Goal: Task Accomplishment & Management: Manage account settings

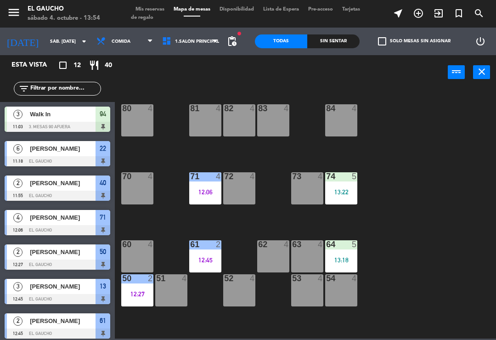
click at [236, 118] on div "82 4" at bounding box center [239, 120] width 32 height 32
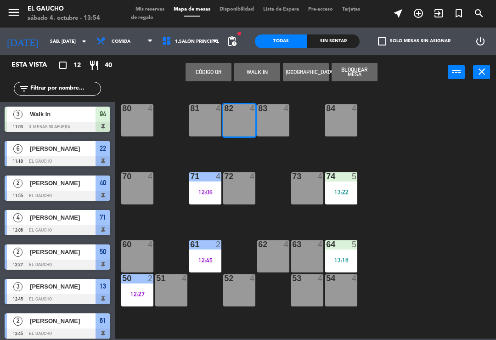
click at [268, 119] on div "83 4" at bounding box center [273, 120] width 32 height 32
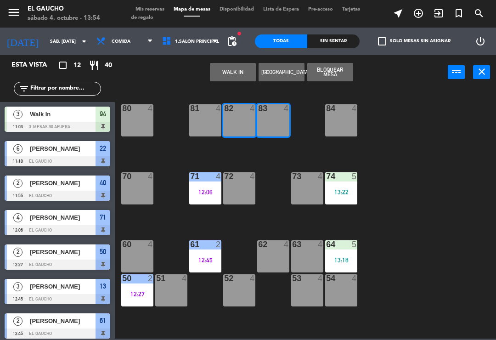
click at [225, 75] on button "WALK IN" at bounding box center [233, 72] width 46 height 18
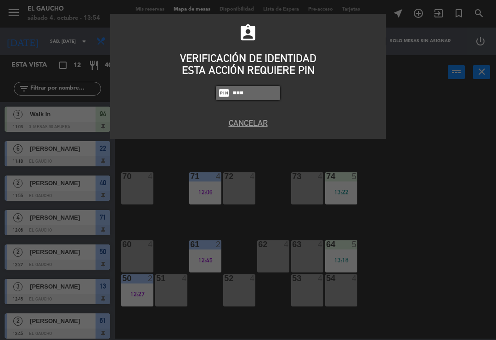
type input "0009"
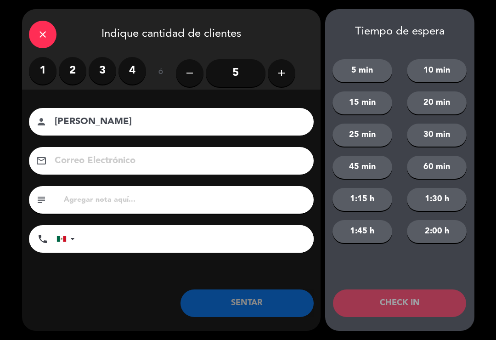
type input "[PERSON_NAME]"
click at [285, 77] on icon "add" at bounding box center [281, 72] width 11 height 11
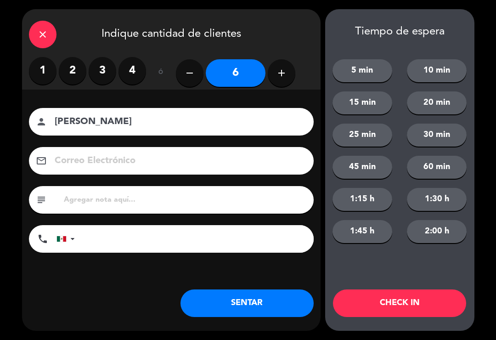
click at [281, 79] on button "add" at bounding box center [282, 73] width 28 height 28
click at [282, 79] on button "add" at bounding box center [282, 73] width 28 height 28
click at [288, 80] on button "add" at bounding box center [282, 73] width 28 height 28
click at [290, 79] on button "add" at bounding box center [282, 73] width 28 height 28
type input "10"
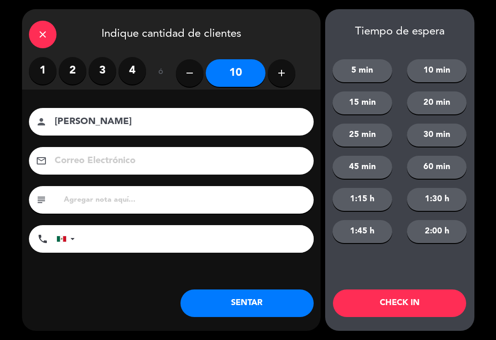
click at [234, 309] on button "SENTAR" at bounding box center [246, 303] width 133 height 28
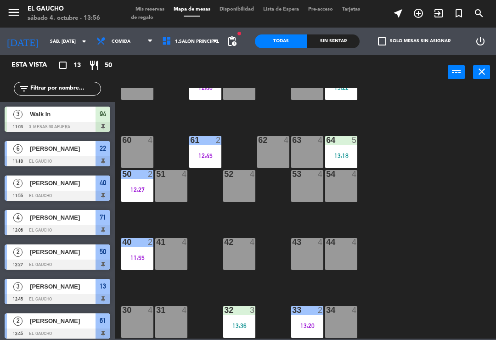
scroll to position [138, 0]
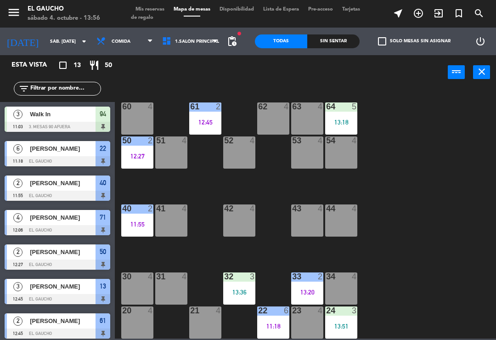
click at [236, 224] on div "42 4" at bounding box center [239, 220] width 32 height 32
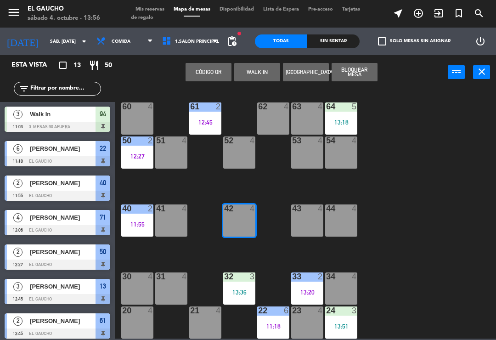
click at [258, 73] on button "WALK IN" at bounding box center [257, 72] width 46 height 18
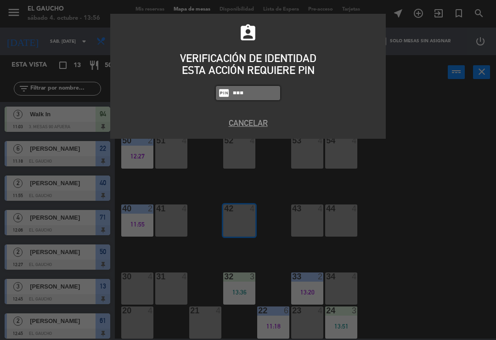
type input "0009"
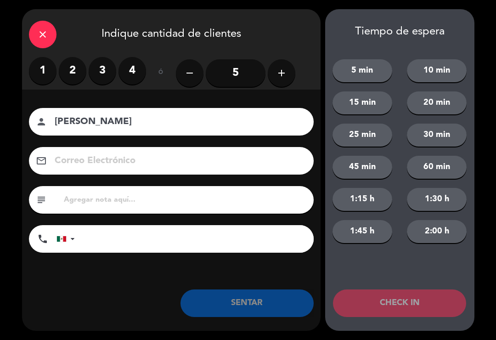
type input "[PERSON_NAME]"
click at [230, 73] on input "5" at bounding box center [236, 73] width 60 height 28
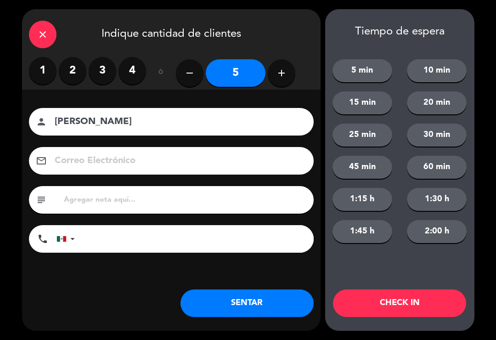
click at [254, 302] on button "SENTAR" at bounding box center [246, 303] width 133 height 28
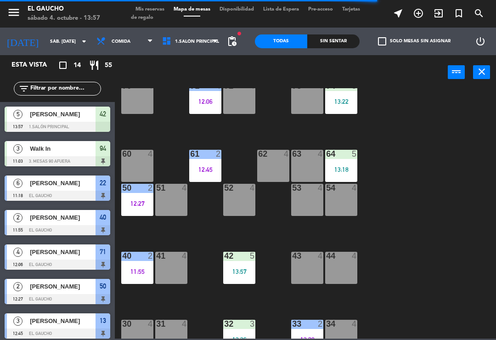
scroll to position [91, 0]
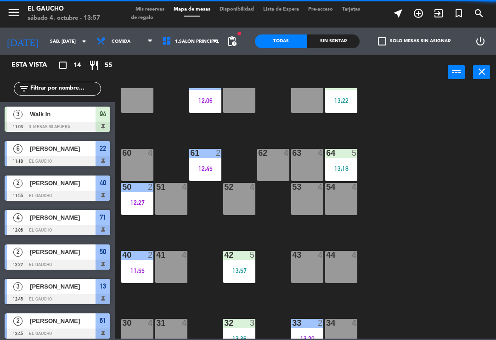
click at [307, 169] on div "63 4" at bounding box center [307, 165] width 32 height 32
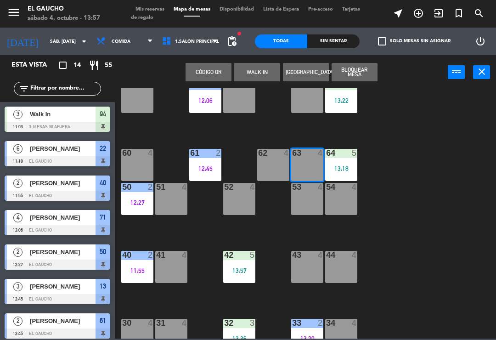
click at [257, 75] on button "WALK IN" at bounding box center [257, 72] width 46 height 18
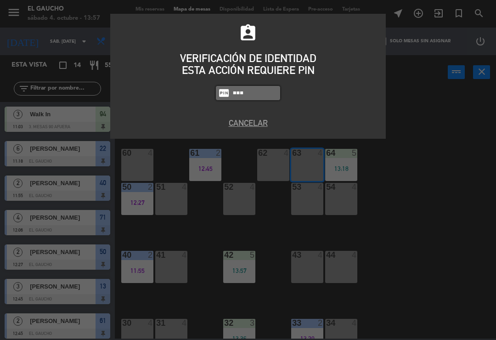
type input "0009"
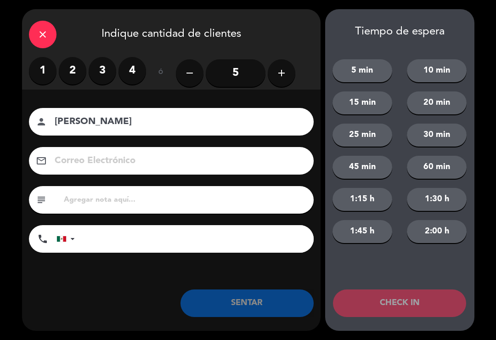
type input "[PERSON_NAME]"
click at [63, 79] on label "2" at bounding box center [73, 71] width 28 height 28
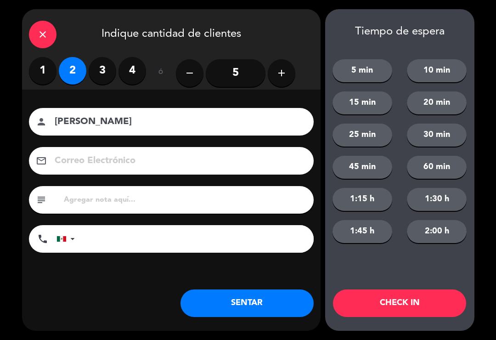
click at [219, 310] on button "SENTAR" at bounding box center [246, 303] width 133 height 28
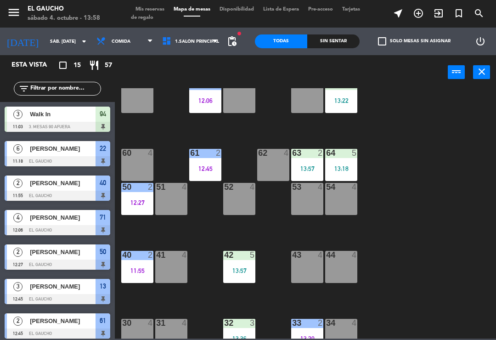
click at [201, 157] on div at bounding box center [205, 153] width 15 height 8
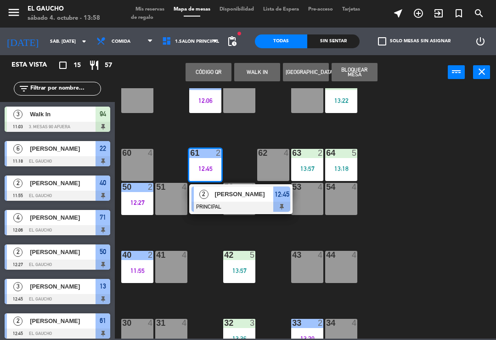
click at [222, 203] on div at bounding box center [240, 207] width 99 height 10
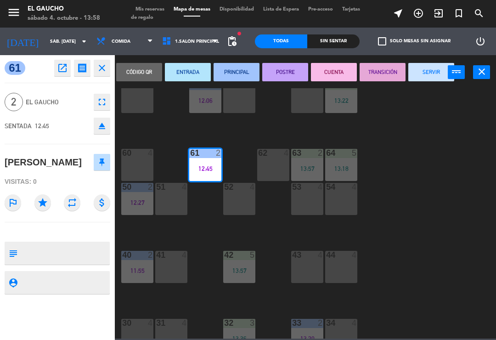
click at [434, 73] on button "SERVIR" at bounding box center [431, 72] width 46 height 18
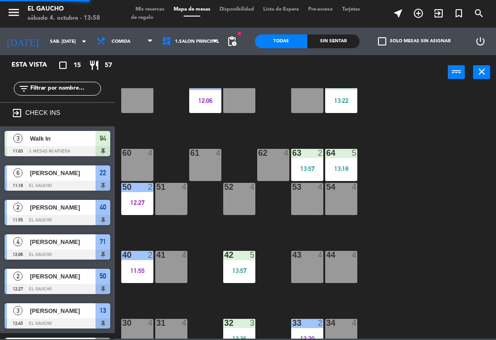
scroll to position [0, 0]
click at [209, 168] on div "61 4" at bounding box center [205, 165] width 32 height 32
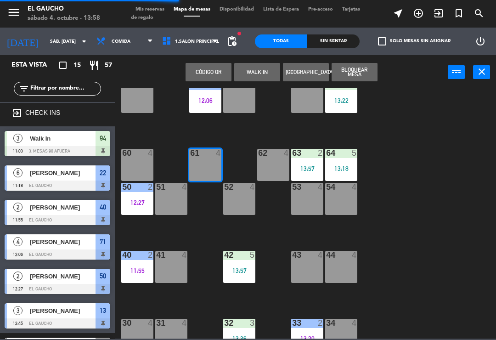
click at [262, 70] on button "WALK IN" at bounding box center [257, 72] width 46 height 18
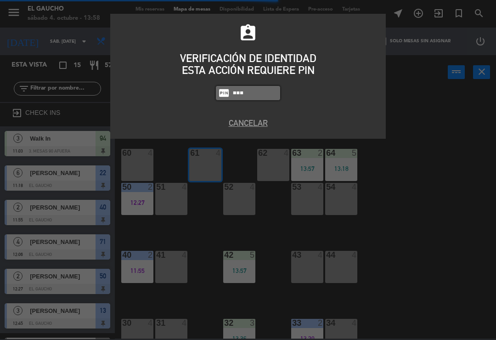
type input "0009"
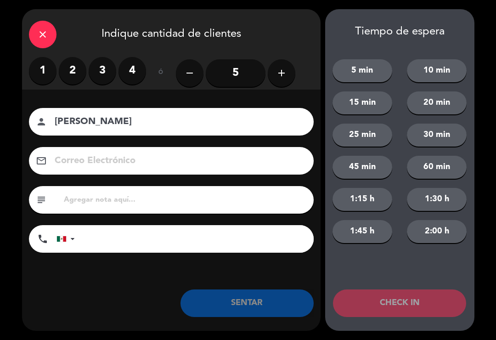
type input "[PERSON_NAME]"
click at [74, 72] on label "2" at bounding box center [73, 71] width 28 height 28
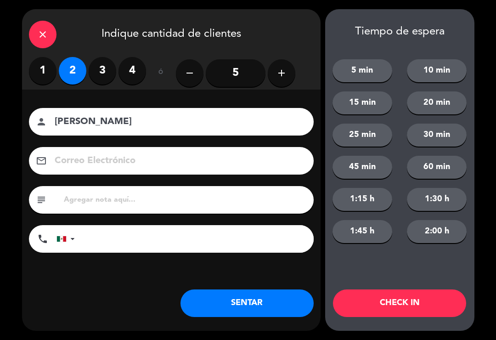
click at [220, 303] on button "SENTAR" at bounding box center [246, 303] width 133 height 28
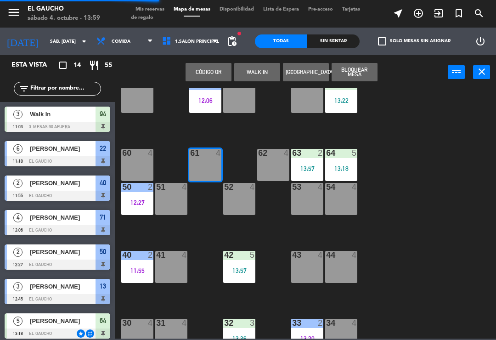
click at [266, 308] on div "84 4 80 4 83 10 13:55 82 10 13:55 81 4 70 4 71 4 12:06 72 4 73 4 74 5 13:22 63 …" at bounding box center [308, 213] width 376 height 250
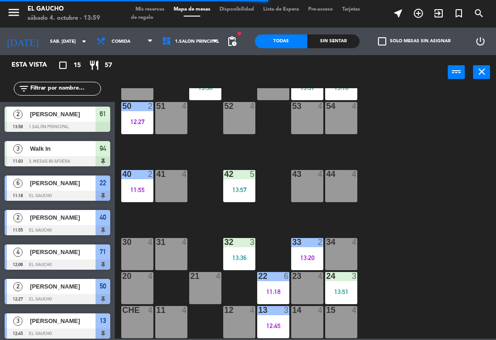
scroll to position [172, 0]
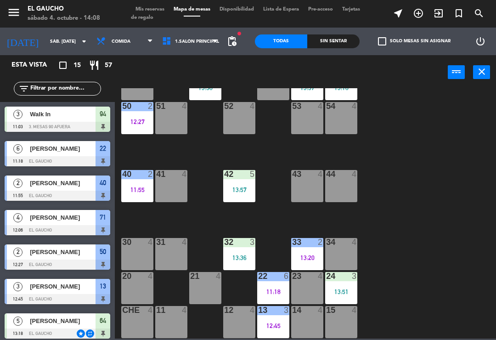
click at [172, 122] on div "51 4" at bounding box center [171, 118] width 32 height 32
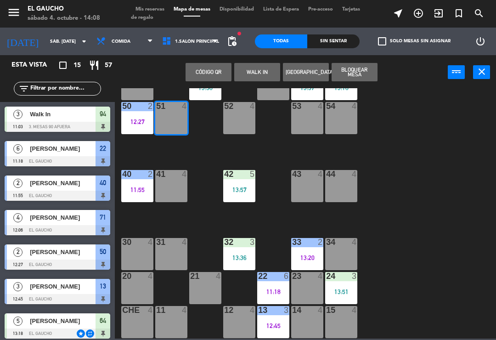
click at [251, 67] on button "WALK IN" at bounding box center [257, 72] width 46 height 18
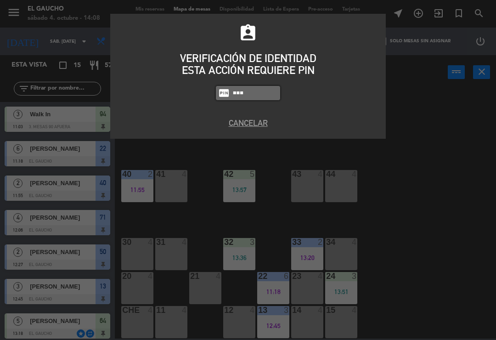
type input "0009"
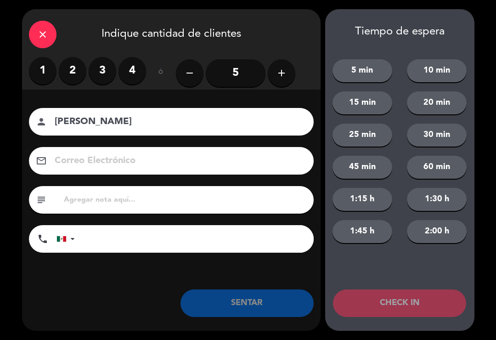
type input "[PERSON_NAME]"
click at [125, 68] on label "4" at bounding box center [132, 71] width 28 height 28
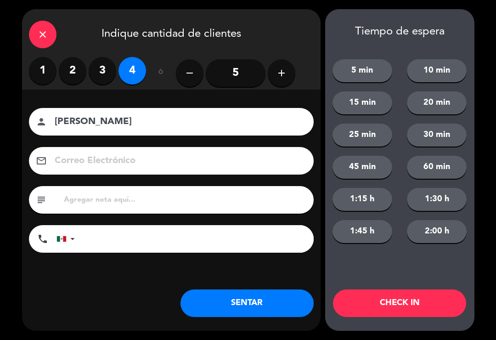
click at [223, 309] on button "SENTAR" at bounding box center [246, 303] width 133 height 28
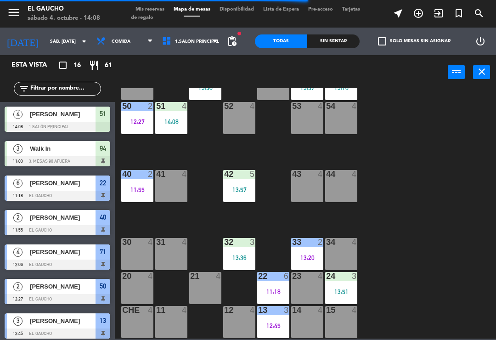
click at [128, 253] on div "30 4" at bounding box center [137, 254] width 32 height 32
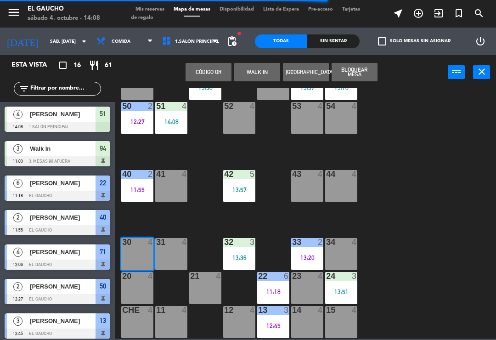
click at [245, 68] on button "WALK IN" at bounding box center [257, 72] width 46 height 18
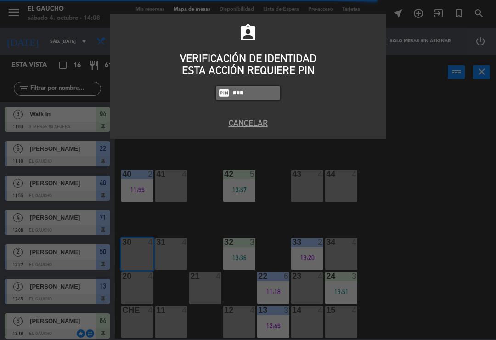
type input "0009"
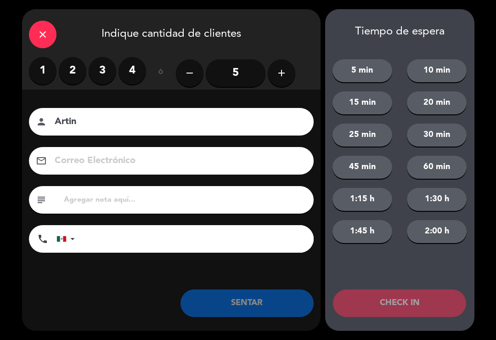
click at [139, 77] on label "4" at bounding box center [132, 71] width 28 height 28
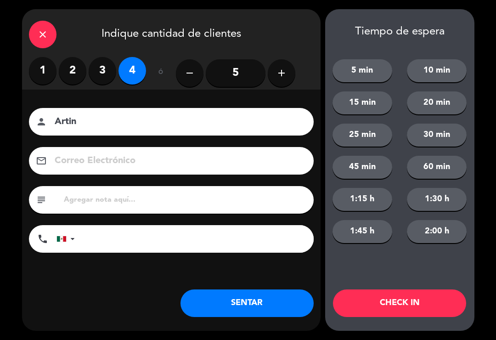
click at [90, 124] on input "Artin" at bounding box center [178, 122] width 248 height 16
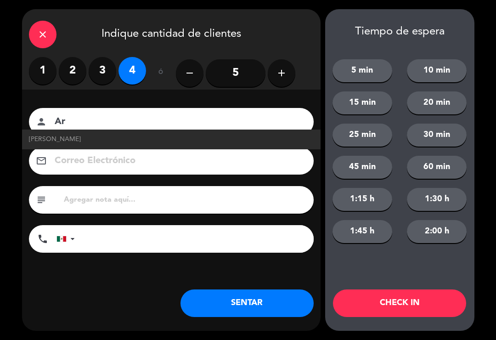
type input "A"
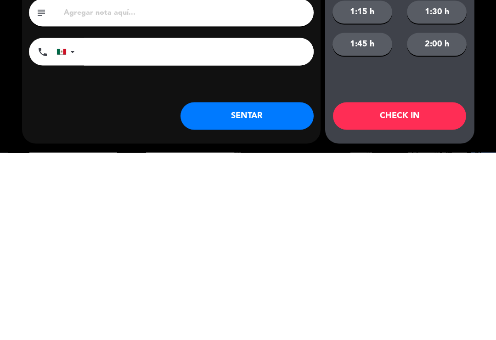
type input "[PERSON_NAME]"
click at [212, 289] on button "SENTAR" at bounding box center [246, 303] width 133 height 28
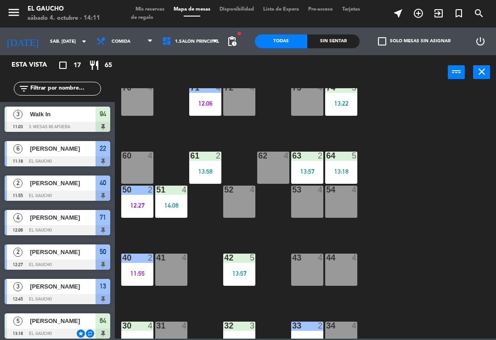
scroll to position [92, 0]
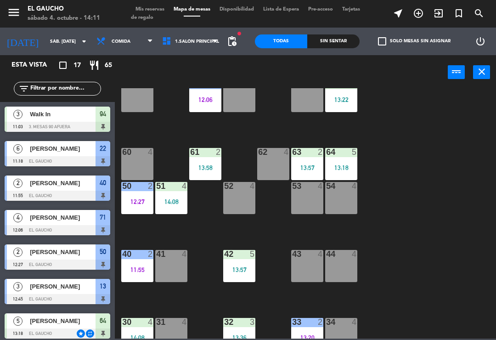
click at [304, 161] on div "63 2 13:57" at bounding box center [307, 164] width 32 height 32
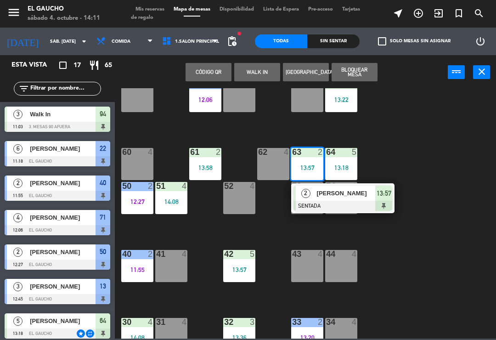
click at [320, 208] on div at bounding box center [342, 206] width 99 height 10
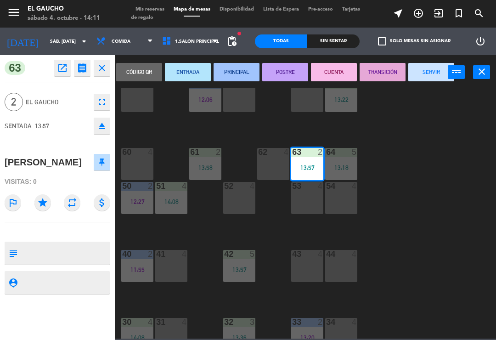
click at [238, 78] on button "PRINCIPAL" at bounding box center [237, 72] width 46 height 18
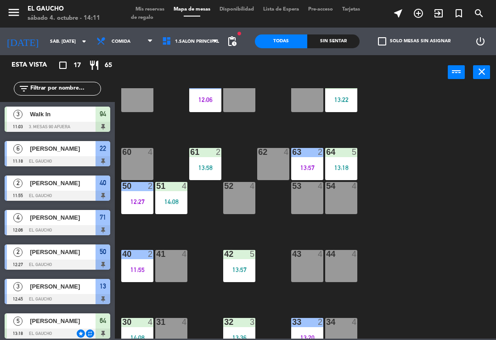
scroll to position [71, 0]
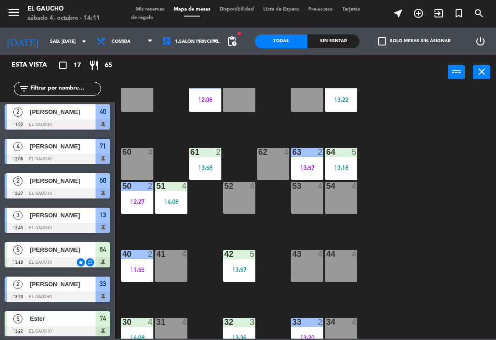
click at [200, 159] on div "61 2 13:58" at bounding box center [205, 164] width 32 height 32
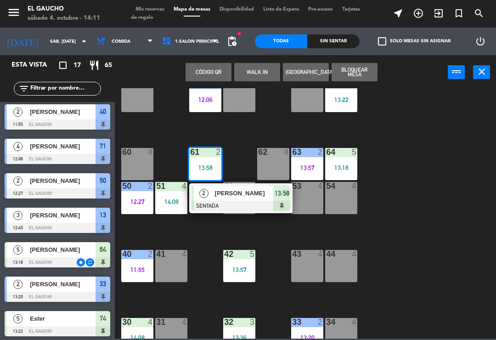
click at [221, 208] on div at bounding box center [240, 206] width 99 height 10
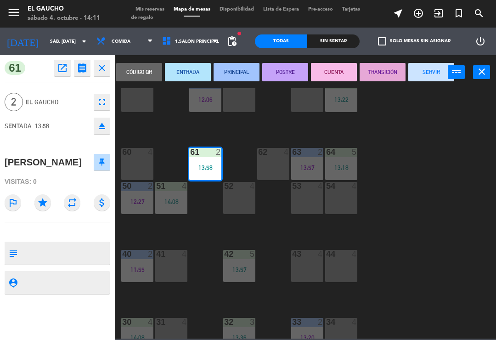
click at [238, 73] on button "PRINCIPAL" at bounding box center [237, 72] width 46 height 18
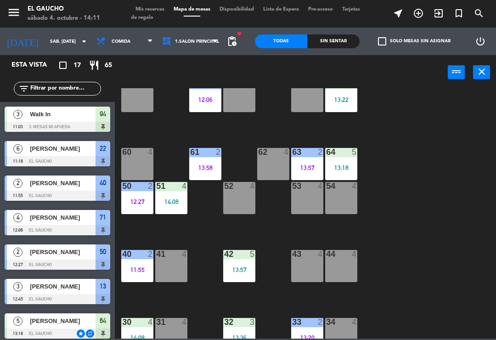
scroll to position [106, 0]
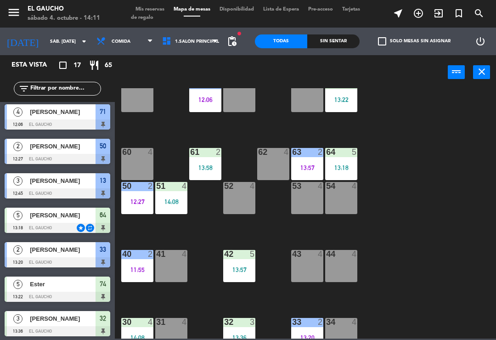
click at [134, 193] on div "50 2 12:27" at bounding box center [137, 198] width 32 height 32
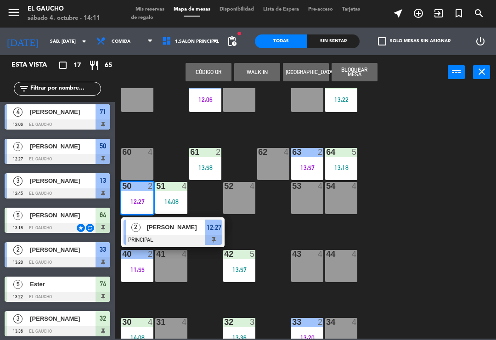
click at [166, 239] on div at bounding box center [173, 240] width 99 height 10
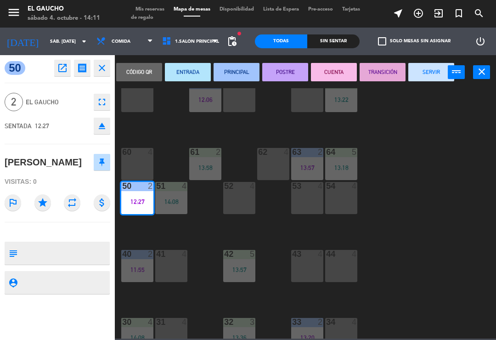
click at [440, 81] on button "SERVIR" at bounding box center [431, 72] width 46 height 18
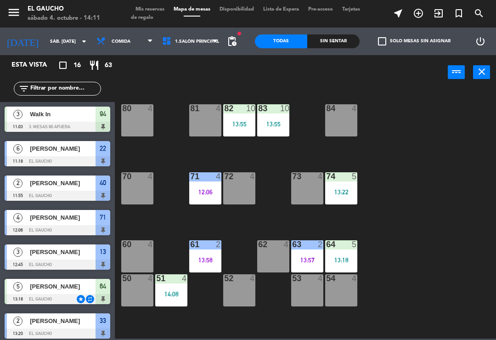
scroll to position [0, 0]
click at [235, 117] on div "82 10 13:55" at bounding box center [239, 120] width 32 height 32
click at [415, 241] on div "84 4 80 4 83 10 13:55 82 10 13:55 81 4 70 4 71 4 12:06 72 4 73 4 74 5 13:22 63 …" at bounding box center [308, 213] width 376 height 250
click at [342, 304] on div "54 4" at bounding box center [341, 290] width 32 height 32
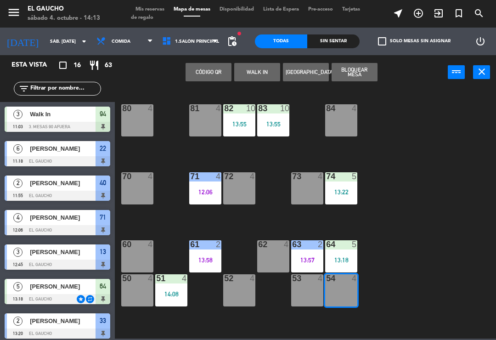
click at [260, 78] on button "WALK IN" at bounding box center [257, 72] width 46 height 18
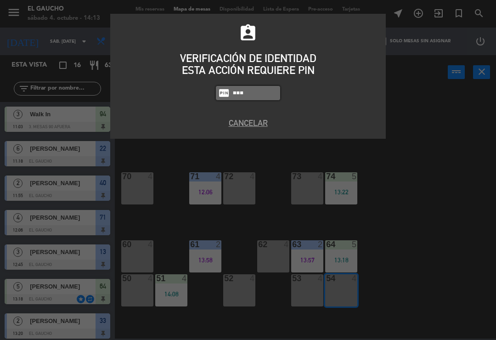
type input "0009"
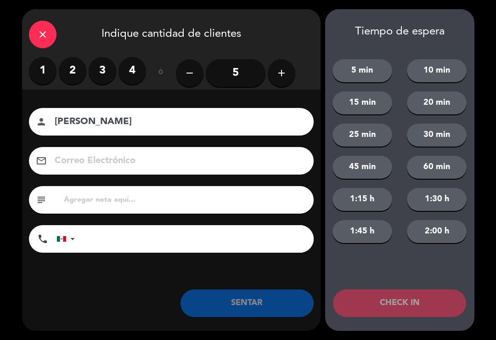
type input "[PERSON_NAME]"
click at [69, 74] on label "2" at bounding box center [73, 71] width 28 height 28
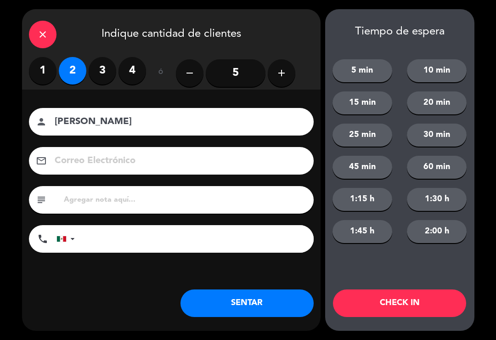
click at [226, 302] on button "SENTAR" at bounding box center [246, 303] width 133 height 28
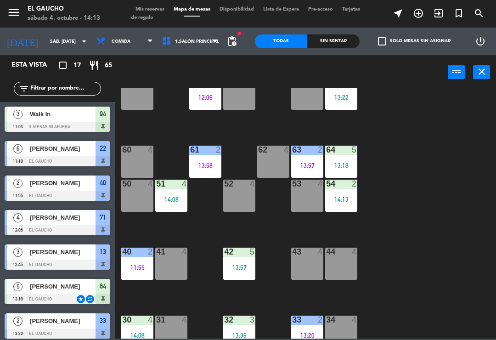
scroll to position [115, 0]
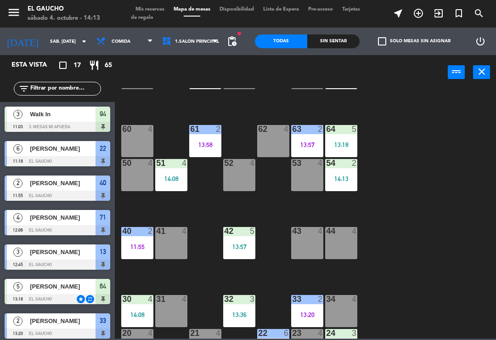
click at [305, 311] on div "13:20" at bounding box center [307, 314] width 32 height 6
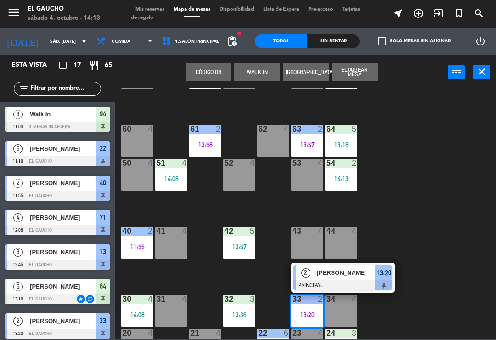
click at [337, 276] on span "[PERSON_NAME]" at bounding box center [346, 273] width 59 height 10
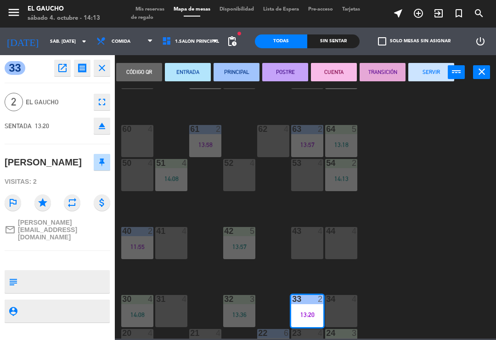
click at [420, 80] on button "SERVIR" at bounding box center [431, 72] width 46 height 18
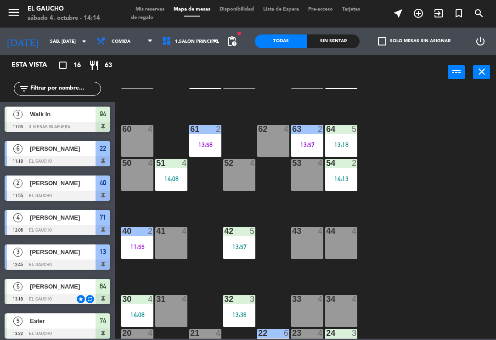
click at [173, 248] on div "41 4" at bounding box center [171, 243] width 32 height 32
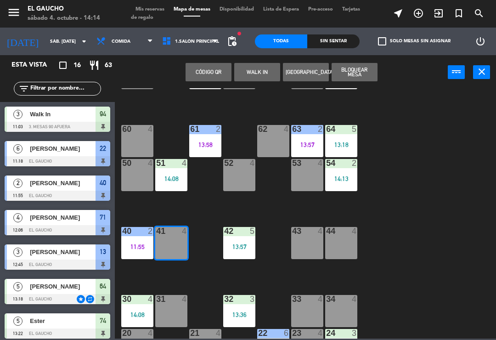
click at [270, 76] on button "WALK IN" at bounding box center [257, 72] width 46 height 18
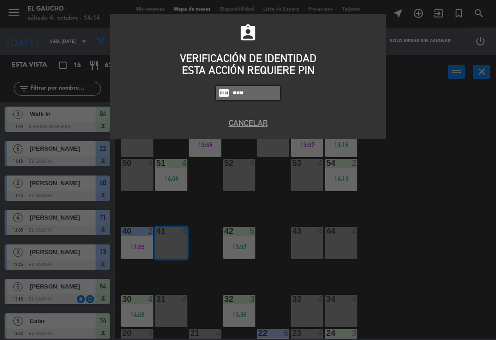
type input "0009"
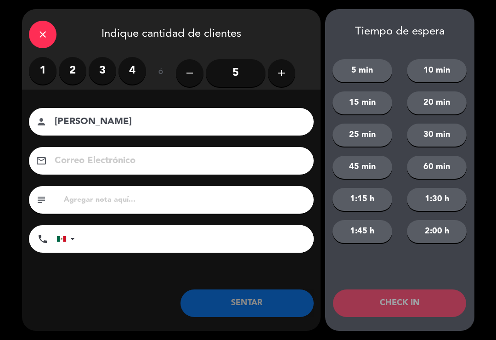
type input "[PERSON_NAME]"
click at [101, 74] on label "3" at bounding box center [103, 71] width 28 height 28
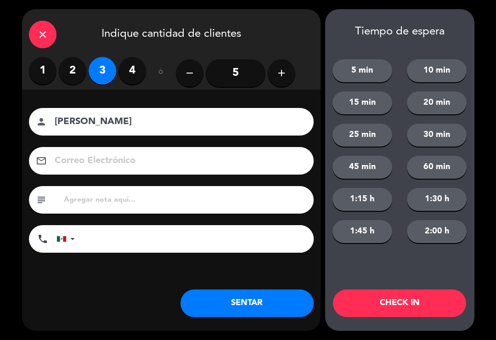
click at [231, 301] on button "SENTAR" at bounding box center [246, 303] width 133 height 28
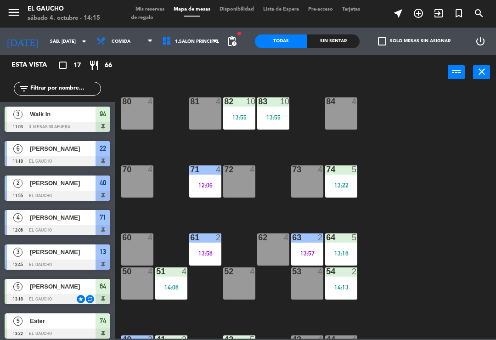
scroll to position [10, 0]
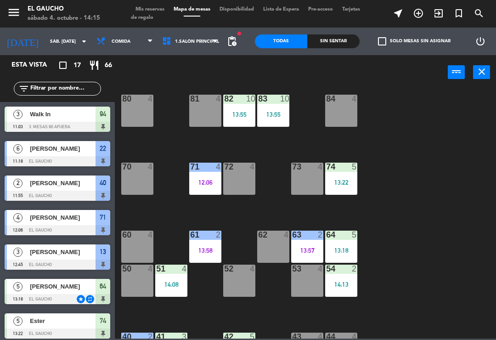
click at [202, 186] on div "12:06" at bounding box center [205, 182] width 32 height 6
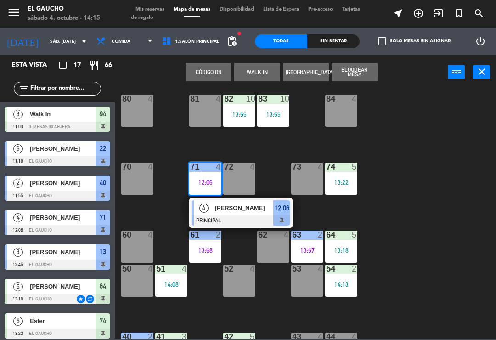
click at [224, 215] on div "[PERSON_NAME]" at bounding box center [244, 207] width 60 height 15
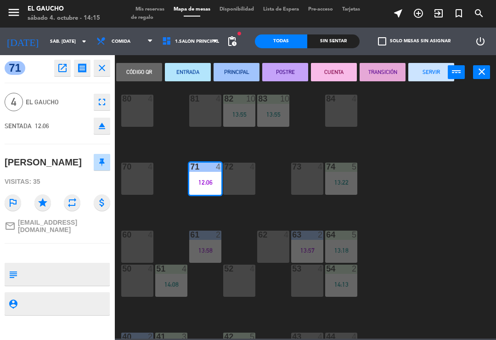
click at [432, 68] on button "SERVIR" at bounding box center [431, 72] width 46 height 18
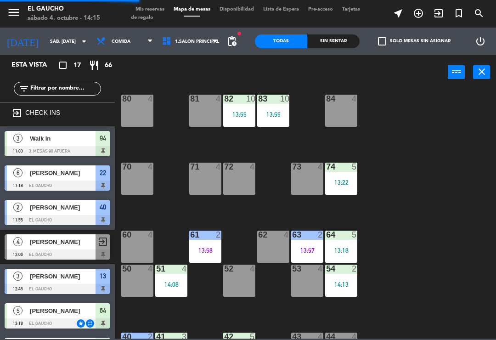
click at [202, 186] on div "71 4" at bounding box center [205, 179] width 32 height 32
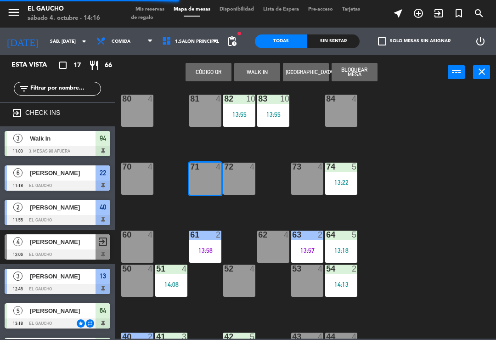
click at [260, 75] on button "WALK IN" at bounding box center [257, 72] width 46 height 18
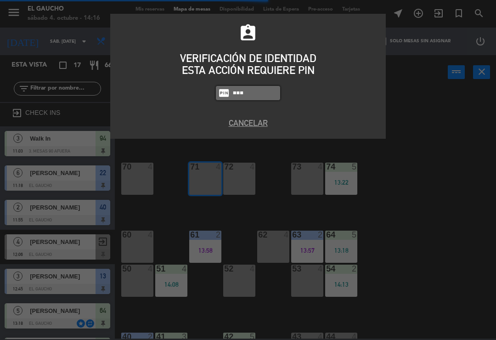
type input "0009"
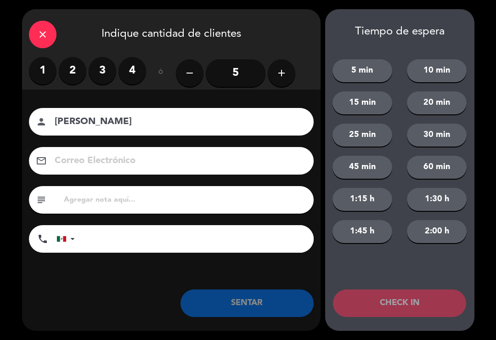
type input "[PERSON_NAME]"
click at [131, 76] on label "4" at bounding box center [132, 71] width 28 height 28
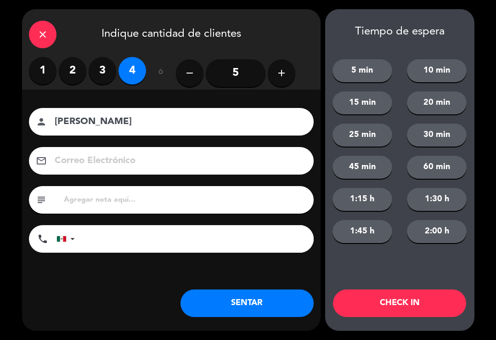
click at [250, 312] on button "SENTAR" at bounding box center [246, 303] width 133 height 28
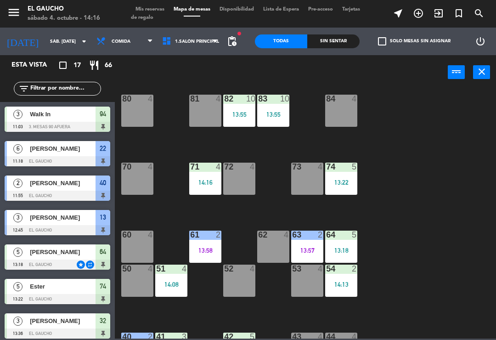
click at [349, 245] on div "64 5 13:18" at bounding box center [341, 247] width 32 height 32
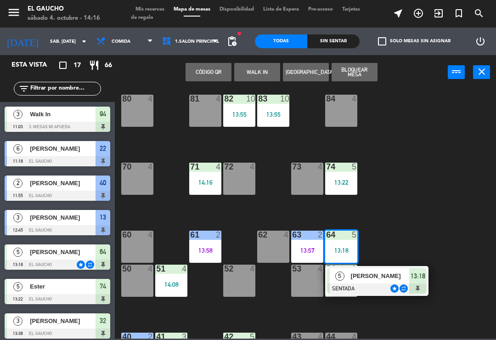
click at [378, 279] on span "[PERSON_NAME]" at bounding box center [380, 276] width 59 height 10
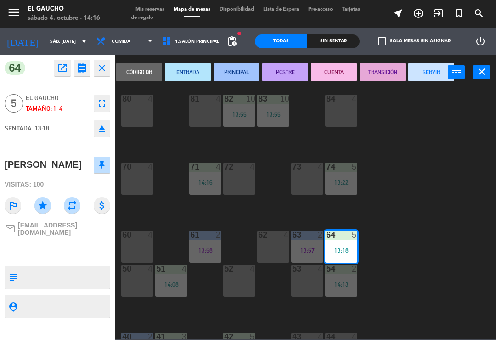
click at [248, 71] on button "PRINCIPAL" at bounding box center [237, 72] width 46 height 18
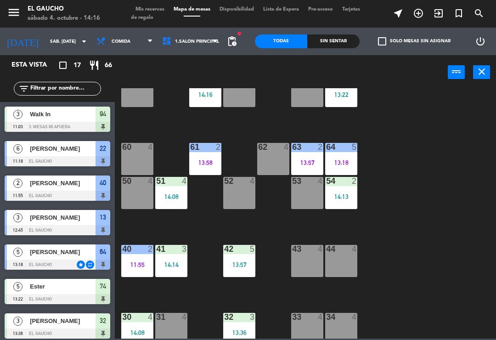
scroll to position [98, 0]
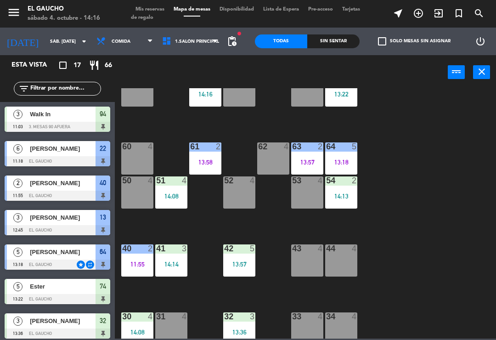
click at [178, 190] on div "51 4 14:08" at bounding box center [171, 192] width 32 height 32
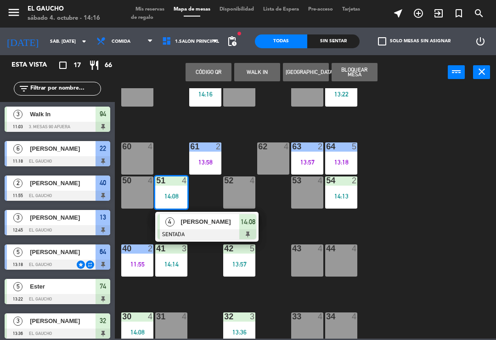
click at [201, 230] on div at bounding box center [206, 234] width 99 height 10
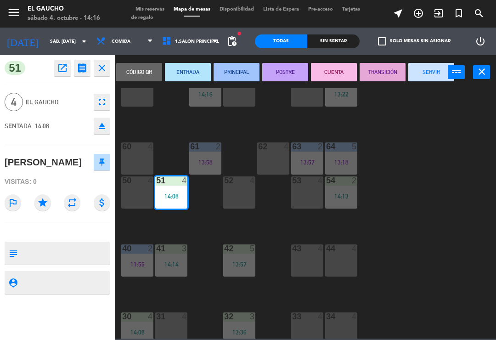
click at [244, 79] on button "PRINCIPAL" at bounding box center [237, 72] width 46 height 18
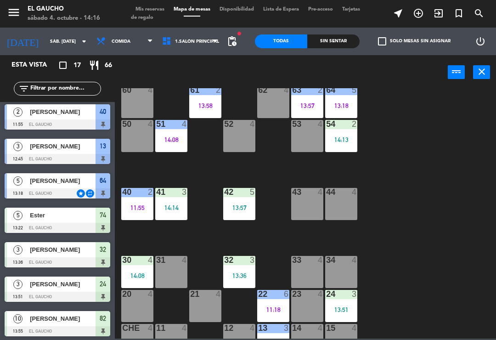
scroll to position [155, 0]
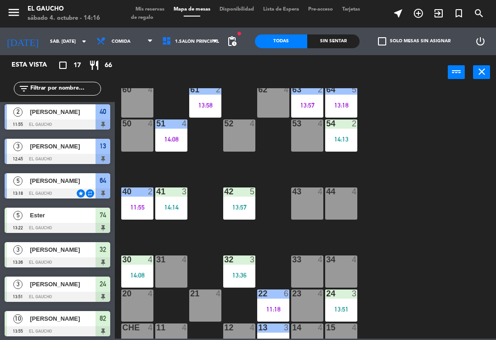
click at [140, 205] on div "11:55" at bounding box center [137, 207] width 32 height 6
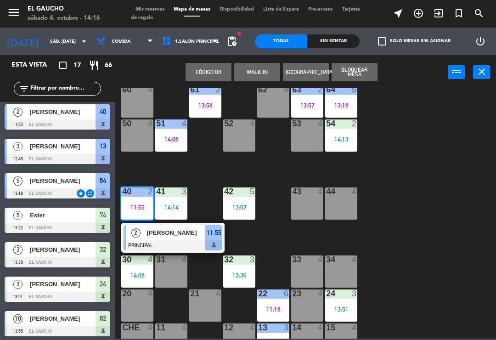
click at [181, 241] on div at bounding box center [173, 245] width 99 height 10
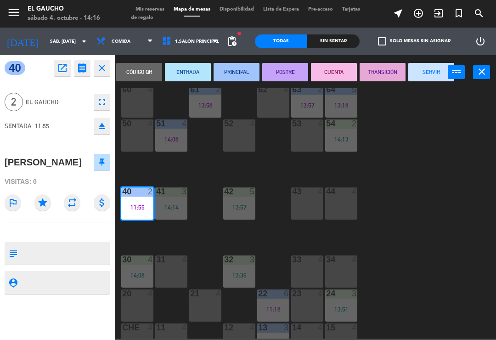
click at [436, 77] on button "SERVIR" at bounding box center [431, 72] width 46 height 18
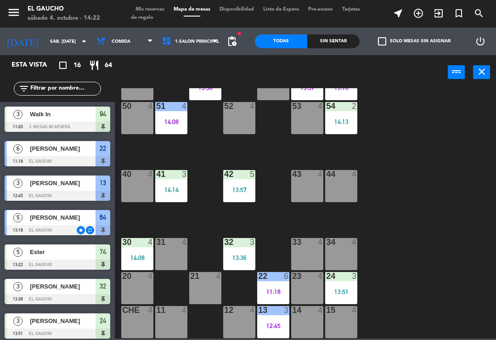
scroll to position [172, 0]
click at [237, 320] on div "12 4" at bounding box center [239, 322] width 32 height 32
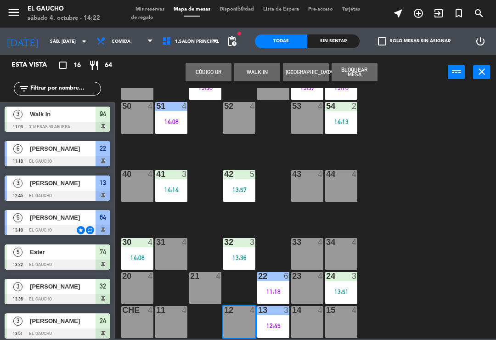
click at [252, 73] on button "WALK IN" at bounding box center [257, 72] width 46 height 18
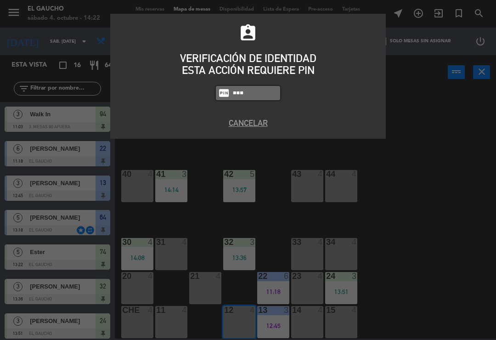
type input "0009"
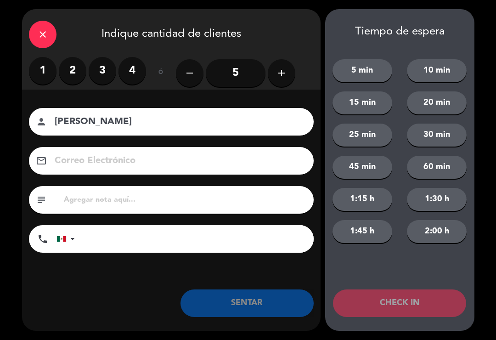
type input "[PERSON_NAME]"
click at [104, 69] on label "3" at bounding box center [103, 71] width 28 height 28
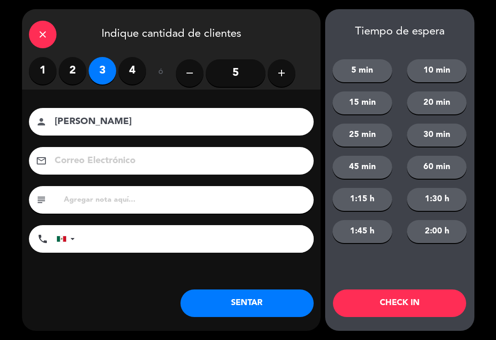
click at [209, 304] on button "SENTAR" at bounding box center [246, 303] width 133 height 28
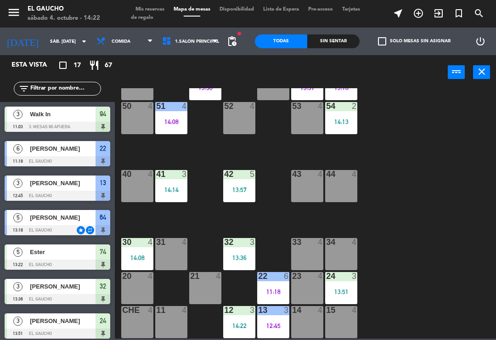
click at [143, 191] on div "40 4" at bounding box center [137, 186] width 32 height 32
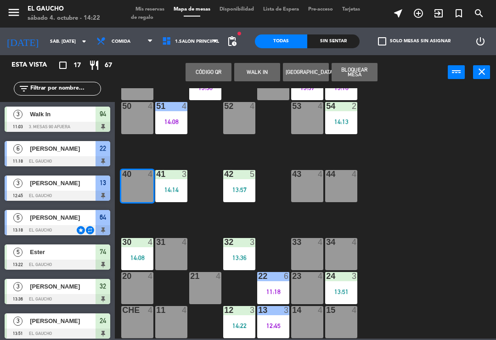
click at [262, 81] on button "WALK IN" at bounding box center [257, 72] width 46 height 18
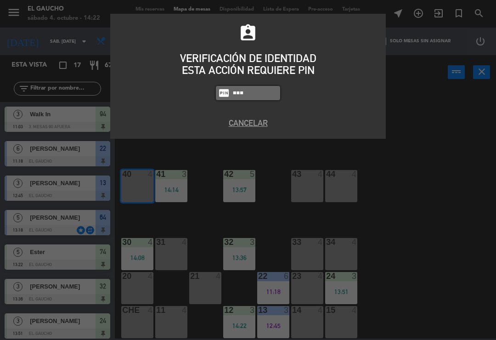
type input "0009"
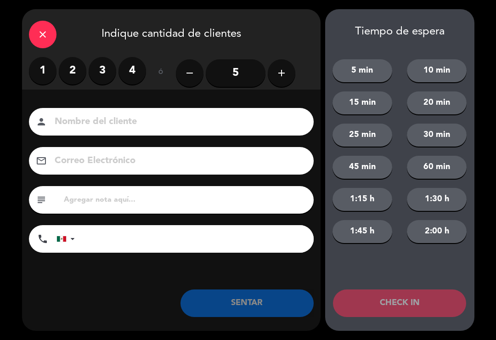
click at [41, 67] on label "1" at bounding box center [43, 71] width 28 height 28
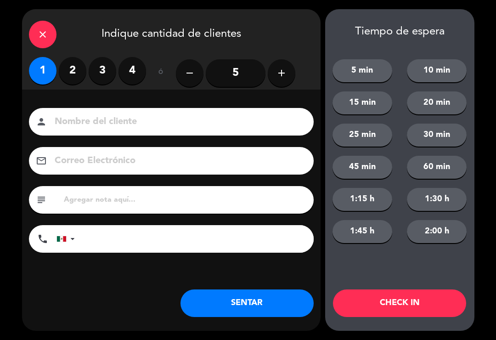
click at [257, 311] on button "SENTAR" at bounding box center [246, 303] width 133 height 28
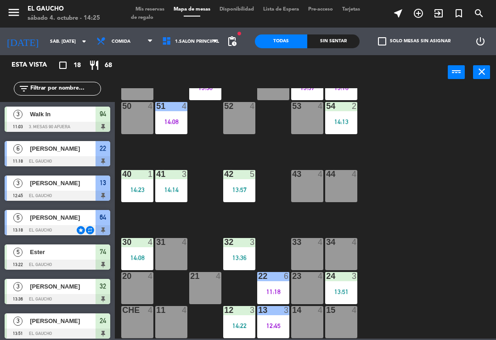
click at [177, 255] on div "31 4" at bounding box center [171, 254] width 32 height 32
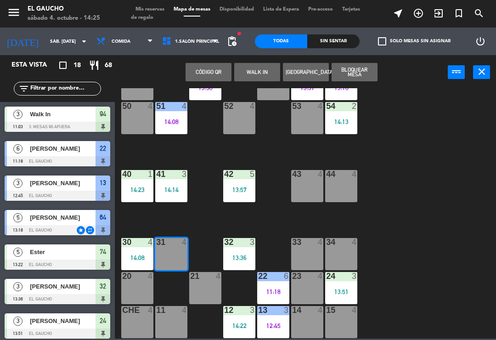
click at [257, 79] on button "WALK IN" at bounding box center [257, 72] width 46 height 18
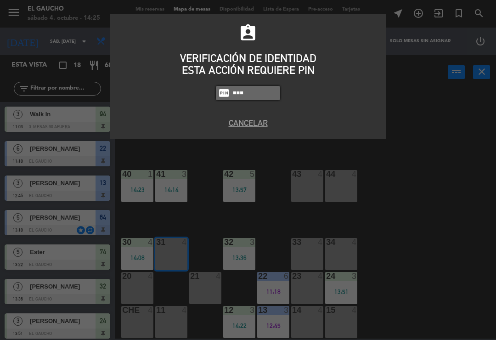
type input "0009"
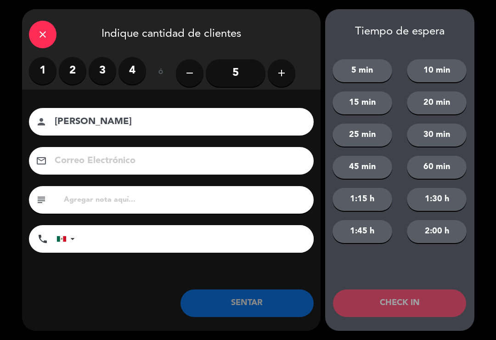
type input "[PERSON_NAME]"
click at [283, 77] on icon "add" at bounding box center [281, 72] width 11 height 11
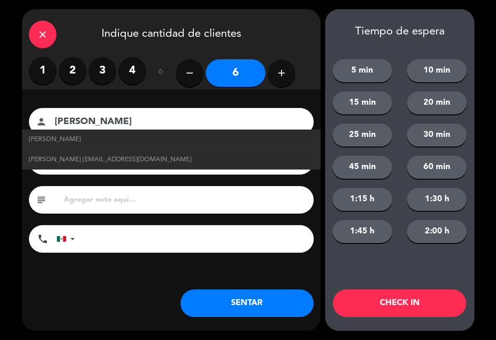
click at [96, 158] on span "[PERSON_NAME] [EMAIL_ADDRESS][DOMAIN_NAME]" at bounding box center [110, 159] width 163 height 11
type input "[EMAIL_ADDRESS][DOMAIN_NAME]"
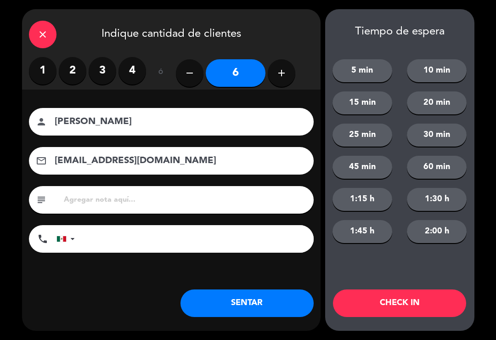
click at [259, 300] on button "SENTAR" at bounding box center [246, 303] width 133 height 28
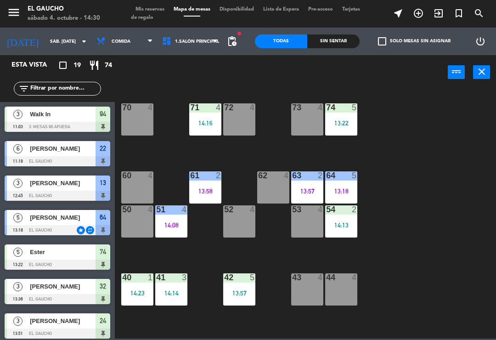
scroll to position [73, 0]
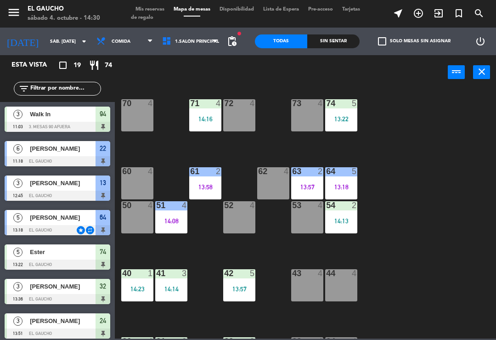
click at [342, 169] on div at bounding box center [341, 171] width 15 height 8
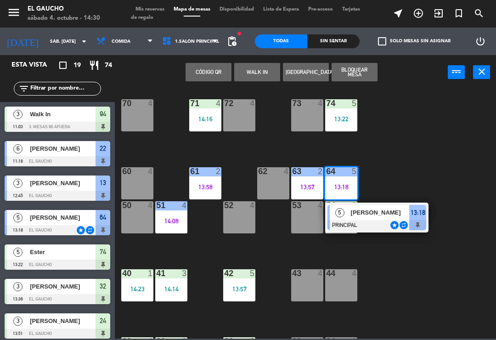
click at [382, 215] on span "[PERSON_NAME]" at bounding box center [380, 213] width 59 height 10
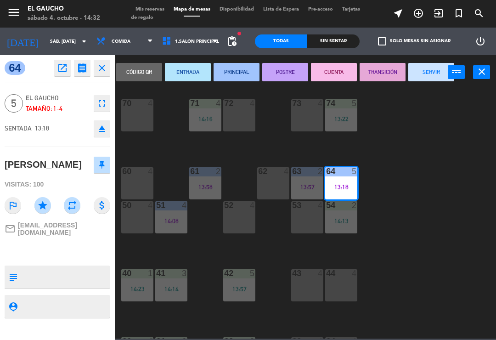
click at [428, 72] on button "SERVIR" at bounding box center [431, 72] width 46 height 18
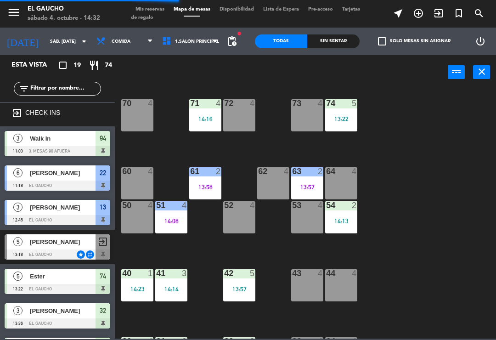
click at [340, 185] on div "64 4" at bounding box center [341, 183] width 32 height 32
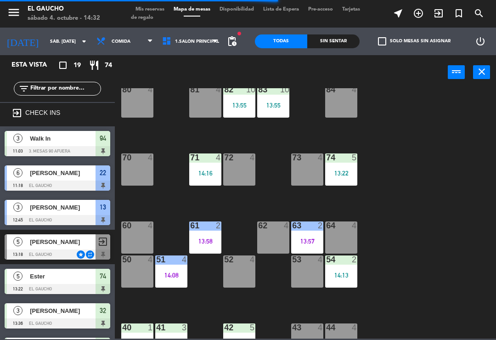
scroll to position [17, 0]
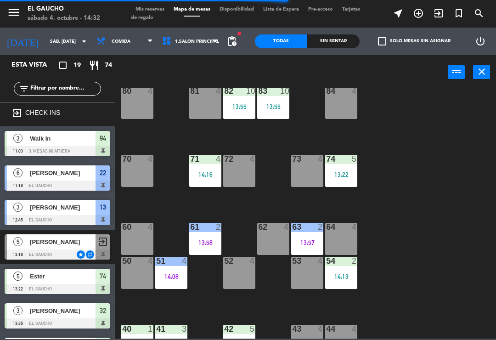
click at [269, 242] on div "62 4" at bounding box center [273, 239] width 32 height 32
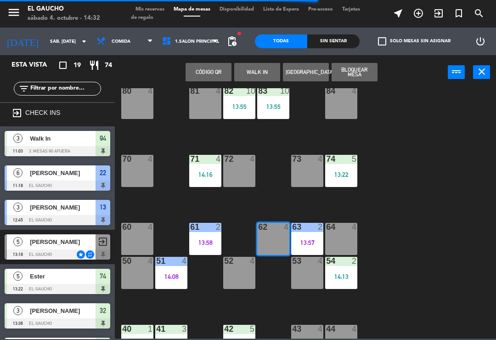
click at [259, 80] on button "WALK IN" at bounding box center [257, 72] width 46 height 18
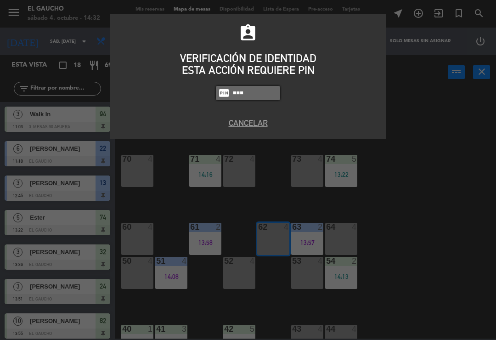
type input "0009"
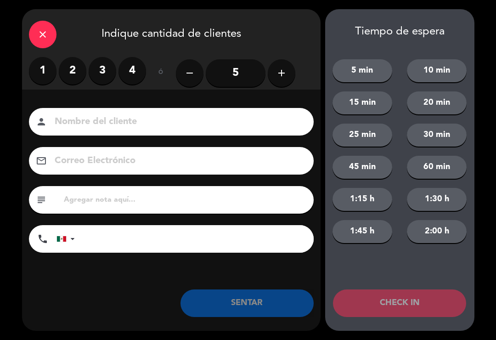
type input "O"
type input "[PERSON_NAME]"
click at [130, 76] on label "4" at bounding box center [132, 71] width 28 height 28
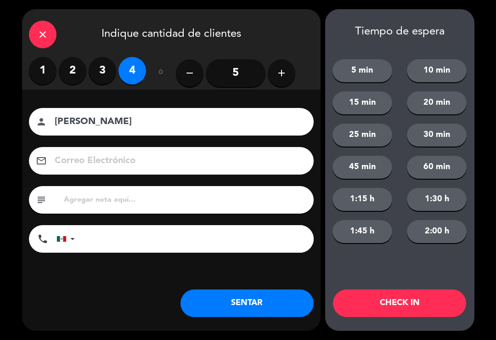
click at [219, 305] on button "SENTAR" at bounding box center [246, 303] width 133 height 28
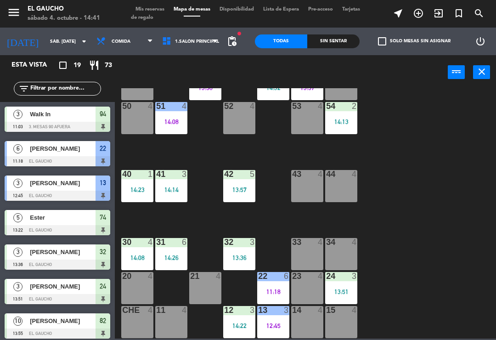
scroll to position [172, 0]
click at [340, 327] on div "15 4" at bounding box center [341, 322] width 32 height 32
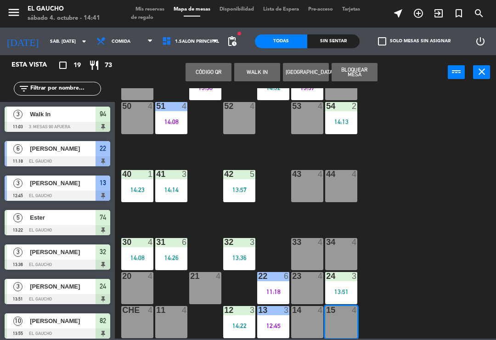
click at [255, 72] on button "WALK IN" at bounding box center [257, 72] width 46 height 18
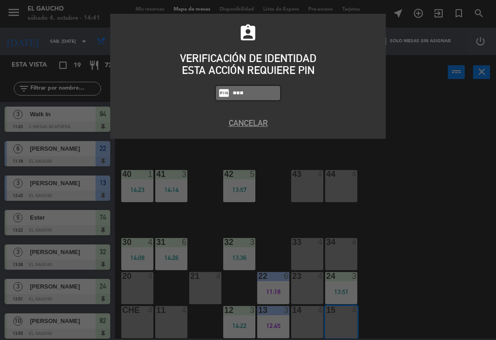
type input "0009"
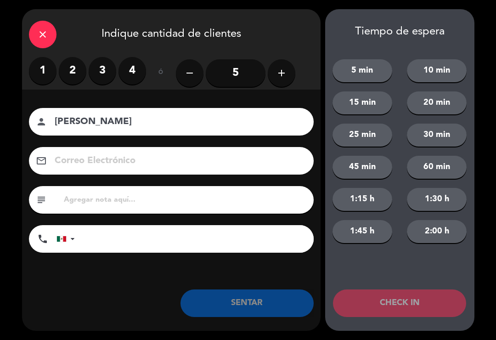
type input "[PERSON_NAME]"
click at [286, 73] on icon "add" at bounding box center [281, 72] width 11 height 11
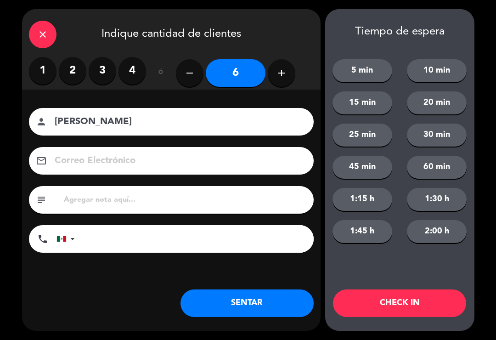
click at [278, 77] on icon "add" at bounding box center [281, 72] width 11 height 11
click at [283, 73] on icon "add" at bounding box center [281, 72] width 11 height 11
type input "8"
click at [258, 305] on button "SENTAR" at bounding box center [246, 303] width 133 height 28
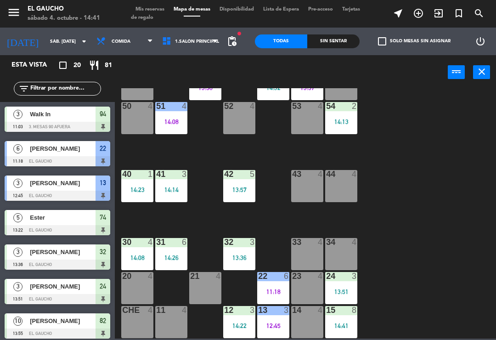
click at [349, 293] on div "13:51" at bounding box center [341, 291] width 32 height 6
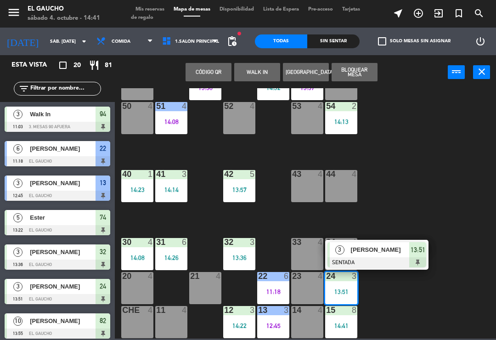
click at [388, 258] on div at bounding box center [376, 262] width 99 height 10
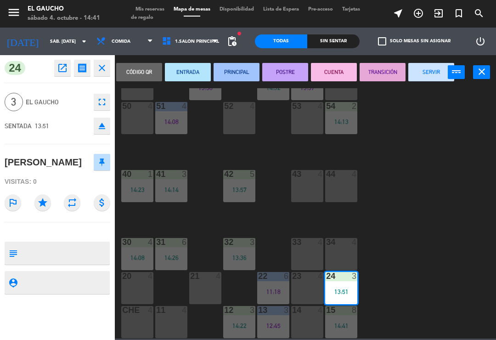
click at [241, 73] on button "PRINCIPAL" at bounding box center [237, 72] width 46 height 18
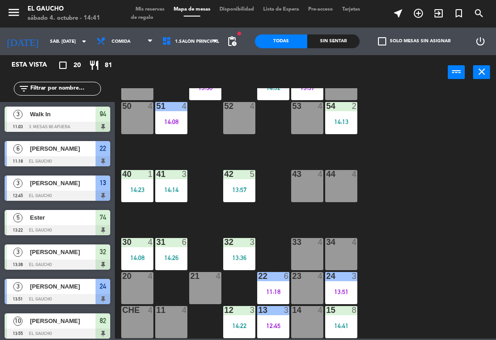
click at [236, 322] on div "14:22" at bounding box center [239, 325] width 32 height 6
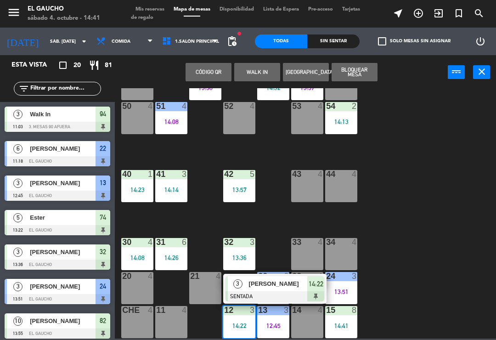
click at [268, 295] on div at bounding box center [274, 296] width 99 height 10
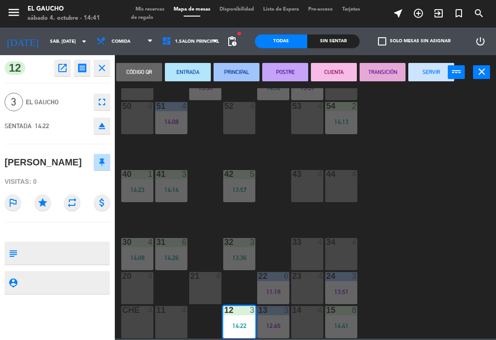
click at [241, 74] on button "PRINCIPAL" at bounding box center [237, 72] width 46 height 18
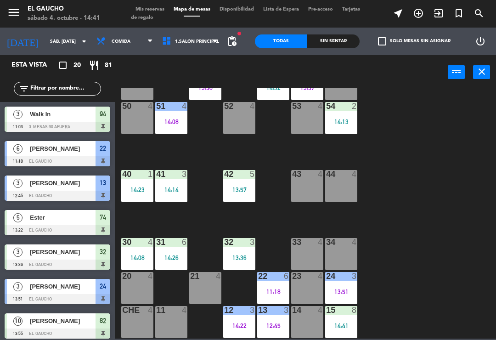
scroll to position [73, 0]
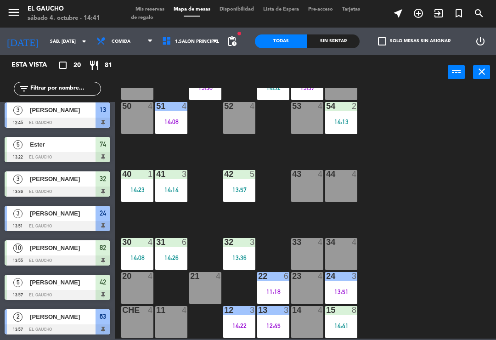
click at [128, 255] on div "14:08" at bounding box center [137, 257] width 32 height 6
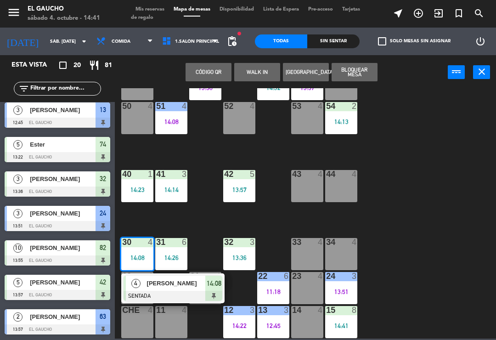
click at [167, 288] on div "[PERSON_NAME]" at bounding box center [176, 283] width 60 height 15
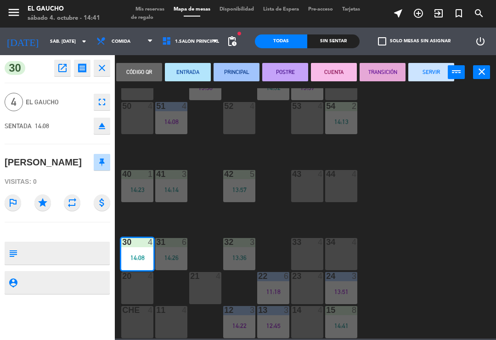
click at [248, 67] on button "PRINCIPAL" at bounding box center [237, 72] width 46 height 18
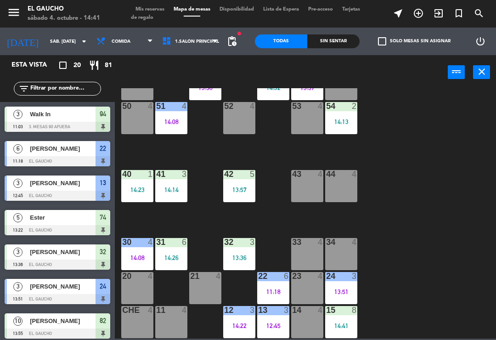
scroll to position [0, 0]
click at [171, 252] on div "31 6 14:26" at bounding box center [171, 254] width 32 height 32
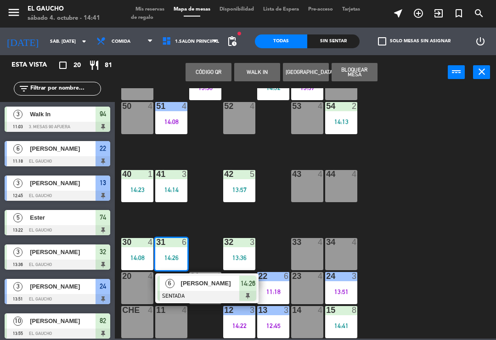
click at [184, 290] on div "[PERSON_NAME]" at bounding box center [210, 283] width 60 height 15
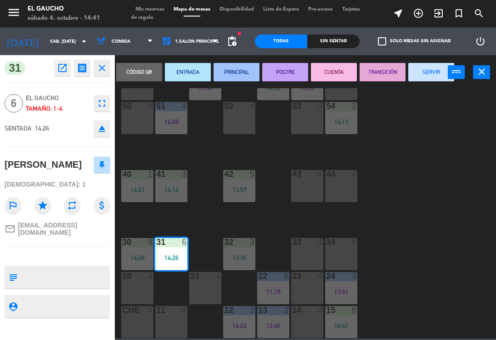
click at [250, 73] on button "PRINCIPAL" at bounding box center [237, 72] width 46 height 18
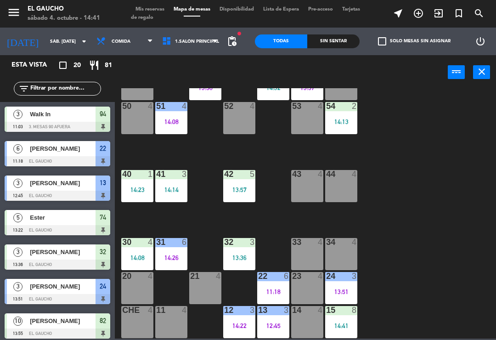
scroll to position [142, 0]
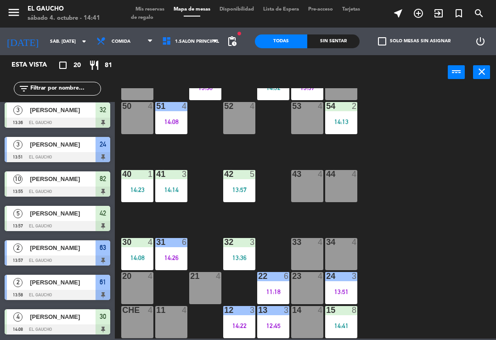
click at [134, 251] on div "30 4 14:08" at bounding box center [137, 254] width 32 height 32
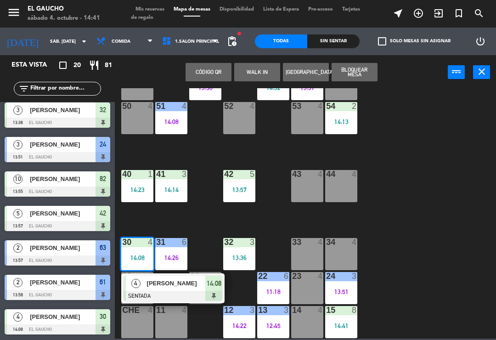
click at [149, 290] on div "[PERSON_NAME]" at bounding box center [176, 283] width 60 height 15
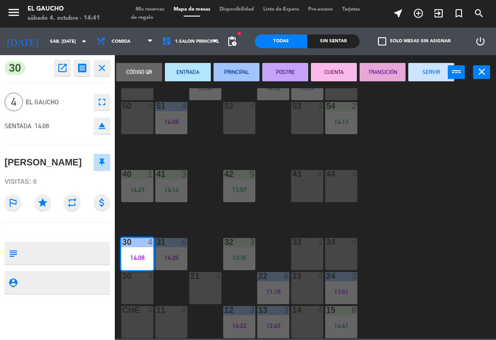
click at [238, 73] on button "PRINCIPAL" at bounding box center [237, 72] width 46 height 18
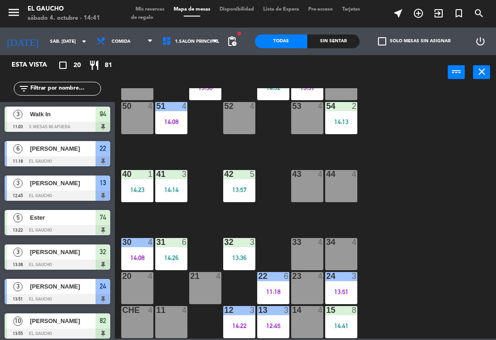
click at [241, 254] on div "13:36" at bounding box center [239, 257] width 32 height 6
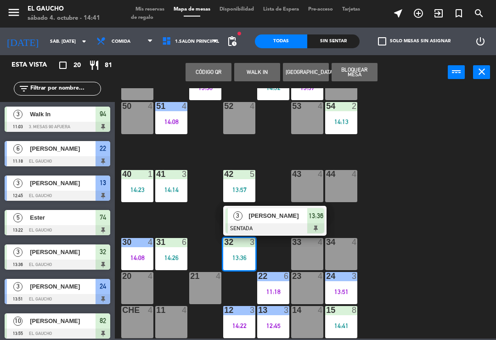
click at [260, 213] on span "[PERSON_NAME]" at bounding box center [278, 216] width 59 height 10
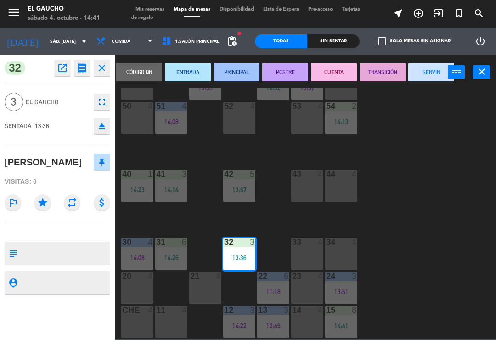
click at [240, 67] on button "PRINCIPAL" at bounding box center [237, 72] width 46 height 18
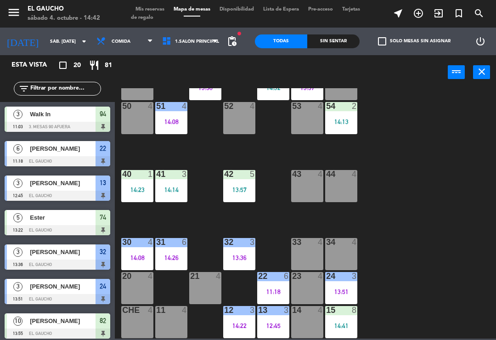
click at [140, 182] on div "40 1 14:23" at bounding box center [137, 186] width 32 height 32
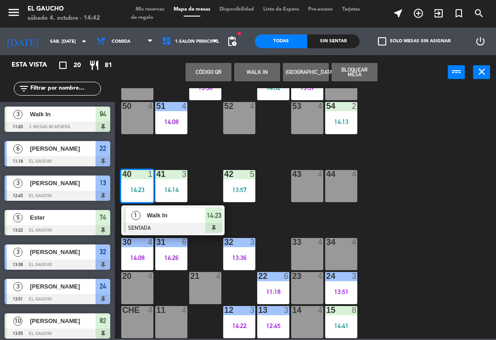
click at [165, 217] on span "Walk In" at bounding box center [176, 215] width 59 height 10
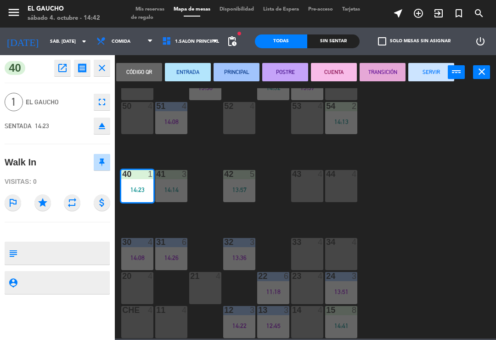
click at [243, 72] on button "PRINCIPAL" at bounding box center [237, 72] width 46 height 18
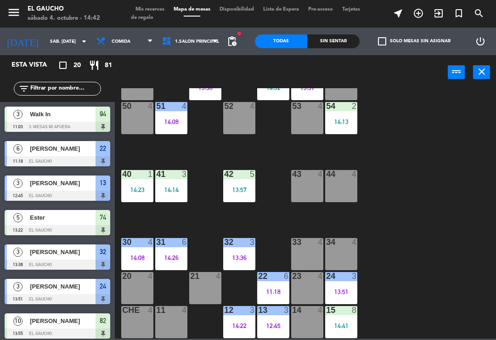
scroll to position [107, 0]
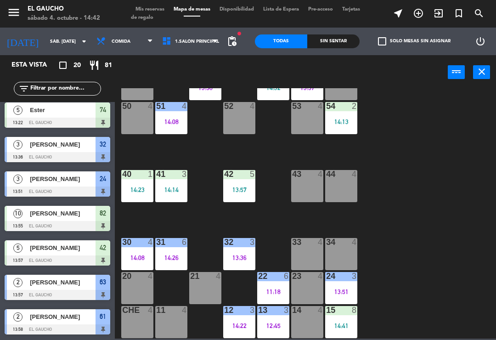
click at [170, 184] on div "41 3 14:14" at bounding box center [171, 186] width 32 height 32
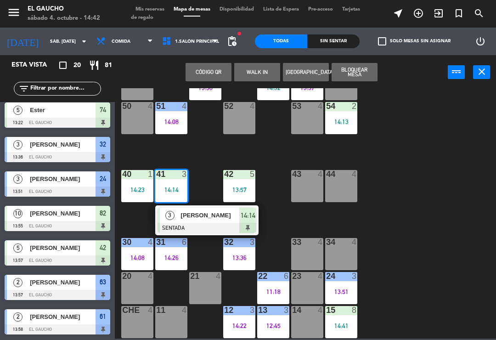
click at [203, 219] on span "[PERSON_NAME]" at bounding box center [210, 215] width 59 height 10
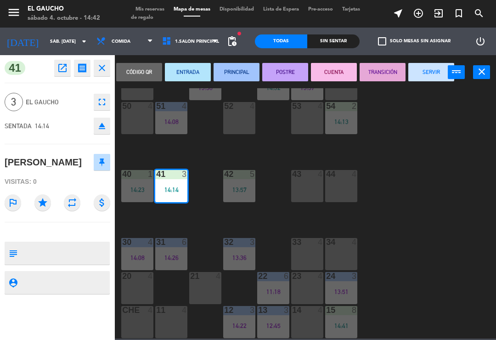
click at [243, 70] on button "PRINCIPAL" at bounding box center [237, 72] width 46 height 18
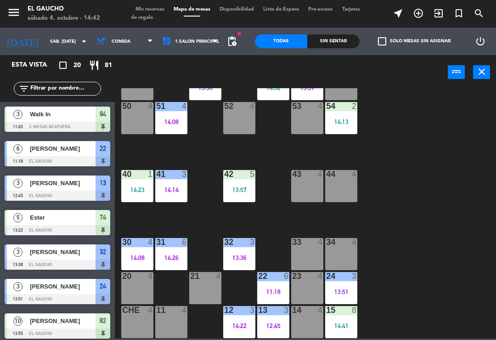
scroll to position [4, 0]
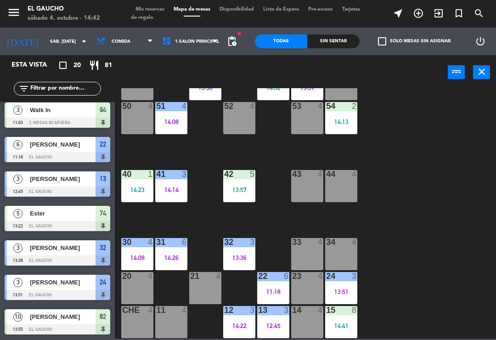
click at [239, 190] on div "13:57" at bounding box center [239, 189] width 32 height 6
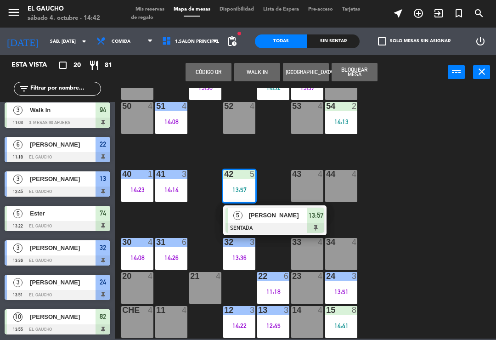
click at [264, 219] on span "[PERSON_NAME]" at bounding box center [278, 215] width 59 height 10
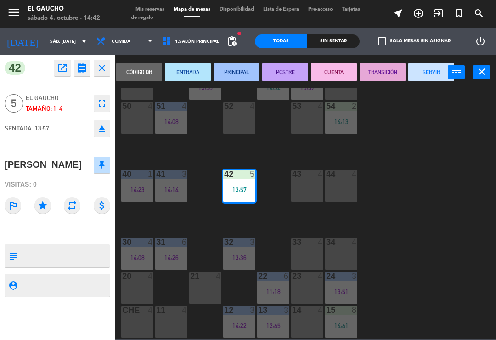
click at [251, 69] on button "PRINCIPAL" at bounding box center [237, 72] width 46 height 18
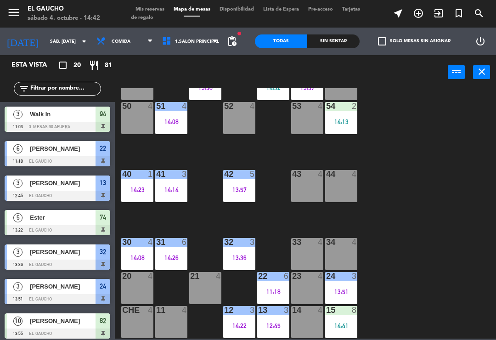
scroll to position [0, 0]
click at [347, 111] on div "54 2" at bounding box center [341, 106] width 32 height 9
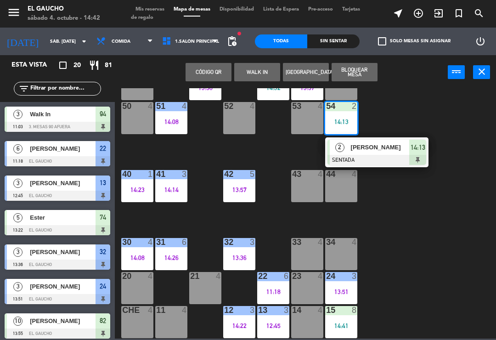
click at [359, 152] on span "[PERSON_NAME]" at bounding box center [380, 147] width 59 height 10
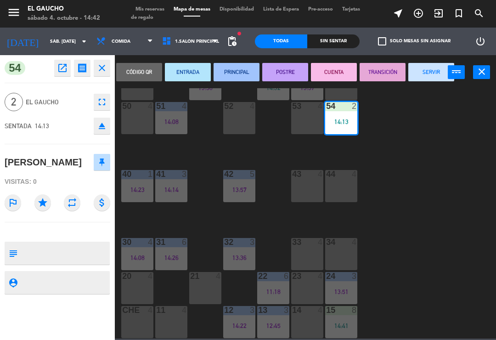
click at [251, 67] on button "PRINCIPAL" at bounding box center [237, 72] width 46 height 18
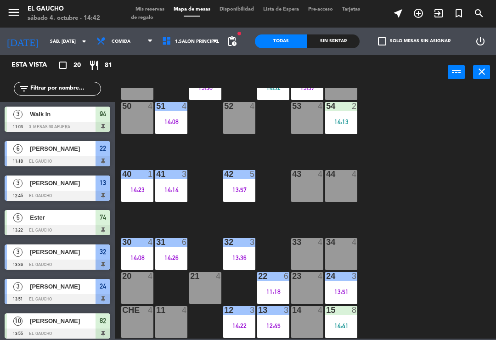
click at [343, 118] on div "14:13" at bounding box center [341, 121] width 32 height 6
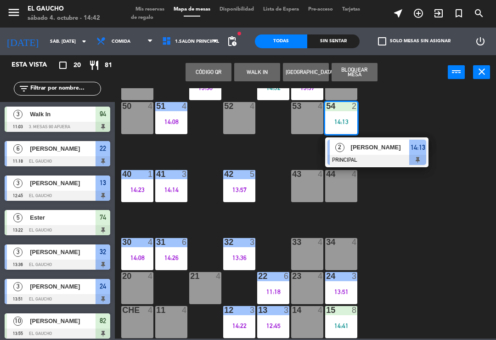
click at [377, 157] on div at bounding box center [376, 160] width 99 height 10
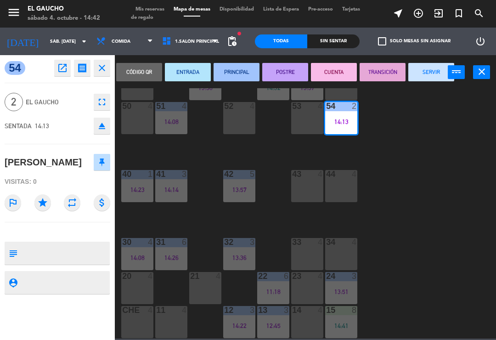
click at [244, 77] on button "PRINCIPAL" at bounding box center [237, 72] width 46 height 18
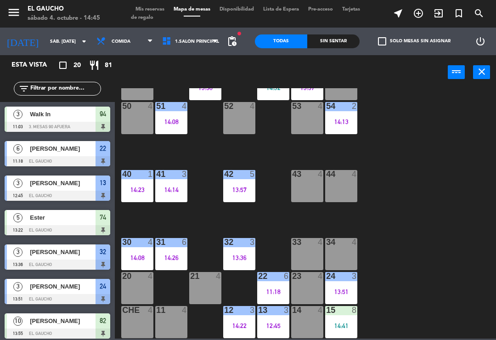
scroll to position [172, 0]
click at [167, 319] on div "11 4" at bounding box center [171, 322] width 32 height 32
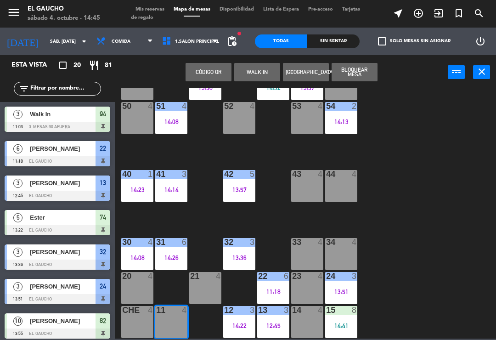
click at [172, 322] on div "11 4" at bounding box center [171, 322] width 32 height 32
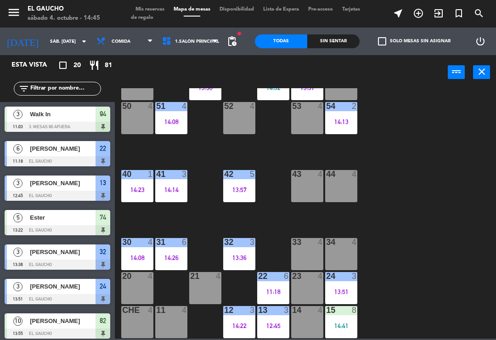
click at [169, 320] on div "11 4" at bounding box center [171, 322] width 32 height 32
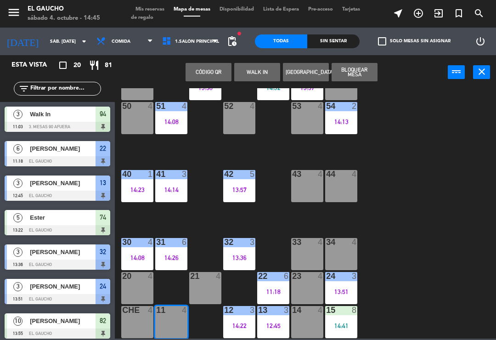
click at [259, 76] on button "WALK IN" at bounding box center [257, 72] width 46 height 18
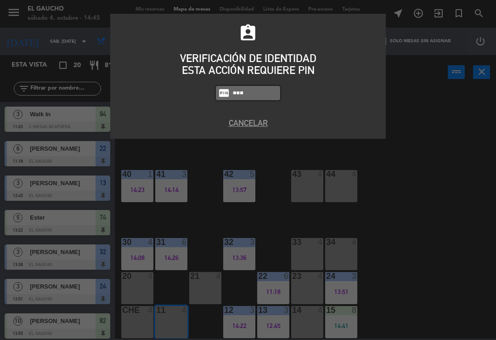
type input "0009"
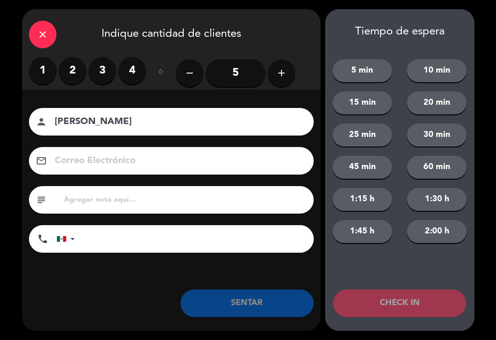
type input "[PERSON_NAME]"
click at [73, 74] on label "2" at bounding box center [73, 71] width 28 height 28
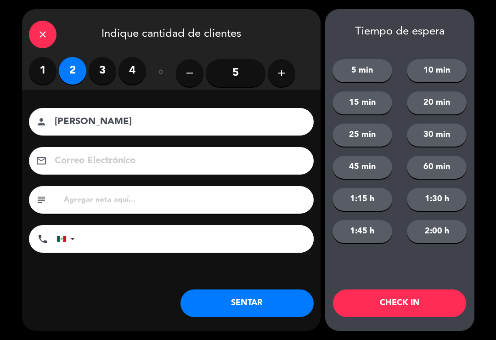
click at [240, 310] on button "SENTAR" at bounding box center [246, 303] width 133 height 28
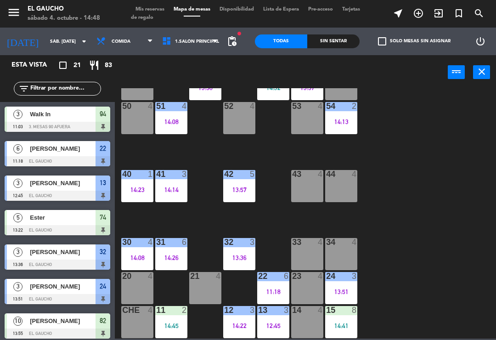
click at [338, 248] on div "34 4" at bounding box center [341, 254] width 32 height 32
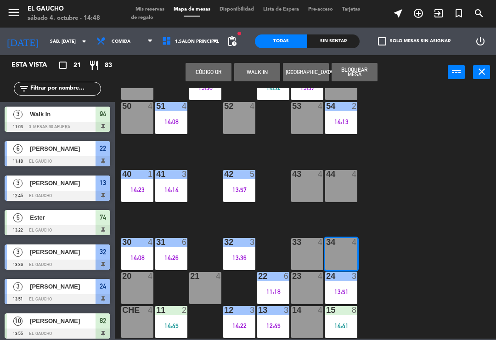
click at [257, 79] on button "WALK IN" at bounding box center [257, 72] width 46 height 18
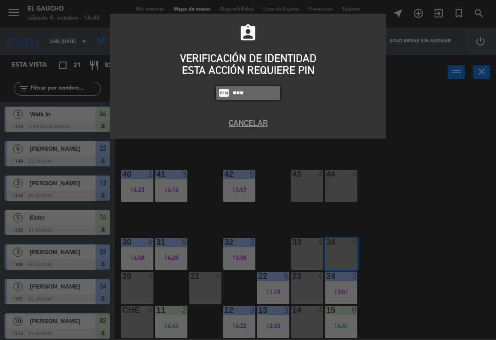
type input "0009"
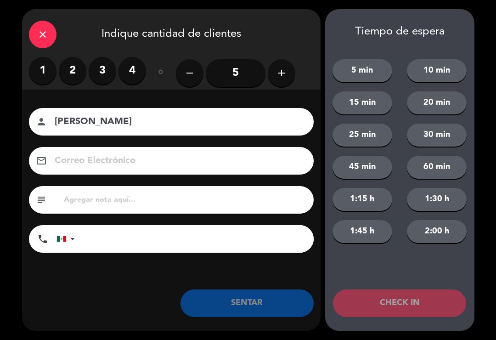
type input "[PERSON_NAME]"
click at [98, 71] on label "3" at bounding box center [103, 71] width 28 height 28
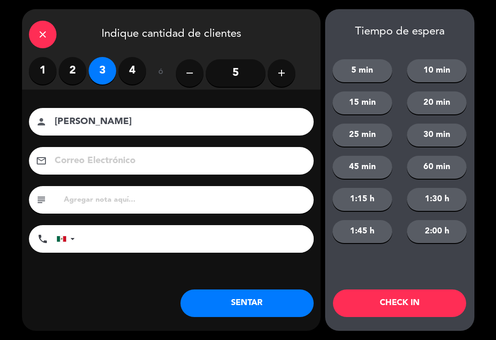
click at [230, 305] on button "SENTAR" at bounding box center [246, 303] width 133 height 28
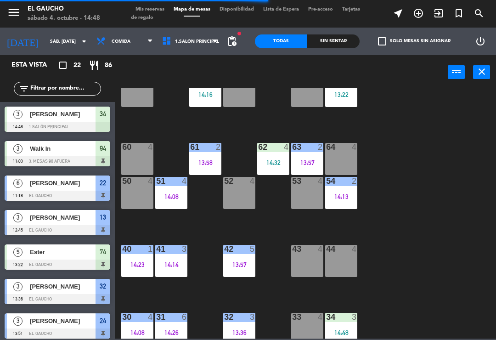
scroll to position [98, 0]
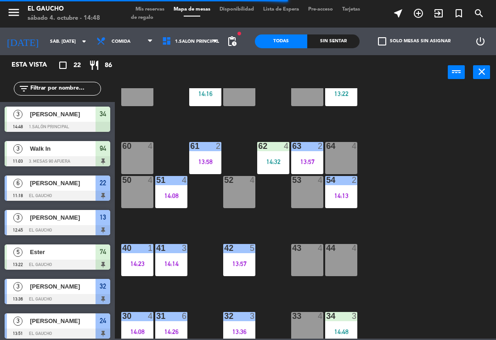
click at [307, 156] on div "63 2 13:57" at bounding box center [307, 158] width 32 height 32
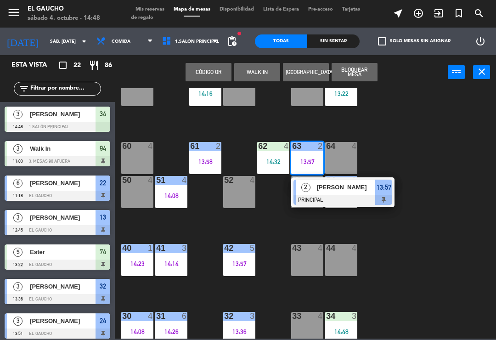
click at [336, 192] on span "[PERSON_NAME]" at bounding box center [346, 187] width 59 height 10
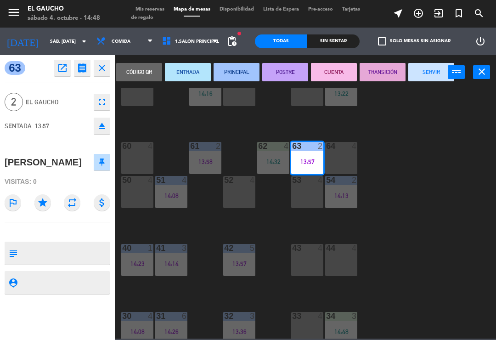
click at [430, 76] on button "SERVIR" at bounding box center [431, 72] width 46 height 18
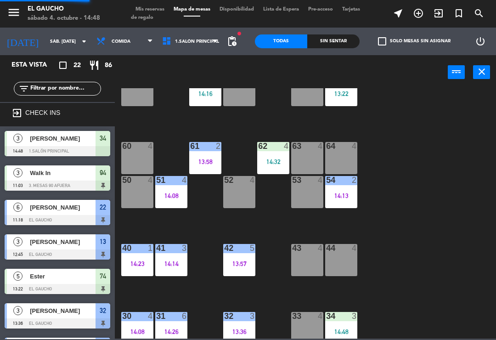
scroll to position [0, 0]
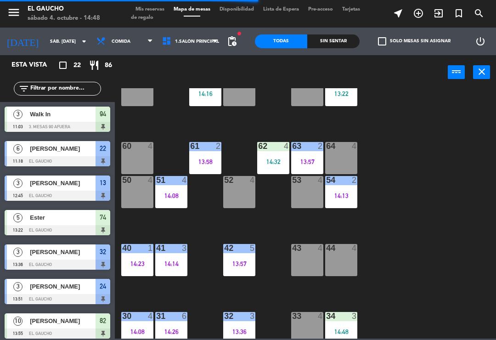
click at [439, 157] on div "84 4 80 4 83 10 13:55 82 10 13:55 81 4 70 4 71 4 14:16 72 4 73 4 74 5 13:22 63 …" at bounding box center [308, 213] width 376 height 250
click at [306, 158] on div "13:57" at bounding box center [307, 161] width 32 height 6
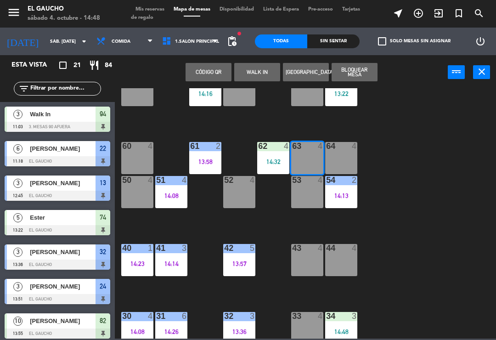
click at [304, 160] on div "63 4" at bounding box center [307, 158] width 32 height 32
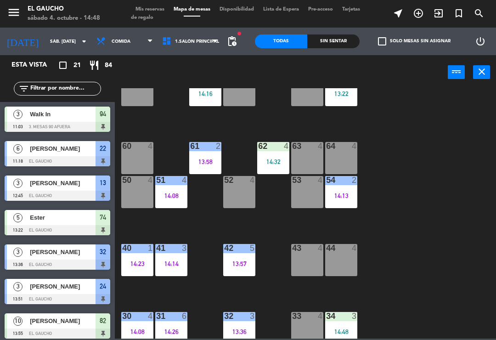
click at [310, 152] on div "63 4" at bounding box center [307, 158] width 32 height 32
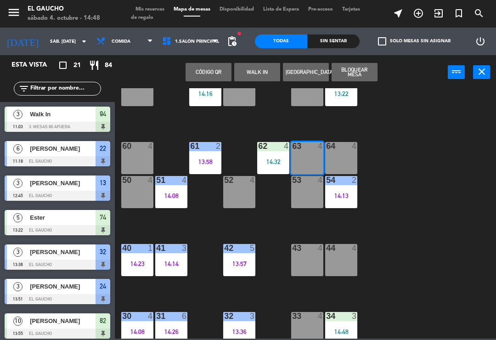
click at [257, 80] on button "WALK IN" at bounding box center [257, 72] width 46 height 18
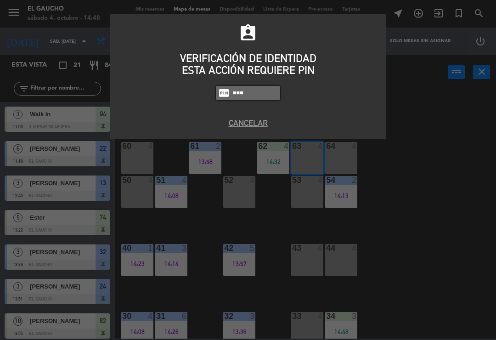
type input "0009"
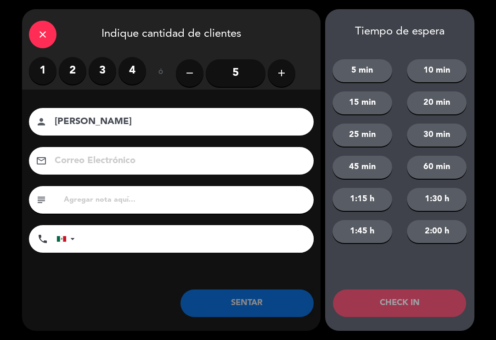
type input "[PERSON_NAME]"
click at [101, 66] on label "3" at bounding box center [103, 71] width 28 height 28
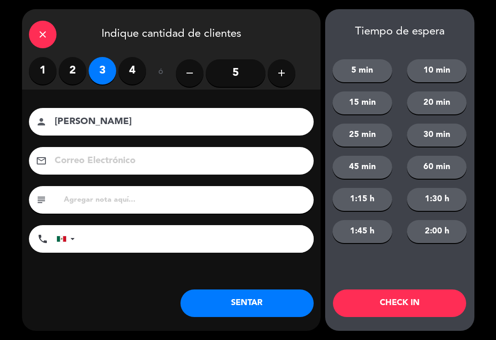
click at [259, 309] on button "SENTAR" at bounding box center [246, 303] width 133 height 28
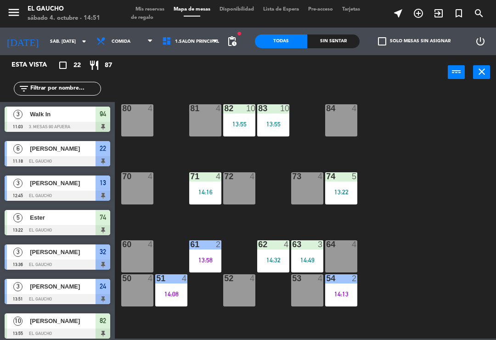
click at [348, 197] on div "74 5 13:22" at bounding box center [341, 188] width 32 height 32
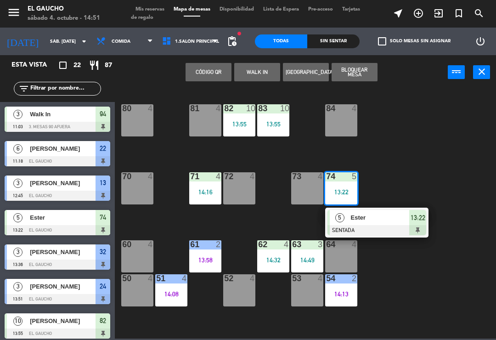
click at [372, 229] on div at bounding box center [376, 230] width 99 height 10
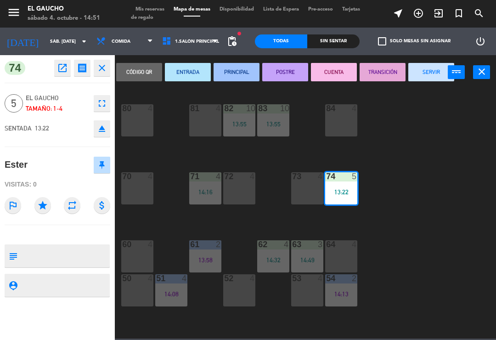
click at [243, 76] on button "PRINCIPAL" at bounding box center [237, 72] width 46 height 18
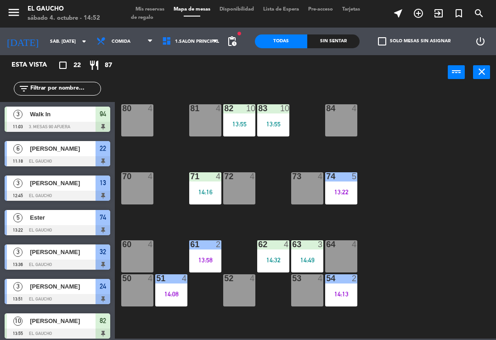
click at [279, 127] on div "13:55" at bounding box center [273, 124] width 32 height 6
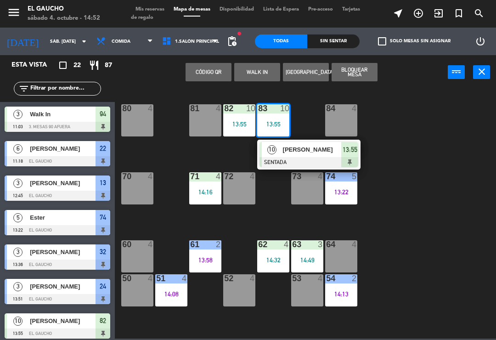
click at [303, 161] on div at bounding box center [308, 162] width 99 height 10
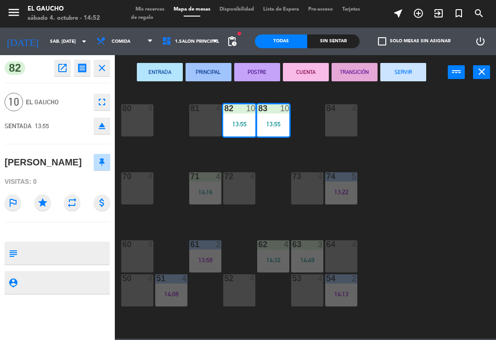
click at [409, 75] on button "SERVIR" at bounding box center [403, 72] width 46 height 18
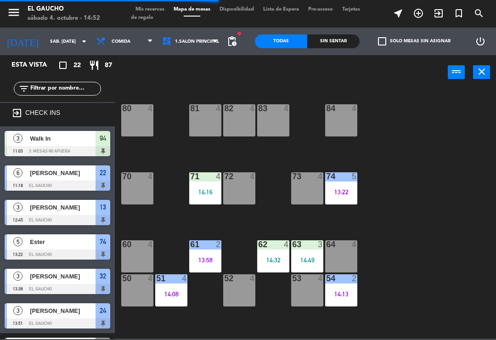
click at [160, 15] on span "Tarjetas de regalo" at bounding box center [245, 13] width 229 height 13
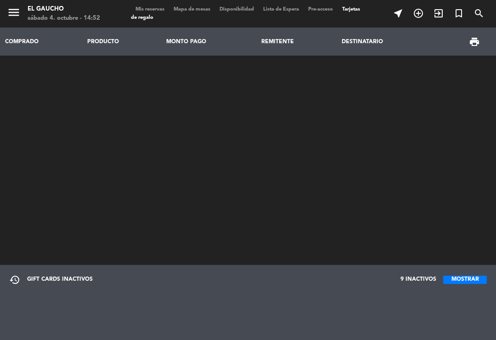
click at [150, 11] on span "Mis reservas" at bounding box center [150, 9] width 38 height 5
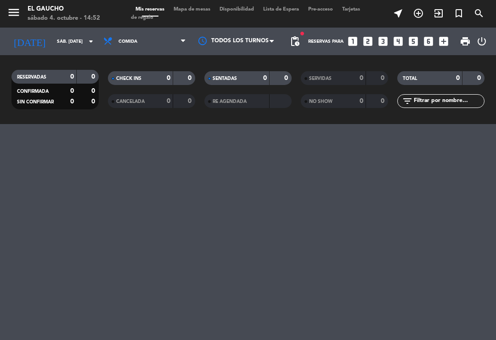
click at [354, 83] on div "0" at bounding box center [354, 78] width 18 height 11
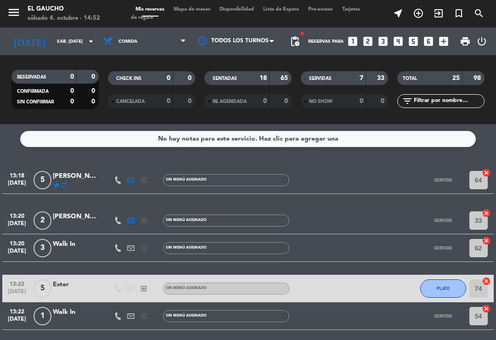
click at [368, 84] on div "SERVIDAS 7 33" at bounding box center [344, 78] width 87 height 14
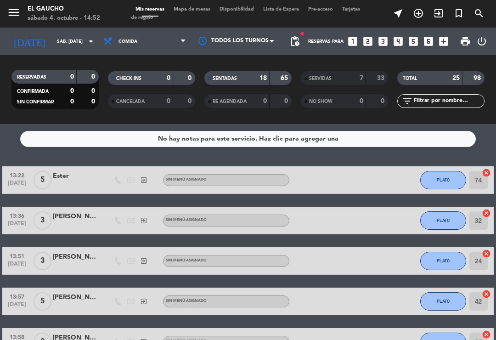
click at [335, 83] on div "SERVIDAS 7 33" at bounding box center [344, 78] width 87 height 14
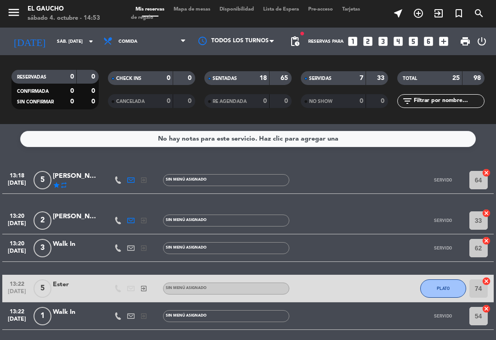
click at [350, 81] on div "7" at bounding box center [354, 78] width 18 height 11
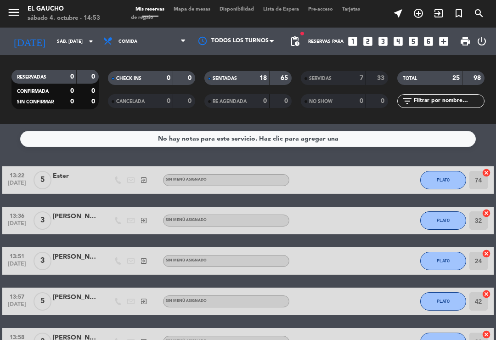
click at [346, 84] on div "SERVIDAS 7 33" at bounding box center [344, 78] width 87 height 14
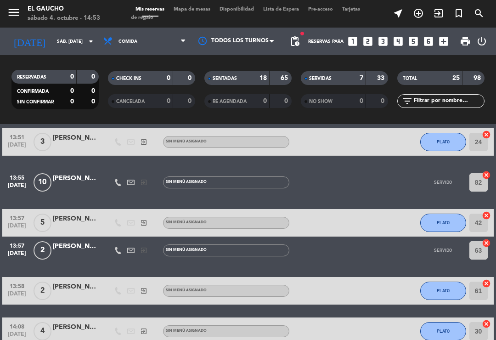
scroll to position [294, 0]
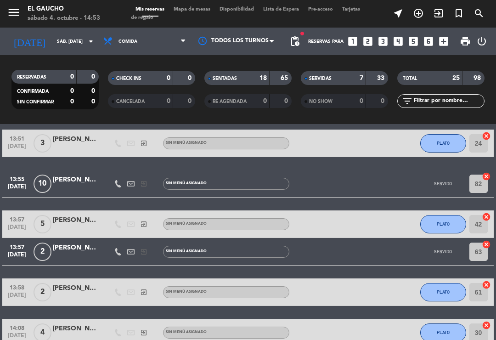
click at [85, 181] on div "[PERSON_NAME]" at bounding box center [76, 179] width 46 height 11
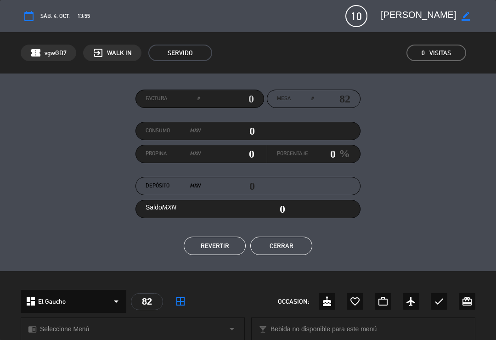
click at [325, 259] on div "Factura # Mesa # 82 Consumo MXN 0 Propina MXN 0 Porcentaje 0 % Depósito MXN 0 S…" at bounding box center [248, 171] width 496 height 197
click at [214, 250] on button "REVERTIR" at bounding box center [215, 245] width 62 height 18
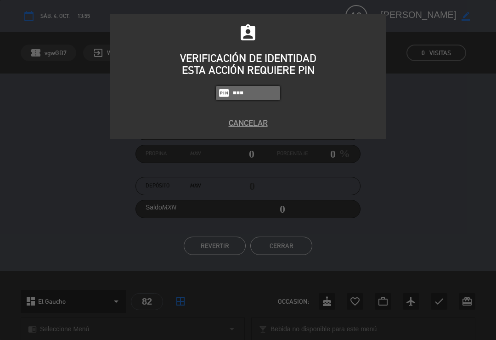
type input "0009"
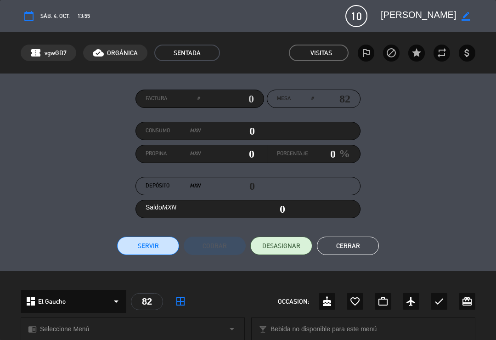
click at [356, 253] on button "Cerrar" at bounding box center [348, 245] width 62 height 18
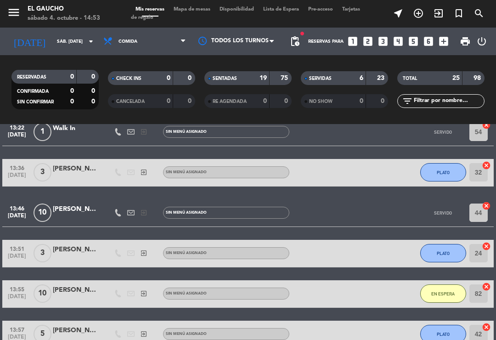
click at [198, 8] on span "Mapa de mesas" at bounding box center [192, 9] width 46 height 5
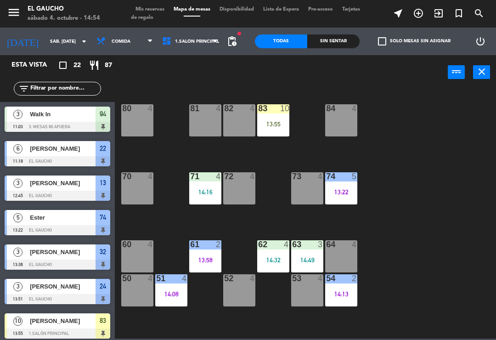
scroll to position [4, 0]
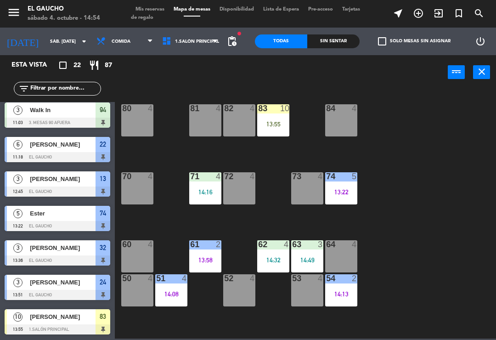
click at [273, 114] on div "83 10 13:55" at bounding box center [273, 120] width 32 height 32
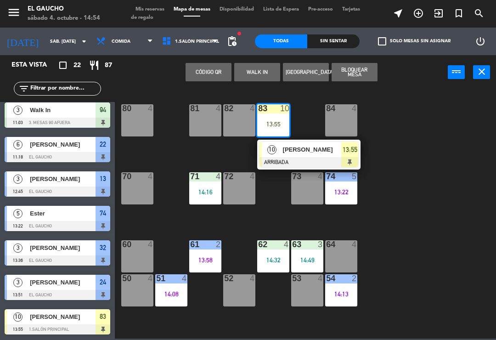
click at [283, 153] on span "[PERSON_NAME]" at bounding box center [312, 150] width 59 height 10
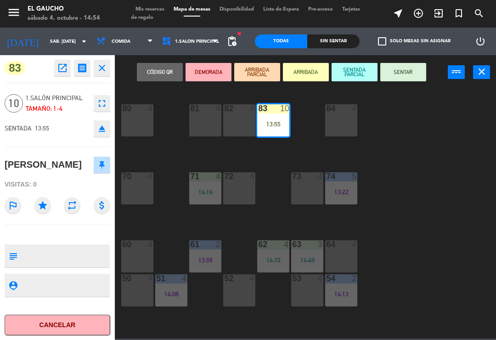
click at [396, 74] on button "SENTAR" at bounding box center [403, 72] width 46 height 18
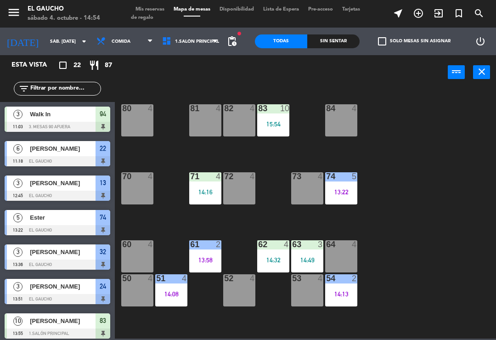
scroll to position [0, 0]
click at [270, 121] on div "15:54" at bounding box center [273, 124] width 32 height 6
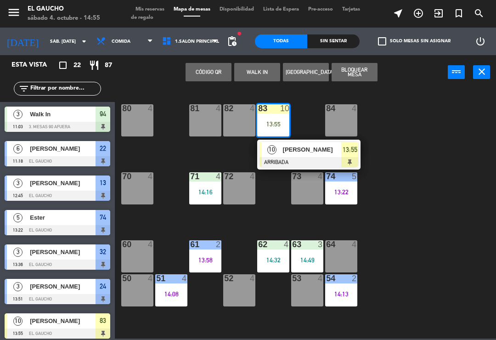
click at [279, 154] on div "10" at bounding box center [272, 149] width 20 height 15
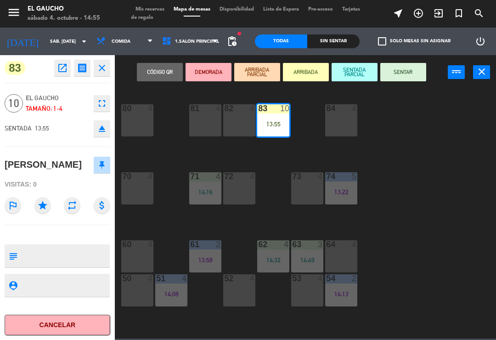
click at [407, 73] on button "SENTAR" at bounding box center [403, 72] width 46 height 18
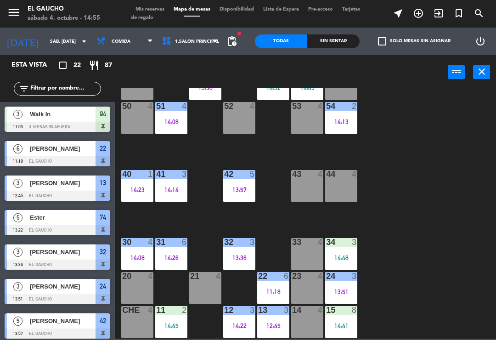
scroll to position [172, 0]
click at [137, 116] on div "50 4" at bounding box center [137, 118] width 32 height 32
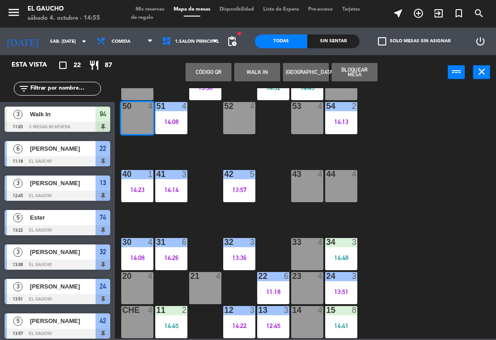
click at [263, 76] on button "WALK IN" at bounding box center [257, 72] width 46 height 18
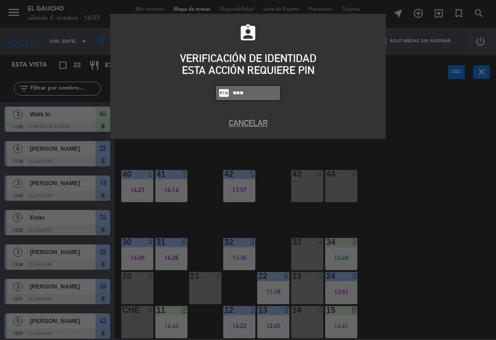
type input "0009"
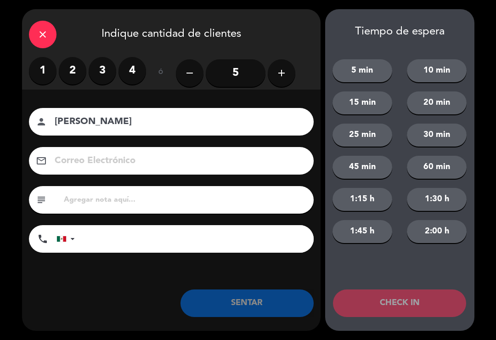
type input "[PERSON_NAME]"
click at [65, 73] on label "2" at bounding box center [73, 71] width 28 height 28
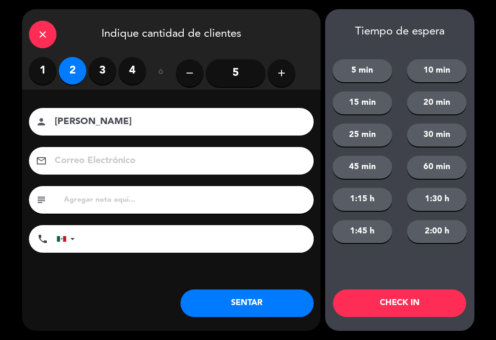
click at [222, 301] on button "SENTAR" at bounding box center [246, 303] width 133 height 28
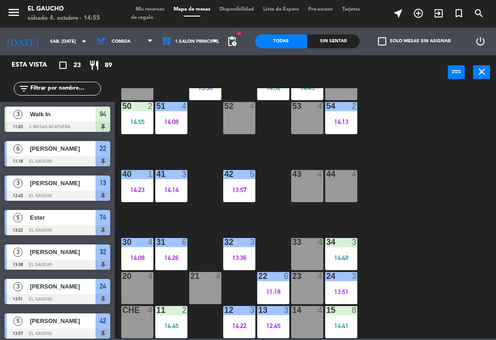
click at [299, 116] on div "53 4" at bounding box center [307, 118] width 32 height 32
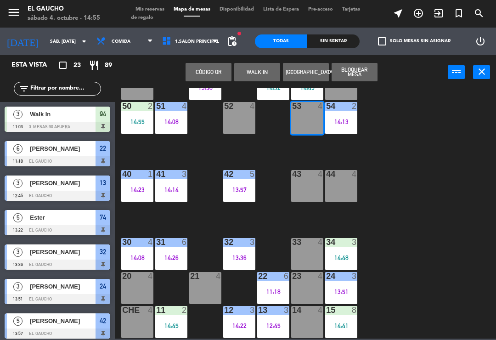
click at [259, 79] on button "WALK IN" at bounding box center [257, 72] width 46 height 18
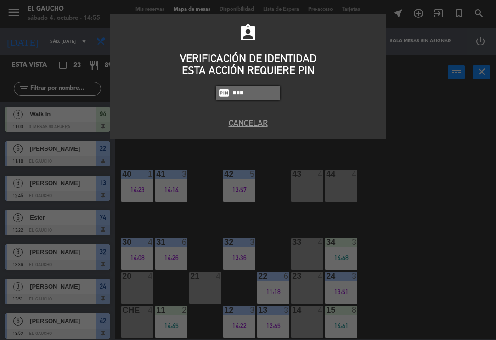
type input "0009"
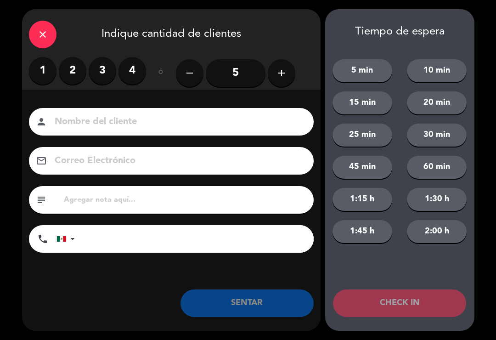
click at [95, 76] on label "3" at bounding box center [103, 71] width 28 height 28
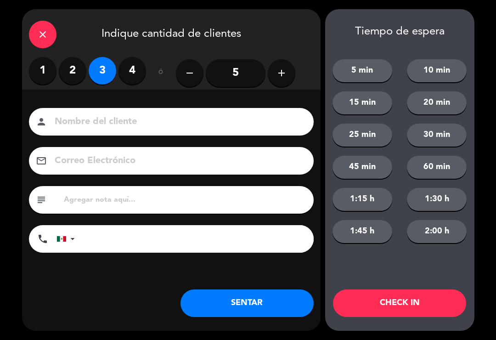
click at [79, 129] on input at bounding box center [178, 122] width 248 height 16
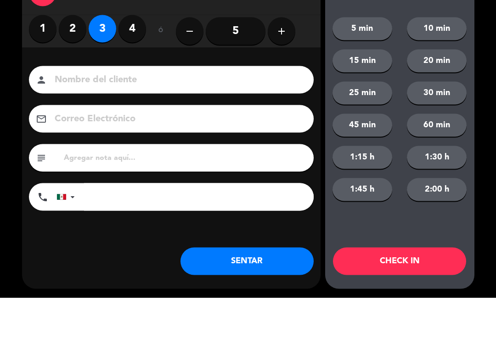
click at [73, 114] on input at bounding box center [178, 122] width 248 height 16
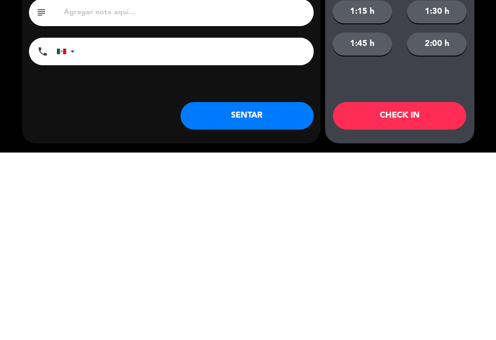
click at [236, 289] on button "SENTAR" at bounding box center [246, 303] width 133 height 28
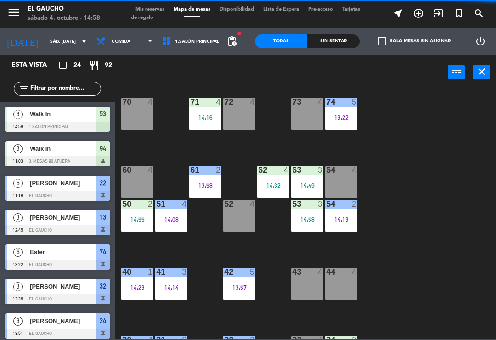
scroll to position [76, 0]
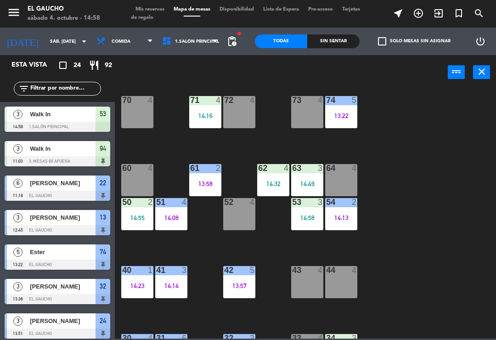
click at [134, 177] on div "60 4" at bounding box center [137, 180] width 32 height 32
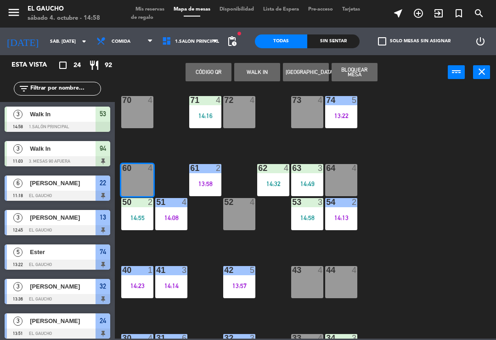
click at [247, 67] on button "WALK IN" at bounding box center [257, 72] width 46 height 18
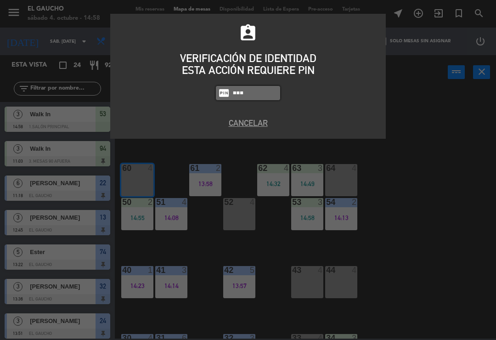
type input "0009"
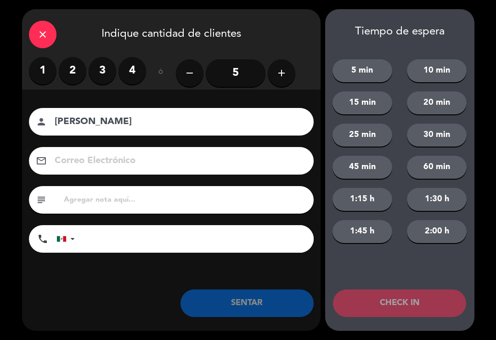
type input "[PERSON_NAME]"
click at [126, 72] on label "4" at bounding box center [132, 71] width 28 height 28
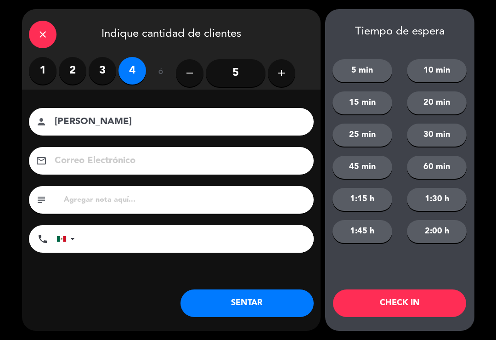
click at [221, 299] on button "SENTAR" at bounding box center [246, 303] width 133 height 28
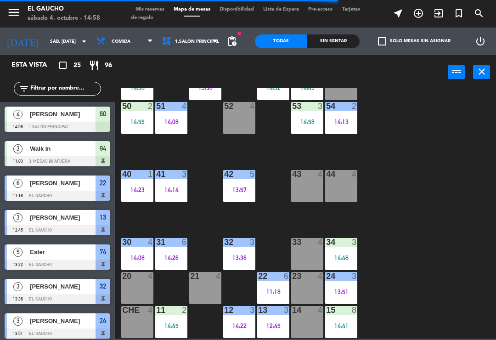
scroll to position [172, 0]
click at [208, 288] on div "21 4" at bounding box center [205, 288] width 32 height 32
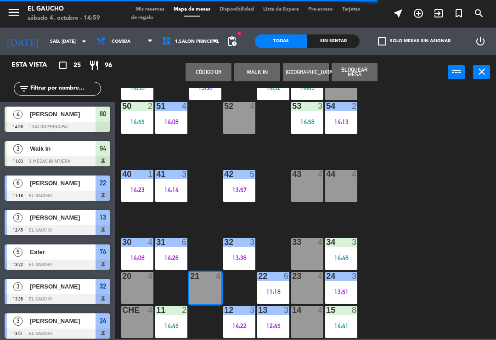
click at [251, 74] on button "WALK IN" at bounding box center [257, 72] width 46 height 18
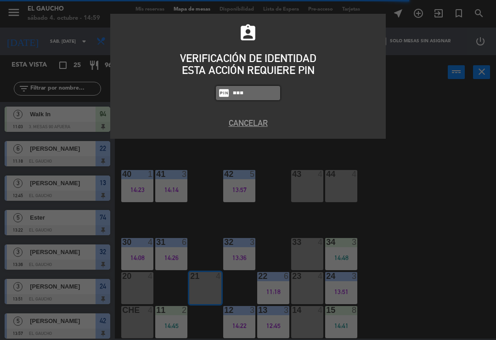
type input "0009"
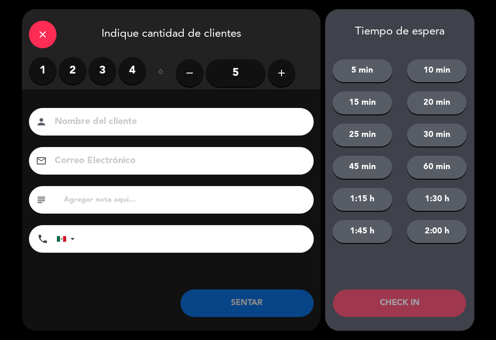
click at [68, 70] on label "2" at bounding box center [73, 71] width 28 height 28
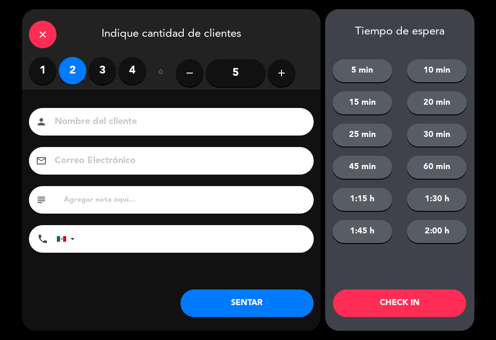
click at [252, 311] on button "SENTAR" at bounding box center [246, 303] width 133 height 28
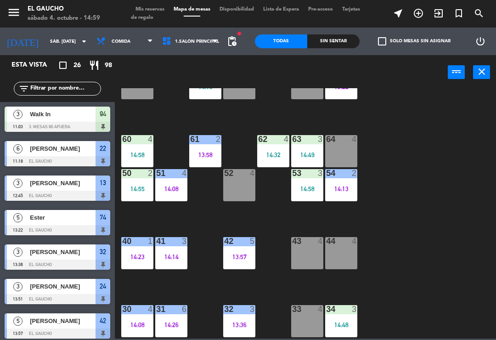
scroll to position [107, 0]
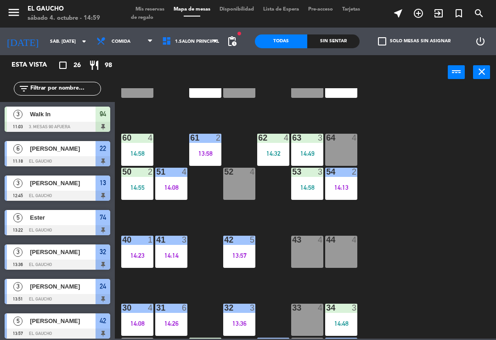
click at [307, 180] on div "53 3 14:58" at bounding box center [307, 184] width 32 height 32
click at [400, 164] on div "84 4 80 4 83 10 14:55 82 4 81 4 70 4 71 4 14:16 72 4 73 4 74 5 13:22 63 3 14:49…" at bounding box center [308, 213] width 376 height 250
click at [302, 185] on div "14:58" at bounding box center [307, 187] width 32 height 6
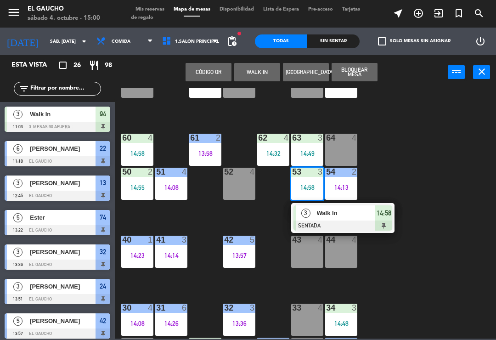
click at [361, 214] on span "Walk In" at bounding box center [346, 213] width 59 height 10
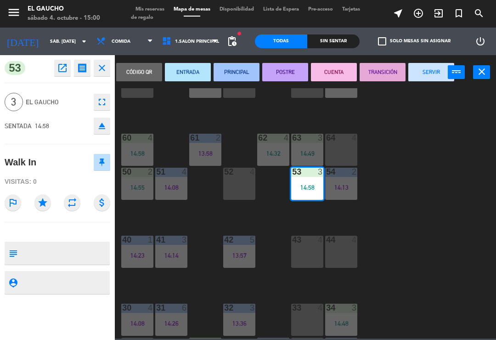
click at [422, 75] on button "SERVIR" at bounding box center [431, 72] width 46 height 18
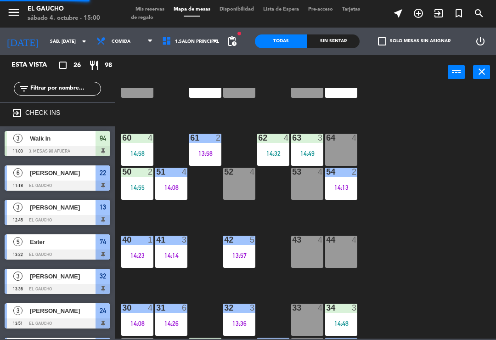
scroll to position [257, 0]
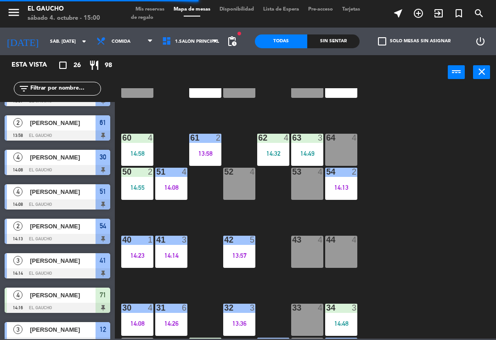
click at [308, 189] on div "53 4" at bounding box center [307, 184] width 32 height 32
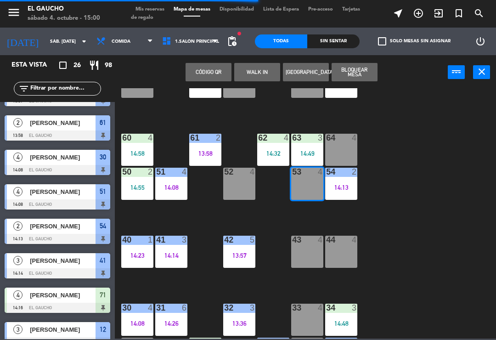
click at [308, 176] on div "53 4" at bounding box center [307, 172] width 32 height 9
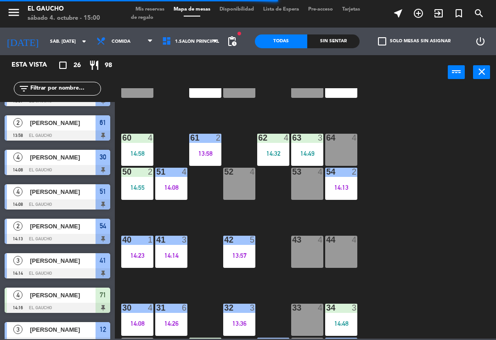
click at [303, 182] on div "53 4" at bounding box center [307, 184] width 32 height 32
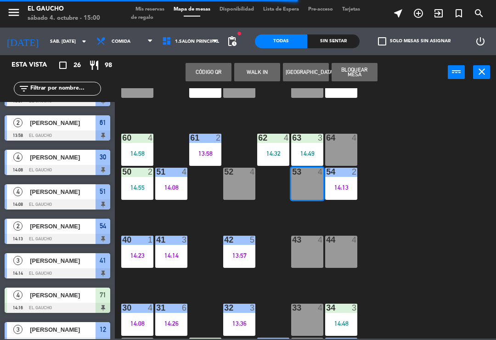
click at [259, 70] on button "WALK IN" at bounding box center [257, 72] width 46 height 18
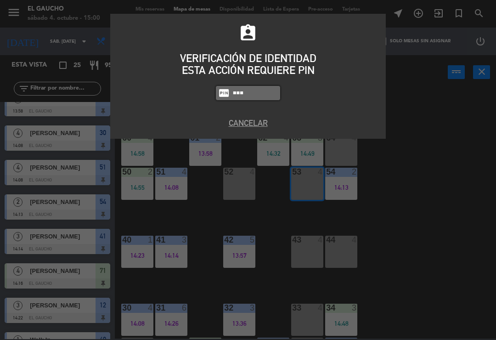
type input "0099"
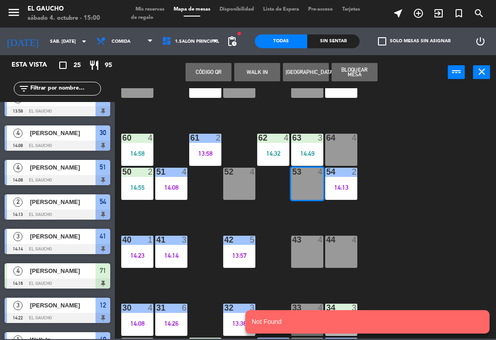
click at [264, 68] on button "WALK IN" at bounding box center [257, 72] width 46 height 18
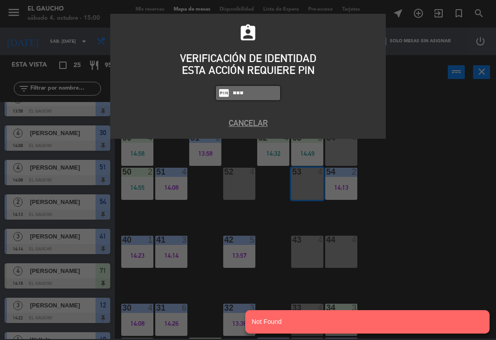
type input "0009"
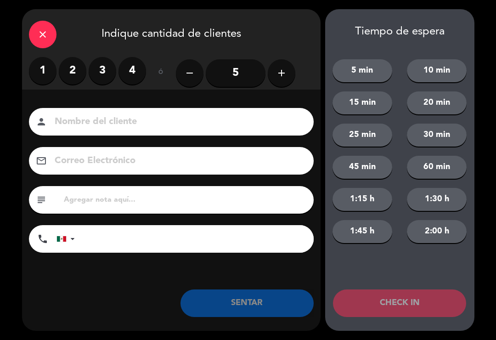
click at [74, 67] on label "2" at bounding box center [73, 71] width 28 height 28
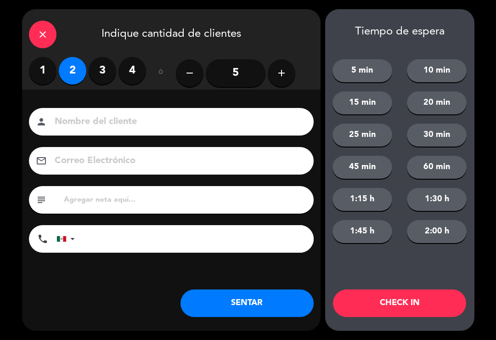
click at [102, 73] on label "3" at bounding box center [103, 71] width 28 height 28
click at [123, 117] on input at bounding box center [178, 122] width 248 height 16
type input "A"
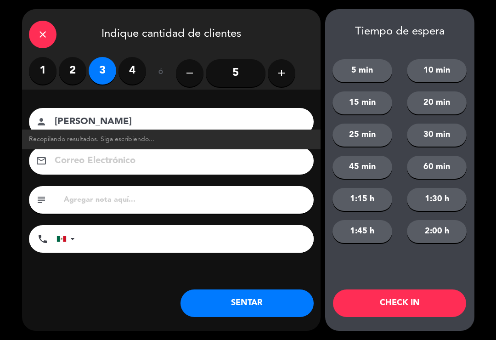
click at [54, 118] on input "[PERSON_NAME]" at bounding box center [178, 122] width 248 height 16
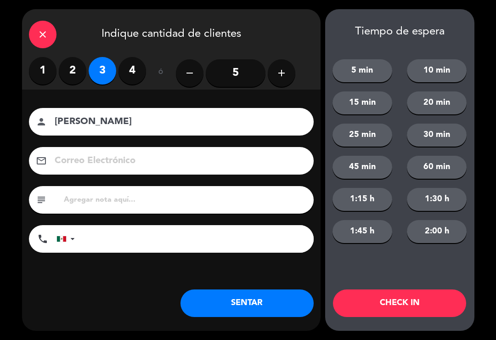
click at [163, 119] on input "[PERSON_NAME]" at bounding box center [178, 122] width 248 height 16
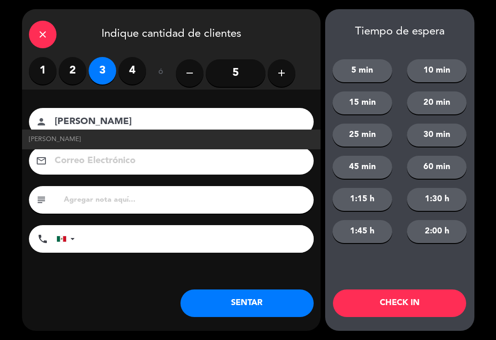
type input "[PERSON_NAME]"
click at [98, 139] on link "[PERSON_NAME]" at bounding box center [171, 139] width 285 height 11
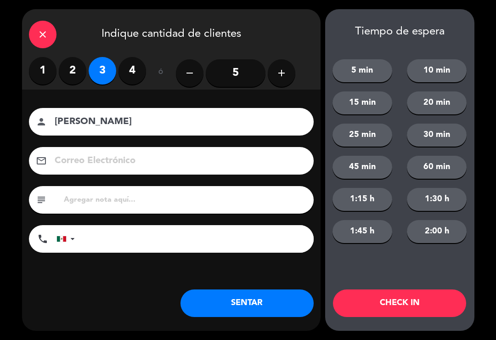
click at [125, 162] on input at bounding box center [178, 161] width 248 height 16
type input "[EMAIL_ADDRESS][DOMAIN_NAME]"
click at [246, 309] on button "SENTAR" at bounding box center [246, 303] width 133 height 28
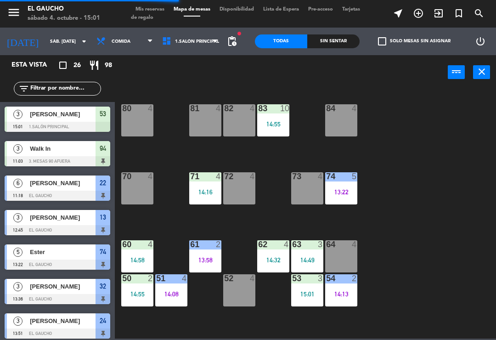
scroll to position [0, 0]
click at [207, 120] on div "81 4" at bounding box center [205, 120] width 32 height 32
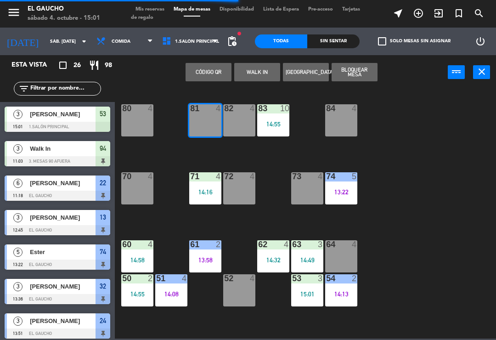
click at [259, 74] on button "WALK IN" at bounding box center [257, 72] width 46 height 18
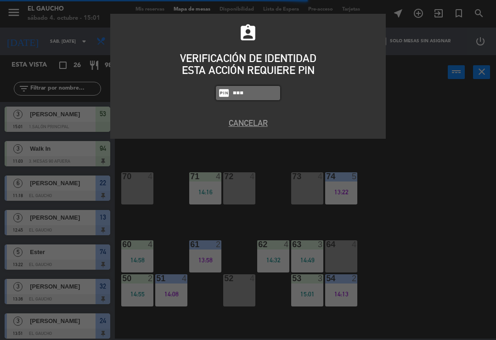
type input "0009"
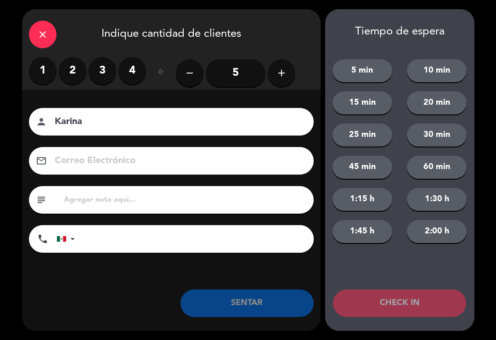
type input "Karina"
click at [128, 76] on label "4" at bounding box center [132, 71] width 28 height 28
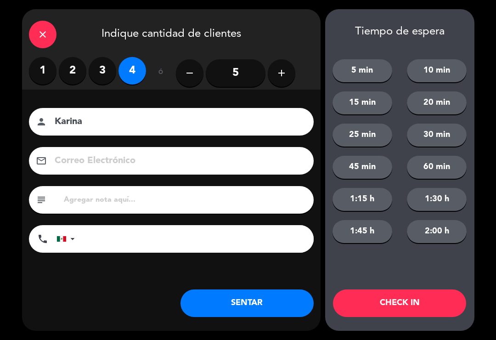
click at [218, 303] on button "SENTAR" at bounding box center [246, 303] width 133 height 28
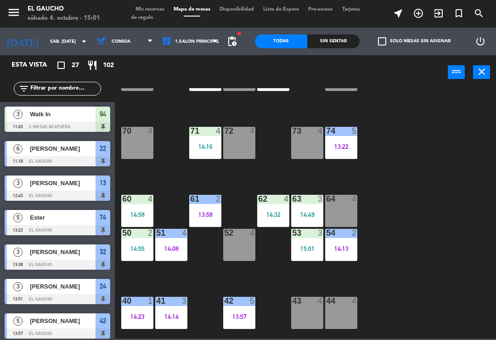
scroll to position [49, 0]
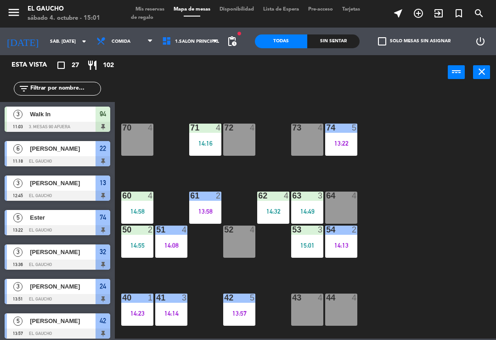
click at [281, 211] on div "14:32" at bounding box center [273, 211] width 32 height 6
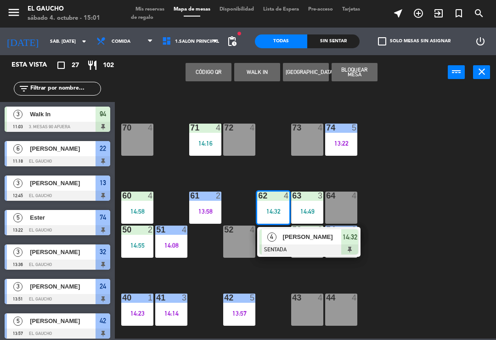
click at [305, 239] on span "[PERSON_NAME]" at bounding box center [312, 237] width 59 height 10
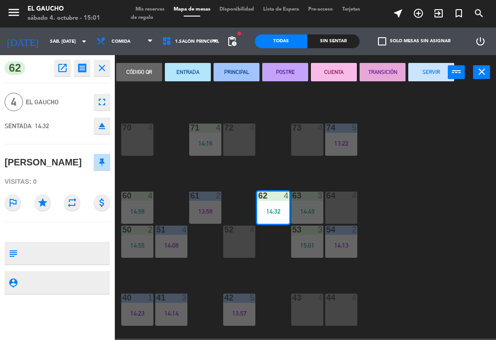
click at [250, 79] on button "PRINCIPAL" at bounding box center [237, 72] width 46 height 18
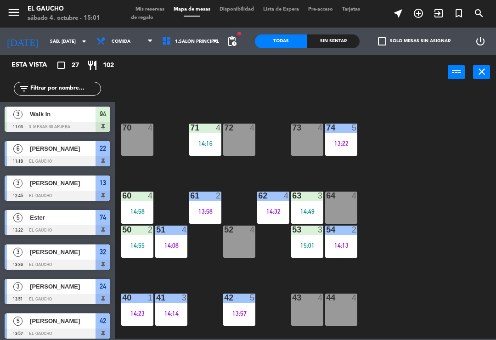
scroll to position [0, 0]
click at [336, 250] on div "54 2 14:13" at bounding box center [341, 241] width 32 height 32
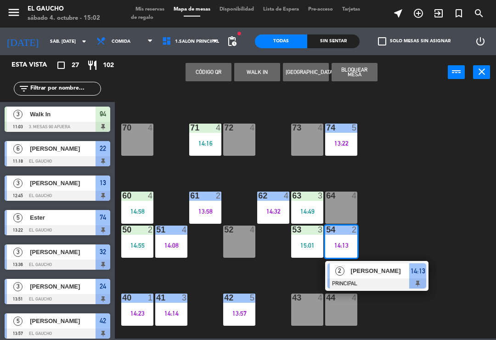
click at [382, 275] on span "[PERSON_NAME]" at bounding box center [380, 271] width 59 height 10
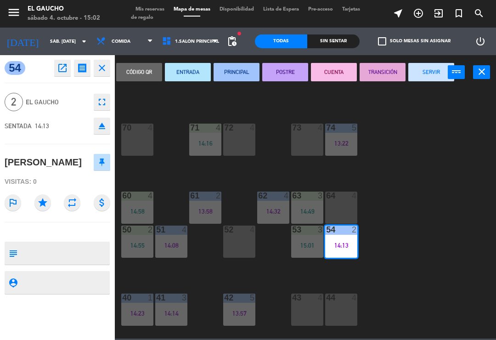
click at [433, 73] on button "SERVIR" at bounding box center [431, 72] width 46 height 18
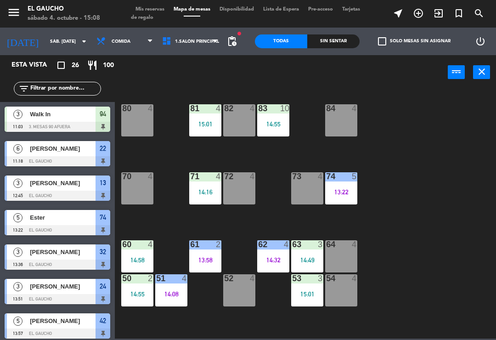
click at [347, 118] on div "84 4" at bounding box center [341, 120] width 32 height 32
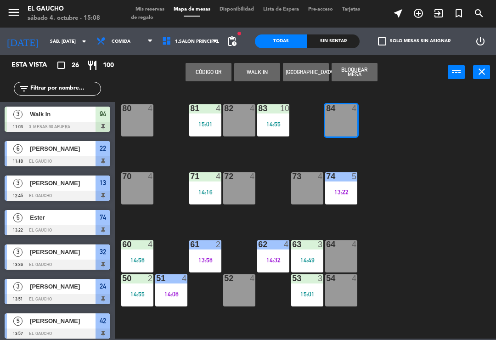
click at [260, 75] on button "WALK IN" at bounding box center [257, 72] width 46 height 18
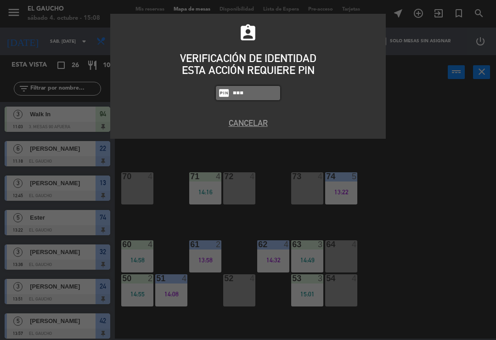
type input "0009"
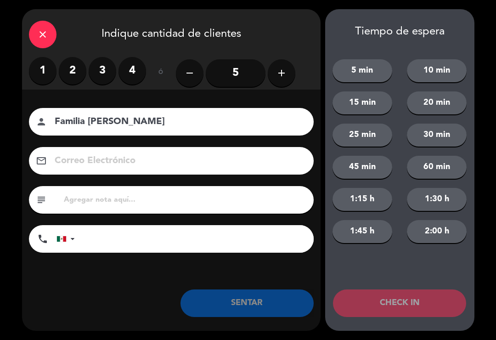
type input "Familia [PERSON_NAME]"
click at [92, 73] on label "3" at bounding box center [103, 71] width 28 height 28
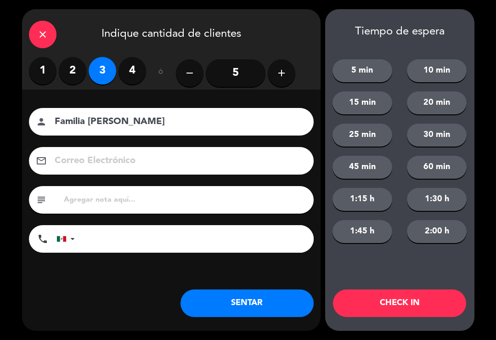
click at [243, 303] on button "SENTAR" at bounding box center [246, 303] width 133 height 28
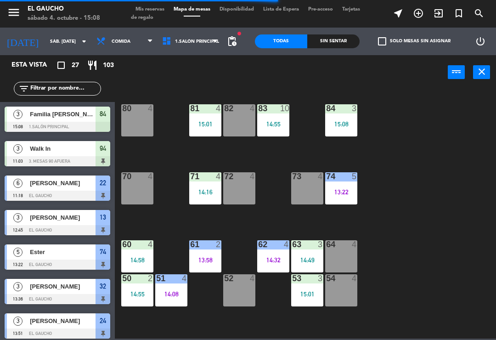
click at [345, 303] on div "54 4" at bounding box center [341, 290] width 32 height 32
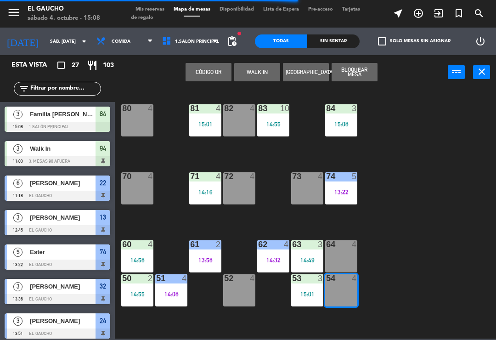
click at [263, 73] on button "WALK IN" at bounding box center [257, 72] width 46 height 18
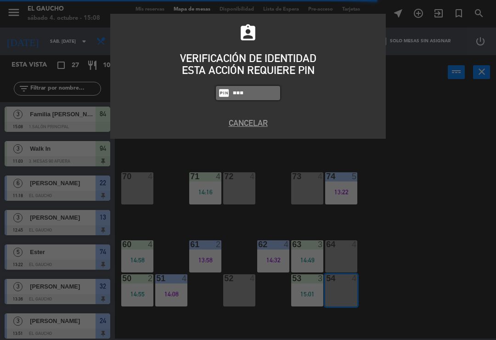
type input "0009"
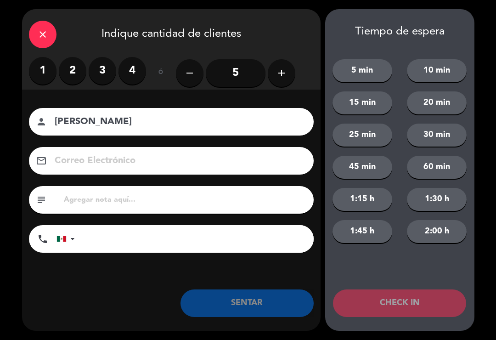
type input "[PERSON_NAME]"
click at [67, 73] on label "2" at bounding box center [73, 71] width 28 height 28
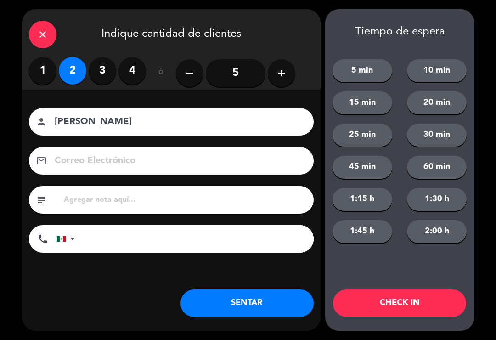
click at [262, 305] on button "SENTAR" at bounding box center [246, 303] width 133 height 28
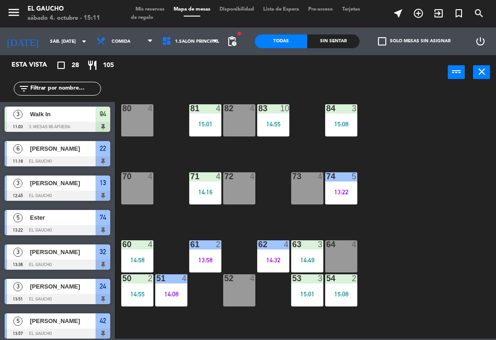
click at [243, 298] on div "52 4" at bounding box center [239, 290] width 32 height 32
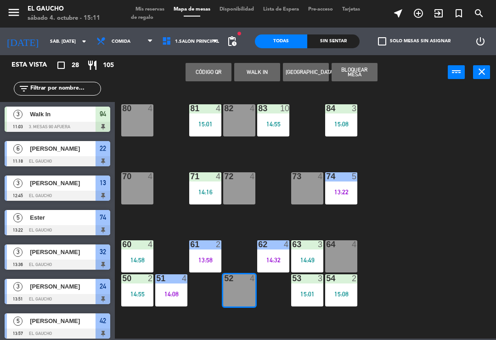
click at [259, 75] on button "WALK IN" at bounding box center [257, 72] width 46 height 18
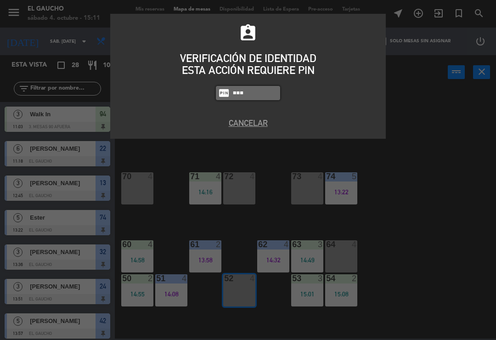
type input "0009"
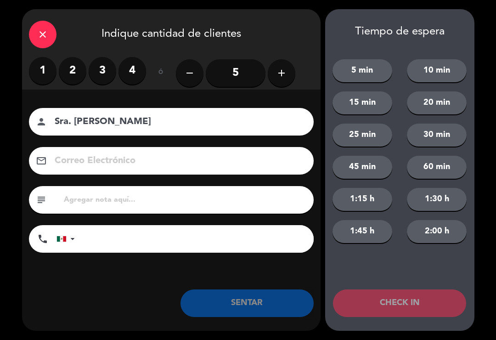
type input "Sra. [PERSON_NAME]"
click at [66, 81] on label "2" at bounding box center [73, 71] width 28 height 28
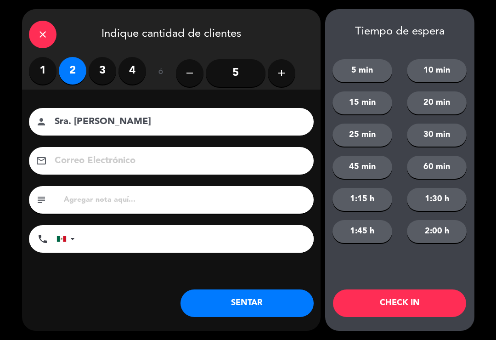
click at [237, 306] on button "SENTAR" at bounding box center [246, 303] width 133 height 28
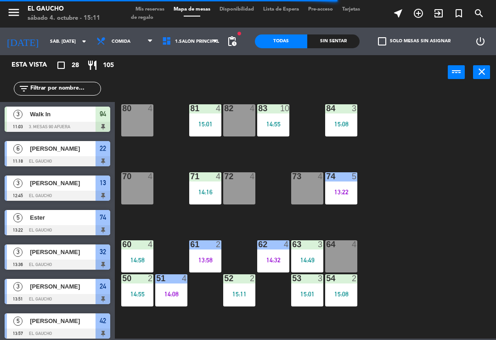
click at [276, 119] on div "83 10 14:55" at bounding box center [273, 120] width 32 height 32
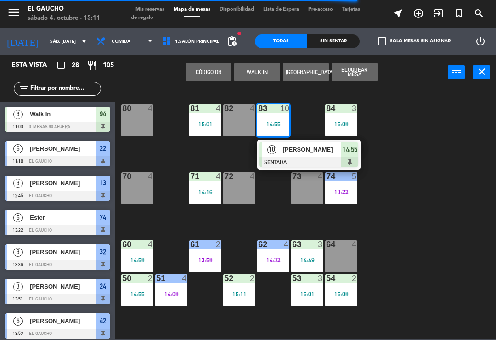
click at [293, 166] on div at bounding box center [308, 162] width 99 height 10
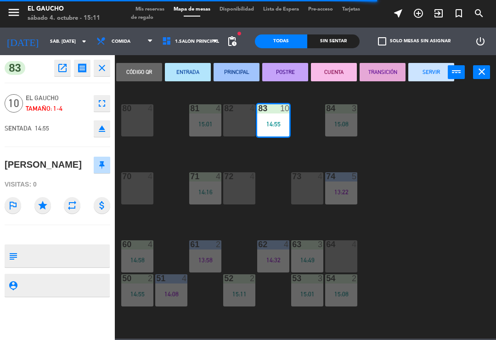
click at [234, 81] on button "PRINCIPAL" at bounding box center [237, 72] width 46 height 18
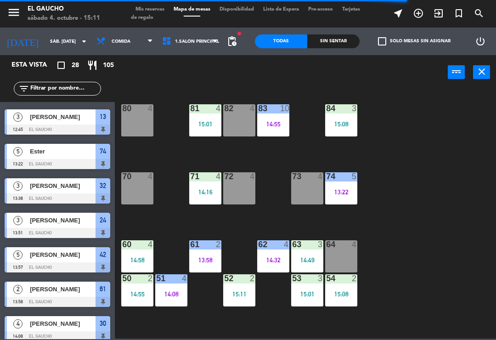
click at [209, 124] on div "15:01" at bounding box center [205, 124] width 32 height 6
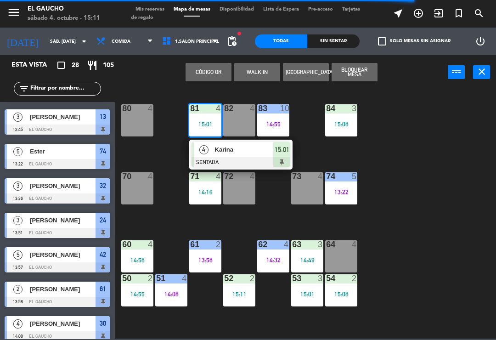
click at [444, 165] on div "84 3 15:08 80 4 83 10 14:55 82 4 81 4 15:01 4 [PERSON_NAME] 15:01 70 4 71 4 14:…" at bounding box center [308, 213] width 376 height 250
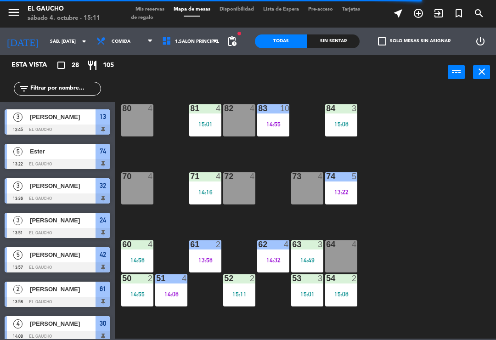
click at [200, 195] on div "14:16" at bounding box center [205, 192] width 32 height 6
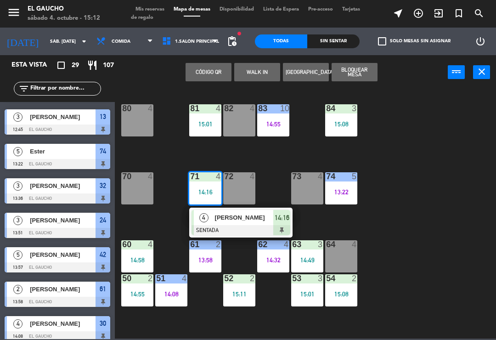
click at [237, 223] on div "[PERSON_NAME]" at bounding box center [244, 217] width 60 height 15
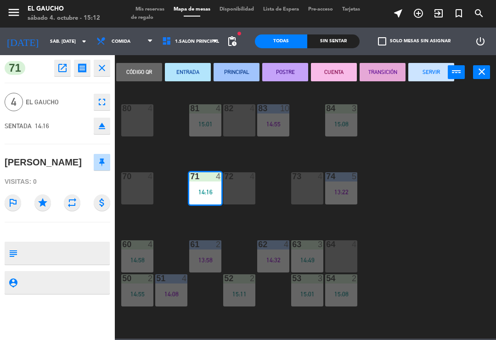
click at [244, 75] on button "PRINCIPAL" at bounding box center [237, 72] width 46 height 18
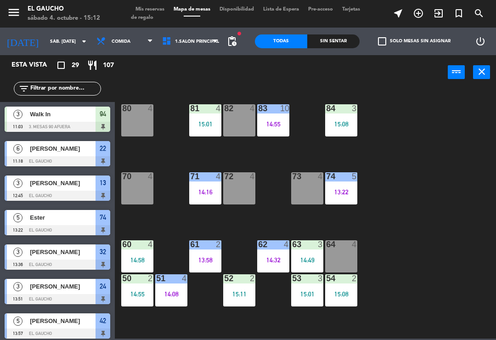
click at [312, 254] on div "63 3 14:49" at bounding box center [307, 256] width 32 height 32
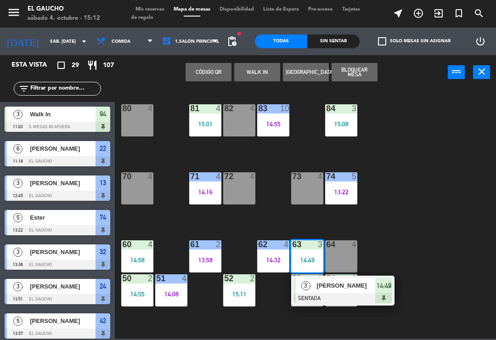
click at [349, 295] on div at bounding box center [342, 298] width 99 height 10
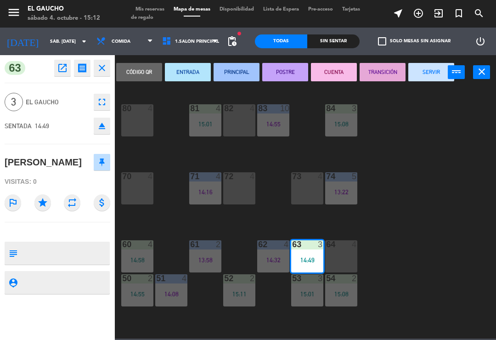
click at [238, 78] on button "PRINCIPAL" at bounding box center [237, 72] width 46 height 18
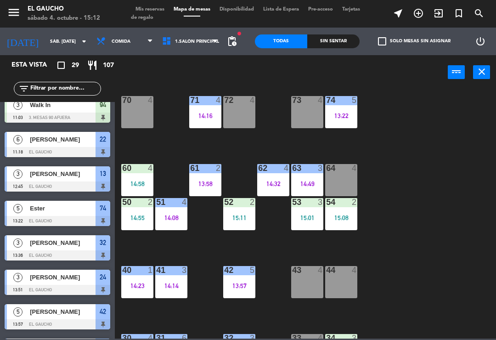
scroll to position [77, 0]
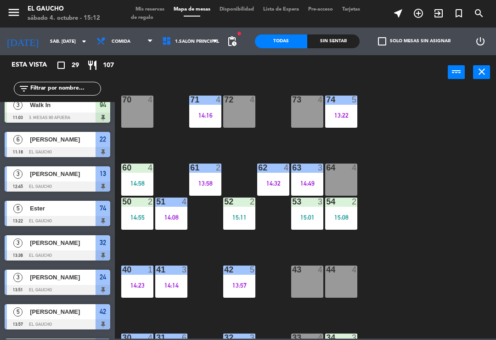
click at [349, 223] on div "54 2 15:08" at bounding box center [341, 213] width 32 height 32
click at [436, 218] on div "84 3 15:08 80 4 83 10 14:55 82 4 81 4 15:01 70 4 71 4 14:16 72 4 73 4 74 5 13:2…" at bounding box center [308, 213] width 376 height 250
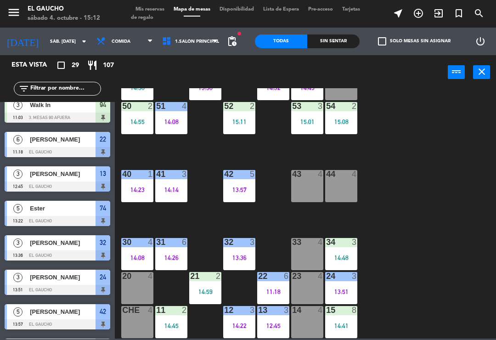
scroll to position [172, 0]
click at [345, 253] on div "34 3 14:48" at bounding box center [341, 254] width 32 height 32
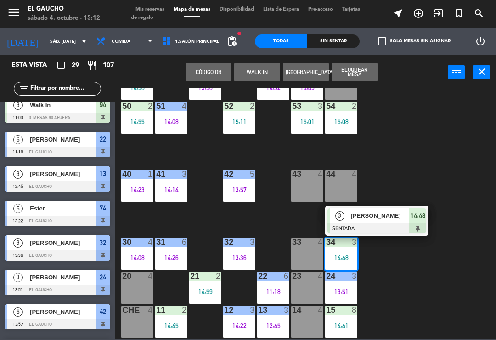
click at [376, 226] on div at bounding box center [376, 228] width 99 height 10
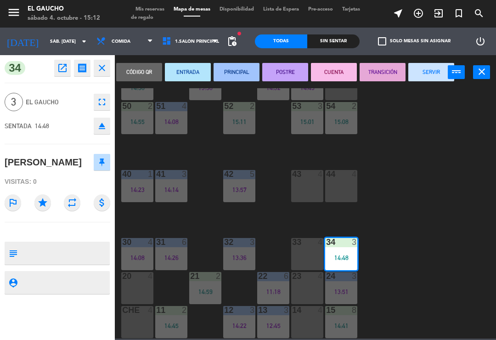
click at [233, 71] on button "PRINCIPAL" at bounding box center [237, 72] width 46 height 18
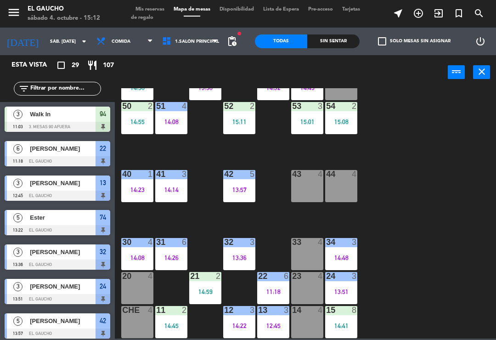
click at [174, 328] on div "14:45" at bounding box center [171, 325] width 32 height 6
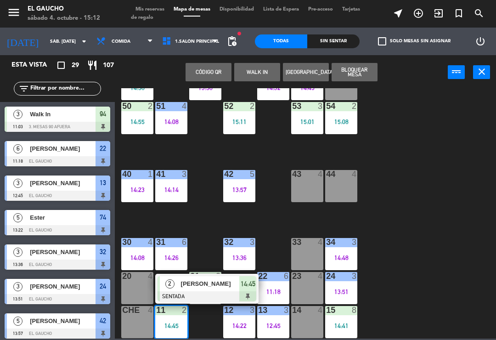
click at [206, 291] on div "[PERSON_NAME]" at bounding box center [210, 283] width 60 height 15
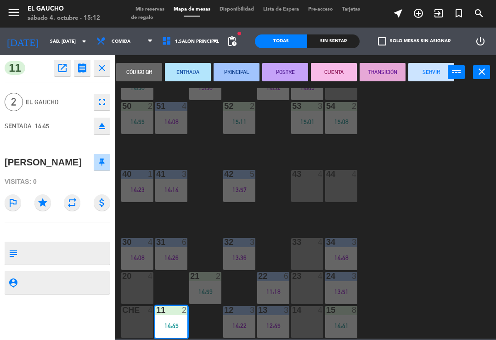
click at [242, 79] on button "PRINCIPAL" at bounding box center [237, 72] width 46 height 18
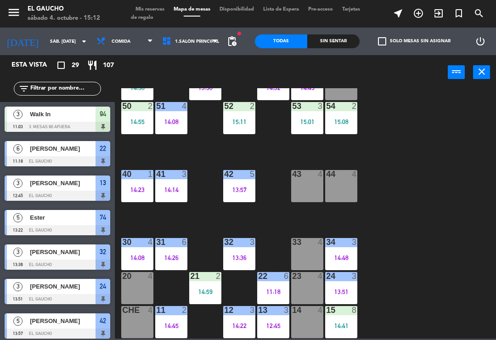
click at [339, 332] on div "15 8 14:41" at bounding box center [341, 322] width 32 height 32
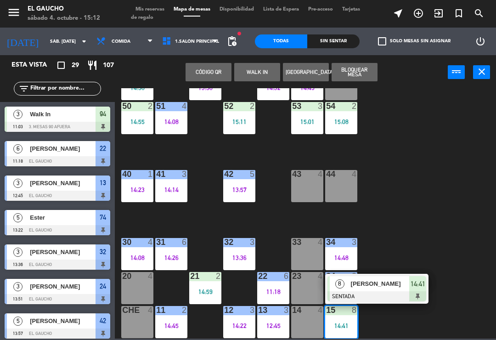
click at [388, 293] on div at bounding box center [376, 296] width 99 height 10
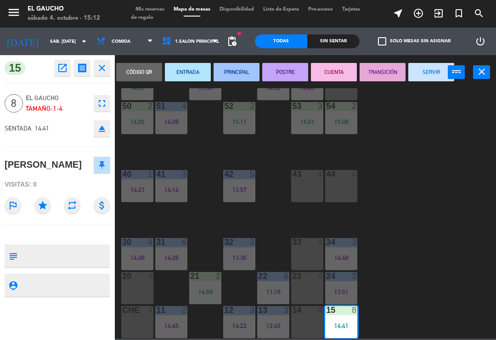
click at [236, 75] on button "PRINCIPAL" at bounding box center [237, 72] width 46 height 18
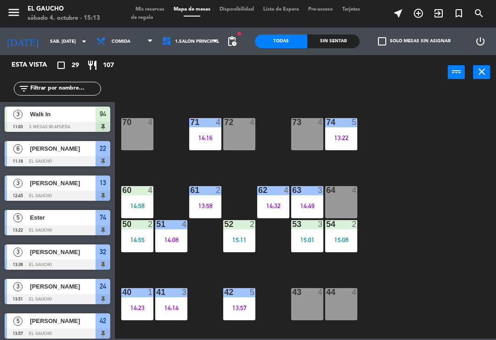
scroll to position [55, 0]
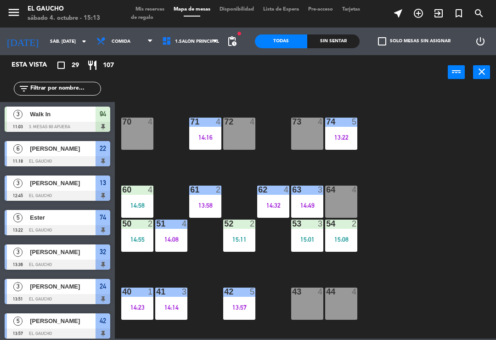
click at [131, 301] on div "40 1 14:23" at bounding box center [137, 303] width 32 height 32
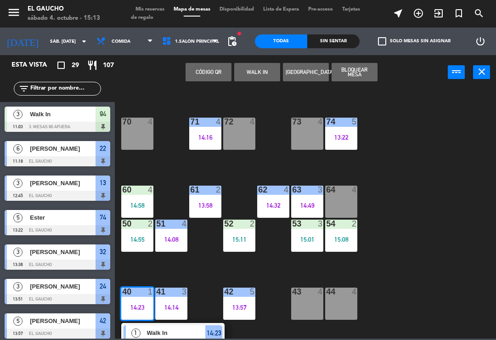
click at [190, 334] on span "Walk In" at bounding box center [176, 333] width 59 height 10
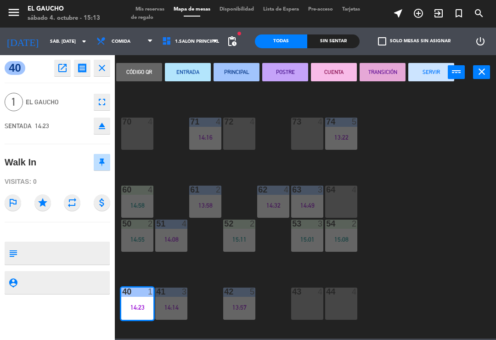
click at [438, 73] on button "SERVIR" at bounding box center [431, 72] width 46 height 18
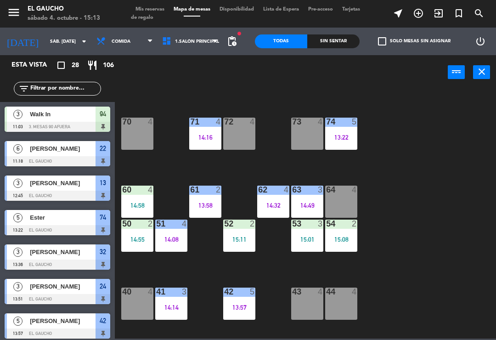
click at [478, 12] on icon "search" at bounding box center [478, 13] width 11 height 11
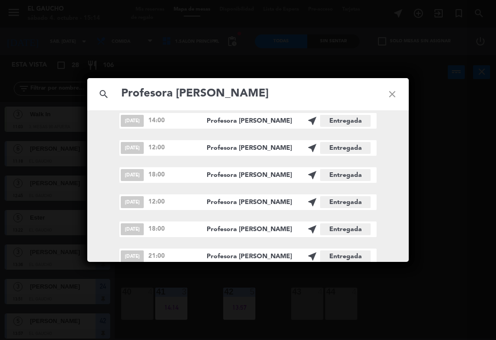
click at [175, 90] on input "Profesora [PERSON_NAME]" at bounding box center [247, 93] width 255 height 19
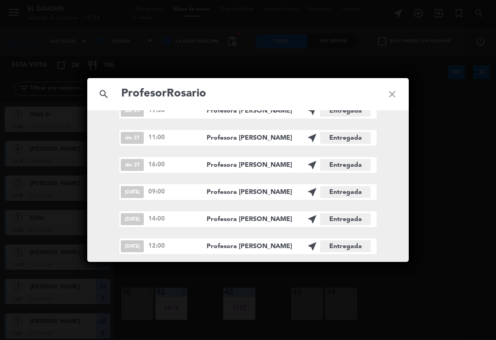
scroll to position [2159, 0]
click at [172, 92] on input "Rosario" at bounding box center [247, 93] width 255 height 19
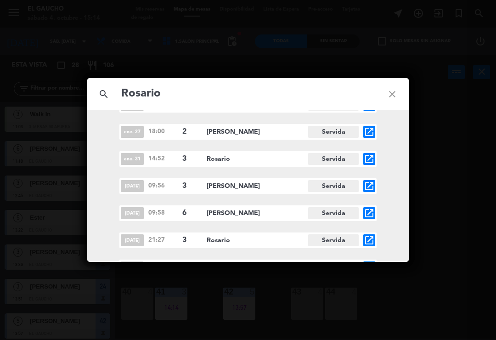
scroll to position [4955, 0]
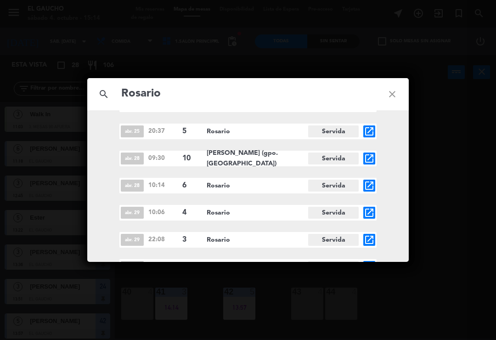
type input "Rosario"
click at [395, 97] on icon "close" at bounding box center [392, 94] width 33 height 33
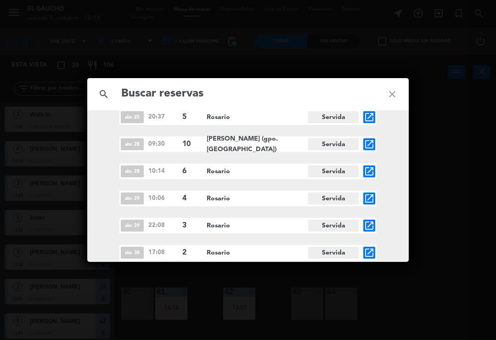
click at [398, 97] on icon "close" at bounding box center [392, 94] width 33 height 33
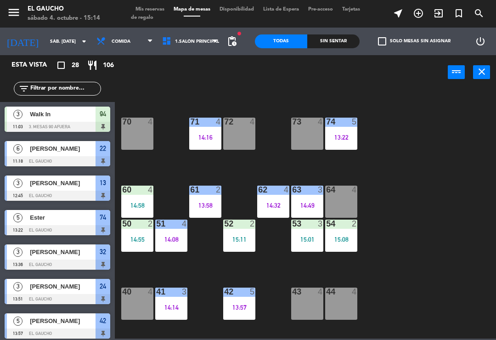
click at [289, 103] on div "84 3 15:08 80 4 83 10 14:55 82 4 81 4 15:01 70 4 71 4 14:16 72 4 73 4 74 5 13:2…" at bounding box center [308, 213] width 376 height 250
click at [339, 307] on div "44 4" at bounding box center [341, 303] width 32 height 32
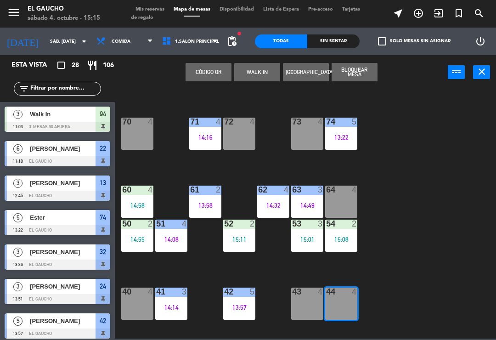
click at [255, 73] on button "WALK IN" at bounding box center [257, 72] width 46 height 18
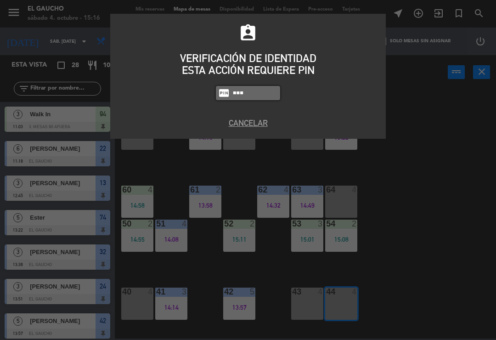
type input "0009"
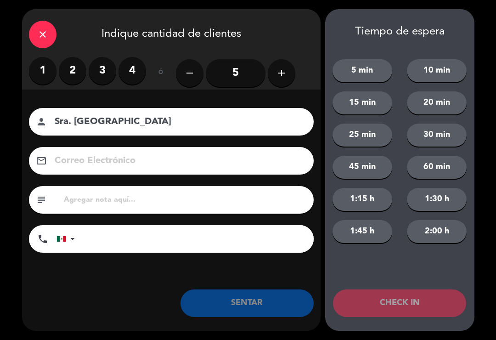
type input "Sra. [GEOGRAPHIC_DATA]"
click at [64, 73] on label "2" at bounding box center [73, 71] width 28 height 28
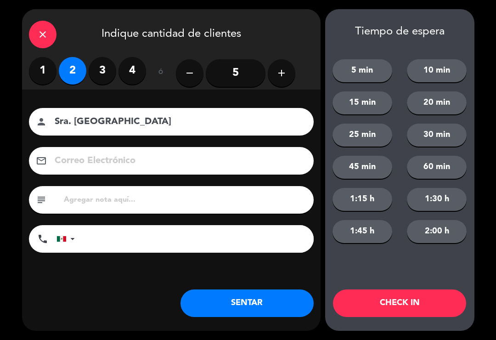
click at [213, 303] on button "SENTAR" at bounding box center [246, 303] width 133 height 28
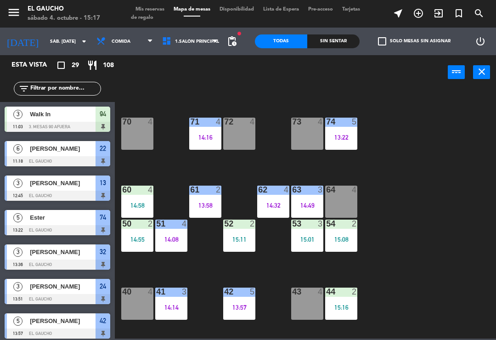
click at [139, 138] on div "70 4" at bounding box center [137, 134] width 32 height 32
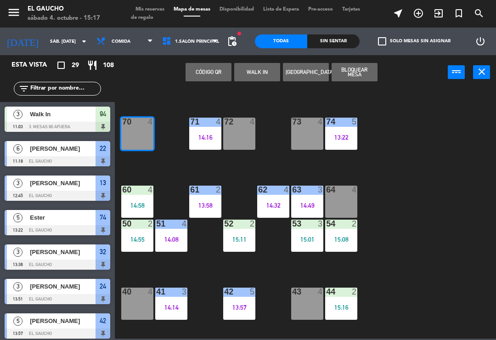
click at [265, 76] on button "WALK IN" at bounding box center [257, 72] width 46 height 18
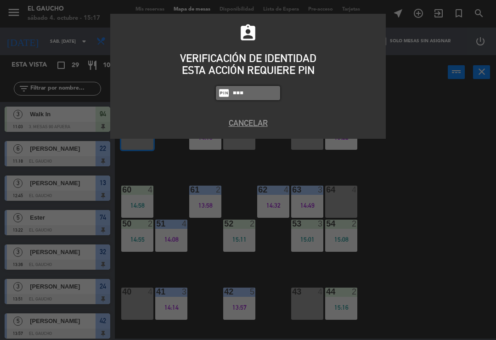
type input "0009"
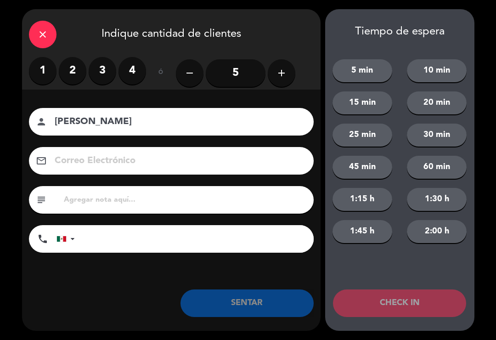
click at [84, 126] on input "[PERSON_NAME]" at bounding box center [178, 122] width 248 height 16
click at [86, 117] on input "[PERSON_NAME]" at bounding box center [178, 122] width 248 height 16
click at [77, 69] on label "2" at bounding box center [73, 71] width 28 height 28
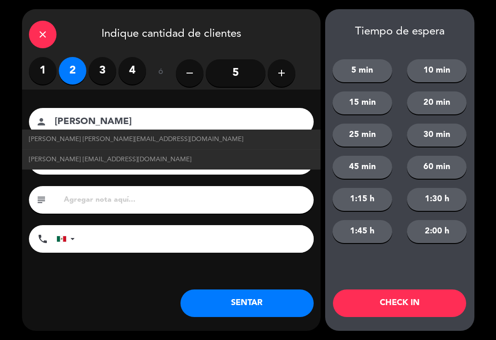
click at [107, 159] on span "[PERSON_NAME] [EMAIL_ADDRESS][DOMAIN_NAME]" at bounding box center [110, 159] width 163 height 11
type input "[PERSON_NAME]"
type input "[EMAIL_ADDRESS][DOMAIN_NAME]"
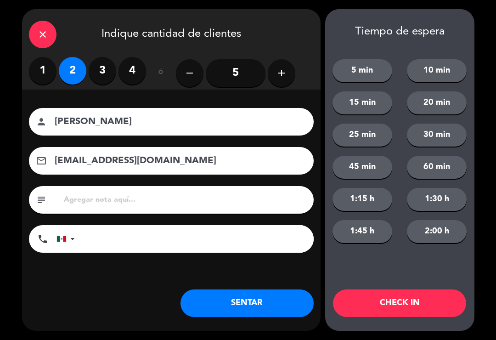
click at [246, 309] on button "SENTAR" at bounding box center [246, 303] width 133 height 28
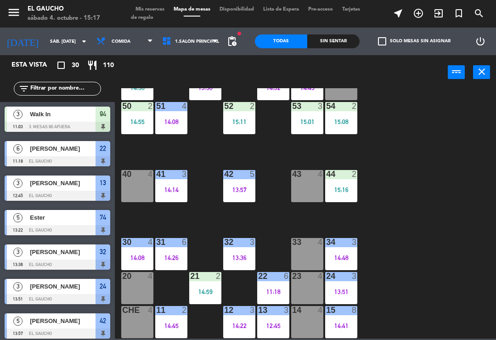
scroll to position [172, 0]
click at [132, 326] on div "Che 4" at bounding box center [137, 322] width 32 height 32
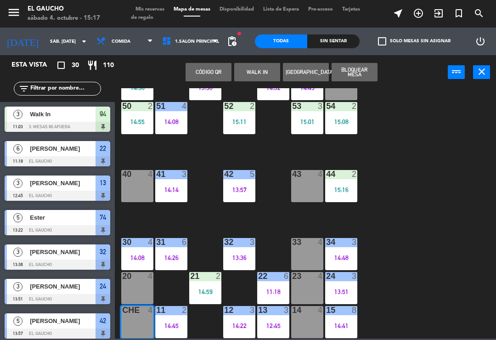
click at [261, 72] on button "WALK IN" at bounding box center [257, 72] width 46 height 18
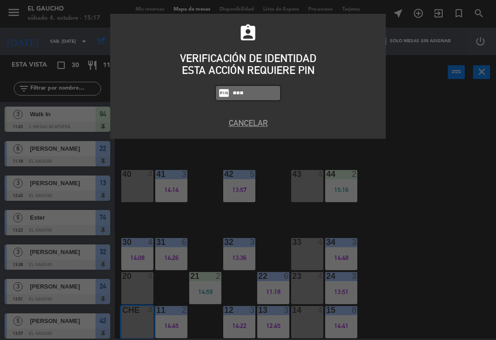
type input "0009"
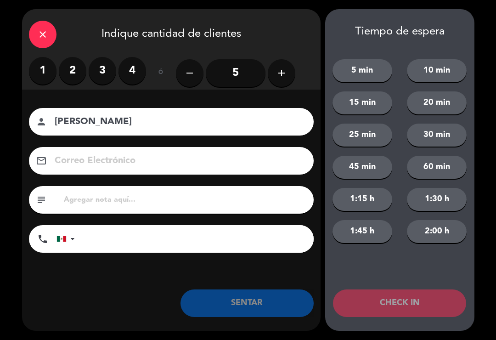
click at [74, 77] on label "2" at bounding box center [73, 71] width 28 height 28
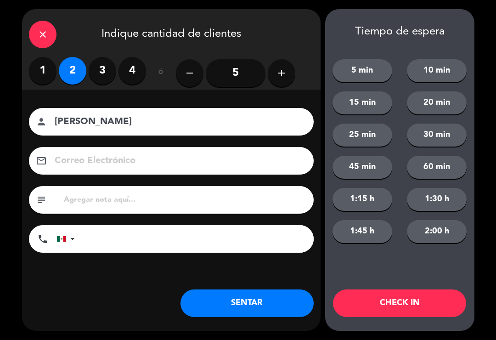
click at [70, 163] on input at bounding box center [178, 161] width 248 height 16
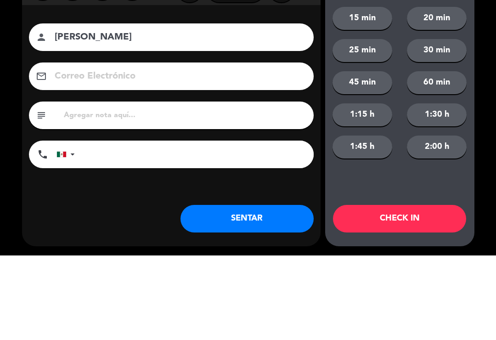
click at [84, 114] on input "[PERSON_NAME]" at bounding box center [178, 122] width 248 height 16
click at [158, 114] on input "[PERSON_NAME]" at bounding box center [178, 122] width 248 height 16
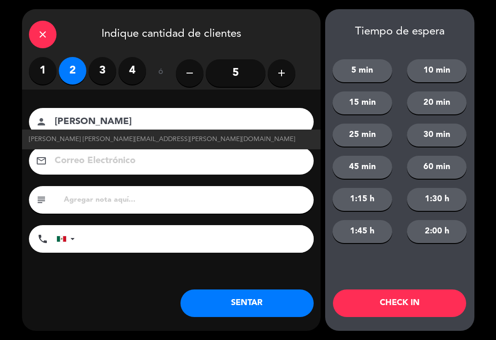
click at [40, 141] on span "[PERSON_NAME] [PERSON_NAME][EMAIL_ADDRESS][PERSON_NAME][DOMAIN_NAME]" at bounding box center [162, 139] width 266 height 11
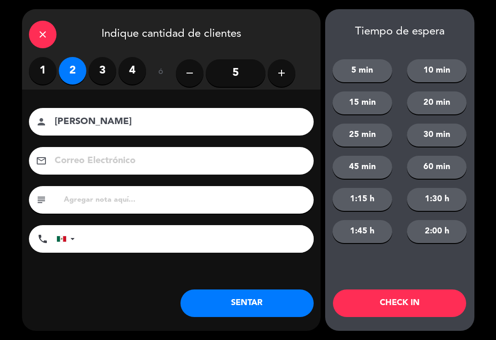
type input "[PERSON_NAME]"
type input "[EMAIL_ADDRESS][PERSON_NAME][DOMAIN_NAME]"
click at [233, 303] on button "SENTAR" at bounding box center [246, 303] width 133 height 28
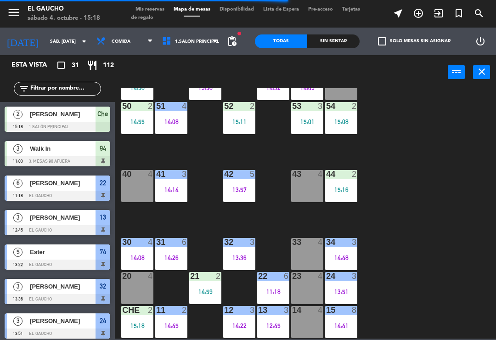
click at [347, 180] on div "44 2 15:16" at bounding box center [341, 186] width 32 height 32
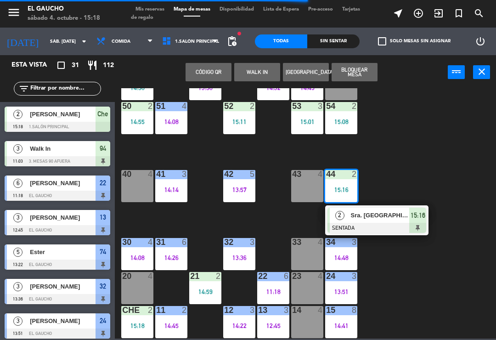
click at [402, 166] on div "84 3 15:08 80 4 83 10 14:55 82 4 81 4 15:01 70 2 15:17 71 4 14:16 72 4 73 4 74 …" at bounding box center [308, 213] width 376 height 250
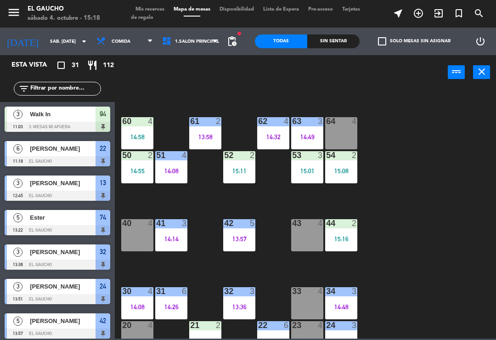
scroll to position [125, 0]
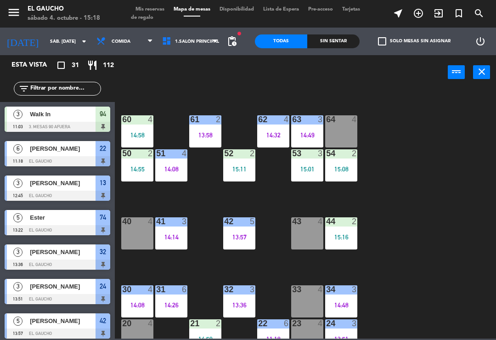
click at [345, 164] on div "54 2 15:08" at bounding box center [341, 165] width 32 height 32
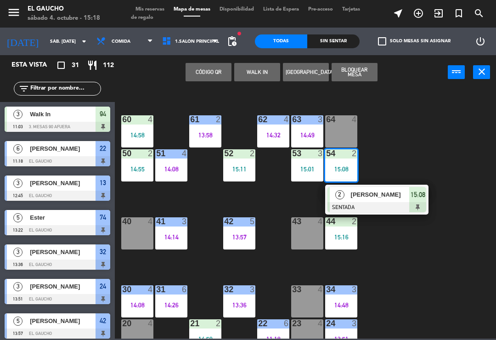
click at [368, 198] on span "[PERSON_NAME]" at bounding box center [380, 195] width 59 height 10
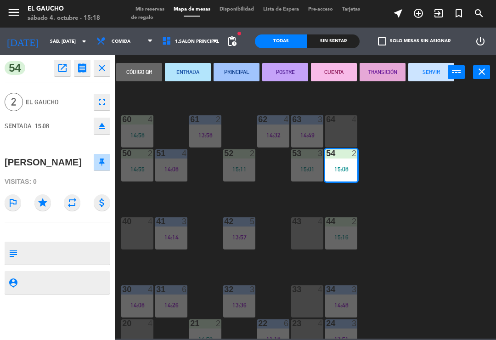
click at [237, 69] on button "PRINCIPAL" at bounding box center [237, 72] width 46 height 18
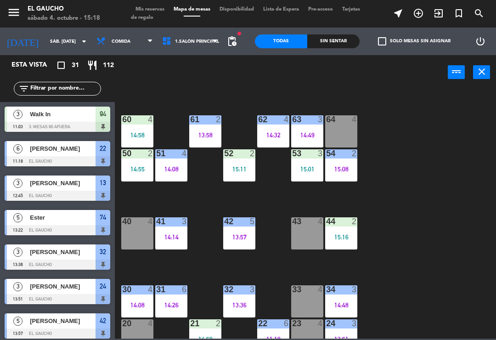
scroll to position [205, 0]
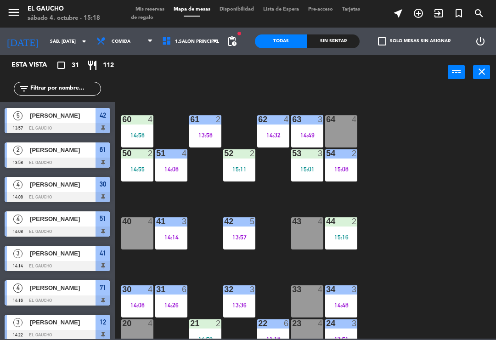
click at [308, 166] on div "15:01" at bounding box center [307, 169] width 32 height 6
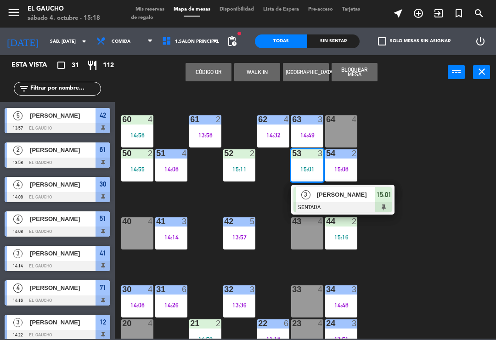
click at [332, 201] on div "[PERSON_NAME]" at bounding box center [346, 194] width 60 height 15
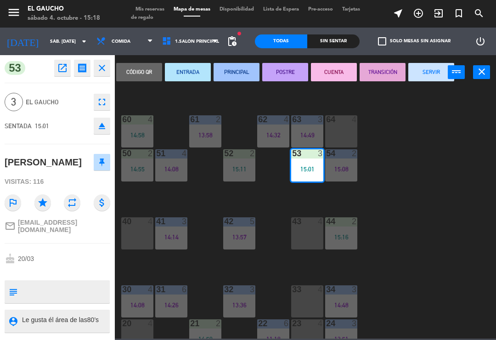
click at [243, 73] on button "PRINCIPAL" at bounding box center [237, 72] width 46 height 18
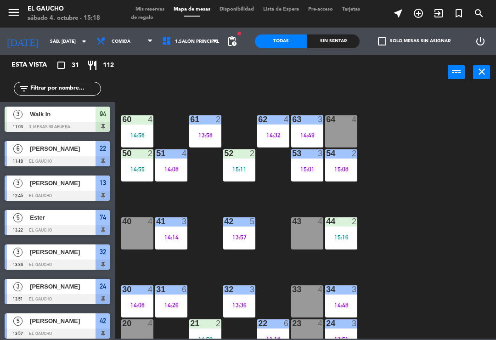
scroll to position [102, 0]
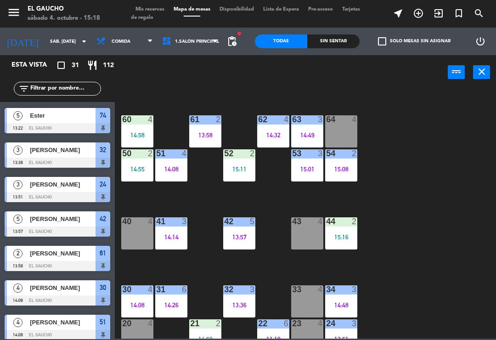
click at [148, 162] on div "50 2 14:55" at bounding box center [137, 165] width 32 height 32
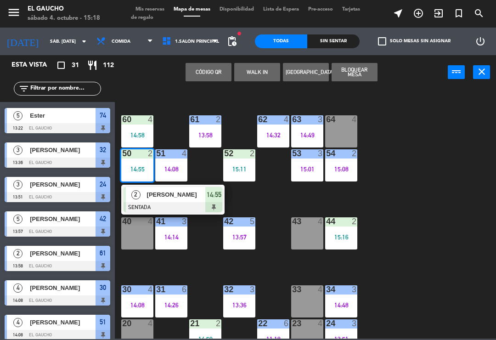
click at [183, 199] on span "[PERSON_NAME]" at bounding box center [176, 195] width 59 height 10
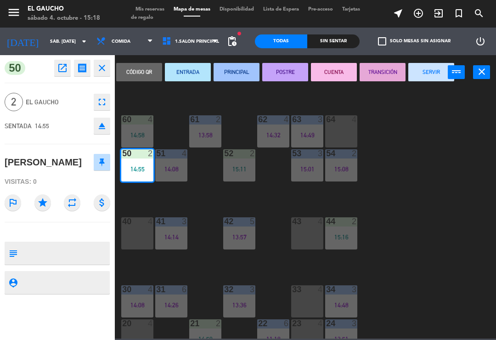
click at [249, 81] on button "PRINCIPAL" at bounding box center [237, 72] width 46 height 18
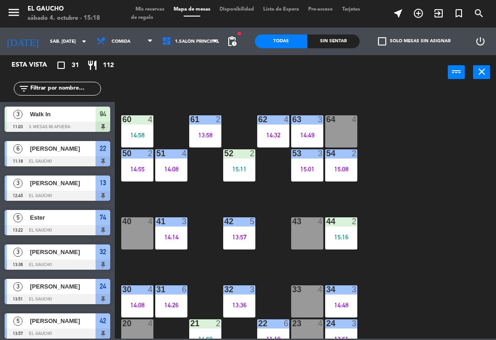
click at [247, 175] on div "52 2 15:11" at bounding box center [239, 165] width 32 height 32
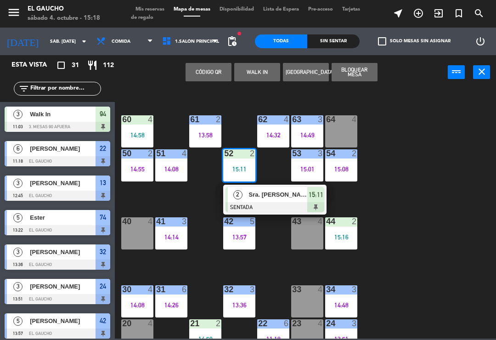
click at [278, 203] on div at bounding box center [274, 207] width 99 height 10
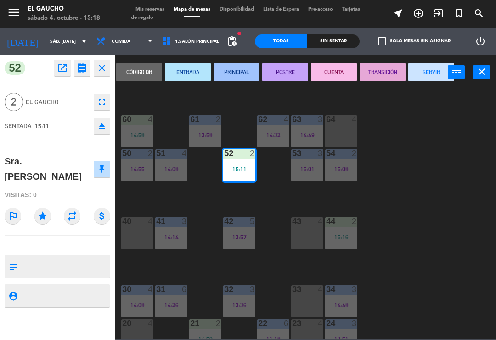
click at [254, 77] on button "PRINCIPAL" at bounding box center [237, 72] width 46 height 18
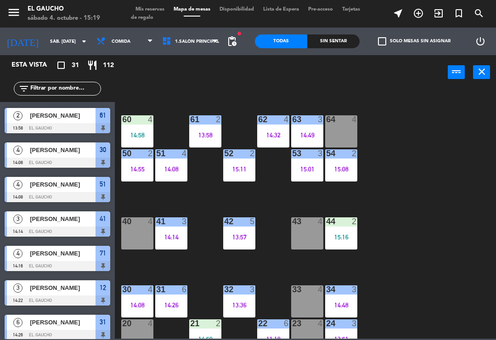
click at [313, 170] on div "15:01" at bounding box center [307, 169] width 32 height 6
click at [407, 151] on div "84 3 15:08 80 4 83 10 14:55 82 4 81 4 15:01 70 2 15:17 71 4 14:16 72 4 73 4 74 …" at bounding box center [308, 213] width 376 height 250
click at [242, 169] on div "15:11" at bounding box center [239, 169] width 32 height 6
click at [405, 187] on div "84 3 15:08 80 4 83 10 14:55 82 4 81 4 15:01 70 2 15:17 71 4 14:16 72 4 73 4 74 …" at bounding box center [308, 213] width 376 height 250
click at [181, 172] on div "51 4 14:08" at bounding box center [171, 165] width 32 height 32
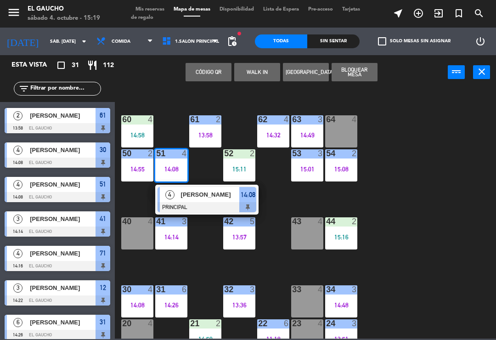
click at [418, 202] on div "84 3 15:08 80 4 83 10 14:55 82 4 81 4 15:01 70 2 15:17 71 4 14:16 72 4 73 4 74 …" at bounding box center [308, 213] width 376 height 250
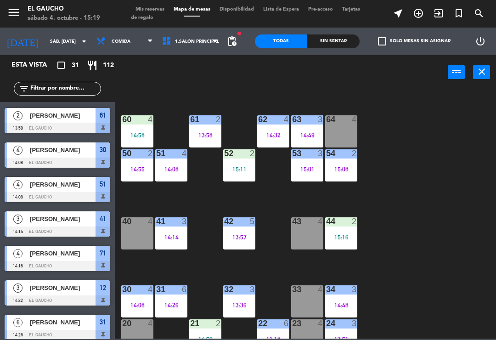
click at [182, 161] on div "51 4 14:08" at bounding box center [171, 165] width 32 height 32
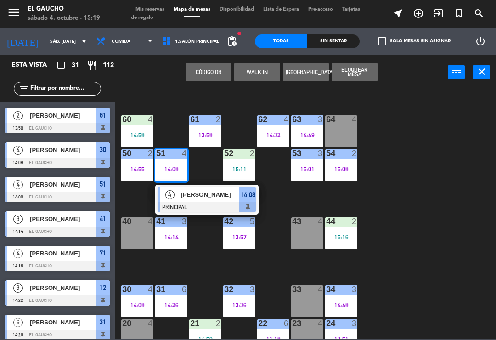
click at [441, 237] on div "84 3 15:08 80 4 83 10 14:55 82 4 81 4 15:01 70 2 15:17 71 4 14:16 72 4 73 4 74 …" at bounding box center [308, 213] width 376 height 250
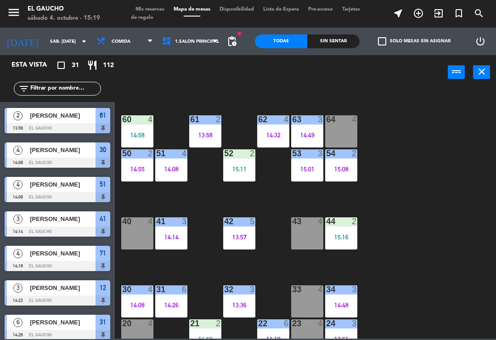
click at [134, 169] on div "14:55" at bounding box center [137, 169] width 32 height 6
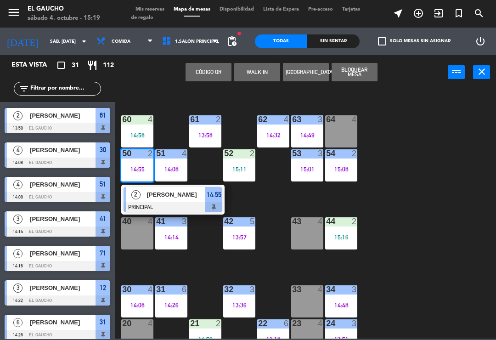
click at [440, 236] on div "84 3 15:08 80 4 83 10 14:55 82 4 81 4 15:01 70 2 15:17 71 4 14:16 72 4 73 4 74 …" at bounding box center [308, 213] width 376 height 250
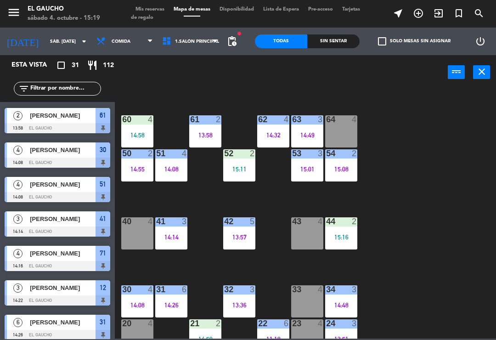
click at [233, 236] on div "13:57" at bounding box center [239, 237] width 32 height 6
click at [444, 237] on div "84 3 15:08 80 4 83 10 14:55 82 4 81 4 15:01 70 2 15:17 71 4 14:16 72 4 73 4 74 …" at bounding box center [308, 213] width 376 height 250
click at [168, 227] on div "41 3 14:14" at bounding box center [171, 233] width 32 height 32
click at [450, 237] on div "84 3 15:08 80 4 83 10 14:55 82 4 81 4 15:01 70 2 15:17 71 4 14:16 72 4 73 4 74 …" at bounding box center [308, 213] width 376 height 250
click at [343, 235] on div "15:16" at bounding box center [341, 237] width 32 height 6
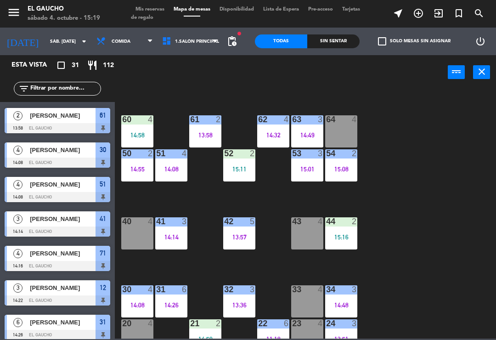
click at [445, 236] on div "84 3 15:08 80 4 83 10 14:55 82 4 81 4 15:01 70 2 15:17 71 4 14:16 72 4 73 4 74 …" at bounding box center [308, 213] width 376 height 250
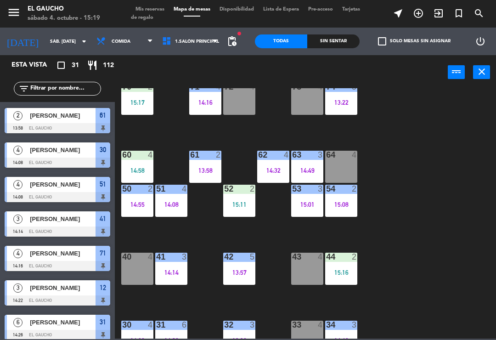
scroll to position [91, 0]
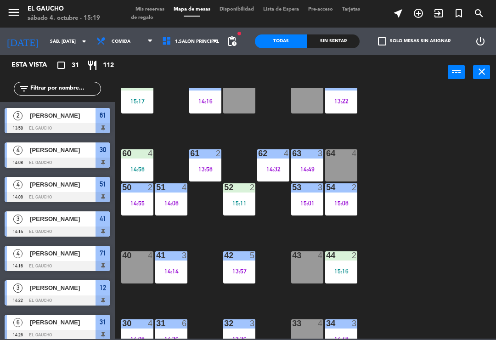
click at [210, 164] on div "61 2 13:58" at bounding box center [205, 165] width 32 height 32
click at [422, 198] on div "84 3 15:08 80 4 83 10 14:55 82 4 81 4 15:01 70 2 15:17 71 4 14:16 72 4 73 4 74 …" at bounding box center [308, 213] width 376 height 250
click at [276, 169] on div "14:32" at bounding box center [273, 169] width 32 height 6
click at [428, 221] on div "84 3 15:08 80 4 83 10 14:55 82 4 81 4 15:01 70 2 15:17 71 4 14:16 72 4 73 4 74 …" at bounding box center [308, 213] width 376 height 250
click at [306, 164] on div "63 3 14:49" at bounding box center [307, 165] width 32 height 32
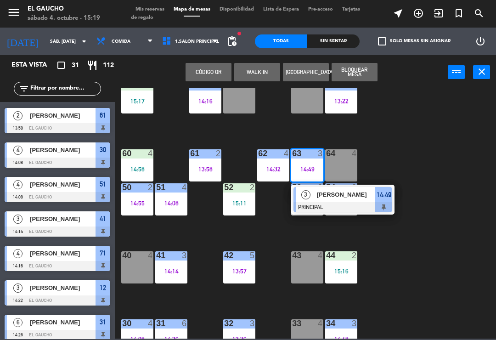
click at [427, 222] on div "84 3 15:08 80 4 83 10 14:55 82 4 81 4 15:01 70 2 15:17 71 4 14:16 72 4 73 4 74 …" at bounding box center [308, 213] width 376 height 250
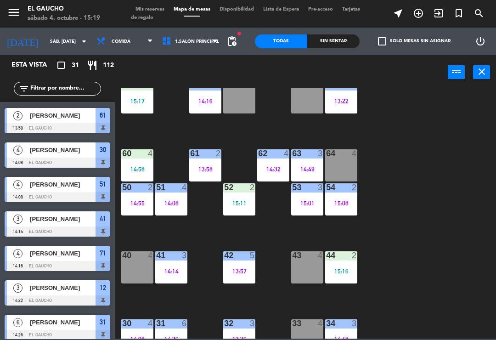
click at [133, 169] on div "14:58" at bounding box center [137, 169] width 32 height 6
click at [416, 251] on div "84 3 15:08 80 4 83 10 14:55 82 4 81 4 15:01 70 2 15:17 71 4 14:16 72 4 73 4 74 …" at bounding box center [308, 213] width 376 height 250
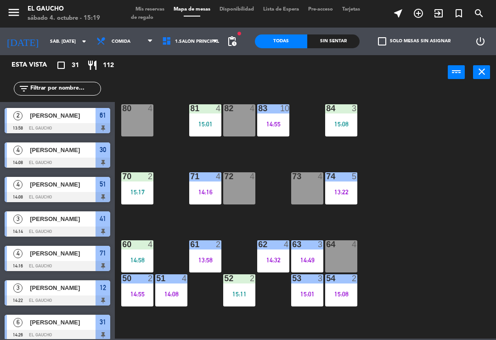
scroll to position [0, 0]
click at [138, 186] on div "70 2 15:17" at bounding box center [137, 188] width 32 height 32
click at [395, 249] on div "84 3 15:08 80 4 83 10 14:55 82 4 81 4 15:01 70 2 15:17 71 4 14:16 72 4 73 4 74 …" at bounding box center [308, 213] width 376 height 250
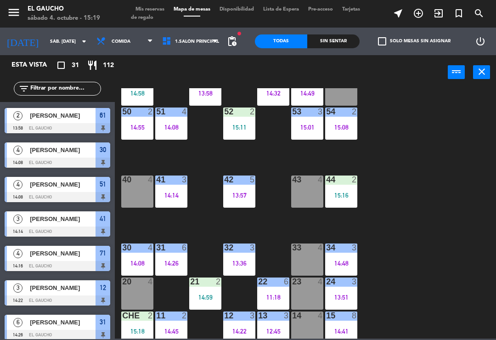
scroll to position [167, 0]
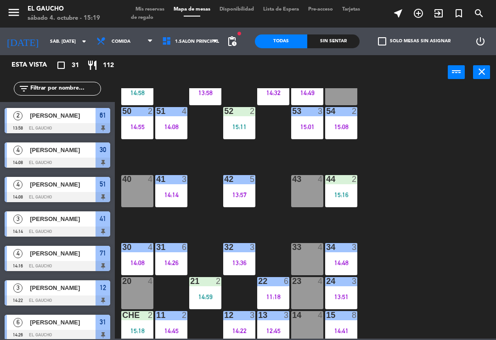
click at [244, 126] on div "15:11" at bounding box center [239, 127] width 32 height 6
click at [428, 222] on div "84 3 15:08 80 4 83 10 14:55 82 4 81 4 15:01 70 2 15:17 71 4 14:16 72 4 73 4 74 …" at bounding box center [308, 213] width 376 height 250
click at [132, 330] on div "15:18" at bounding box center [137, 330] width 32 height 6
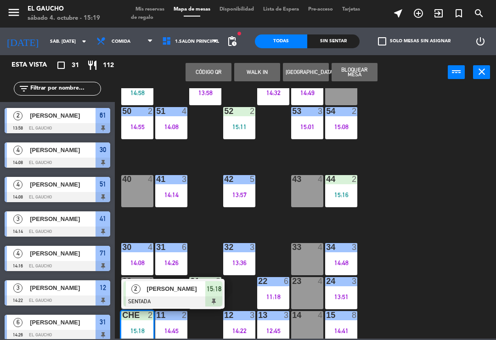
click at [422, 299] on div "84 3 15:08 80 4 83 10 14:55 82 4 81 4 15:01 70 2 15:17 71 4 14:16 72 4 73 4 74 …" at bounding box center [308, 213] width 376 height 250
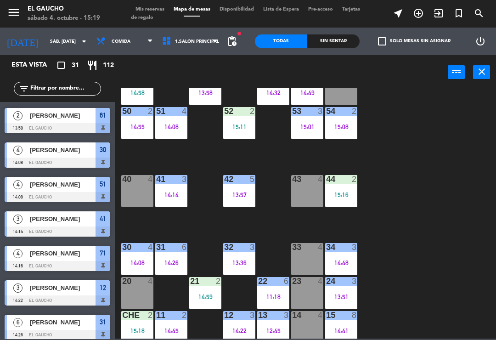
click at [245, 192] on div "13:57" at bounding box center [239, 194] width 32 height 6
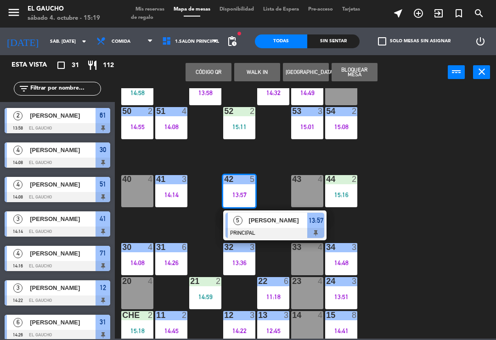
click at [277, 228] on div at bounding box center [274, 233] width 99 height 10
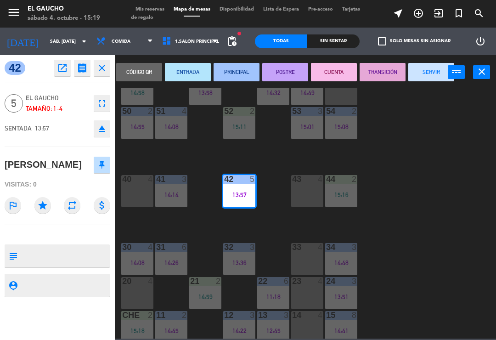
click at [430, 80] on button "SERVIR" at bounding box center [431, 72] width 46 height 18
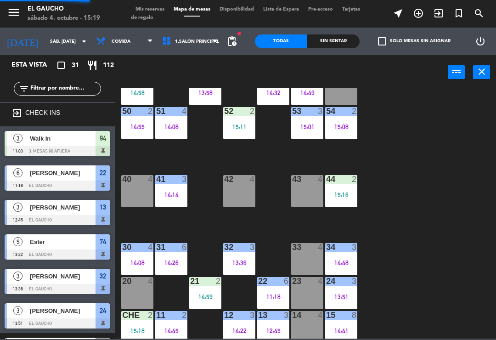
scroll to position [0, 0]
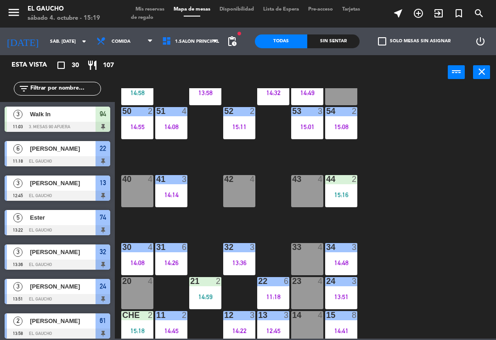
click at [236, 330] on div "14:22" at bounding box center [239, 330] width 32 height 6
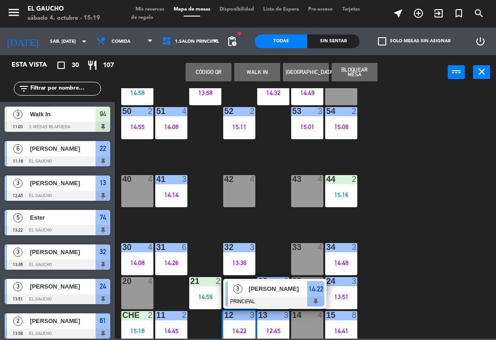
click at [261, 301] on div at bounding box center [274, 301] width 99 height 10
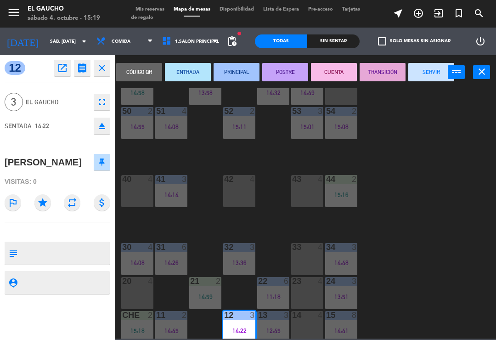
click at [426, 69] on button "SERVIR" at bounding box center [431, 72] width 46 height 18
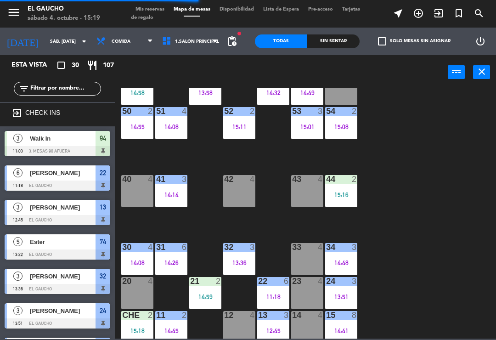
click at [345, 296] on div "13:51" at bounding box center [341, 296] width 32 height 6
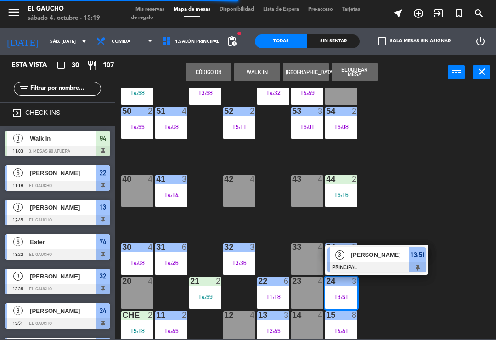
click at [383, 270] on div at bounding box center [376, 267] width 99 height 10
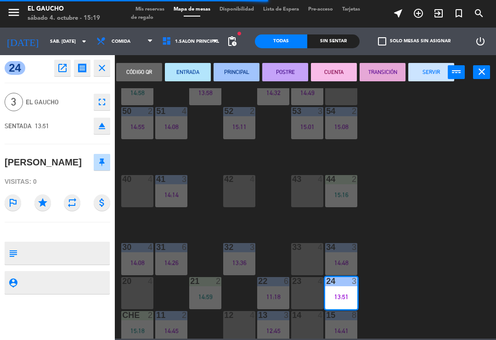
click at [426, 75] on button "SERVIR" at bounding box center [431, 72] width 46 height 18
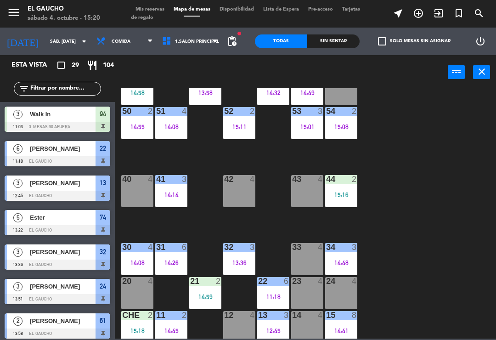
click at [259, 285] on div "22" at bounding box center [258, 281] width 0 height 8
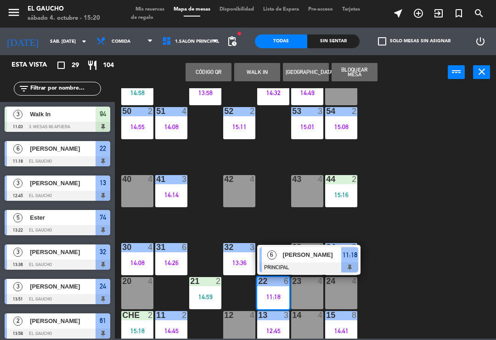
click at [292, 260] on div "[PERSON_NAME]" at bounding box center [312, 254] width 60 height 15
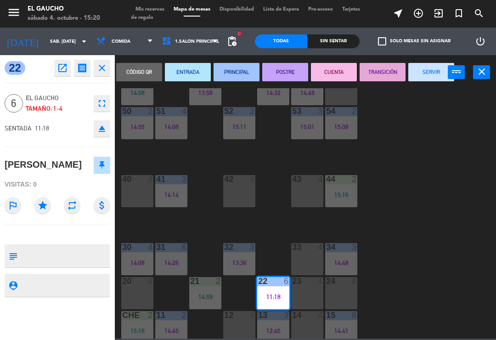
click at [427, 74] on button "SERVIR" at bounding box center [431, 72] width 46 height 18
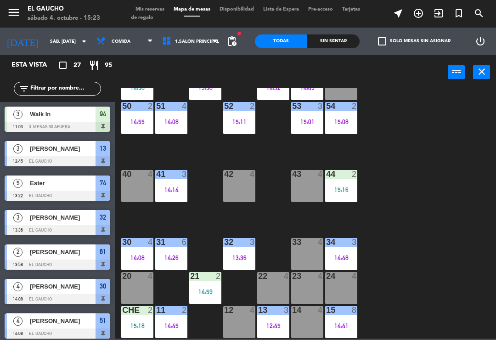
scroll to position [172, 0]
click at [69, 120] on div "Walk In" at bounding box center [62, 114] width 67 height 15
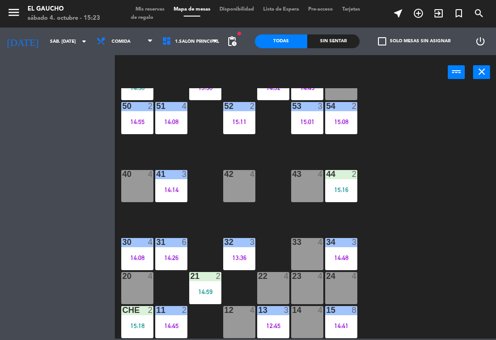
scroll to position [0, 0]
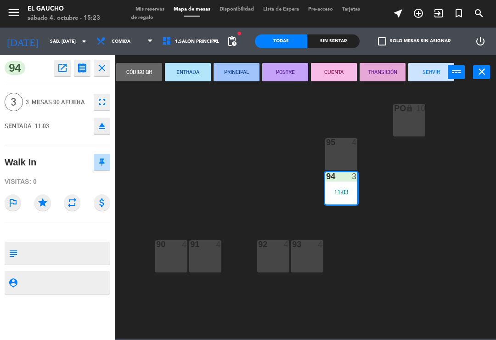
click at [434, 80] on button "SERVIR" at bounding box center [431, 72] width 46 height 18
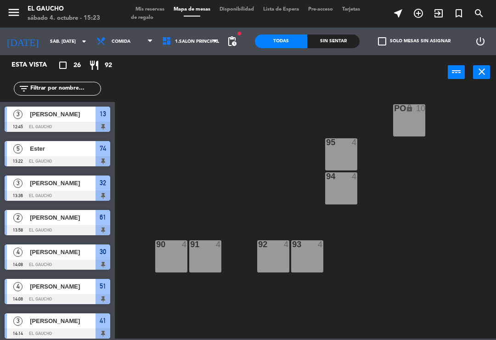
click at [46, 229] on div at bounding box center [58, 230] width 106 height 10
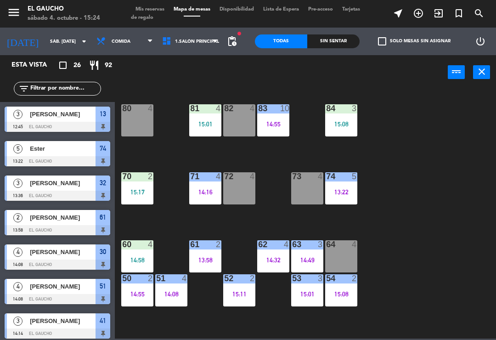
click at [405, 226] on div "84 3 15:08 80 4 83 10 14:55 82 4 81 4 15:01 70 2 15:17 71 4 14:16 72 4 73 4 74 …" at bounding box center [308, 213] width 376 height 250
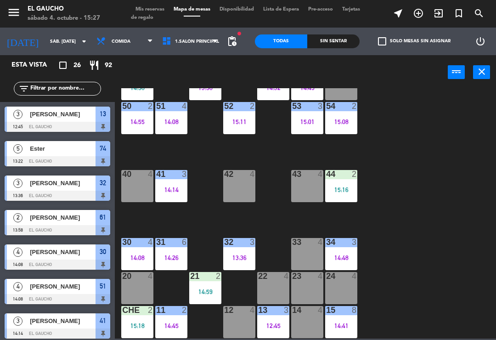
scroll to position [172, 0]
click at [237, 324] on div "12 4" at bounding box center [239, 322] width 32 height 32
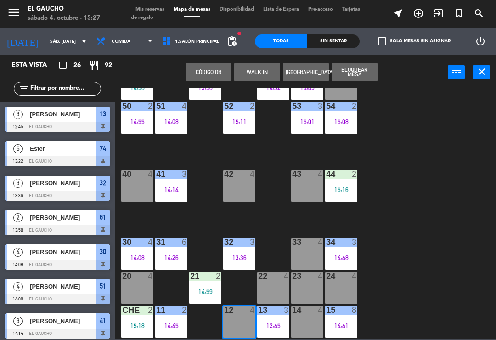
click at [259, 80] on button "WALK IN" at bounding box center [257, 72] width 46 height 18
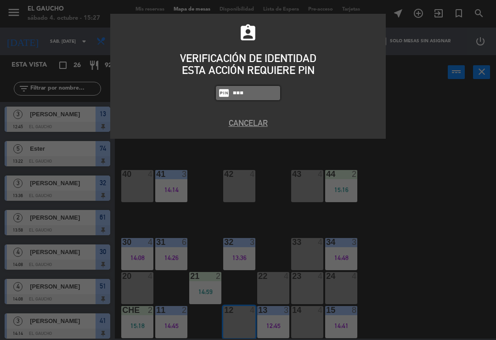
type input "0009"
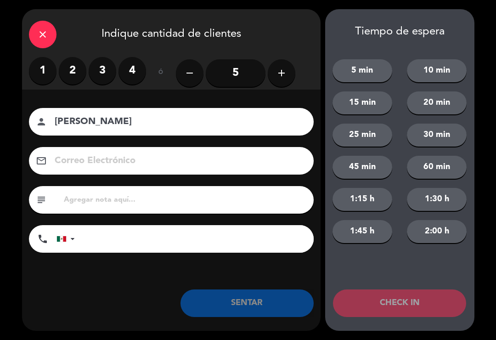
type input "[PERSON_NAME]"
click at [100, 71] on label "3" at bounding box center [103, 71] width 28 height 28
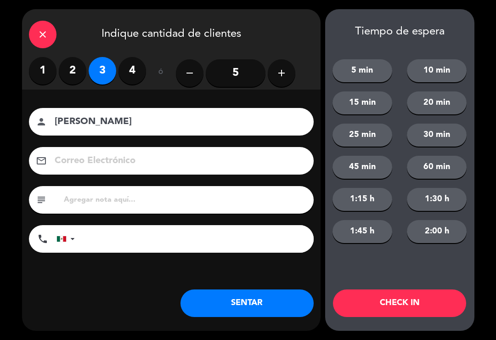
click at [208, 308] on button "SENTAR" at bounding box center [246, 303] width 133 height 28
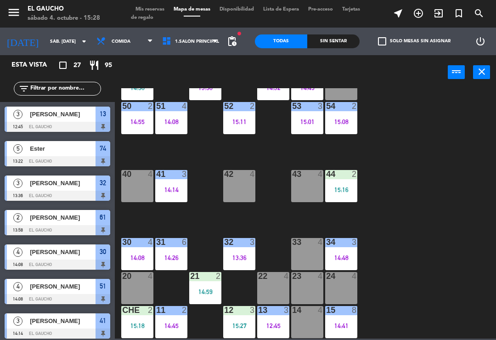
click at [131, 187] on div "40 4" at bounding box center [137, 186] width 32 height 32
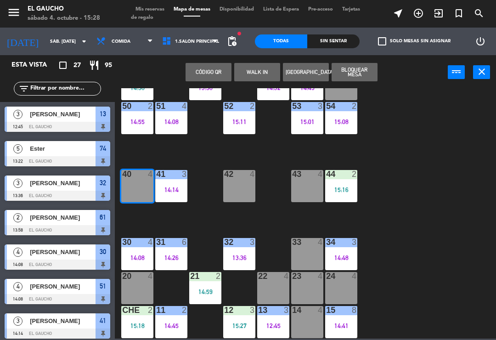
click at [260, 71] on button "WALK IN" at bounding box center [257, 72] width 46 height 18
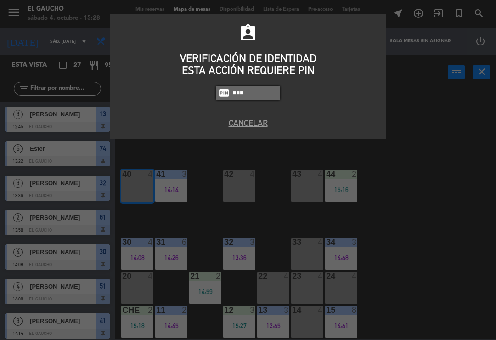
type input "3124"
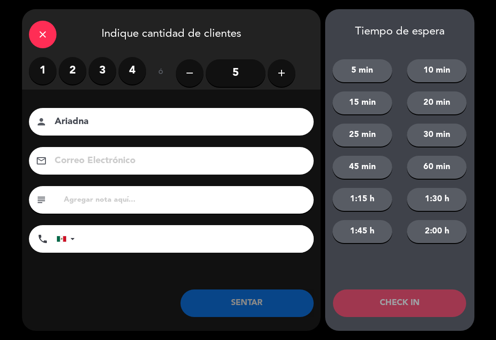
type input "Ariadna"
click at [76, 72] on label "2" at bounding box center [73, 71] width 28 height 28
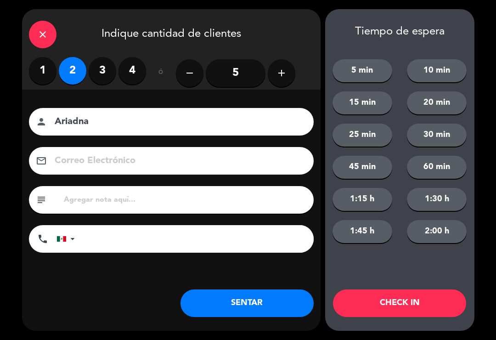
click at [239, 303] on button "SENTAR" at bounding box center [246, 303] width 133 height 28
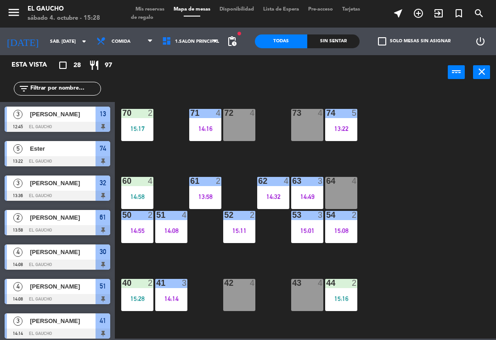
scroll to position [28, 0]
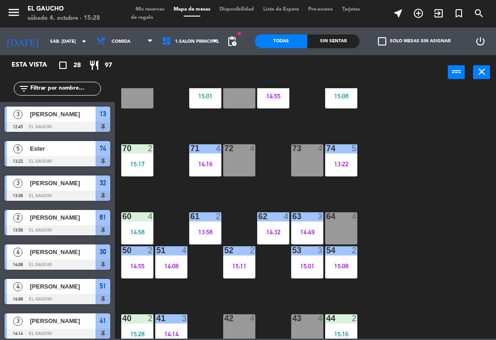
click at [206, 229] on div "13:58" at bounding box center [205, 232] width 32 height 6
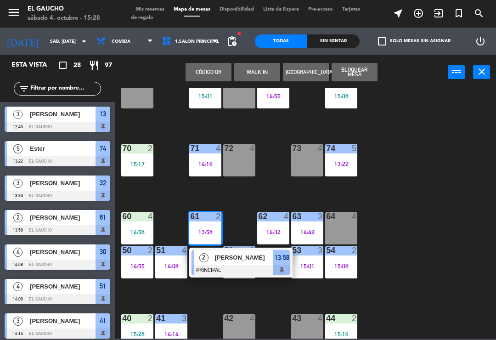
click at [223, 259] on span "[PERSON_NAME]" at bounding box center [244, 258] width 59 height 10
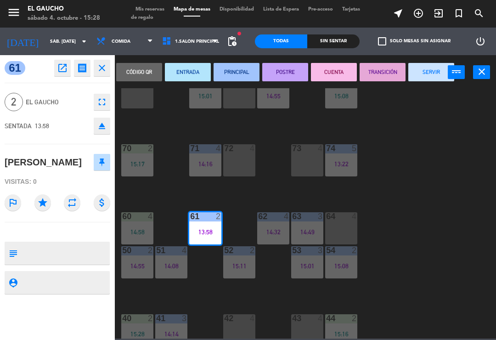
click at [423, 80] on button "SERVIR" at bounding box center [431, 72] width 46 height 18
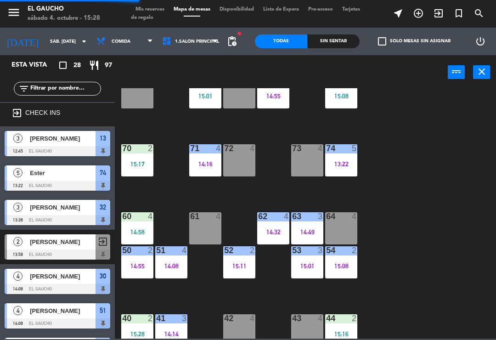
click at [210, 232] on div "61 4" at bounding box center [205, 228] width 32 height 32
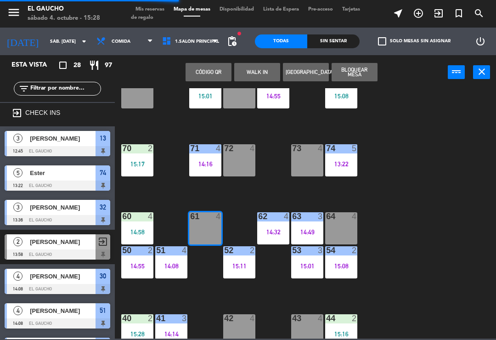
click at [259, 74] on button "WALK IN" at bounding box center [257, 72] width 46 height 18
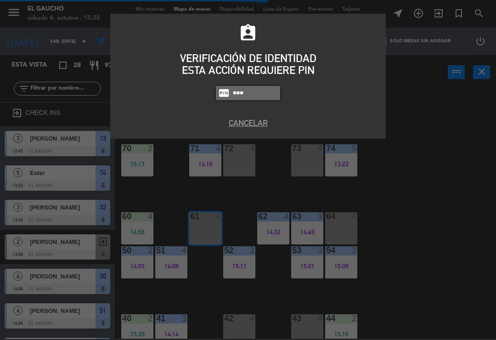
type input "0009"
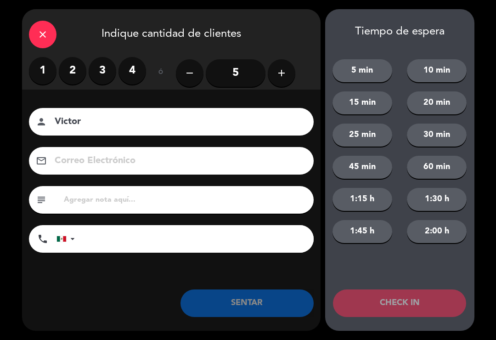
type input "Victor"
click at [95, 67] on label "3" at bounding box center [103, 71] width 28 height 28
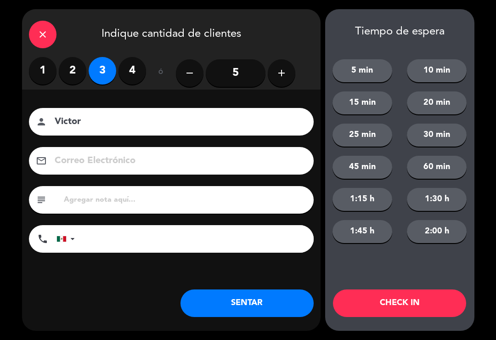
click at [240, 307] on button "SENTAR" at bounding box center [246, 303] width 133 height 28
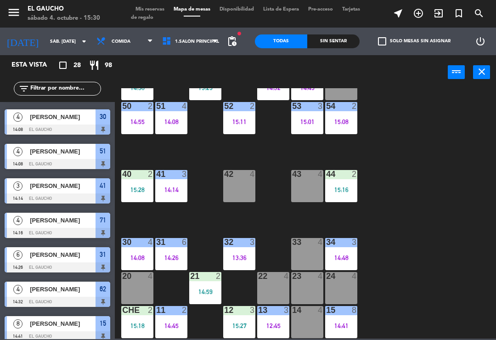
scroll to position [172, 0]
click at [276, 322] on div "12:45" at bounding box center [273, 325] width 32 height 6
click at [398, 208] on div "84 3 15:08 80 4 83 10 14:55 82 4 81 4 15:01 70 2 15:17 71 4 14:16 72 4 73 4 74 …" at bounding box center [308, 213] width 376 height 250
click at [275, 322] on div "12:45" at bounding box center [273, 325] width 32 height 6
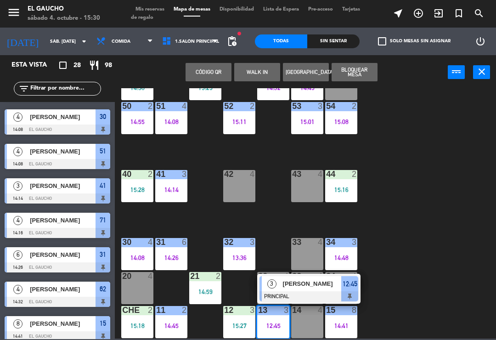
click at [305, 289] on div "[PERSON_NAME]" at bounding box center [312, 283] width 60 height 15
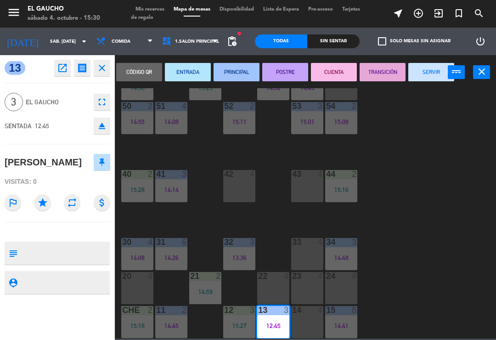
click at [435, 73] on button "SERVIR" at bounding box center [431, 72] width 46 height 18
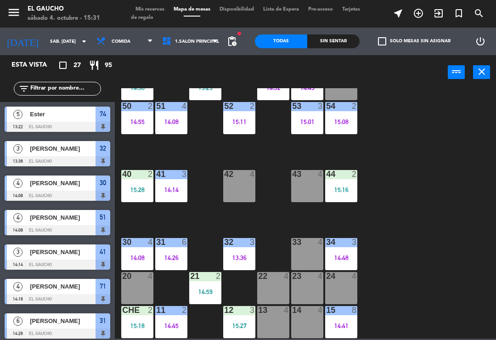
click at [148, 336] on div "Che 2 15:18" at bounding box center [137, 322] width 32 height 32
click at [346, 288] on div "24 4" at bounding box center [341, 288] width 32 height 32
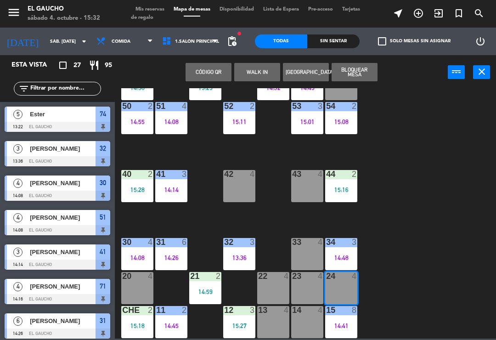
click at [253, 70] on button "WALK IN" at bounding box center [257, 72] width 46 height 18
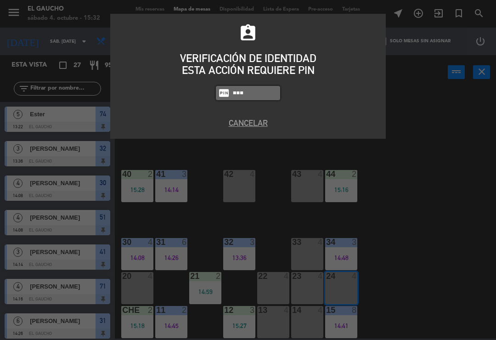
type input "3124"
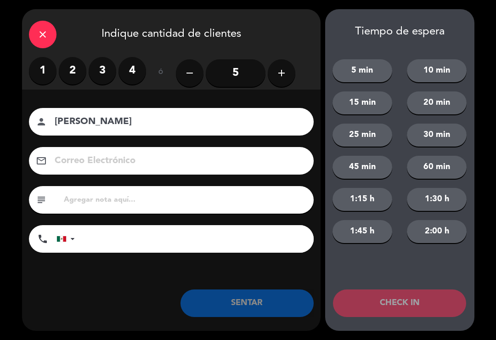
type input "[PERSON_NAME]"
click at [43, 72] on label "1" at bounding box center [43, 71] width 28 height 28
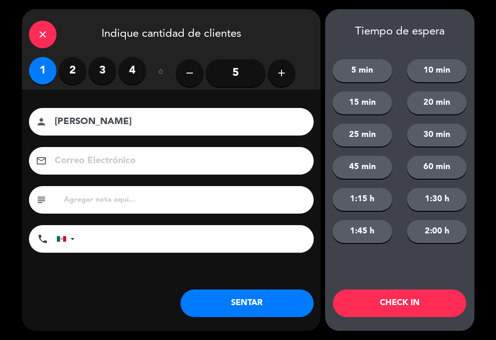
click at [253, 291] on button "SENTAR" at bounding box center [246, 303] width 133 height 28
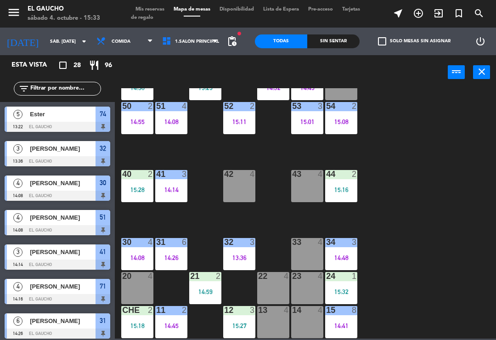
click at [386, 212] on div "84 3 15:08 80 4 83 10 14:55 82 4 81 4 15:01 70 2 15:17 71 4 14:16 72 4 73 4 74 …" at bounding box center [308, 213] width 376 height 250
click at [343, 178] on div at bounding box center [341, 174] width 15 height 8
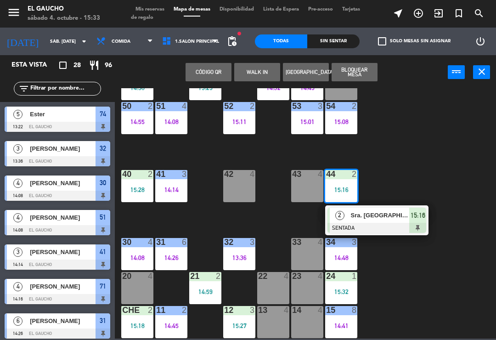
click at [382, 211] on span "Sra. [GEOGRAPHIC_DATA]" at bounding box center [380, 215] width 59 height 10
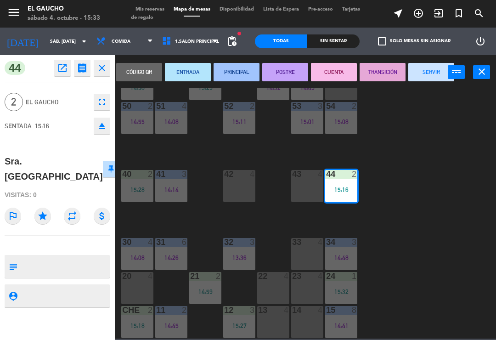
click at [235, 68] on button "PRINCIPAL" at bounding box center [237, 72] width 46 height 18
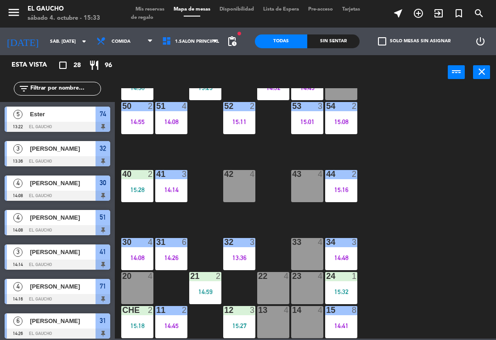
scroll to position [101, 0]
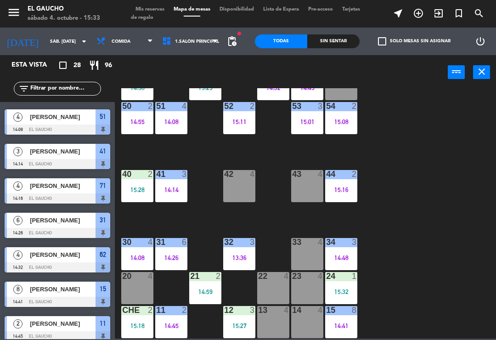
click at [123, 194] on div "40 2 15:28" at bounding box center [137, 186] width 32 height 32
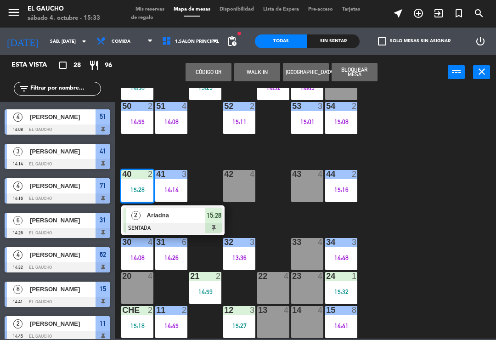
click at [169, 222] on div "Ariadna" at bounding box center [176, 215] width 60 height 15
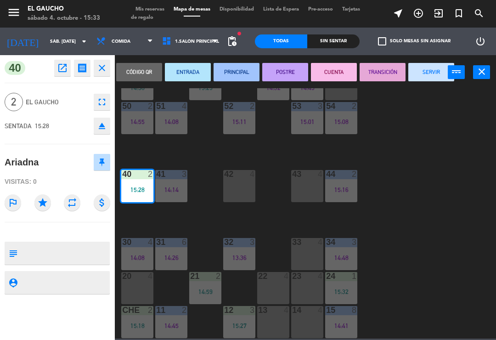
click at [188, 67] on button "ENTRADA" at bounding box center [188, 72] width 46 height 18
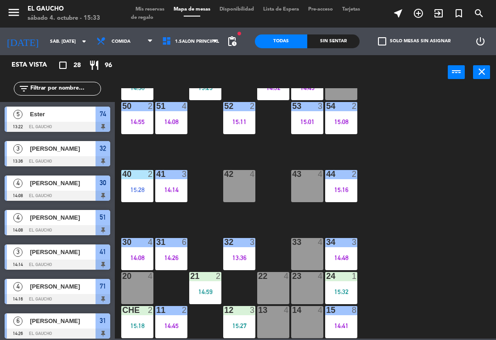
scroll to position [238, 0]
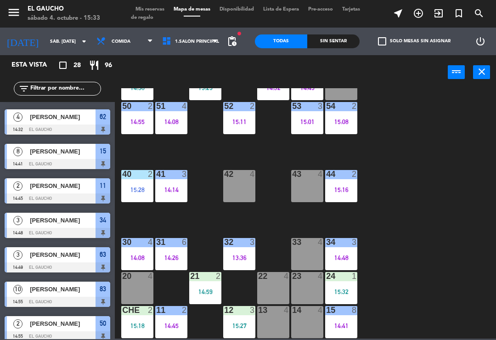
click at [133, 252] on div "30 4 14:08" at bounding box center [137, 254] width 32 height 32
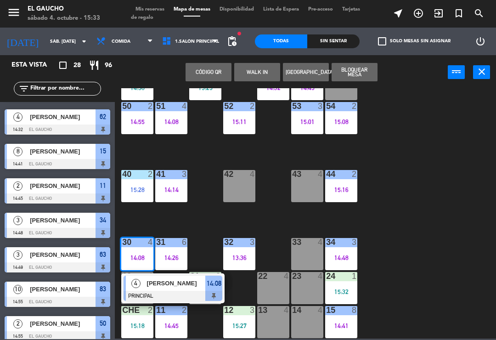
click at [167, 286] on span "[PERSON_NAME]" at bounding box center [176, 283] width 59 height 10
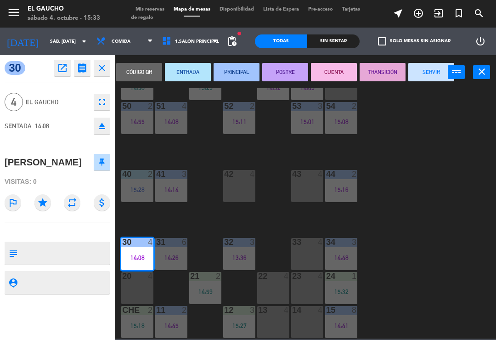
click at [419, 73] on button "SERVIR" at bounding box center [431, 72] width 46 height 18
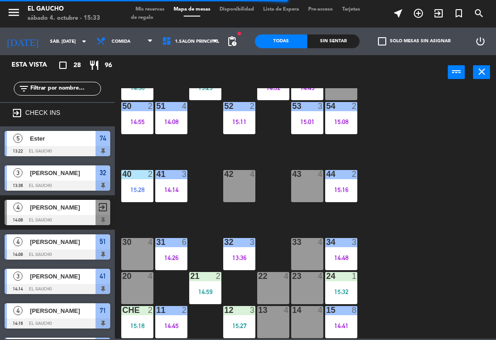
click at [132, 323] on div "15:18" at bounding box center [137, 325] width 32 height 6
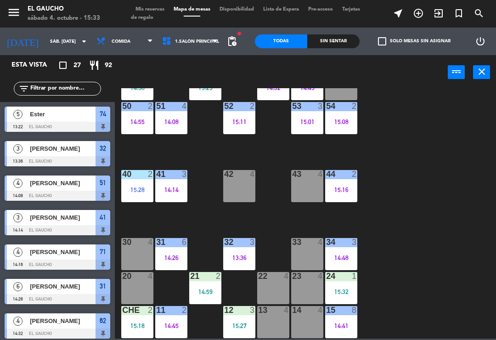
click at [425, 212] on div "84 3 15:08 80 4 83 10 14:55 82 4 81 4 15:01 70 2 15:17 71 4 14:16 72 4 73 4 74 …" at bounding box center [308, 213] width 376 height 250
click at [239, 322] on div "15:27" at bounding box center [239, 325] width 32 height 6
click at [420, 242] on div "84 3 15:08 80 4 83 10 14:55 82 4 81 4 15:01 70 2 15:17 71 4 14:16 72 4 73 4 74 …" at bounding box center [308, 213] width 376 height 250
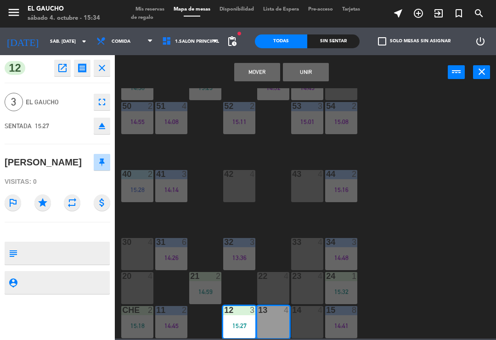
click at [254, 66] on button "Mover" at bounding box center [257, 72] width 46 height 18
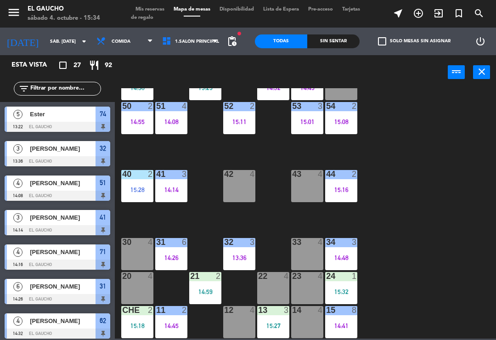
scroll to position [191, 0]
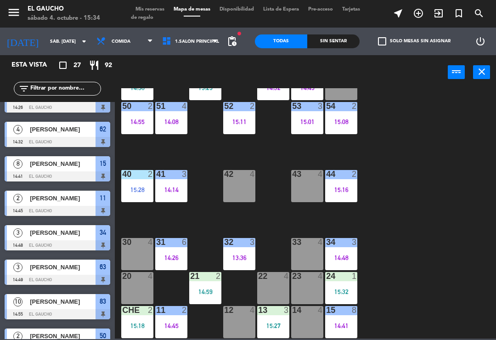
click at [174, 323] on div "14:45" at bounding box center [171, 325] width 32 height 6
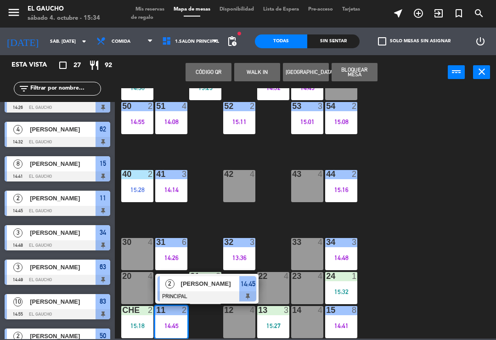
click at [217, 291] on div at bounding box center [206, 296] width 99 height 10
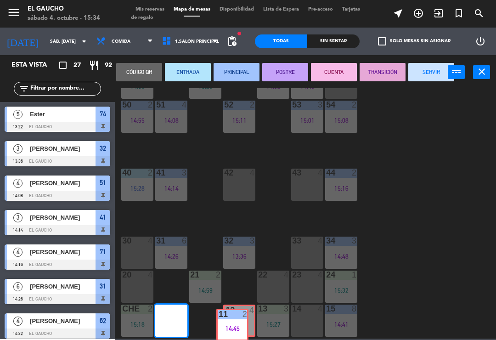
scroll to position [0, 0]
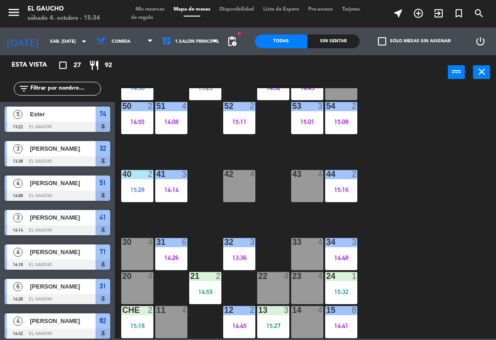
click at [135, 322] on div "15:18" at bounding box center [137, 325] width 32 height 6
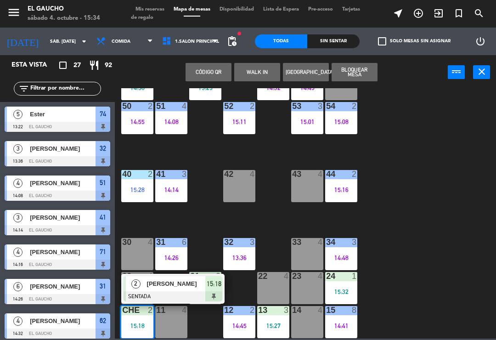
click at [170, 292] on div at bounding box center [173, 296] width 99 height 10
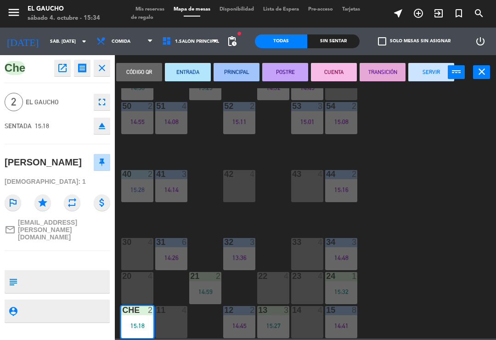
click at [232, 71] on button "PRINCIPAL" at bounding box center [237, 72] width 46 height 18
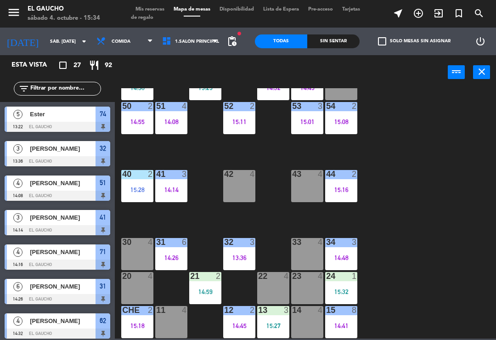
scroll to position [157, 0]
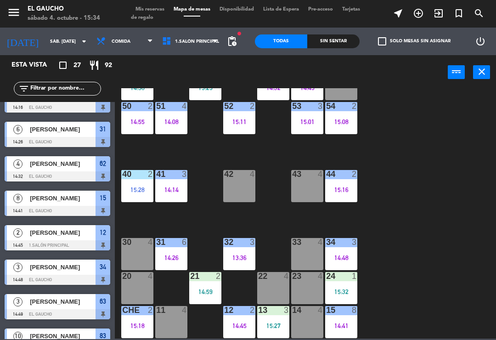
click at [273, 318] on div "13 3 15:27" at bounding box center [273, 322] width 32 height 32
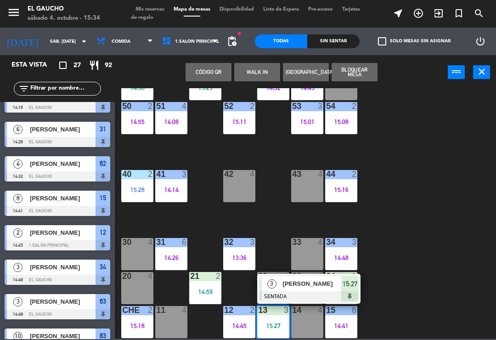
click at [293, 286] on span "[PERSON_NAME]" at bounding box center [312, 284] width 59 height 10
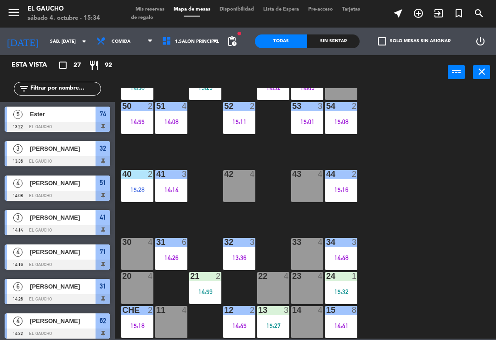
scroll to position [191, 0]
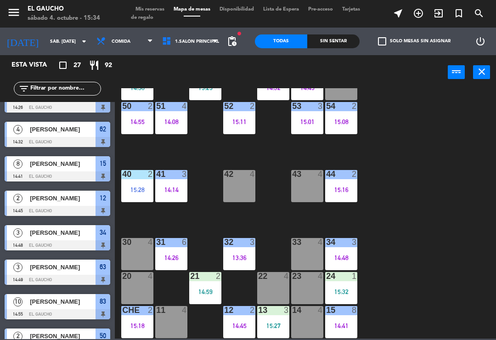
click at [271, 325] on div "15:27" at bounding box center [273, 325] width 32 height 6
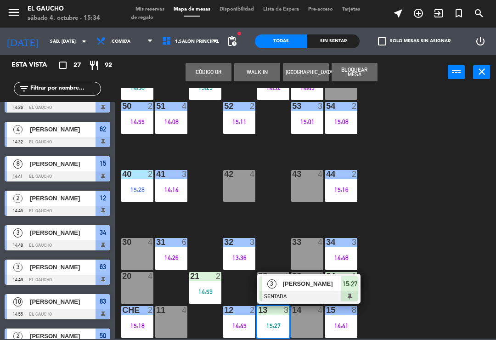
click at [286, 290] on div "[PERSON_NAME]" at bounding box center [312, 283] width 60 height 15
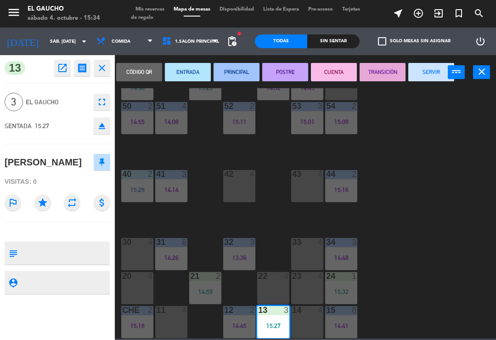
click at [232, 75] on button "PRINCIPAL" at bounding box center [237, 72] width 46 height 18
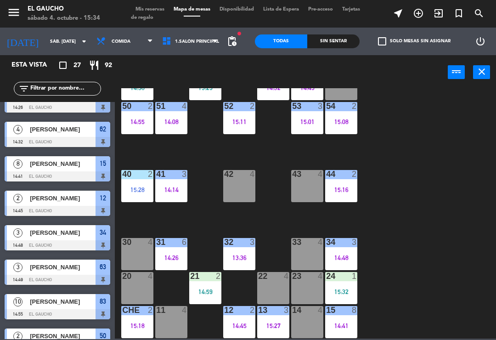
click at [349, 295] on div "24 1 15:32" at bounding box center [341, 288] width 32 height 32
click at [409, 188] on div "84 3 15:08 80 4 83 10 14:55 82 4 81 4 15:01 70 2 15:17 71 4 14:16 72 4 73 4 74 …" at bounding box center [308, 213] width 376 height 250
click at [209, 290] on div "14:59" at bounding box center [205, 291] width 32 height 6
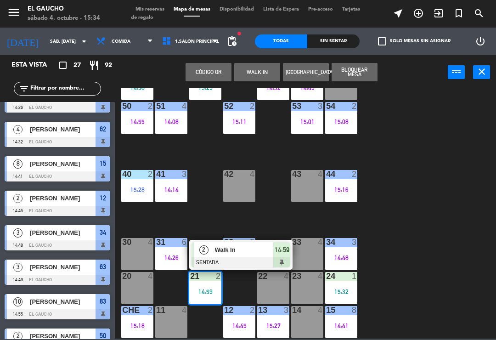
click at [236, 256] on div "Walk In" at bounding box center [244, 249] width 60 height 15
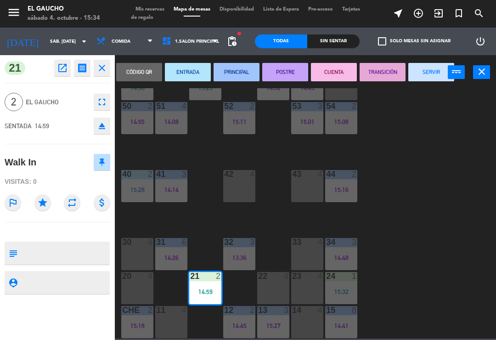
click at [64, 68] on icon "open_in_new" at bounding box center [62, 67] width 11 height 11
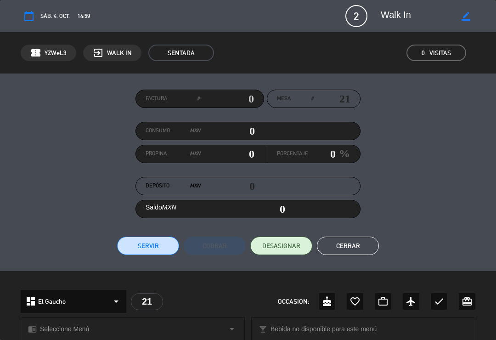
click at [463, 20] on icon "border_color" at bounding box center [465, 16] width 9 height 9
click at [437, 19] on textarea at bounding box center [419, 16] width 76 height 17
type textarea "W"
type textarea "[PERSON_NAME]"
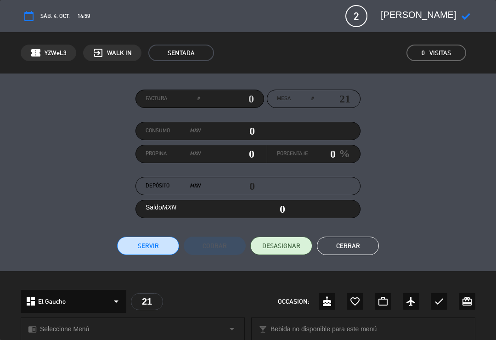
click at [470, 17] on icon at bounding box center [465, 16] width 9 height 9
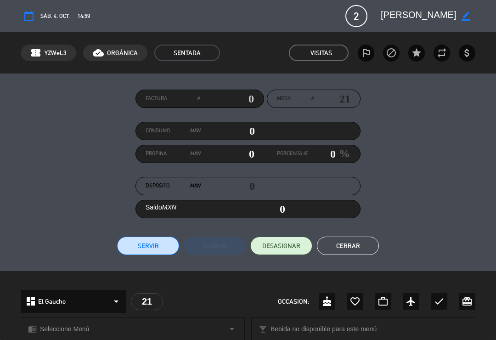
click at [351, 244] on button "Cerrar" at bounding box center [348, 245] width 62 height 18
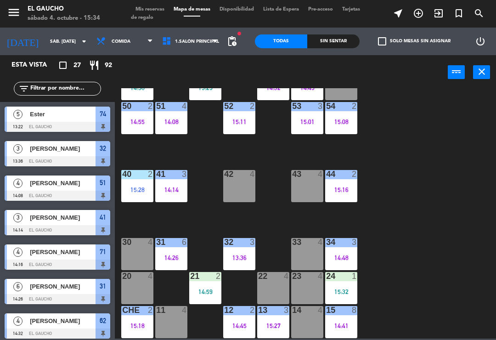
click at [206, 286] on div "21 2 14:59" at bounding box center [205, 288] width 32 height 32
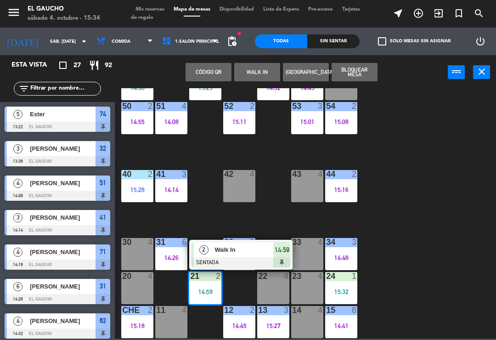
click at [237, 253] on span "Walk In" at bounding box center [244, 250] width 59 height 10
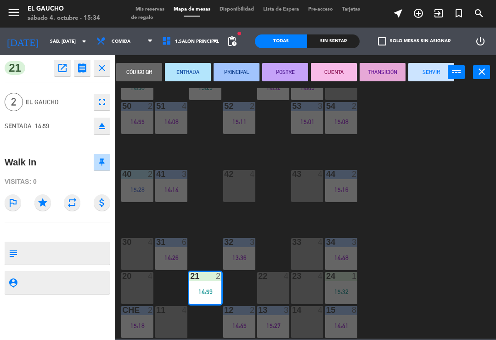
click at [232, 71] on button "PRINCIPAL" at bounding box center [237, 72] width 46 height 18
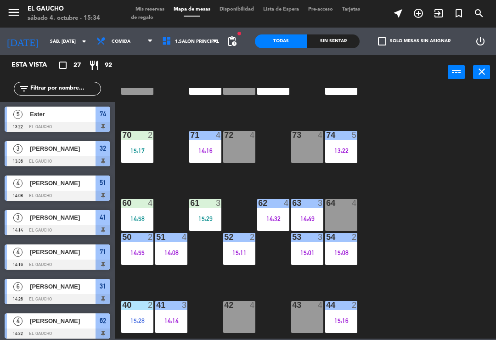
scroll to position [34, 0]
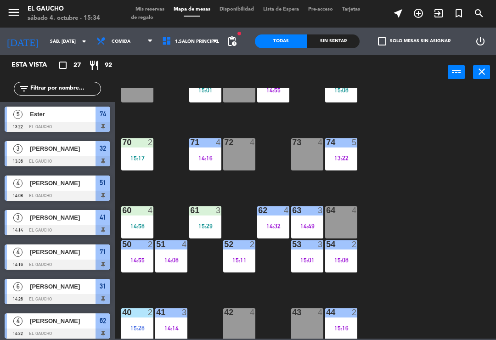
click at [341, 262] on div "15:08" at bounding box center [341, 260] width 32 height 6
click at [408, 223] on div "84 3 15:08 80 4 83 10 14:55 82 4 81 4 15:01 70 2 15:17 71 4 14:16 72 4 73 4 74 …" at bounding box center [308, 213] width 376 height 250
click at [313, 261] on div "15:01" at bounding box center [307, 260] width 32 height 6
click at [407, 209] on div "84 3 15:08 80 4 83 10 14:55 82 4 81 4 15:01 70 2 15:17 71 4 14:16 72 4 73 4 74 …" at bounding box center [308, 213] width 376 height 250
click at [344, 268] on div "54 2 15:08" at bounding box center [341, 256] width 32 height 32
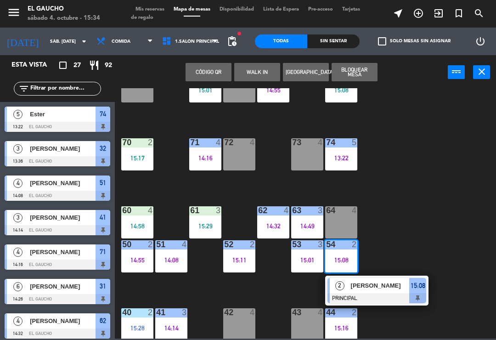
click at [375, 294] on div at bounding box center [376, 298] width 99 height 10
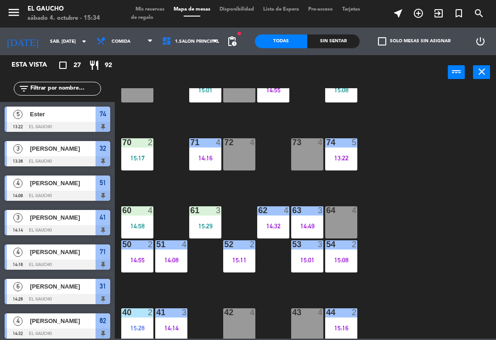
scroll to position [19, 0]
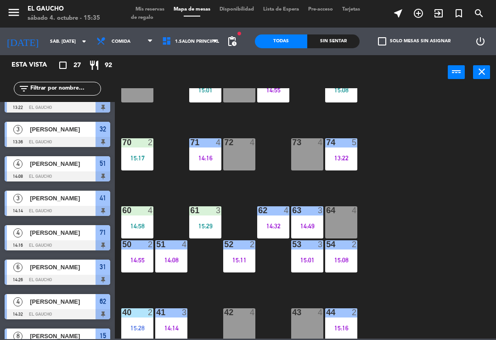
click at [420, 219] on div "84 3 15:08 80 4 83 10 14:55 82 4 81 4 15:01 70 2 15:17 71 4 14:16 72 4 73 4 74 …" at bounding box center [308, 213] width 376 height 250
click at [302, 266] on div "53 3 15:01" at bounding box center [307, 256] width 32 height 32
click at [414, 241] on div "84 3 15:08 80 4 83 10 14:55 82 4 81 4 15:01 70 2 15:17 71 4 14:16 72 4 73 4 74 …" at bounding box center [308, 213] width 376 height 250
click at [240, 264] on div "52 2 15:11" at bounding box center [239, 256] width 32 height 32
click at [411, 214] on div "84 3 15:08 80 4 83 10 14:55 82 4 81 4 15:01 70 2 15:17 71 4 14:16 72 4 73 4 74 …" at bounding box center [308, 213] width 376 height 250
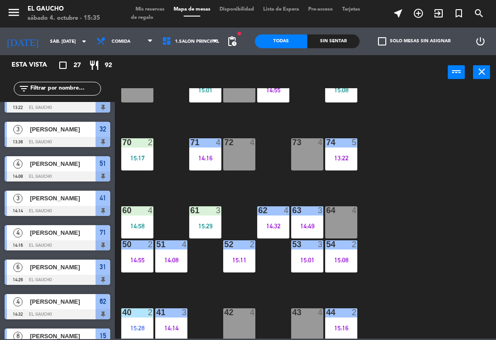
click at [179, 261] on div "14:08" at bounding box center [171, 260] width 32 height 6
click at [414, 217] on div "84 3 15:08 80 4 83 10 14:55 82 4 81 4 15:01 70 2 15:17 71 4 14:16 72 4 73 4 74 …" at bounding box center [308, 213] width 376 height 250
click at [139, 259] on div "14:55" at bounding box center [137, 260] width 32 height 6
click at [395, 243] on div "84 3 15:08 80 4 83 10 14:55 82 4 81 4 15:01 70 2 15:17 71 4 14:16 72 4 73 4 74 …" at bounding box center [308, 213] width 376 height 250
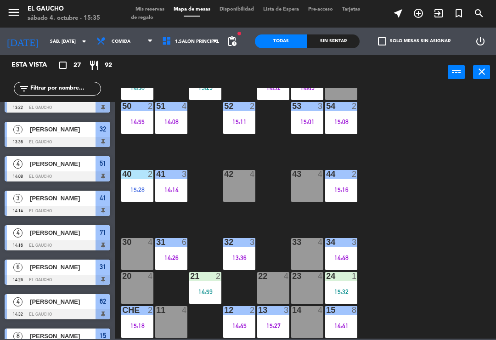
scroll to position [172, 0]
click at [139, 328] on div "15:18" at bounding box center [137, 325] width 32 height 6
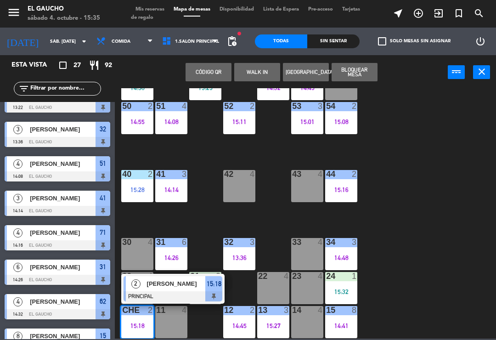
click at [426, 201] on div "84 3 15:08 80 4 83 10 14:55 82 4 81 4 15:01 70 2 15:17 71 4 14:16 72 4 73 4 74 …" at bounding box center [308, 213] width 376 height 250
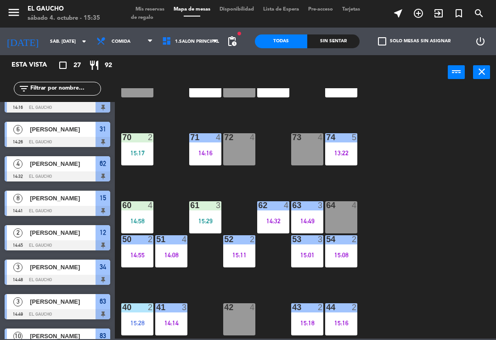
scroll to position [39, 0]
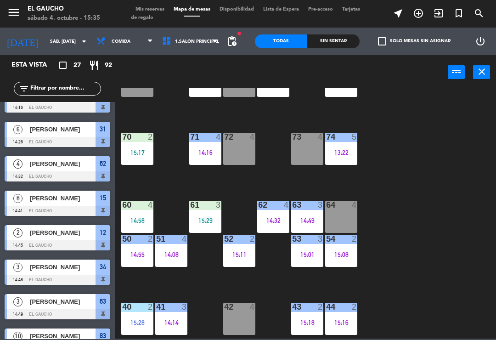
click at [206, 214] on div "61 3 15:29" at bounding box center [205, 217] width 32 height 32
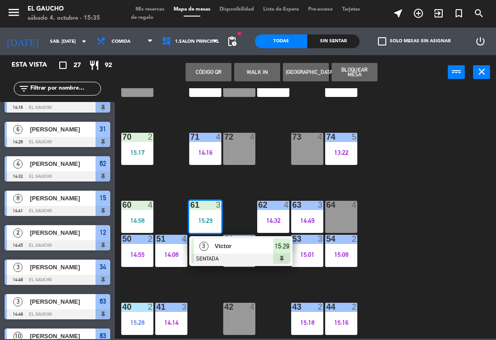
click at [235, 257] on div at bounding box center [240, 258] width 99 height 10
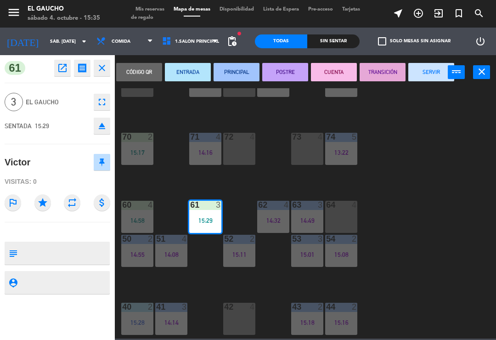
click at [59, 64] on icon "open_in_new" at bounding box center [62, 67] width 11 height 11
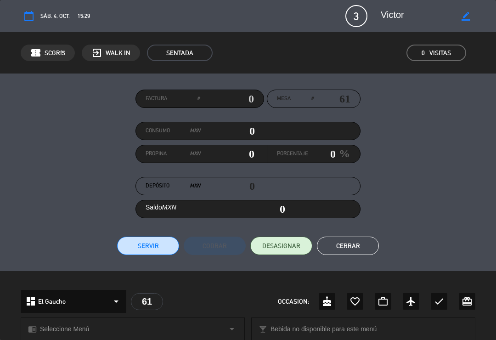
click at [470, 16] on icon "border_color" at bounding box center [465, 16] width 9 height 9
click at [427, 24] on textarea at bounding box center [419, 16] width 76 height 17
type textarea "V"
type textarea "[PERSON_NAME]"
click at [470, 16] on icon at bounding box center [465, 16] width 9 height 9
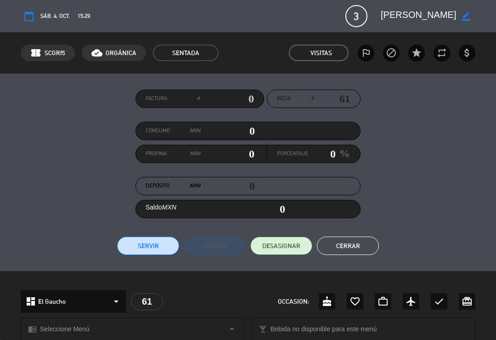
click at [359, 245] on button "Cerrar" at bounding box center [348, 245] width 62 height 18
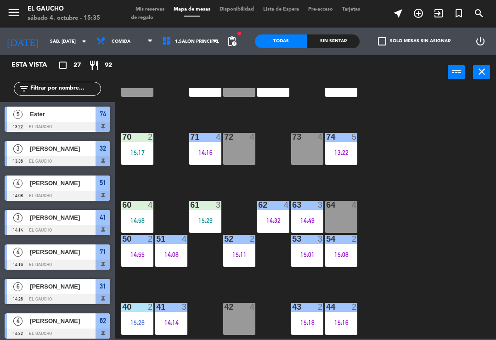
scroll to position [260, 0]
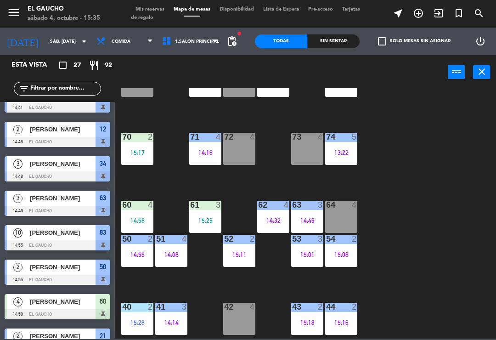
click at [139, 211] on div "60 4 14:58" at bounding box center [137, 217] width 32 height 32
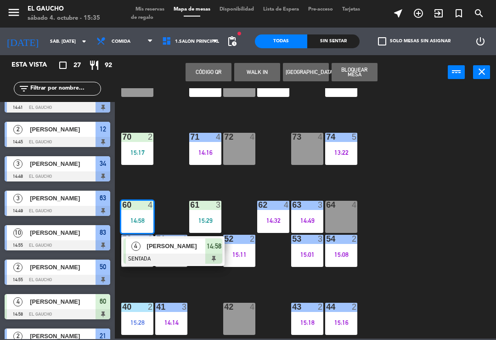
click at [183, 255] on div at bounding box center [173, 258] width 99 height 10
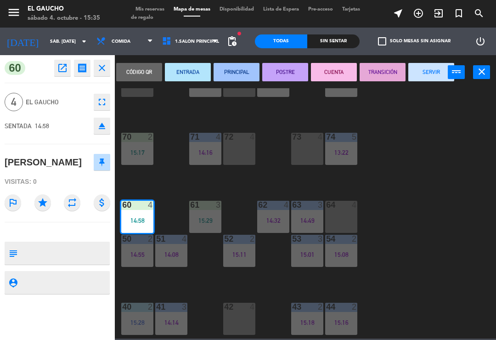
click at [231, 75] on button "PRINCIPAL" at bounding box center [237, 72] width 46 height 18
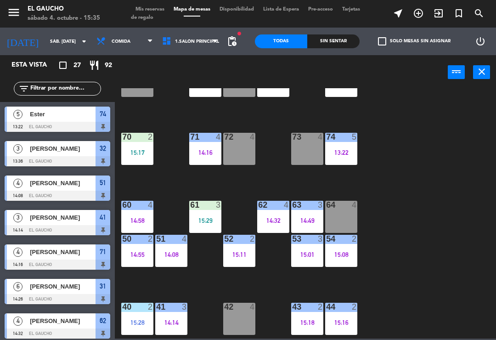
click at [208, 221] on div "15:29" at bounding box center [205, 220] width 32 height 6
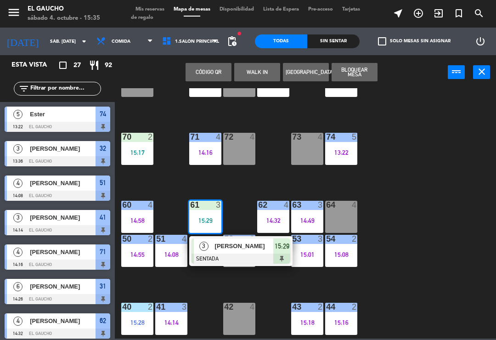
click at [228, 245] on span "[PERSON_NAME]" at bounding box center [244, 246] width 59 height 10
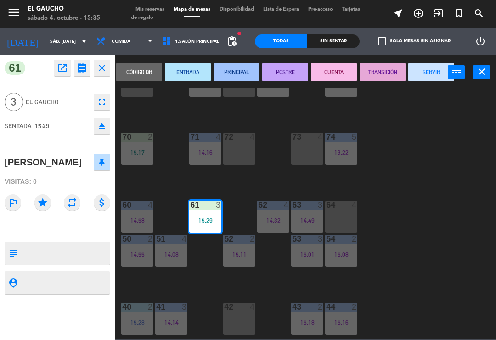
click at [236, 79] on button "PRINCIPAL" at bounding box center [237, 72] width 46 height 18
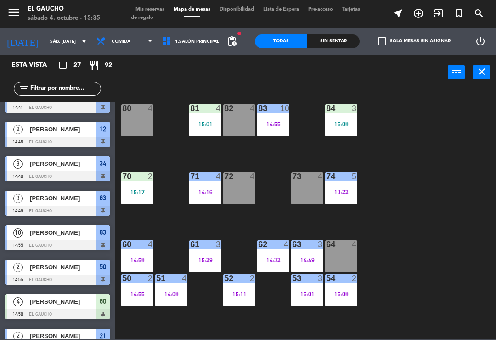
click at [347, 198] on div "74 5 13:22" at bounding box center [341, 188] width 32 height 32
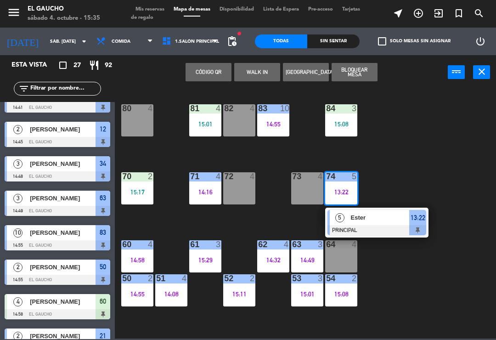
click at [377, 226] on div at bounding box center [376, 230] width 99 height 10
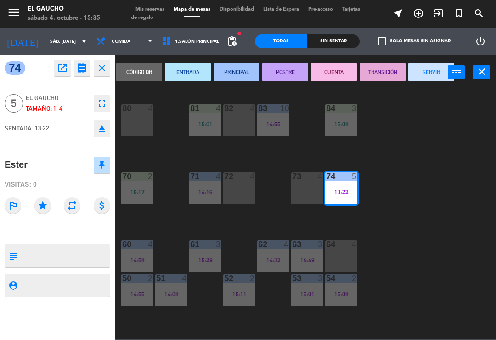
click at [427, 75] on button "SERVIR" at bounding box center [431, 72] width 46 height 18
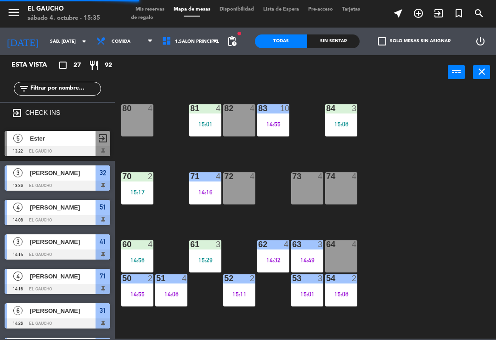
click at [343, 125] on div "15:08" at bounding box center [341, 124] width 32 height 6
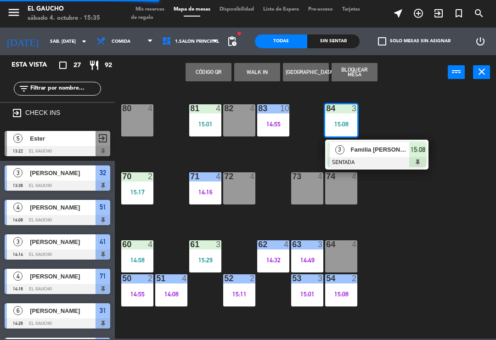
click at [382, 157] on div at bounding box center [376, 162] width 99 height 10
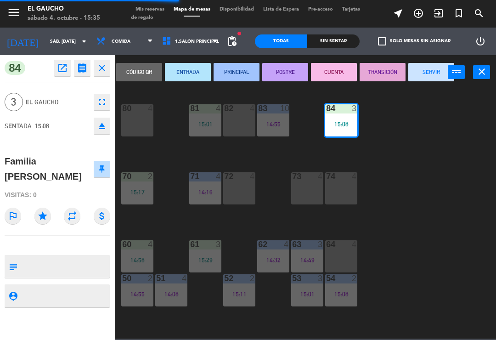
click at [240, 67] on button "PRINCIPAL" at bounding box center [237, 72] width 46 height 18
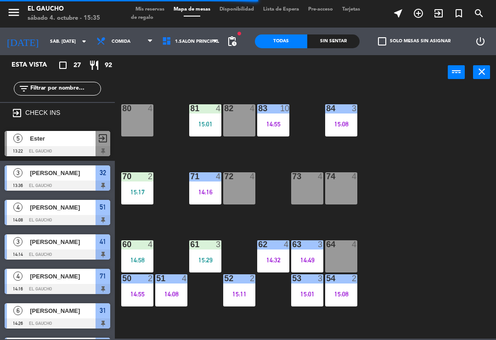
click at [202, 122] on div "15:01" at bounding box center [205, 124] width 32 height 6
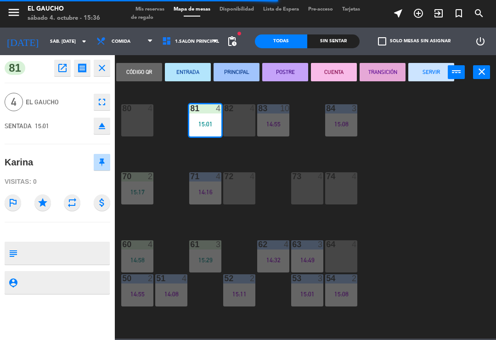
click at [236, 68] on button "PRINCIPAL" at bounding box center [237, 72] width 46 height 18
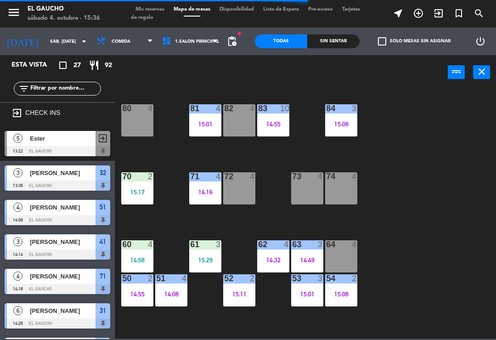
click at [140, 191] on div "15:17" at bounding box center [137, 192] width 32 height 6
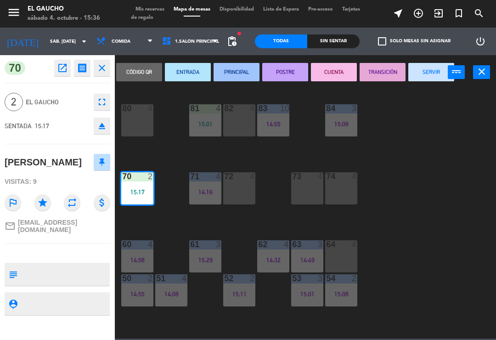
click at [236, 80] on button "PRINCIPAL" at bounding box center [237, 72] width 46 height 18
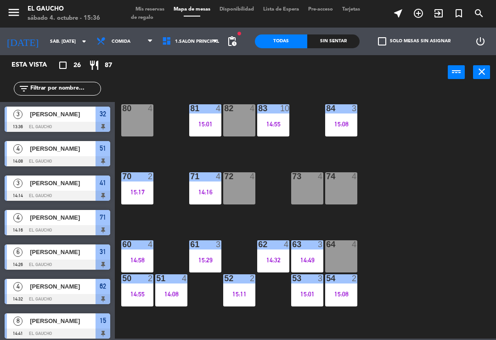
scroll to position [111, 0]
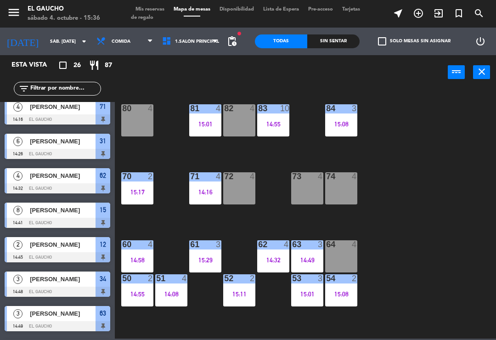
click at [412, 234] on div "84 3 15:08 80 4 83 10 14:55 82 4 81 4 15:01 70 2 15:17 71 4 14:16 72 4 73 4 74 …" at bounding box center [308, 213] width 376 height 250
click at [409, 213] on div "84 3 15:08 80 4 83 10 14:55 82 4 81 4 15:01 70 2 15:17 71 4 14:16 72 4 73 4 74 …" at bounding box center [308, 213] width 376 height 250
click at [304, 294] on div "15:01" at bounding box center [307, 294] width 32 height 6
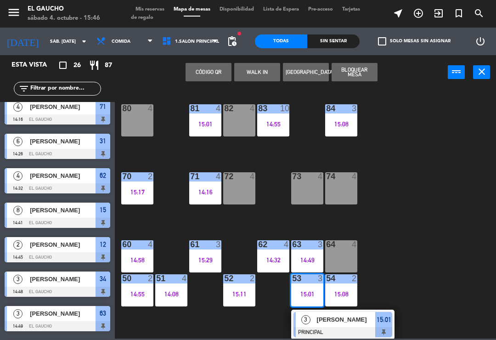
click at [346, 333] on div at bounding box center [342, 332] width 99 height 10
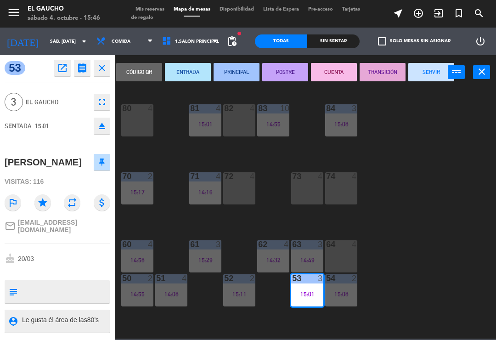
click at [427, 77] on button "SERVIR" at bounding box center [431, 72] width 46 height 18
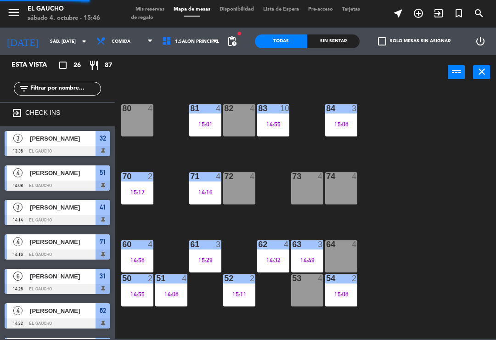
scroll to position [0, 0]
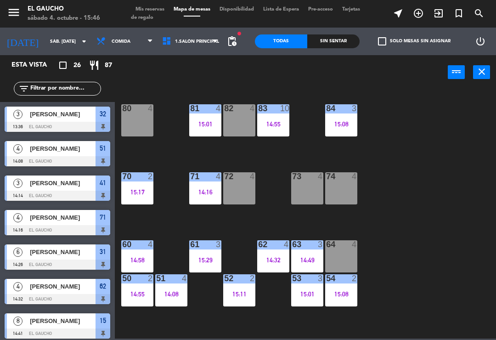
click at [276, 252] on div "62 4 14:32" at bounding box center [273, 256] width 32 height 32
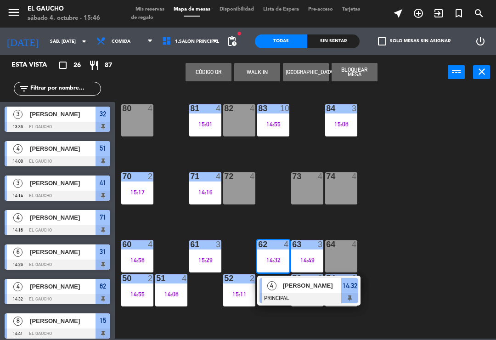
click at [274, 288] on span "4" at bounding box center [271, 285] width 9 height 9
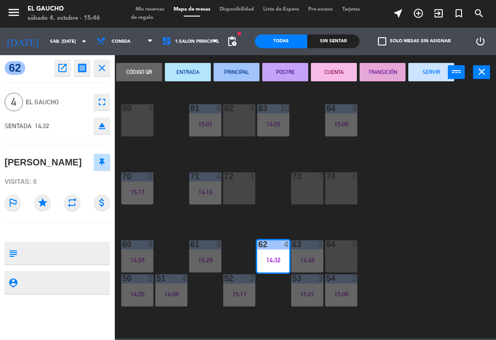
click at [413, 75] on button "SERVIR" at bounding box center [431, 72] width 46 height 18
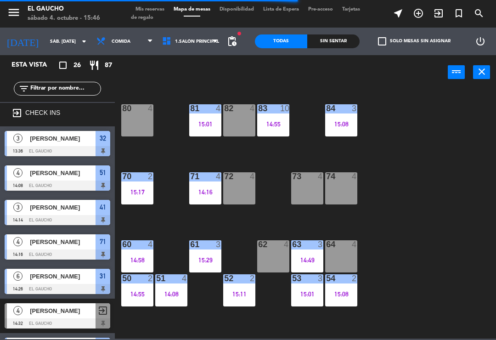
click at [298, 296] on div "15:01" at bounding box center [307, 294] width 32 height 6
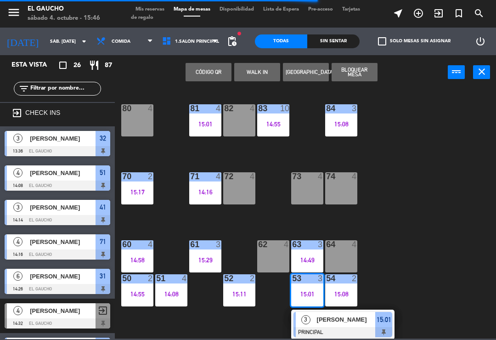
click at [336, 322] on span "[PERSON_NAME]" at bounding box center [346, 320] width 59 height 10
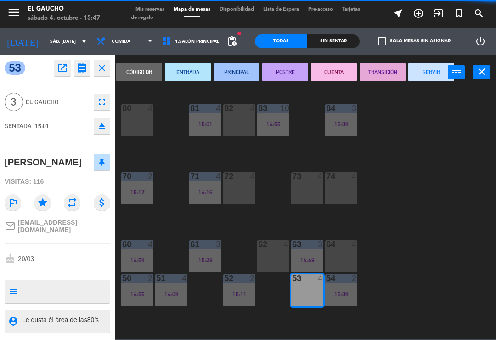
click at [422, 76] on button "SERVIR" at bounding box center [431, 72] width 46 height 18
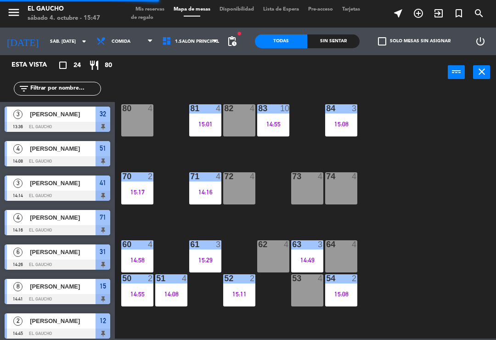
click at [299, 292] on div "53 4" at bounding box center [307, 290] width 32 height 32
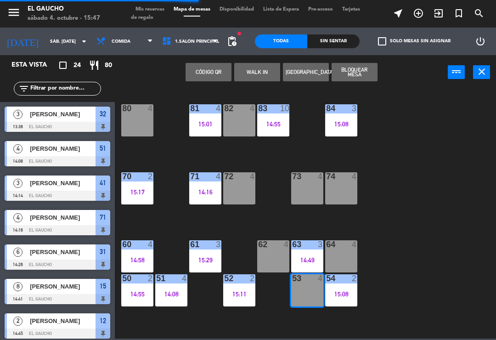
click at [252, 69] on button "WALK IN" at bounding box center [257, 72] width 46 height 18
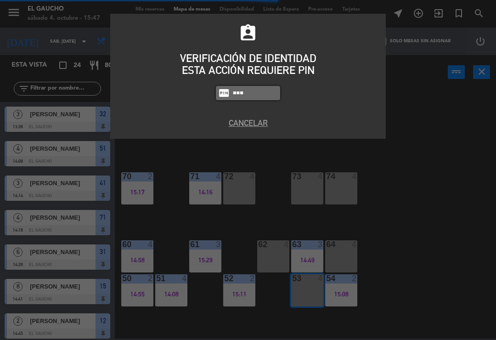
type input "3124"
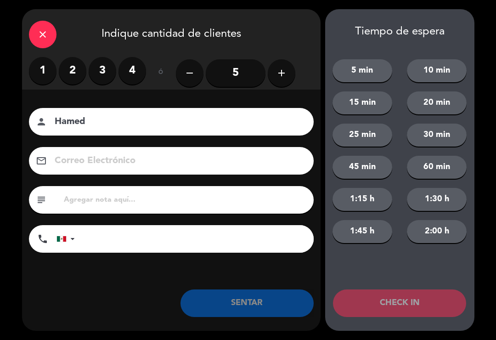
click at [69, 77] on label "2" at bounding box center [73, 71] width 28 height 28
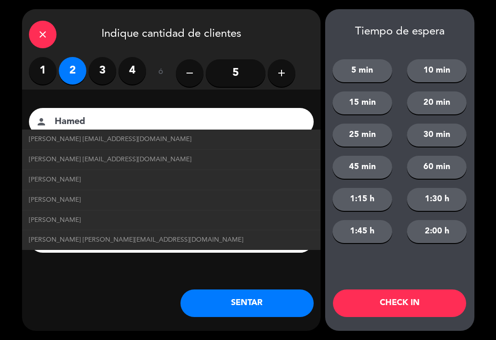
click at [116, 242] on span "[PERSON_NAME] [PERSON_NAME][EMAIL_ADDRESS][DOMAIN_NAME]" at bounding box center [136, 240] width 214 height 11
type input "[PERSON_NAME]"
type input "[EMAIL_ADDRESS][DOMAIN_NAME]"
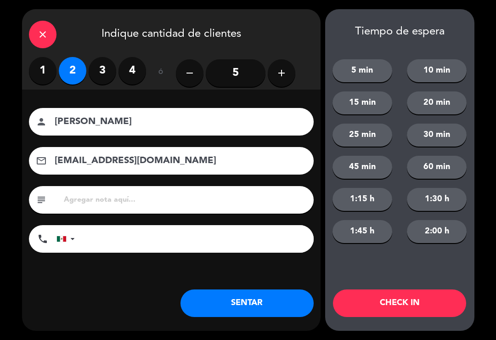
click at [249, 297] on button "SENTAR" at bounding box center [246, 303] width 133 height 28
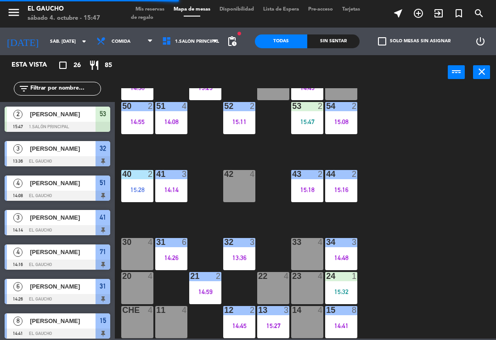
scroll to position [172, 0]
click at [305, 319] on div "14 4" at bounding box center [307, 322] width 32 height 32
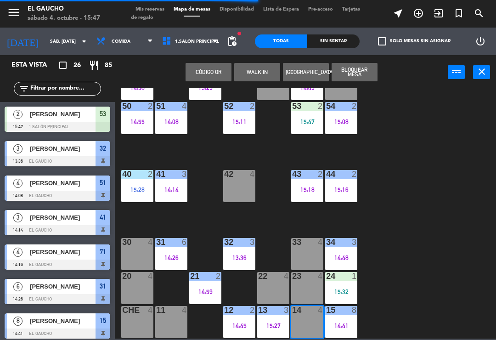
click at [256, 69] on button "WALK IN" at bounding box center [257, 72] width 46 height 18
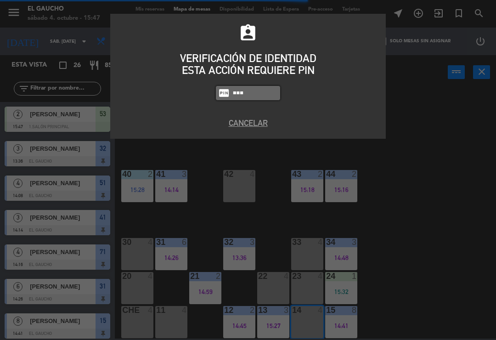
type input "3124"
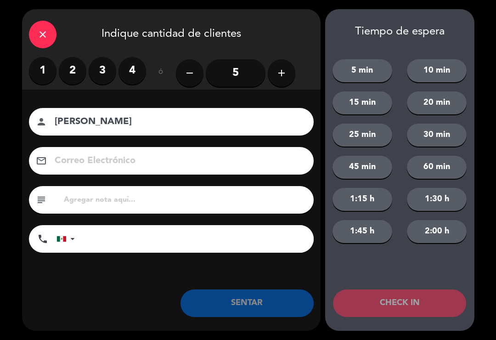
type input "[PERSON_NAME]"
click at [42, 67] on label "1" at bounding box center [43, 71] width 28 height 28
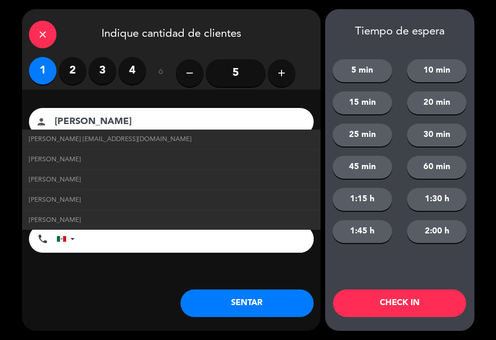
click at [118, 142] on span "[PERSON_NAME] [EMAIL_ADDRESS][DOMAIN_NAME]" at bounding box center [110, 139] width 163 height 11
type input "[EMAIL_ADDRESS][DOMAIN_NAME]"
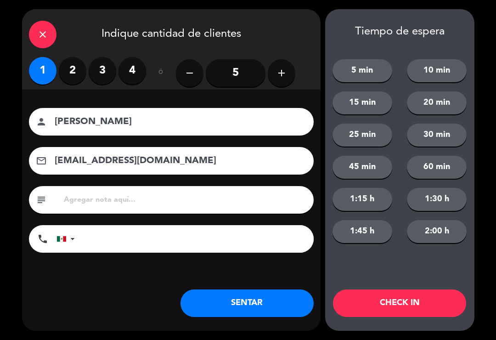
click at [235, 292] on button "SENTAR" at bounding box center [246, 303] width 133 height 28
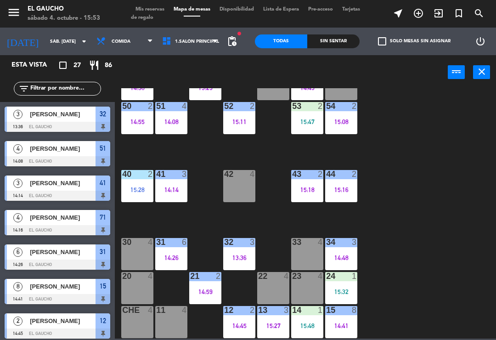
click at [70, 47] on input "sáb. [DATE]" at bounding box center [76, 41] width 63 height 14
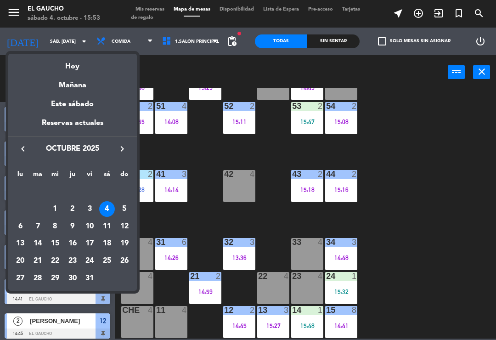
click at [403, 233] on div at bounding box center [248, 170] width 496 height 340
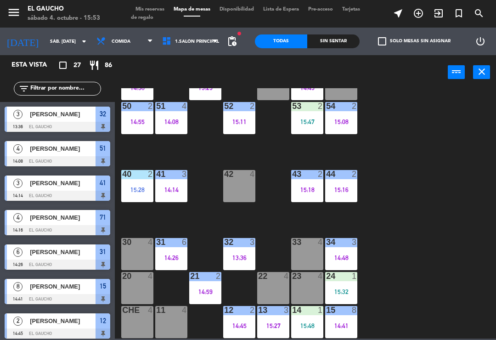
click at [73, 35] on input "sáb. [DATE]" at bounding box center [76, 41] width 63 height 14
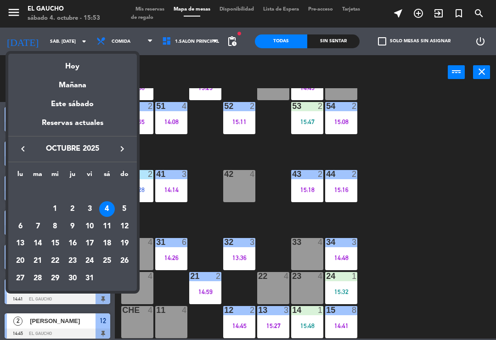
click at [127, 146] on icon "keyboard_arrow_right" at bounding box center [122, 148] width 11 height 11
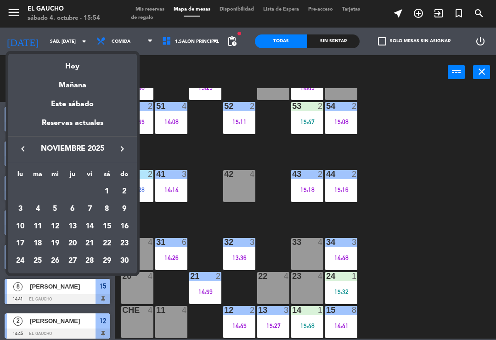
click at [399, 265] on div at bounding box center [248, 170] width 496 height 340
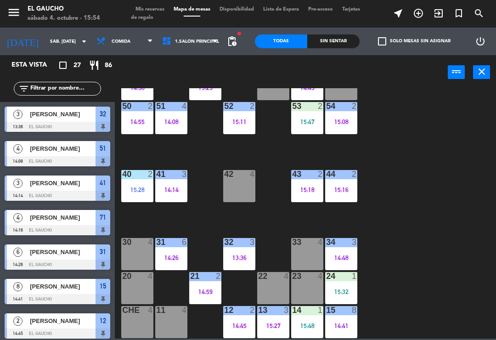
click at [67, 208] on div "4 [PERSON_NAME] 14:16 El Gaucho 71" at bounding box center [57, 222] width 115 height 34
click at [51, 47] on input "sáb. [DATE]" at bounding box center [76, 41] width 63 height 14
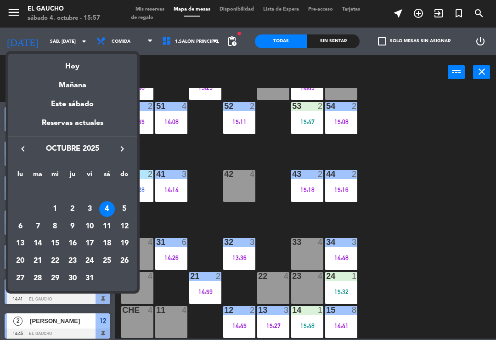
click at [119, 144] on icon "keyboard_arrow_right" at bounding box center [122, 148] width 11 height 11
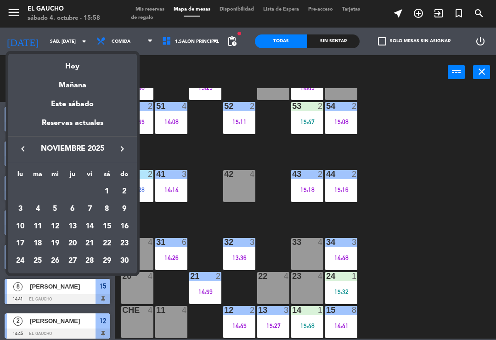
click at [121, 145] on icon "keyboard_arrow_right" at bounding box center [122, 148] width 11 height 11
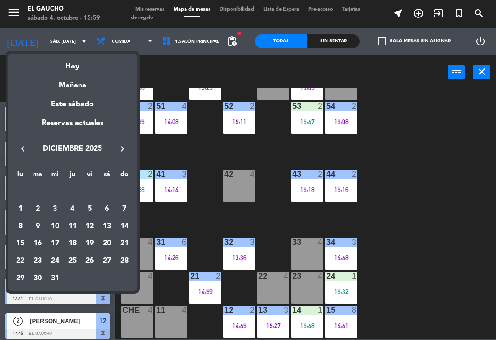
click at [396, 229] on div at bounding box center [248, 170] width 496 height 340
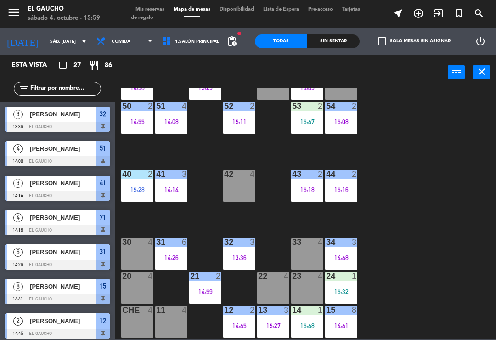
click at [235, 252] on div "32 3 13:36" at bounding box center [239, 254] width 32 height 32
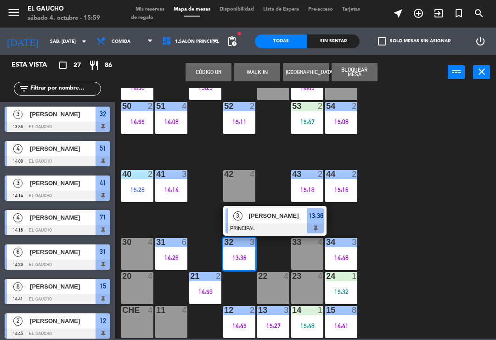
click at [266, 222] on div "[PERSON_NAME]" at bounding box center [278, 215] width 60 height 15
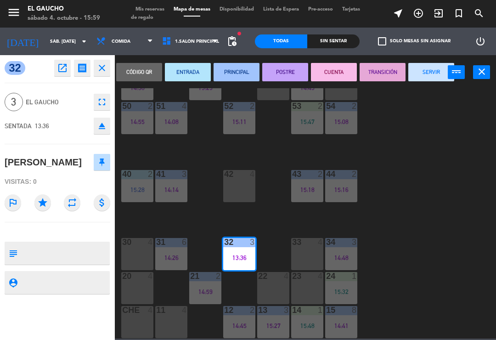
click at [425, 70] on button "SERVIR" at bounding box center [431, 72] width 46 height 18
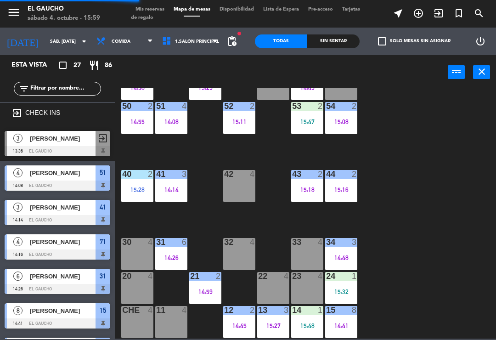
click at [230, 253] on div "32 4" at bounding box center [239, 254] width 32 height 32
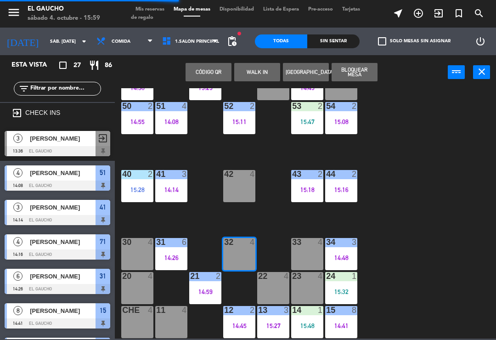
click at [260, 71] on button "WALK IN" at bounding box center [257, 72] width 46 height 18
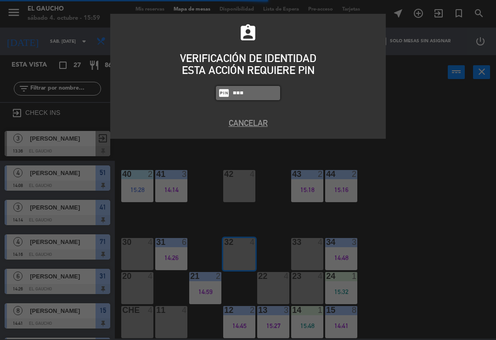
type input "3124"
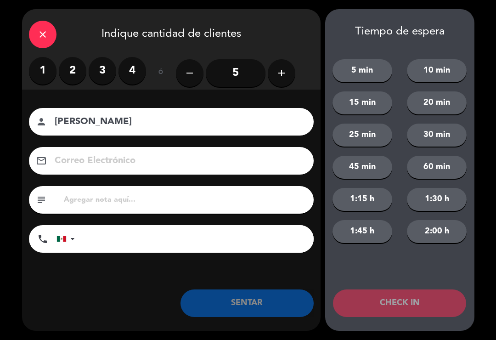
type input "[PERSON_NAME]"
click at [77, 58] on label "2" at bounding box center [73, 71] width 28 height 28
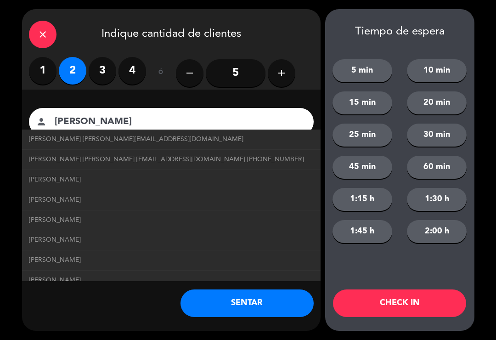
click at [109, 139] on span "[PERSON_NAME] [PERSON_NAME][EMAIL_ADDRESS][DOMAIN_NAME]" at bounding box center [136, 139] width 214 height 11
type input "[EMAIL_ADDRESS][DOMAIN_NAME]"
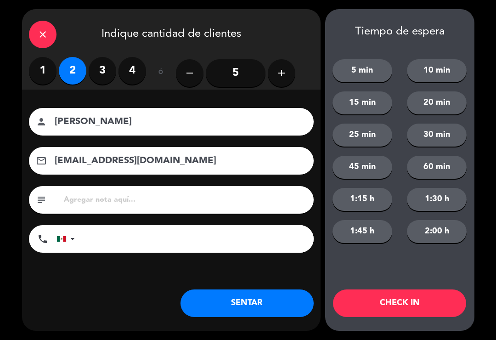
click at [238, 305] on button "SENTAR" at bounding box center [246, 303] width 133 height 28
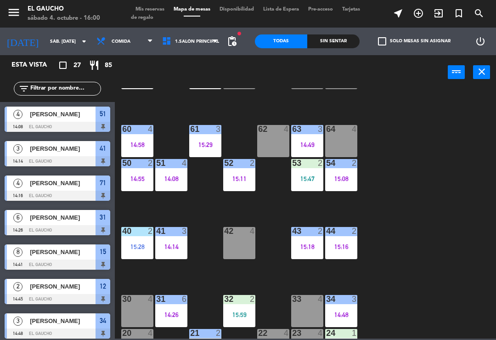
scroll to position [107, 0]
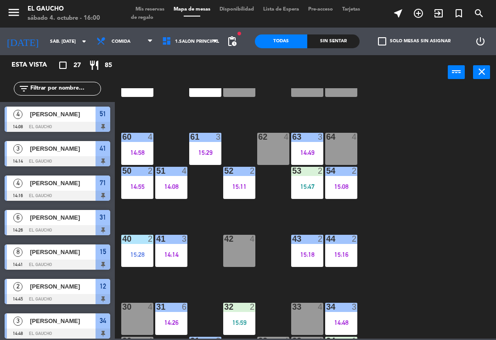
click at [338, 142] on div "64 4" at bounding box center [341, 137] width 32 height 9
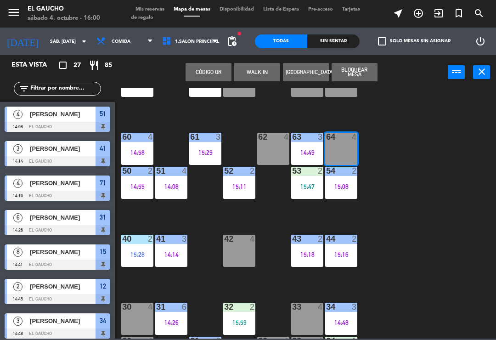
click at [258, 67] on button "WALK IN" at bounding box center [257, 72] width 46 height 18
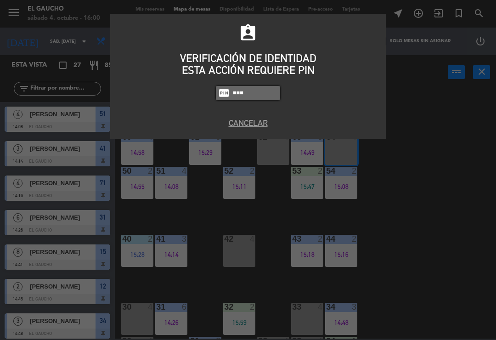
type input "3124"
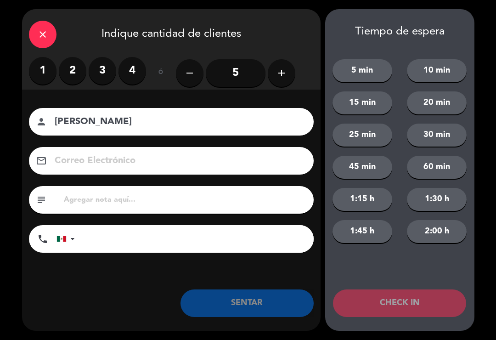
type input "[PERSON_NAME]"
click at [67, 74] on label "2" at bounding box center [73, 71] width 28 height 28
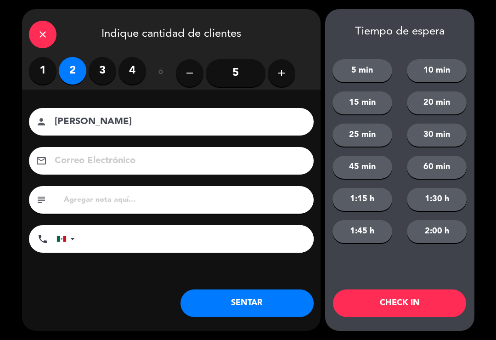
click at [227, 83] on input "5" at bounding box center [236, 73] width 60 height 28
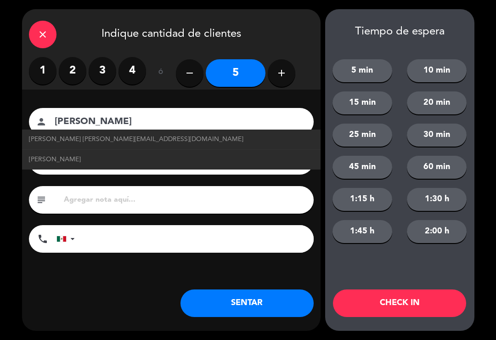
click at [55, 135] on span "[PERSON_NAME] [PERSON_NAME][EMAIL_ADDRESS][DOMAIN_NAME]" at bounding box center [136, 139] width 214 height 11
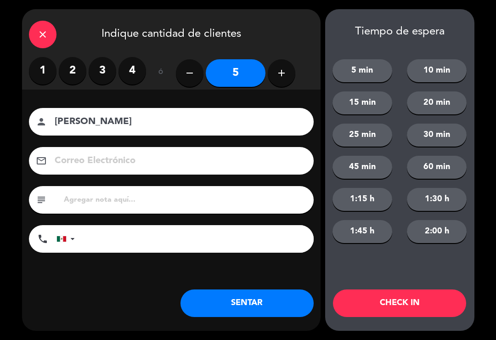
type input "[PERSON_NAME][EMAIL_ADDRESS][DOMAIN_NAME]"
click at [242, 306] on button "SENTAR" at bounding box center [246, 303] width 133 height 28
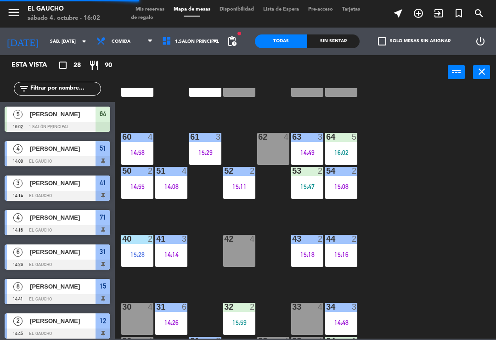
click at [174, 251] on div "14:14" at bounding box center [171, 254] width 32 height 6
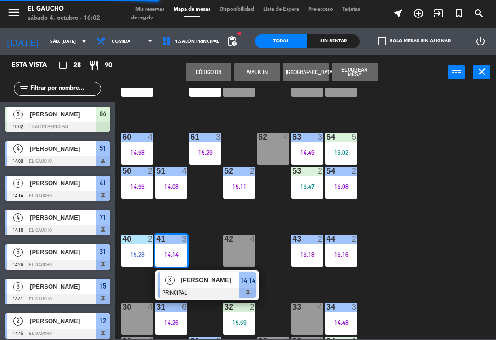
click at [198, 283] on span "[PERSON_NAME]" at bounding box center [210, 280] width 59 height 10
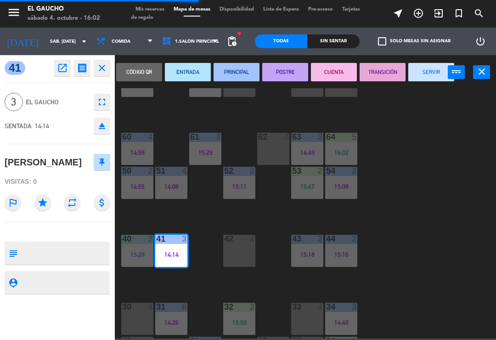
click at [428, 74] on button "SERVIR" at bounding box center [431, 72] width 46 height 18
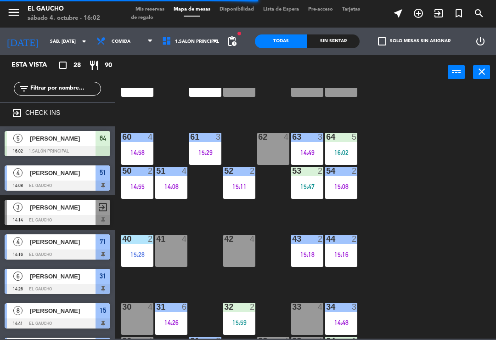
click at [174, 251] on div "41 4" at bounding box center [171, 251] width 32 height 32
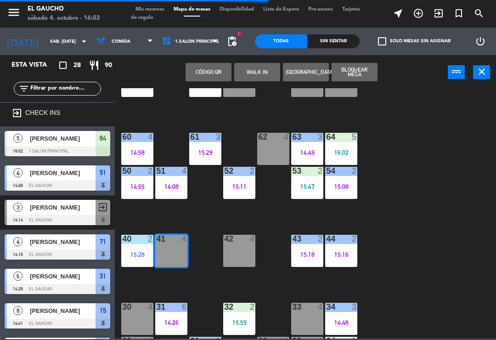
click at [263, 70] on button "WALK IN" at bounding box center [257, 72] width 46 height 18
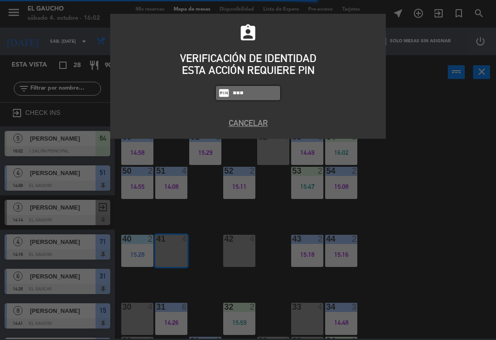
type input "3124"
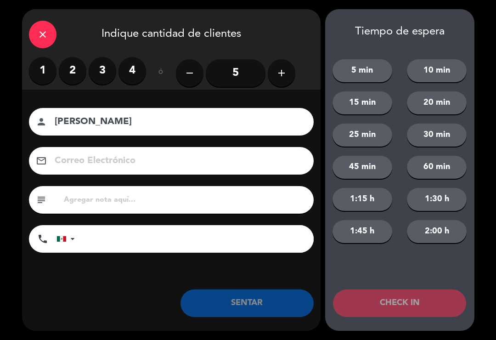
type input "[PERSON_NAME]"
click at [74, 72] on label "2" at bounding box center [73, 71] width 28 height 28
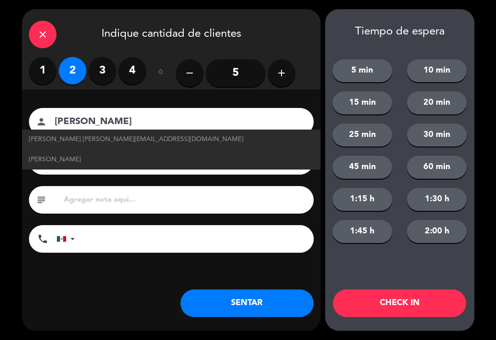
click at [147, 143] on span "[PERSON_NAME] [PERSON_NAME][EMAIL_ADDRESS][DOMAIN_NAME]" at bounding box center [136, 139] width 214 height 11
type input "[EMAIL_ADDRESS][DOMAIN_NAME]"
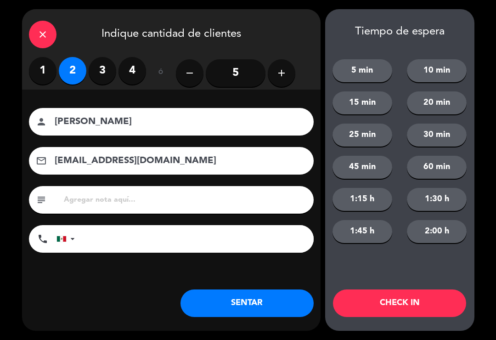
click at [251, 306] on button "SENTAR" at bounding box center [246, 303] width 133 height 28
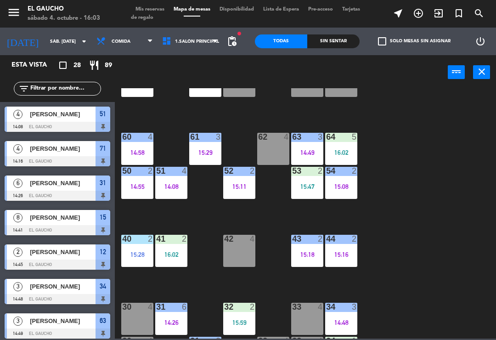
click at [301, 144] on div "63 3 14:49" at bounding box center [307, 149] width 32 height 32
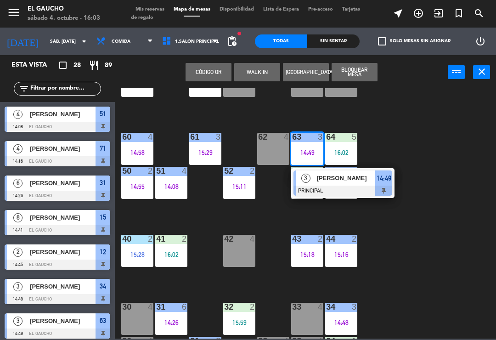
click at [357, 183] on div "[PERSON_NAME]" at bounding box center [346, 177] width 60 height 15
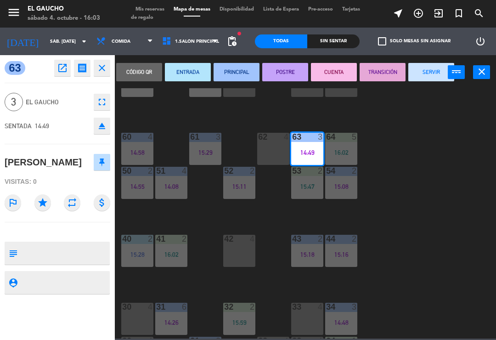
click at [423, 72] on button "SERVIR" at bounding box center [431, 72] width 46 height 18
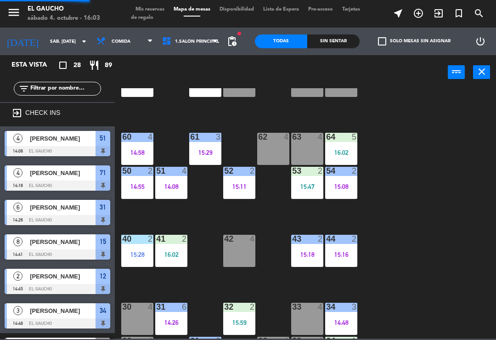
scroll to position [0, 0]
click at [304, 186] on div "15:47" at bounding box center [307, 186] width 32 height 6
click at [404, 176] on div "84 3 15:08 80 4 83 10 14:55 82 4 81 4 15:01 70 2 15:17 71 4 14:16 72 4 73 4 74 …" at bounding box center [308, 213] width 376 height 250
click at [317, 215] on div "84 3 15:08 80 4 83 10 14:55 82 4 81 4 15:01 70 2 15:17 71 4 14:16 72 4 73 4 74 …" at bounding box center [308, 213] width 376 height 250
click at [307, 191] on div "53 2 15:47" at bounding box center [307, 183] width 32 height 32
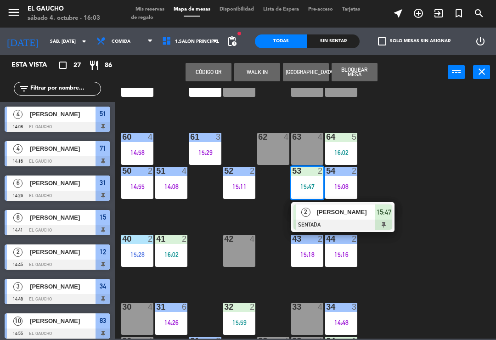
click at [328, 216] on span "[PERSON_NAME]" at bounding box center [346, 212] width 59 height 10
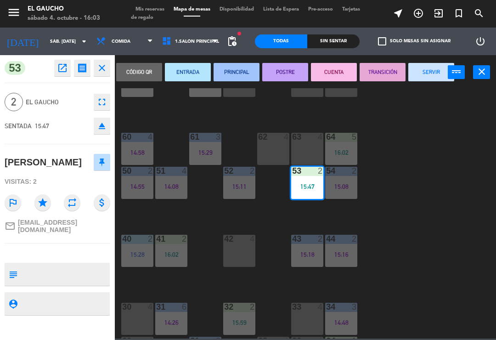
click at [225, 74] on button "PRINCIPAL" at bounding box center [237, 72] width 46 height 18
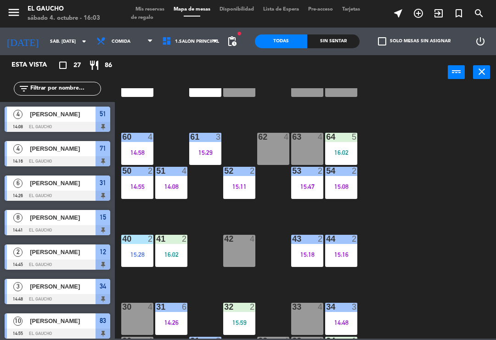
scroll to position [157, 0]
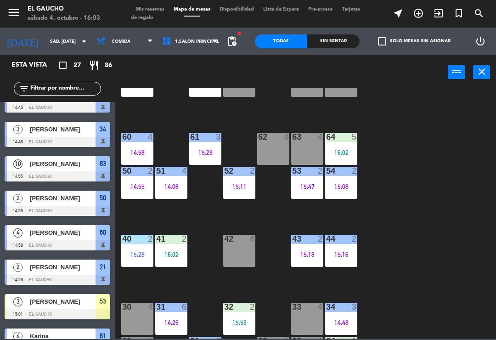
click at [342, 146] on div "64 5 16:02" at bounding box center [341, 149] width 32 height 32
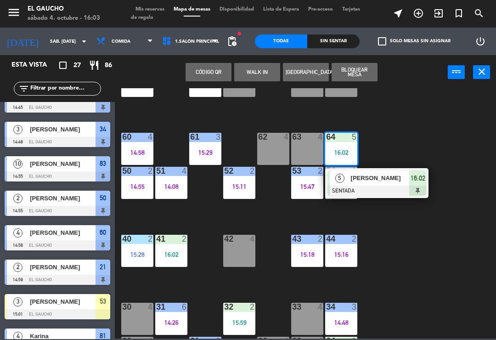
click at [406, 136] on div "84 3 15:08 80 4 83 10 14:55 82 4 81 4 15:01 70 2 15:17 71 4 14:16 72 4 73 4 74 …" at bounding box center [308, 213] width 376 height 250
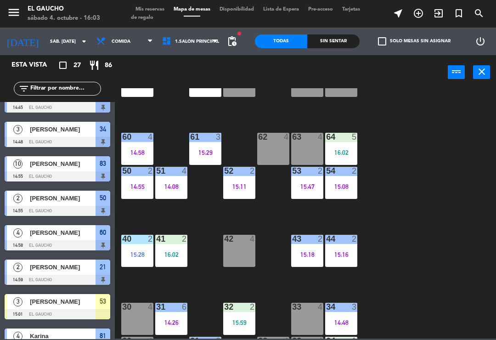
click at [300, 254] on div "15:18" at bounding box center [307, 254] width 32 height 6
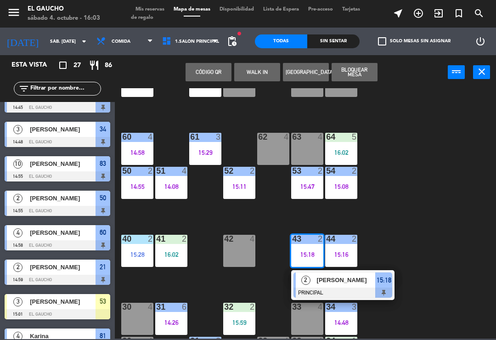
click at [349, 284] on span "[PERSON_NAME]" at bounding box center [346, 280] width 59 height 10
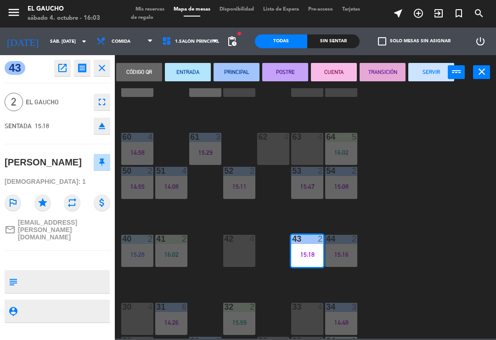
click at [424, 72] on button "SERVIR" at bounding box center [431, 72] width 46 height 18
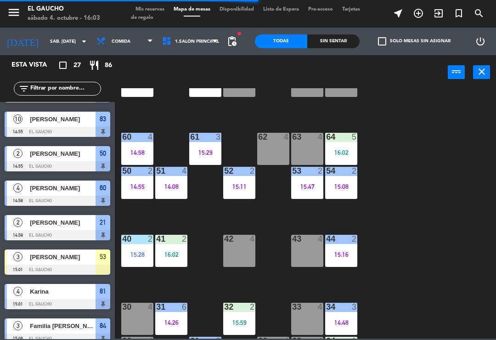
scroll to position [231, 0]
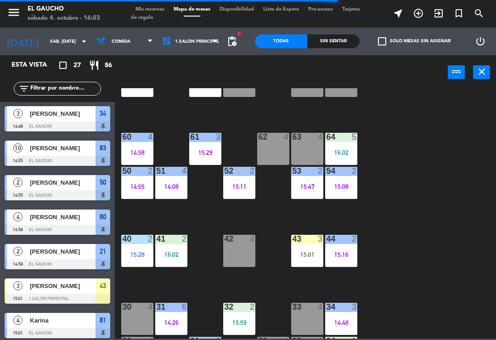
click at [304, 254] on div "15:01" at bounding box center [307, 254] width 32 height 6
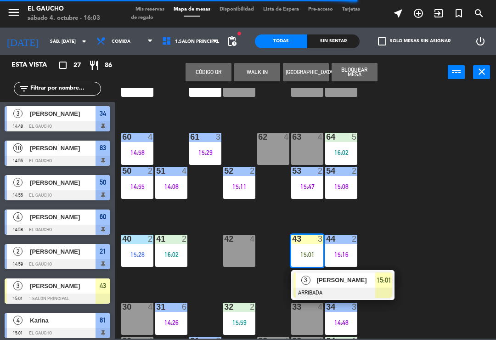
click at [356, 278] on span "[PERSON_NAME]" at bounding box center [346, 280] width 59 height 10
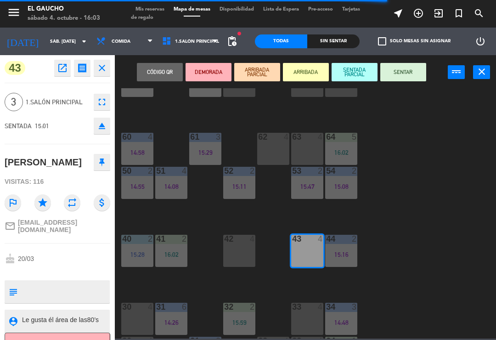
click at [399, 70] on button "SENTAR" at bounding box center [403, 72] width 46 height 18
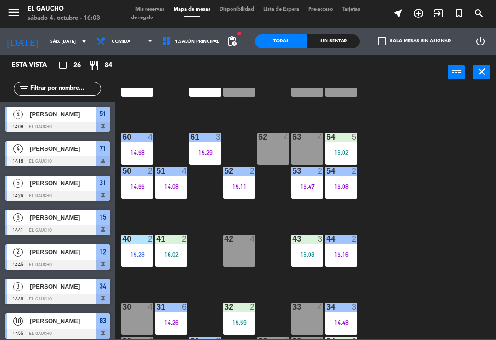
scroll to position [283, 0]
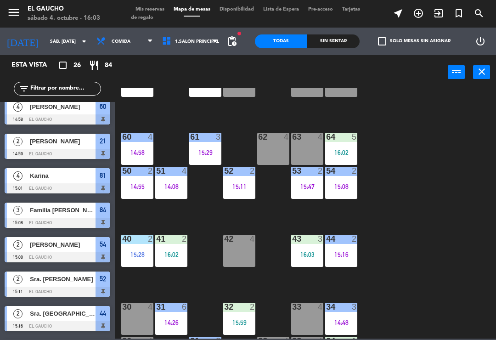
click at [299, 258] on div "43 3 16:03" at bounding box center [307, 251] width 32 height 32
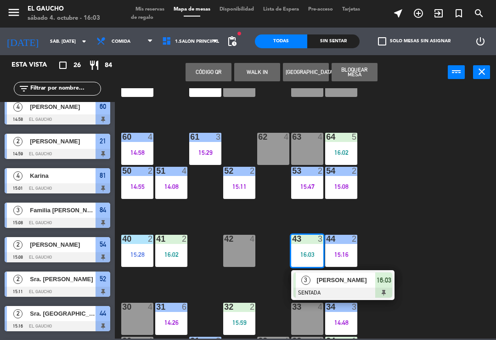
click at [343, 286] on div "[PERSON_NAME]" at bounding box center [346, 279] width 60 height 15
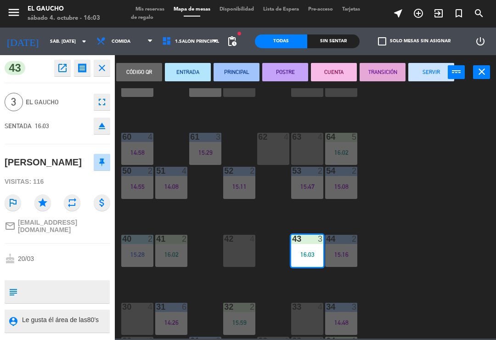
click at [240, 92] on div "72 4" at bounding box center [239, 81] width 32 height 32
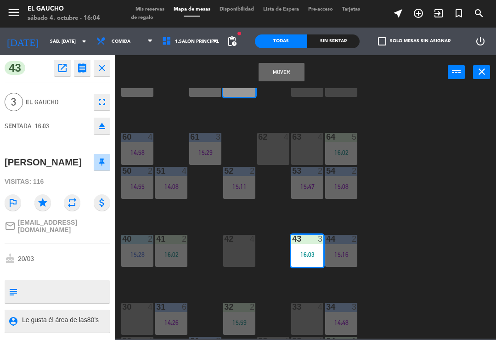
click at [302, 244] on div "43 3" at bounding box center [307, 239] width 32 height 9
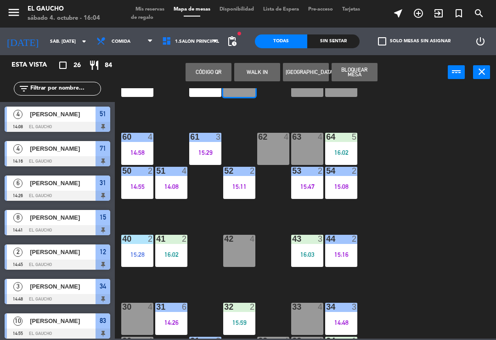
click at [395, 225] on div "84 3 15:08 80 4 83 10 14:55 82 4 81 4 15:01 70 2 15:17 71 4 14:16 72 4 73 4 74 …" at bounding box center [308, 213] width 376 height 250
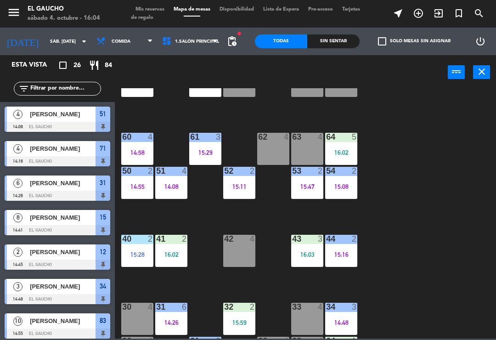
click at [339, 281] on div "84 3 15:08 80 4 83 10 14:55 82 4 81 4 15:01 70 2 15:17 71 4 14:16 72 4 73 4 74 …" at bounding box center [308, 213] width 376 height 250
click at [323, 286] on div "84 3 15:08 80 4 83 10 14:55 82 4 81 4 15:01 70 2 15:17 71 4 14:16 72 4 73 4 74 …" at bounding box center [308, 213] width 376 height 250
click at [302, 251] on div "16:03" at bounding box center [307, 254] width 32 height 6
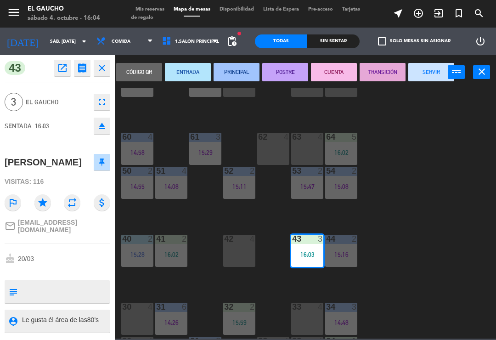
click at [422, 73] on button "SERVIR" at bounding box center [431, 72] width 46 height 18
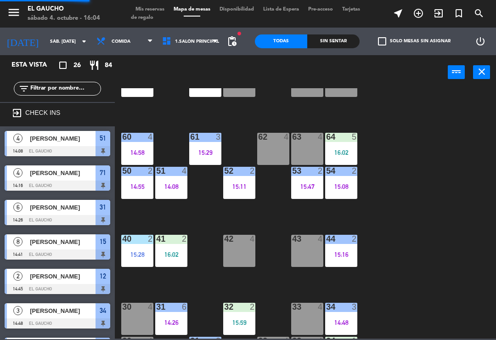
scroll to position [291, 0]
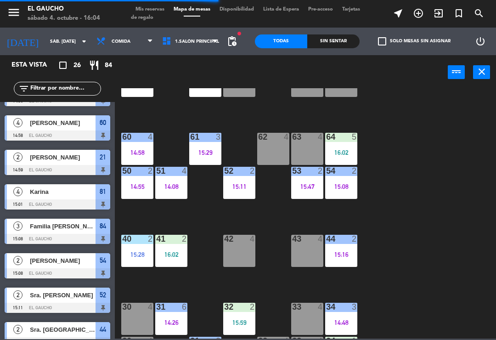
click at [186, 252] on div "16:02" at bounding box center [171, 254] width 32 height 6
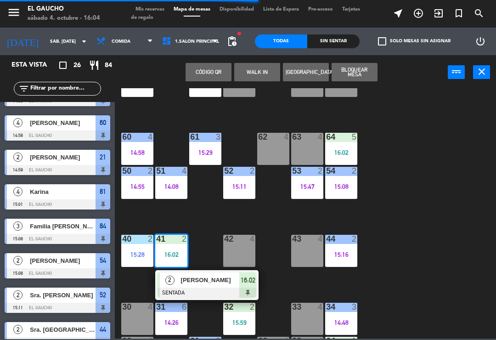
click at [190, 281] on span "[PERSON_NAME]" at bounding box center [210, 280] width 59 height 10
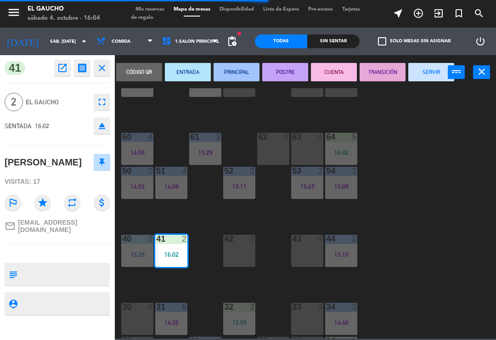
click at [424, 65] on button "SERVIR" at bounding box center [431, 72] width 46 height 18
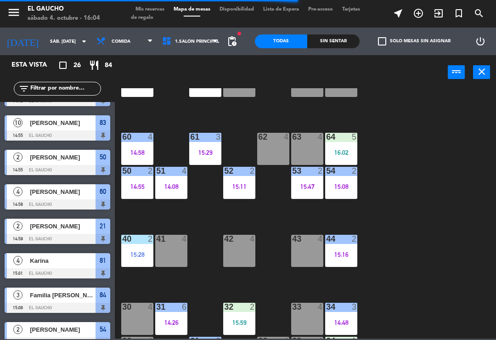
scroll to position [100, 0]
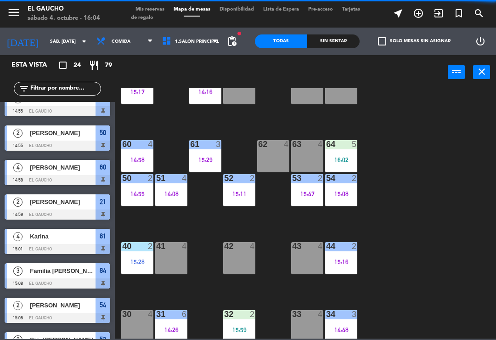
click at [155, 292] on div "84 3 15:08 80 4 83 10 14:55 82 4 81 4 15:01 70 2 15:17 71 4 14:16 72 4 73 4 74 …" at bounding box center [308, 213] width 376 height 250
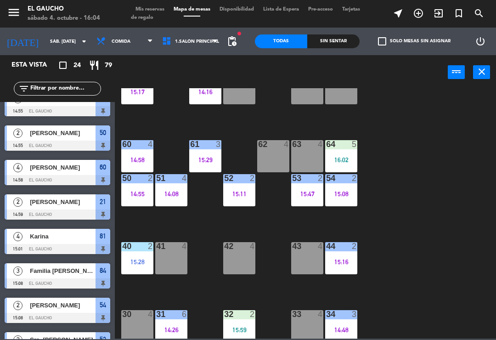
click at [144, 292] on div "84 3 15:08 80 4 83 10 14:55 82 4 81 4 15:01 70 2 15:17 71 4 14:16 72 4 73 4 74 …" at bounding box center [308, 213] width 376 height 250
click at [134, 263] on div "15:28" at bounding box center [137, 262] width 32 height 6
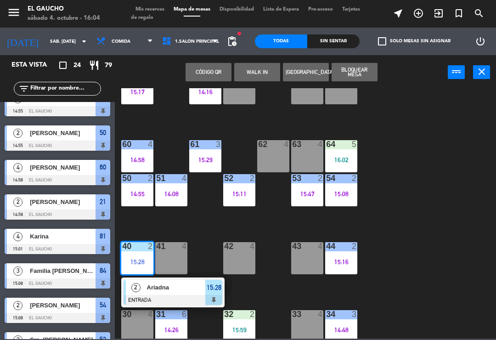
click at [145, 294] on div "2" at bounding box center [136, 287] width 20 height 15
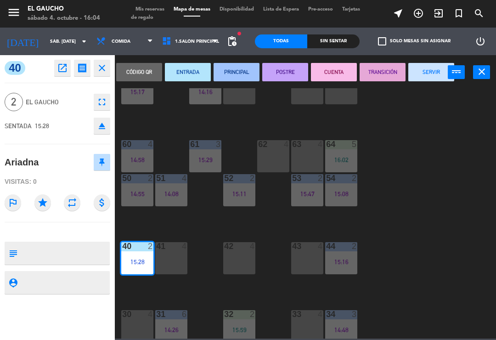
click at [236, 72] on button "PRINCIPAL" at bounding box center [237, 72] width 46 height 18
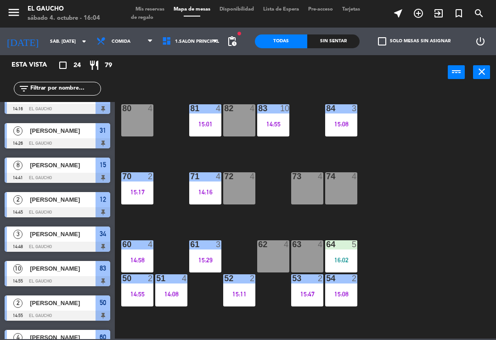
scroll to position [0, 0]
click at [273, 129] on div "83 10 14:55" at bounding box center [273, 120] width 32 height 32
click at [206, 198] on div "71 4 14:16" at bounding box center [205, 188] width 32 height 32
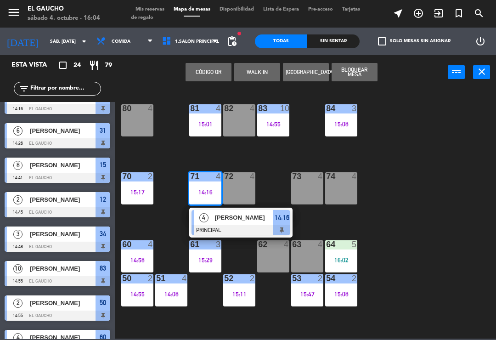
click at [233, 225] on div at bounding box center [240, 230] width 99 height 10
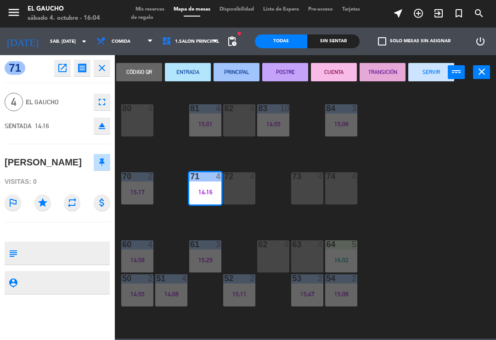
click at [419, 72] on button "SERVIR" at bounding box center [431, 72] width 46 height 18
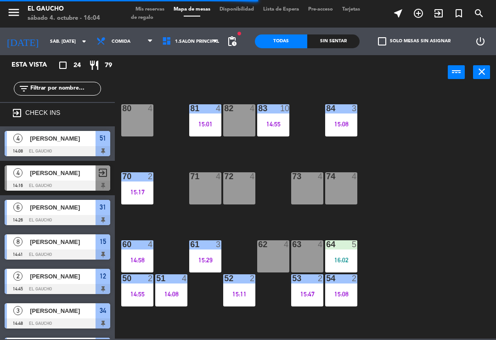
click at [203, 257] on div "15:29" at bounding box center [205, 260] width 32 height 6
click at [384, 219] on div "84 3 15:08 80 4 83 10 14:55 82 4 81 4 15:01 70 2 15:17 71 4 72 4 73 4 74 4 63 4…" at bounding box center [308, 213] width 376 height 250
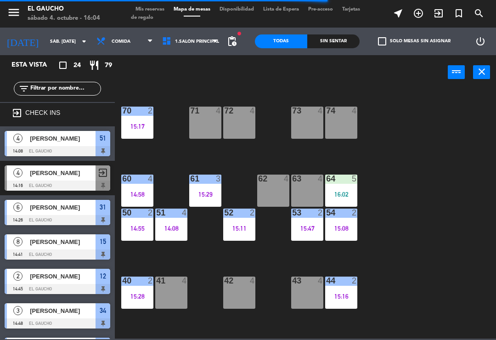
scroll to position [66, 0]
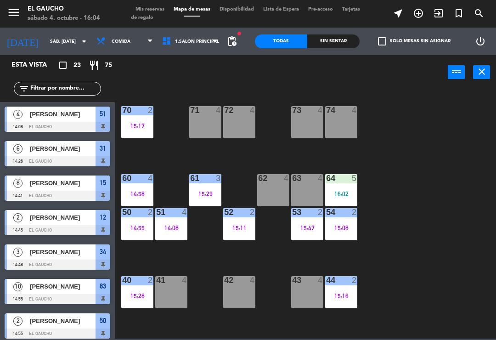
click at [171, 229] on div "14:08" at bounding box center [171, 228] width 32 height 6
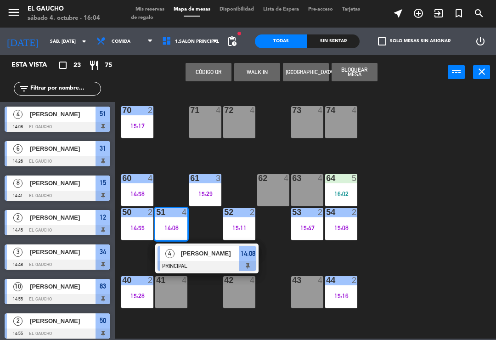
click at [259, 245] on div "4 [PERSON_NAME] PRINCIPAL 14:08" at bounding box center [206, 258] width 103 height 30
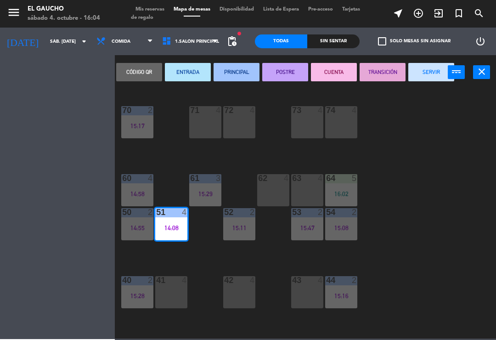
click at [239, 225] on div "15:11" at bounding box center [239, 228] width 32 height 6
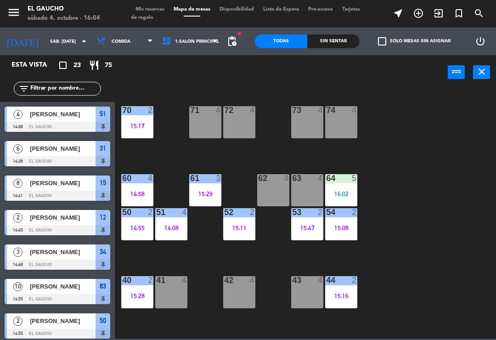
click at [242, 231] on div "15:11" at bounding box center [239, 228] width 32 height 6
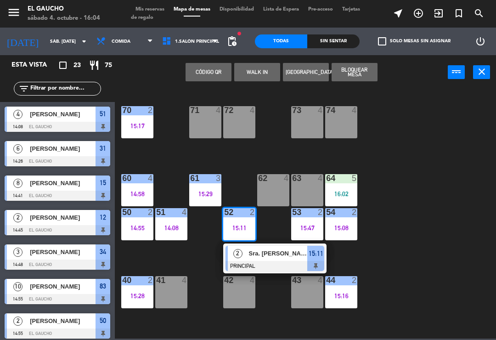
click at [267, 262] on div at bounding box center [274, 266] width 99 height 10
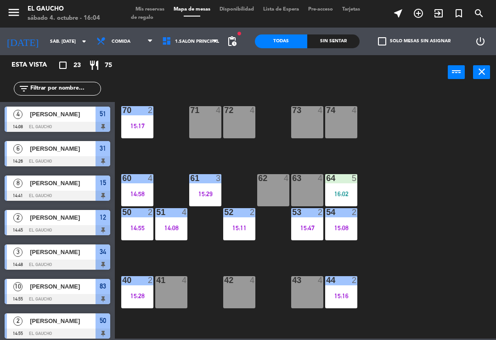
scroll to position [0, 0]
click at [304, 228] on div "15:47" at bounding box center [307, 228] width 32 height 6
click at [391, 228] on div "84 3 15:08 80 4 83 10 14:55 82 4 81 4 15:01 70 2 15:17 71 4 72 4 73 4 74 4 63 4…" at bounding box center [308, 213] width 376 height 250
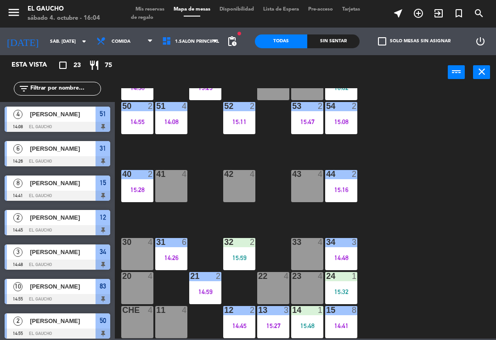
scroll to position [172, 0]
click at [169, 251] on div "31 6 14:26" at bounding box center [171, 254] width 32 height 32
click at [407, 206] on div "84 3 15:08 80 4 83 10 14:55 82 4 81 4 15:01 70 2 15:17 71 4 72 4 73 4 74 4 63 4…" at bounding box center [308, 213] width 376 height 250
click at [236, 250] on div "32 2 15:59" at bounding box center [239, 254] width 32 height 32
click at [372, 208] on div "84 3 15:08 80 4 83 10 14:55 82 4 81 4 15:01 70 2 15:17 71 4 72 4 73 4 74 4 63 4…" at bounding box center [308, 213] width 376 height 250
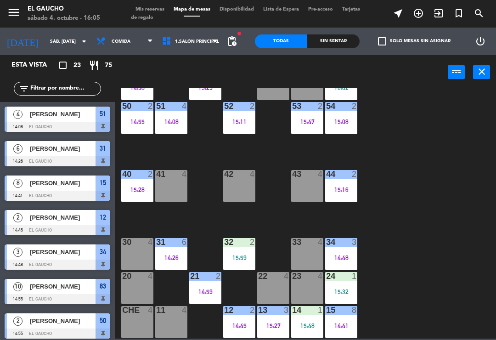
click at [346, 286] on div "24 1 15:32" at bounding box center [341, 288] width 32 height 32
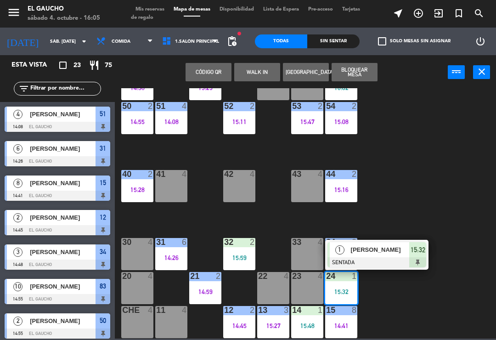
click at [395, 253] on span "[PERSON_NAME]" at bounding box center [380, 250] width 59 height 10
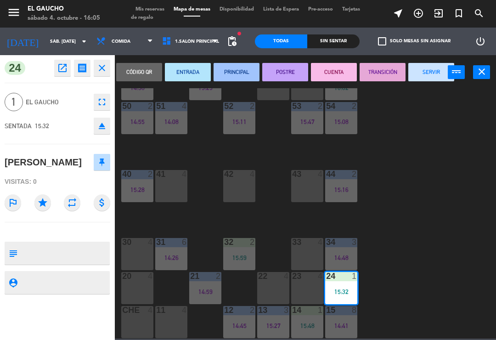
click at [236, 68] on button "PRINCIPAL" at bounding box center [237, 72] width 46 height 18
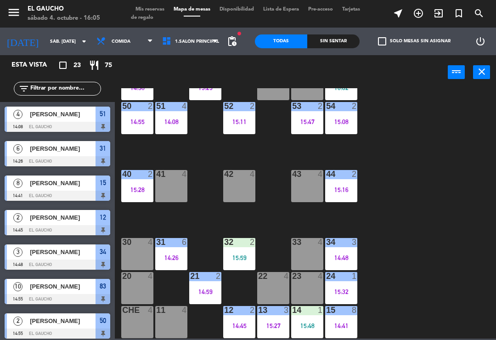
scroll to position [109, 0]
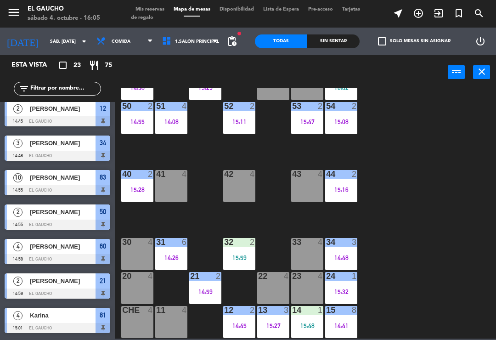
click at [307, 322] on div "15:48" at bounding box center [307, 325] width 32 height 6
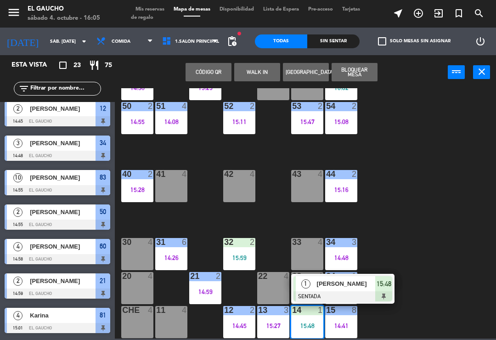
click at [354, 286] on span "[PERSON_NAME]" at bounding box center [346, 284] width 59 height 10
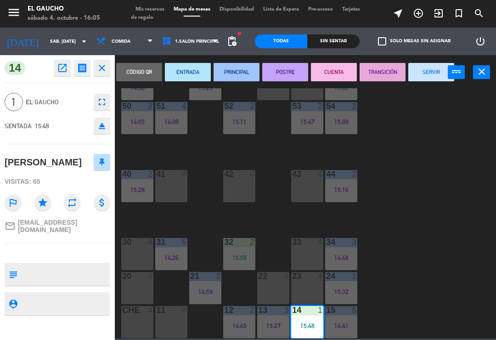
click at [231, 75] on button "PRINCIPAL" at bounding box center [237, 72] width 46 height 18
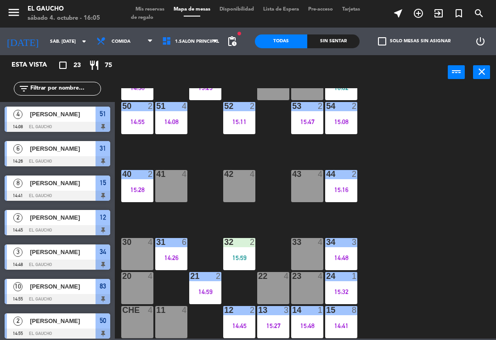
scroll to position [178, 0]
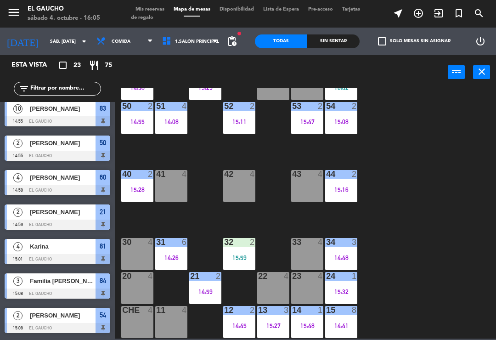
click at [350, 331] on div "15 8 14:41" at bounding box center [341, 322] width 32 height 32
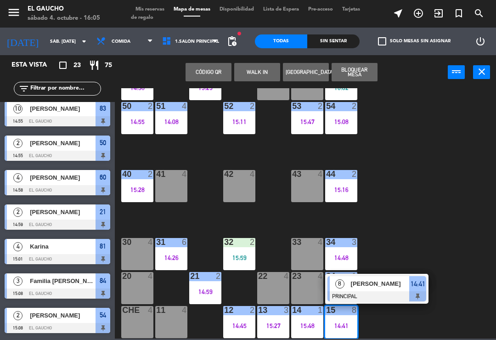
click at [387, 283] on span "[PERSON_NAME]" at bounding box center [380, 284] width 59 height 10
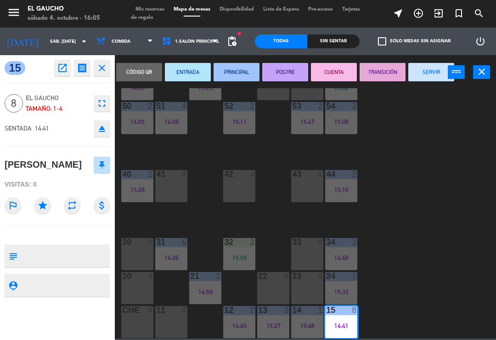
click at [436, 67] on button "SERVIR" at bounding box center [431, 72] width 46 height 18
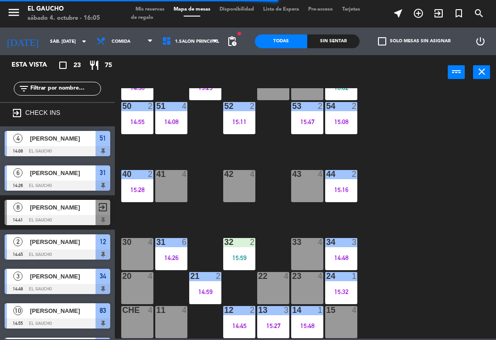
click at [262, 318] on div "13 3 15:27" at bounding box center [273, 322] width 32 height 32
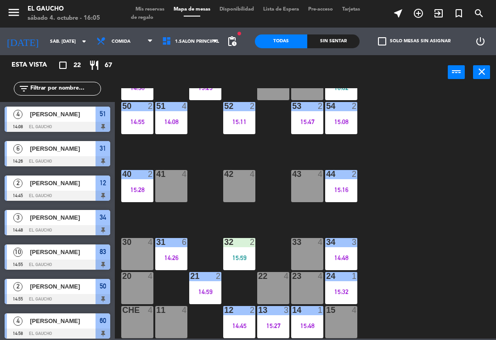
click at [400, 223] on div "84 3 15:08 80 4 83 10 14:55 82 4 81 4 15:01 70 2 15:17 71 4 72 4 73 4 74 4 63 4…" at bounding box center [308, 213] width 376 height 250
click at [235, 325] on div "14:45" at bounding box center [239, 325] width 32 height 6
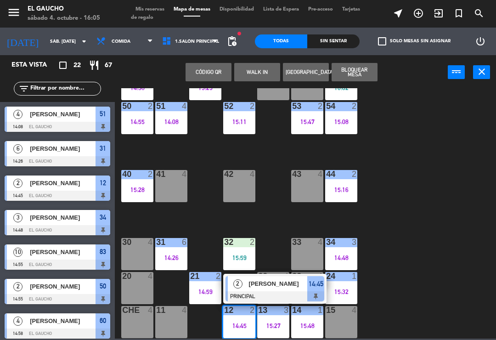
click at [274, 289] on div "[PERSON_NAME]" at bounding box center [278, 283] width 60 height 15
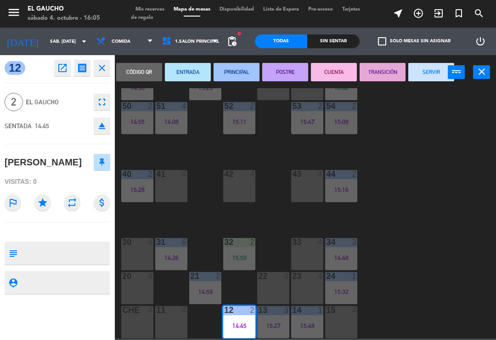
click at [421, 75] on button "SERVIR" at bounding box center [431, 72] width 46 height 18
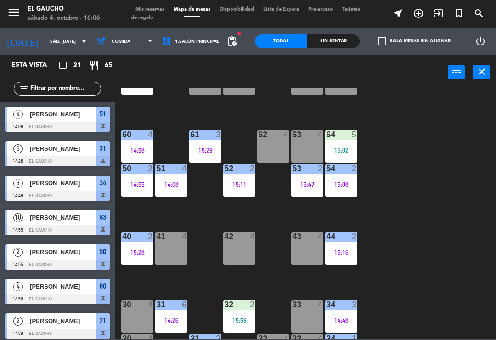
scroll to position [110, 0]
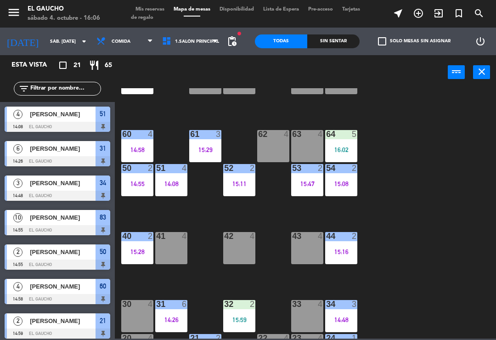
click at [132, 148] on div "14:58" at bounding box center [137, 149] width 32 height 6
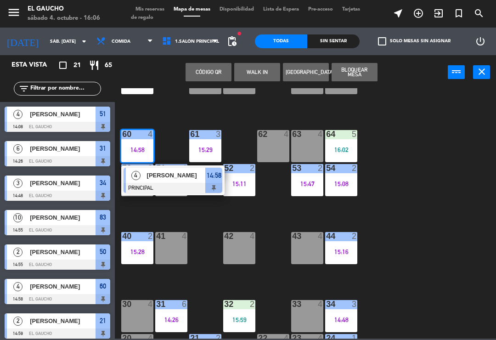
click at [163, 172] on span "[PERSON_NAME]" at bounding box center [176, 175] width 59 height 10
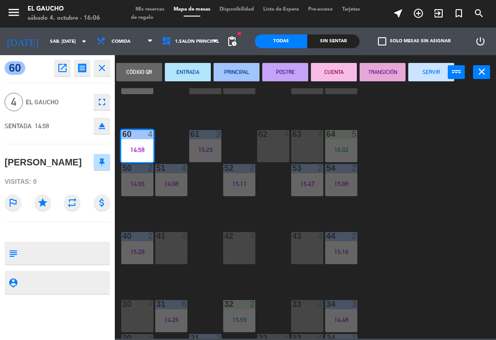
click at [427, 69] on button "SERVIR" at bounding box center [431, 72] width 46 height 18
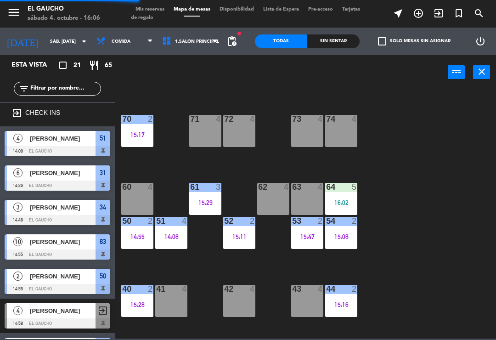
scroll to position [41, 0]
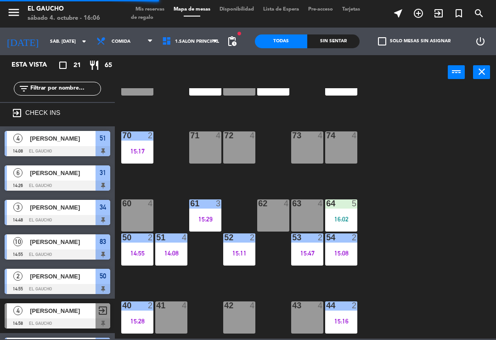
click at [137, 145] on div "70 2 15:17" at bounding box center [137, 147] width 32 height 32
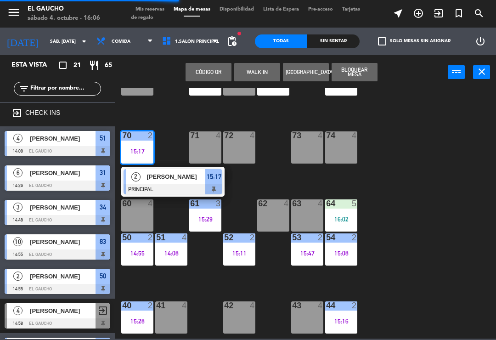
click at [154, 170] on div "[PERSON_NAME]" at bounding box center [176, 176] width 60 height 15
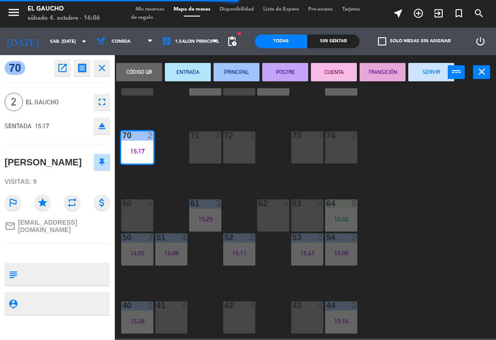
click at [420, 74] on button "SERVIR" at bounding box center [431, 72] width 46 height 18
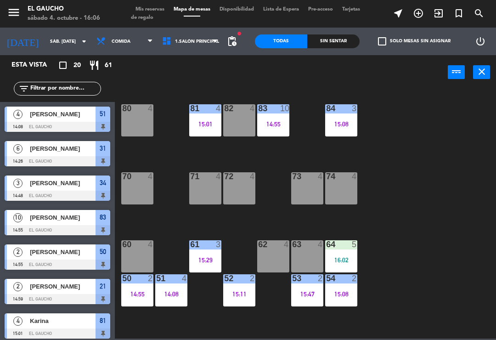
scroll to position [0, 0]
click at [343, 127] on div "15:08" at bounding box center [341, 124] width 32 height 6
click at [406, 205] on div "84 3 15:08 80 4 83 10 14:55 82 4 81 4 15:01 70 4 71 4 72 4 73 4 74 4 63 4 62 4 …" at bounding box center [308, 213] width 376 height 250
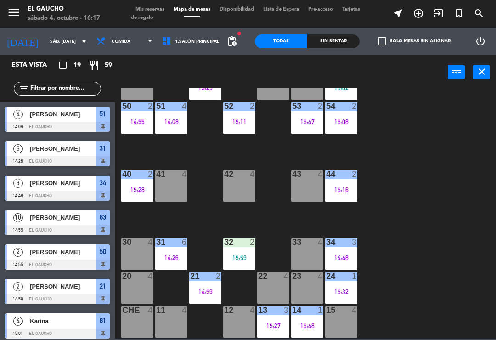
scroll to position [172, 0]
click at [309, 250] on div "33 4" at bounding box center [307, 254] width 32 height 32
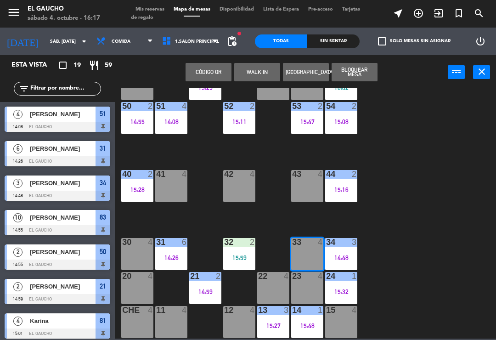
click at [254, 64] on button "WALK IN" at bounding box center [257, 72] width 46 height 18
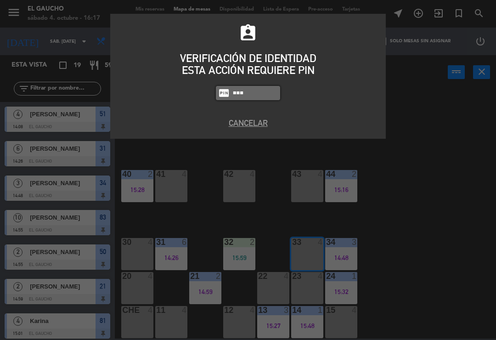
type input "3124"
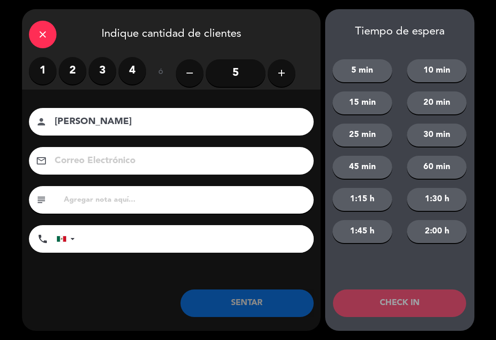
type input "[PERSON_NAME]"
click at [46, 79] on label "1" at bounding box center [43, 71] width 28 height 28
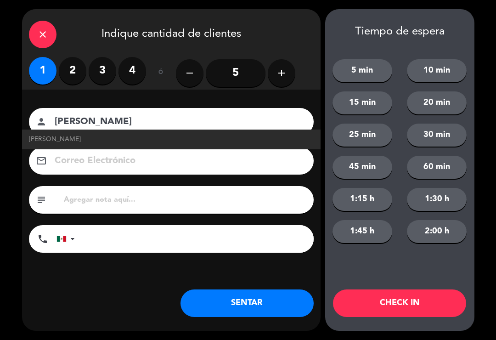
click at [125, 161] on input at bounding box center [178, 161] width 248 height 16
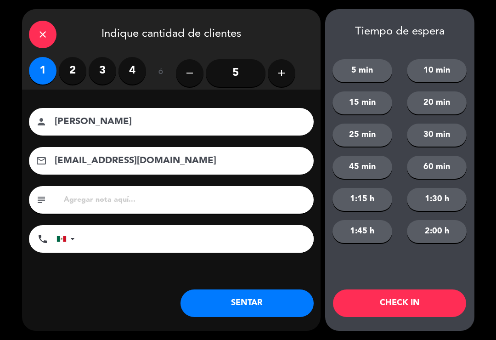
type input "[EMAIL_ADDRESS][DOMAIN_NAME]"
click at [243, 306] on button "SENTAR" at bounding box center [246, 303] width 133 height 28
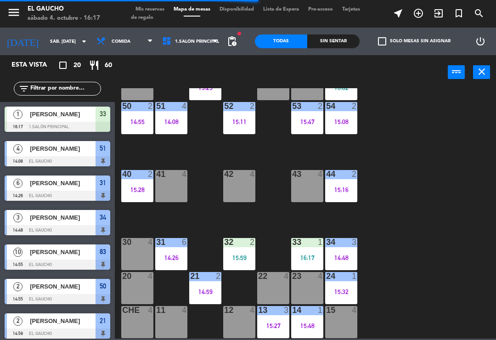
click at [397, 297] on div "84 3 15:08 80 4 83 10 14:55 82 4 81 4 15:01 70 4 71 4 72 4 73 4 74 4 63 4 62 4 …" at bounding box center [308, 213] width 376 height 250
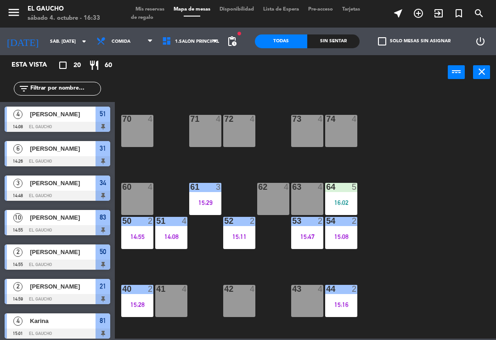
scroll to position [51, 0]
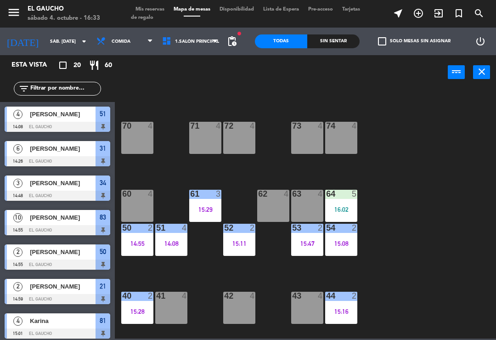
click at [302, 201] on div "63 4" at bounding box center [307, 206] width 32 height 32
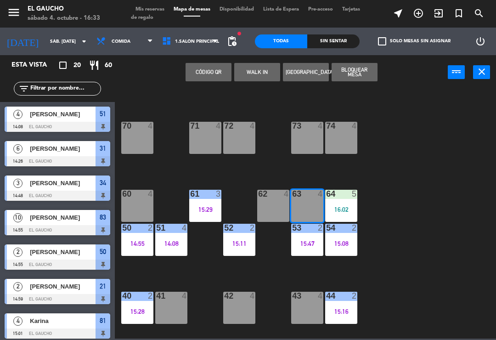
click at [253, 71] on button "WALK IN" at bounding box center [257, 72] width 46 height 18
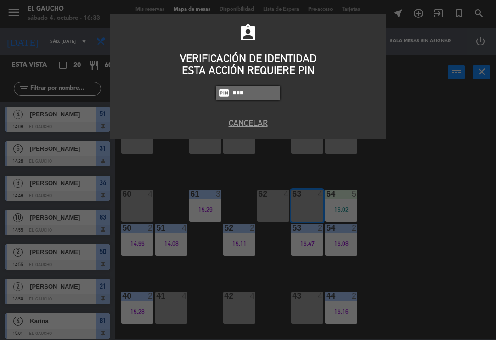
type input "3124"
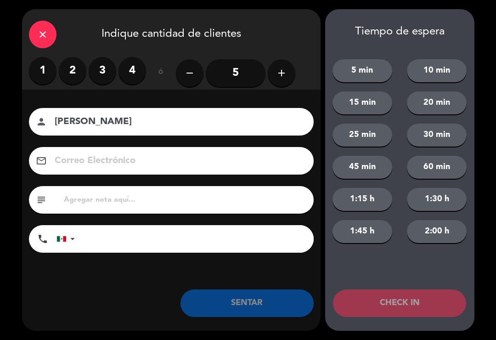
type input "[PERSON_NAME]"
click at [106, 79] on label "3" at bounding box center [103, 71] width 28 height 28
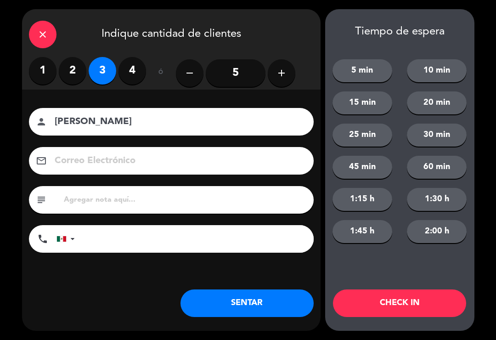
click at [177, 169] on input at bounding box center [178, 161] width 248 height 16
type input "[EMAIL_ADDRESS][DOMAIN_NAME]"
click at [259, 300] on button "SENTAR" at bounding box center [246, 303] width 133 height 28
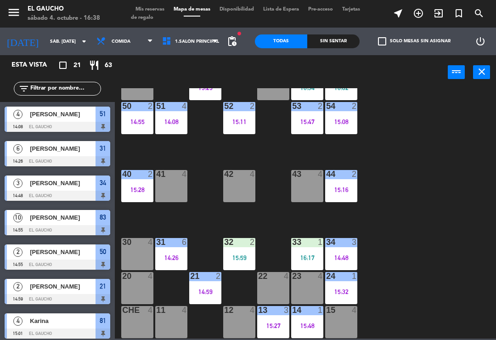
scroll to position [172, 0]
click at [181, 189] on div "41 4" at bounding box center [171, 186] width 32 height 32
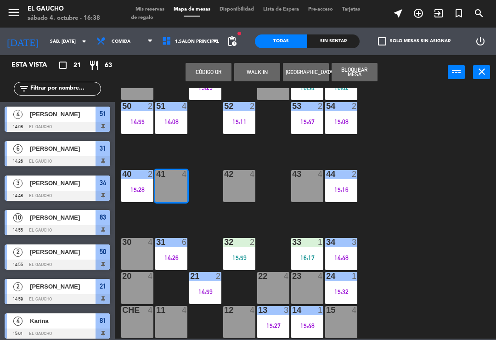
click at [255, 74] on button "WALK IN" at bounding box center [257, 72] width 46 height 18
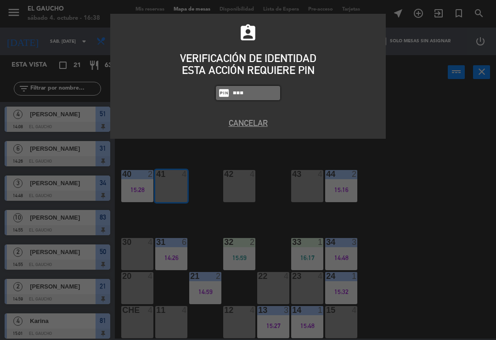
type input "3124"
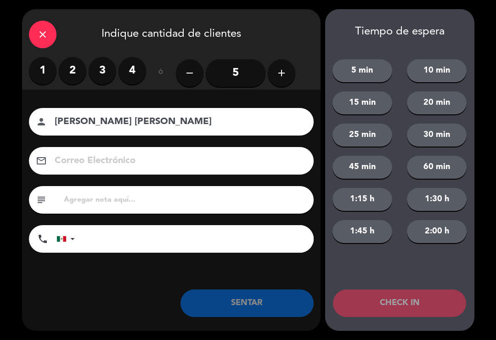
type input "[PERSON_NAME] [PERSON_NAME]"
click at [140, 63] on label "4" at bounding box center [132, 71] width 28 height 28
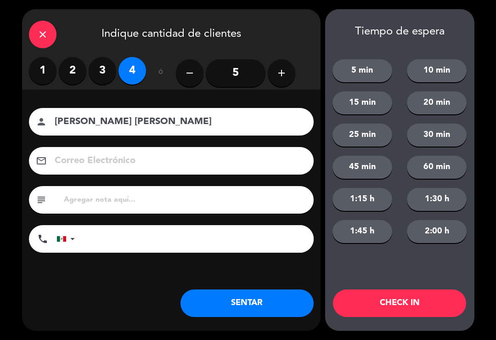
click at [249, 298] on button "SENTAR" at bounding box center [246, 303] width 133 height 28
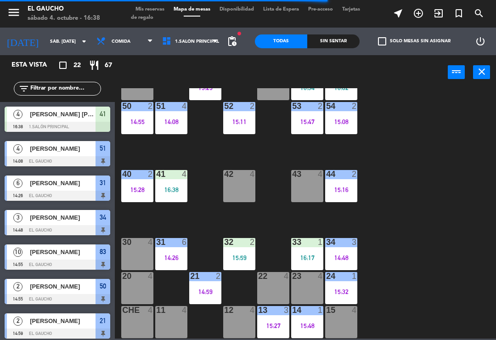
click at [238, 322] on div "12 4" at bounding box center [239, 322] width 32 height 32
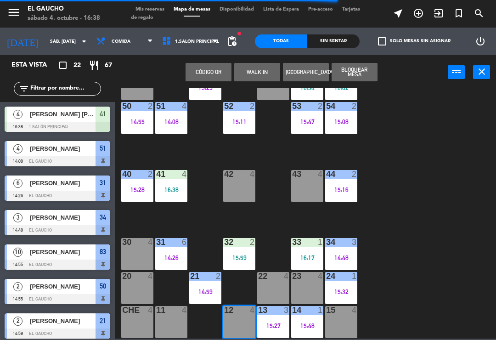
click at [253, 74] on button "WALK IN" at bounding box center [257, 72] width 46 height 18
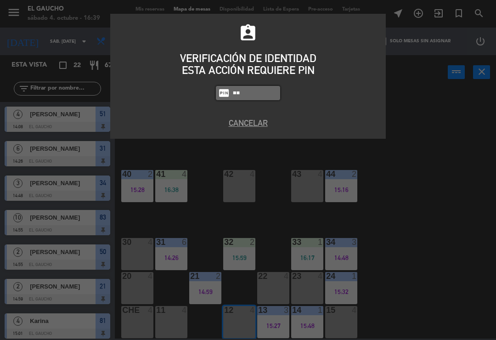
type input "3"
type input "3124"
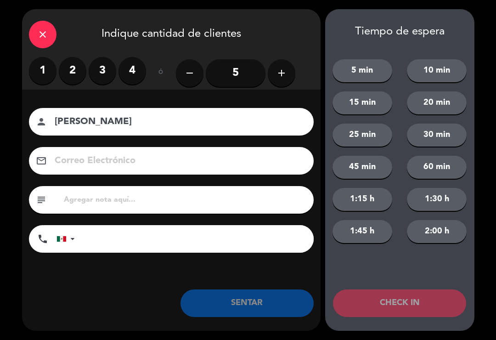
click at [73, 73] on label "2" at bounding box center [73, 71] width 28 height 28
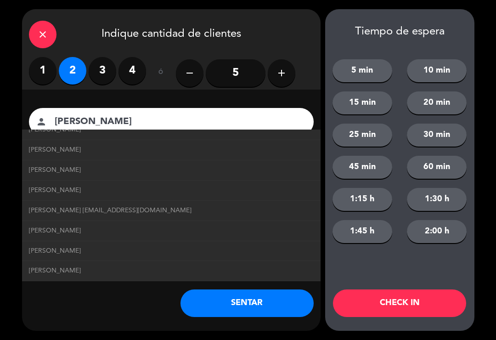
scroll to position [232, 0]
click at [157, 204] on span "[PERSON_NAME] [EMAIL_ADDRESS][DOMAIN_NAME]" at bounding box center [110, 209] width 163 height 11
type input "[PERSON_NAME]"
type input "[EMAIL_ADDRESS][DOMAIN_NAME]"
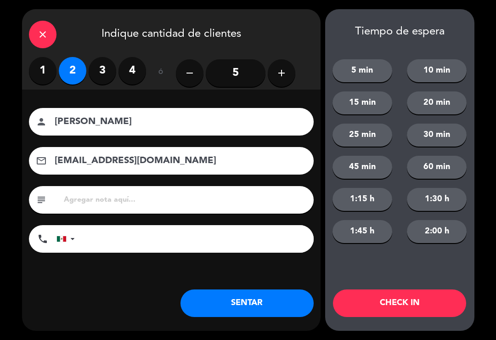
click at [253, 303] on button "SENTAR" at bounding box center [246, 303] width 133 height 28
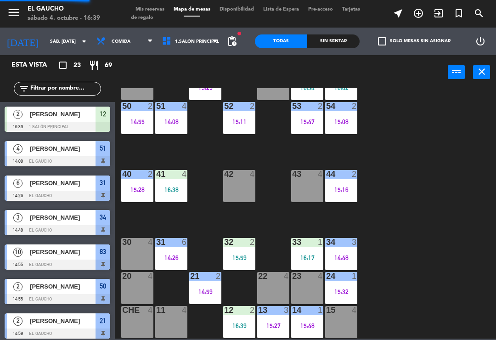
click at [239, 324] on div "16:39" at bounding box center [239, 325] width 32 height 6
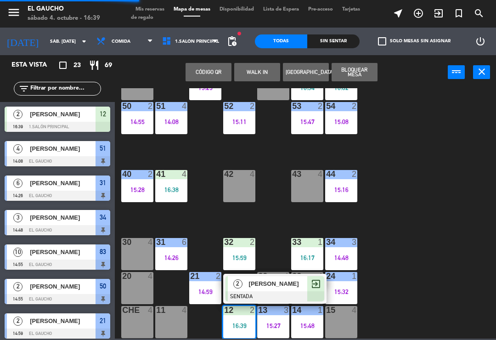
click at [263, 286] on span "[PERSON_NAME]" at bounding box center [278, 284] width 59 height 10
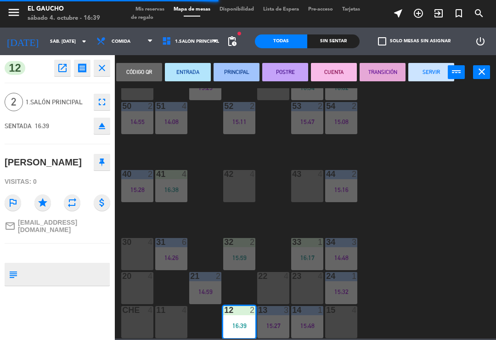
click at [234, 74] on button "PRINCIPAL" at bounding box center [237, 72] width 46 height 18
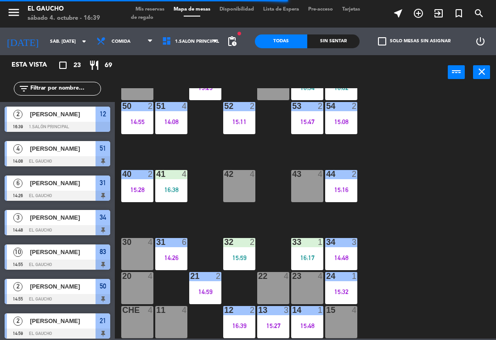
click at [200, 282] on div "21 2 14:59" at bounding box center [205, 288] width 32 height 32
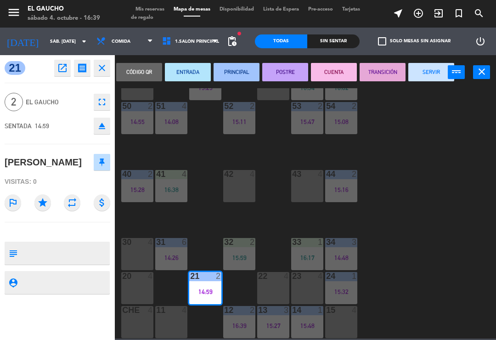
click at [427, 70] on button "SERVIR" at bounding box center [431, 72] width 46 height 18
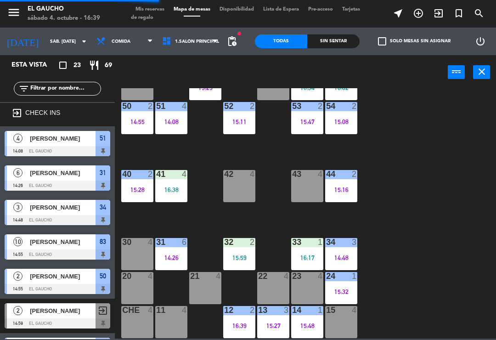
click at [169, 254] on div "14:26" at bounding box center [171, 257] width 32 height 6
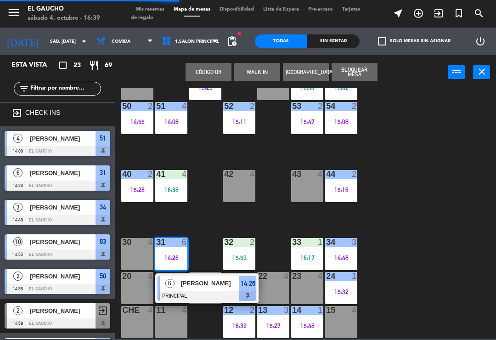
click at [191, 286] on span "[PERSON_NAME]" at bounding box center [210, 283] width 59 height 10
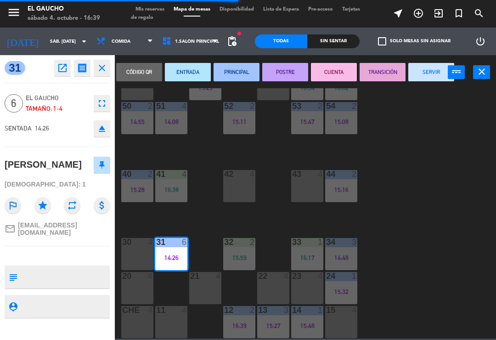
click at [429, 73] on button "SERVIR" at bounding box center [431, 72] width 46 height 18
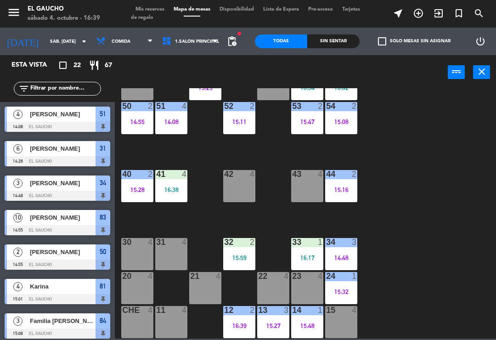
click at [341, 251] on div "34 3 14:48" at bounding box center [341, 254] width 32 height 32
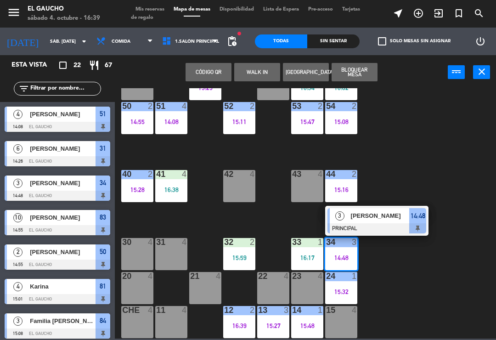
click at [380, 218] on span "[PERSON_NAME]" at bounding box center [380, 216] width 59 height 10
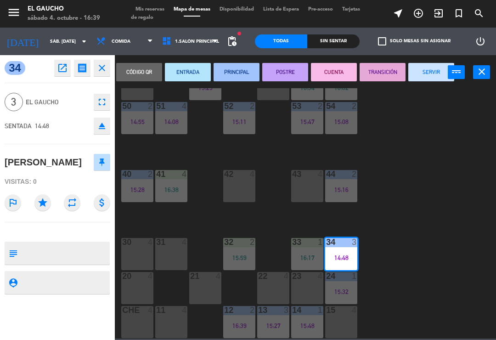
click at [384, 72] on button "TRANSICIÓN" at bounding box center [383, 72] width 46 height 18
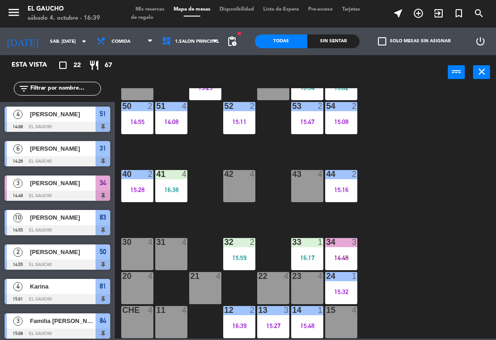
click at [307, 251] on div "33 1 16:17" at bounding box center [307, 254] width 32 height 32
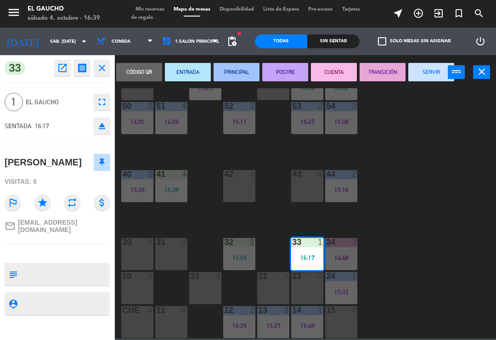
click at [237, 74] on button "PRINCIPAL" at bounding box center [237, 72] width 46 height 18
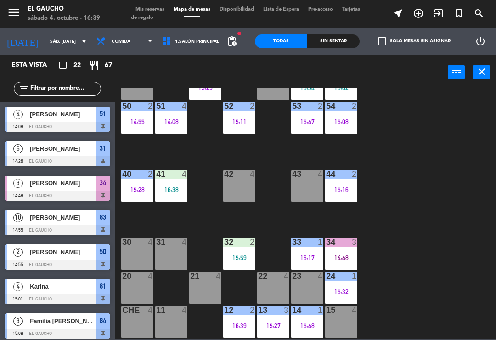
scroll to position [131, 0]
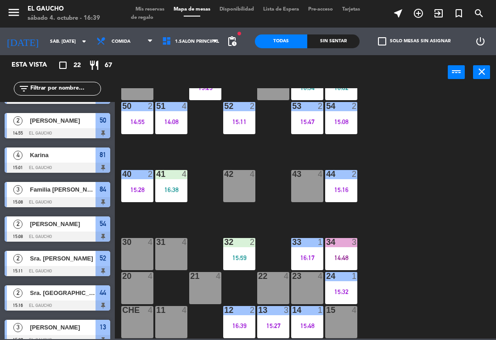
click at [264, 222] on div "84 3 15:08 80 4 83 10 14:55 82 4 81 4 15:01 70 4 71 4 72 4 73 4 74 4 63 3 16:34…" at bounding box center [308, 213] width 376 height 250
click at [240, 254] on div "15:59" at bounding box center [239, 257] width 32 height 6
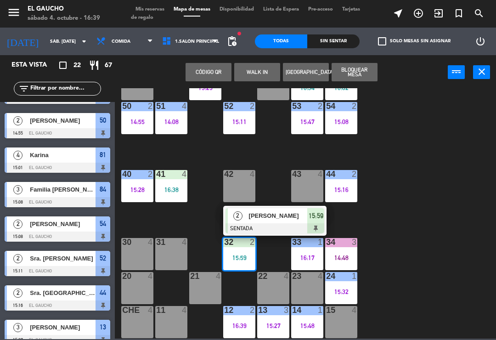
click at [271, 223] on div "[PERSON_NAME]" at bounding box center [278, 215] width 60 height 15
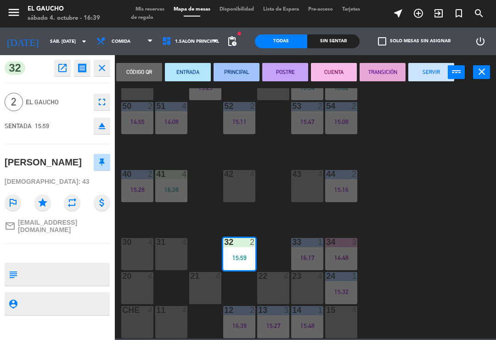
click at [231, 70] on button "PRINCIPAL" at bounding box center [237, 72] width 46 height 18
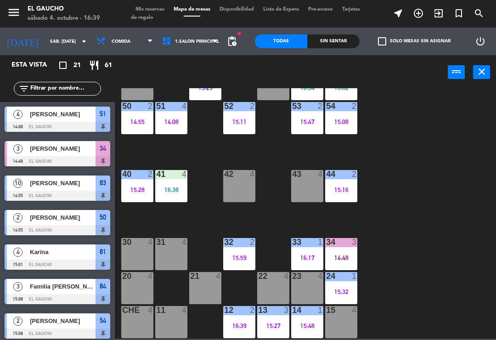
scroll to position [51, 0]
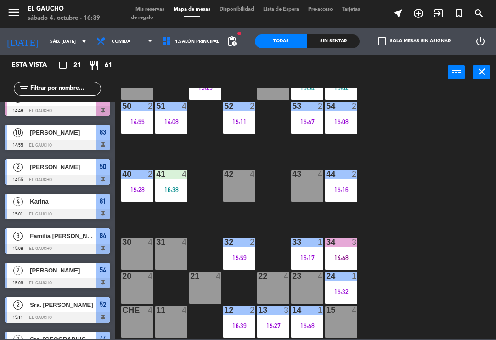
click at [147, 214] on div "84 3 15:08 80 4 83 10 14:55 82 4 81 4 15:01 70 4 71 4 72 4 73 4 74 4 63 3 16:34…" at bounding box center [308, 213] width 376 height 250
click at [132, 191] on div "15:28" at bounding box center [137, 189] width 32 height 6
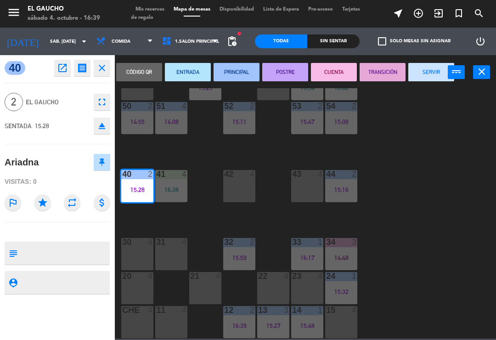
click at [423, 71] on button "SERVIR" at bounding box center [431, 72] width 46 height 18
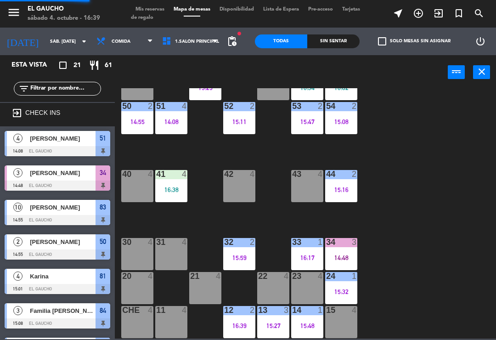
scroll to position [0, 0]
click at [351, 189] on div "15:16" at bounding box center [341, 189] width 32 height 6
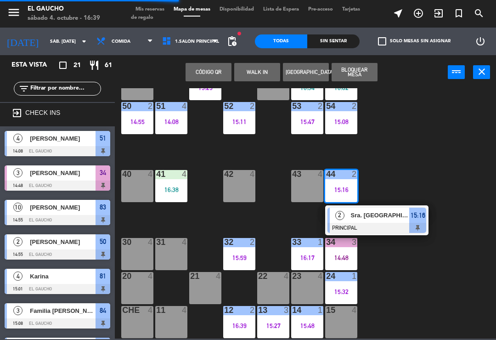
click at [392, 228] on div at bounding box center [376, 228] width 99 height 10
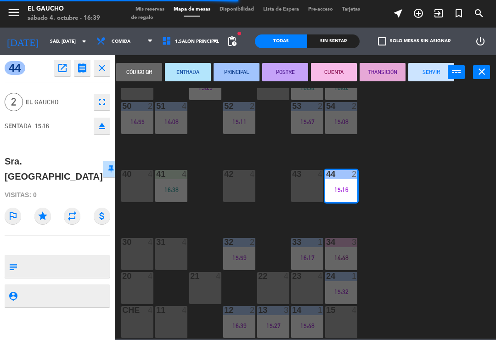
click at [423, 79] on button "SERVIR" at bounding box center [431, 72] width 46 height 18
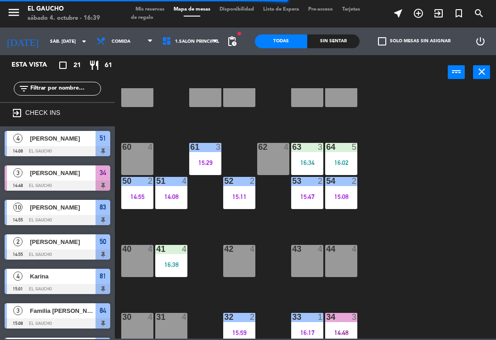
scroll to position [85, 0]
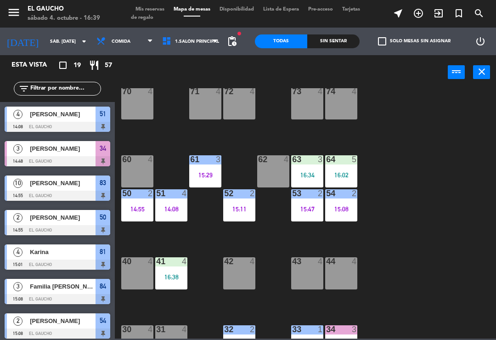
click at [127, 210] on div "14:55" at bounding box center [137, 209] width 32 height 6
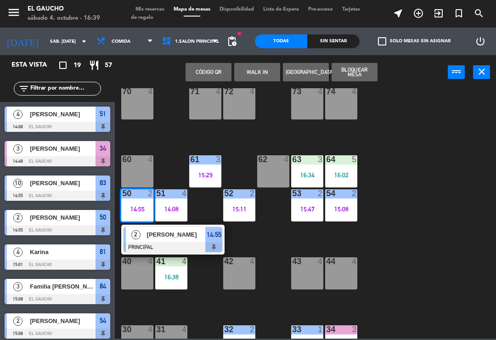
click at [194, 235] on span "[PERSON_NAME]" at bounding box center [176, 235] width 59 height 10
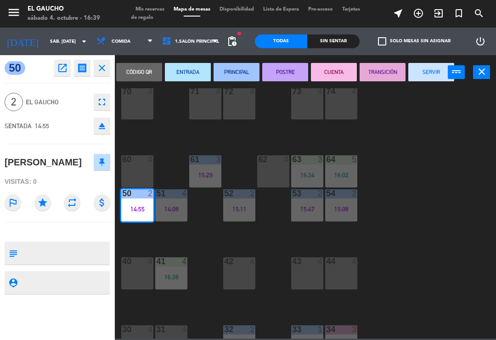
click at [429, 75] on button "SERVIR" at bounding box center [431, 72] width 46 height 18
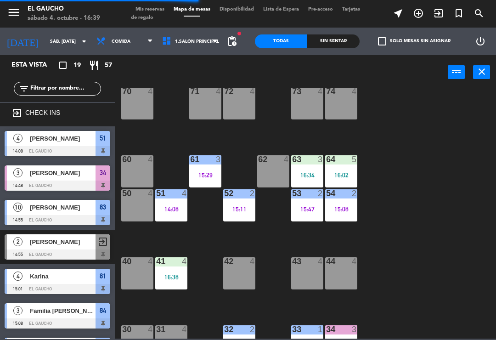
click at [235, 214] on div "52 2 15:11" at bounding box center [239, 205] width 32 height 32
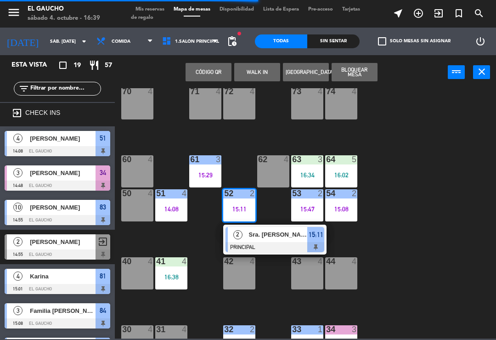
click at [280, 238] on span "Sra. [PERSON_NAME]" at bounding box center [278, 235] width 59 height 10
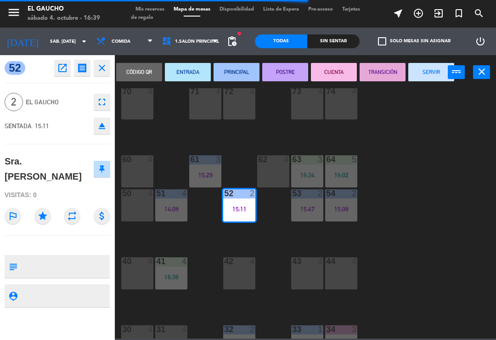
click at [425, 73] on button "SERVIR" at bounding box center [431, 72] width 46 height 18
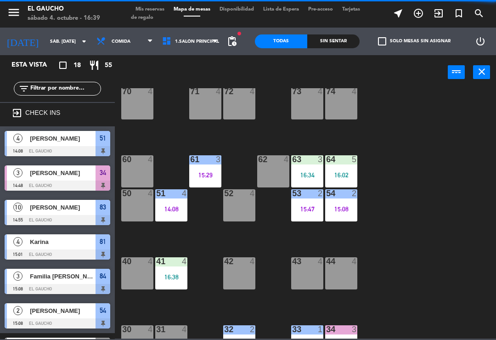
click at [349, 214] on div "54 2 15:08" at bounding box center [341, 205] width 32 height 32
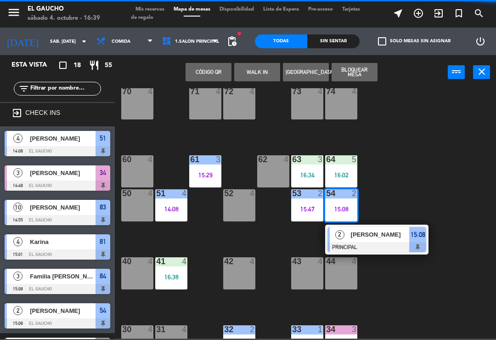
click at [370, 231] on span "[PERSON_NAME]" at bounding box center [380, 235] width 59 height 10
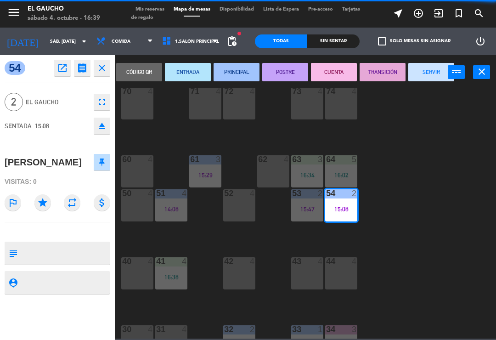
click at [426, 76] on button "SERVIR" at bounding box center [431, 72] width 46 height 18
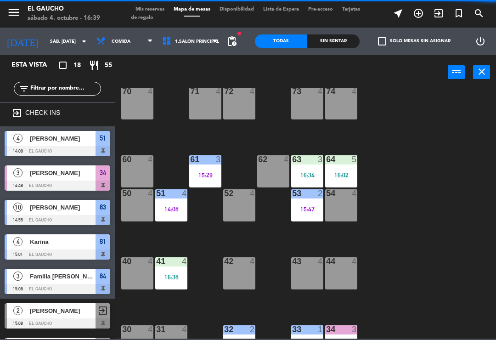
click at [339, 172] on div "16:02" at bounding box center [341, 175] width 32 height 6
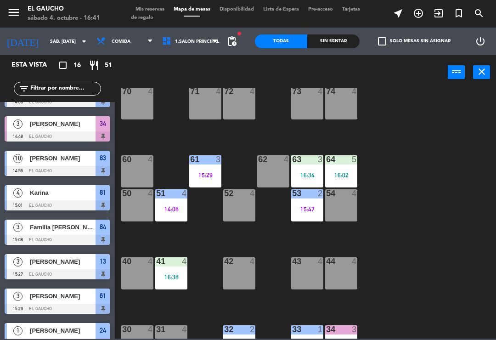
scroll to position [59, 0]
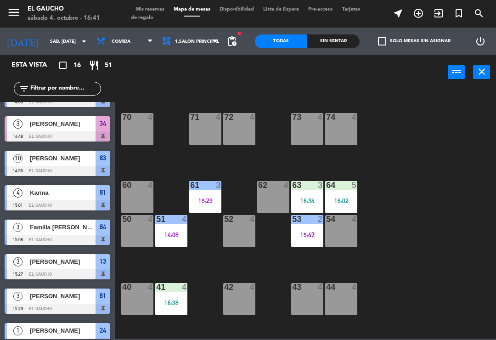
click at [134, 132] on div "70 4" at bounding box center [137, 129] width 32 height 32
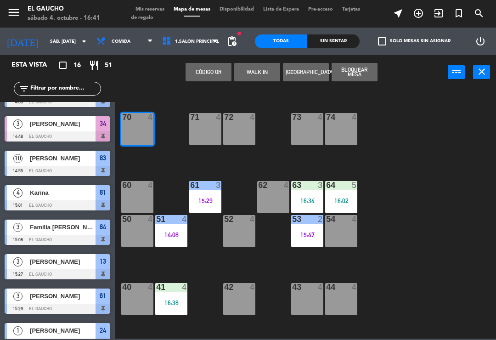
click at [255, 79] on button "WALK IN" at bounding box center [257, 72] width 46 height 18
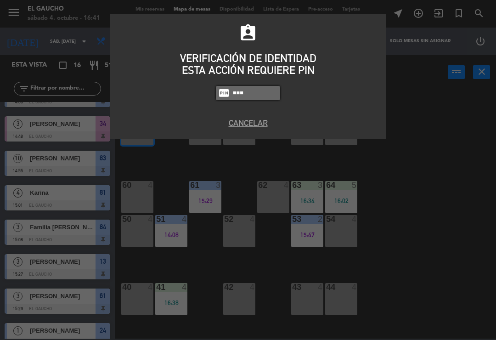
type input "3124"
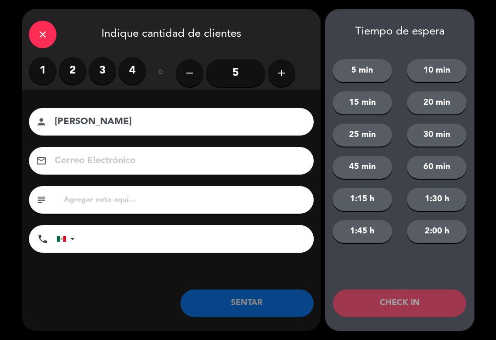
type input "[PERSON_NAME]"
click at [76, 72] on label "2" at bounding box center [73, 71] width 28 height 28
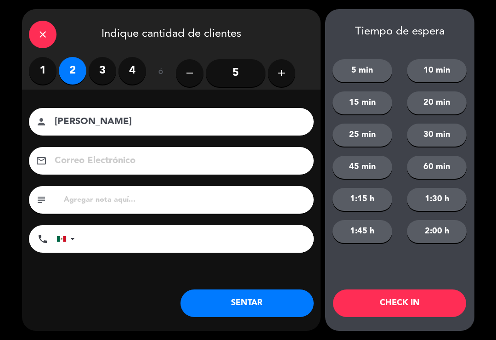
click at [149, 161] on input at bounding box center [178, 161] width 248 height 16
type input "[EMAIL_ADDRESS][DOMAIN_NAME]"
click at [236, 311] on button "SENTAR" at bounding box center [246, 303] width 133 height 28
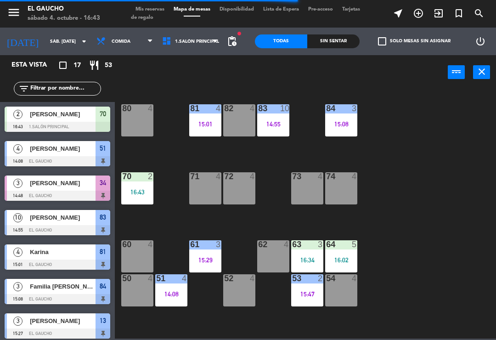
scroll to position [0, 0]
click at [342, 185] on div "74 4" at bounding box center [341, 188] width 32 height 32
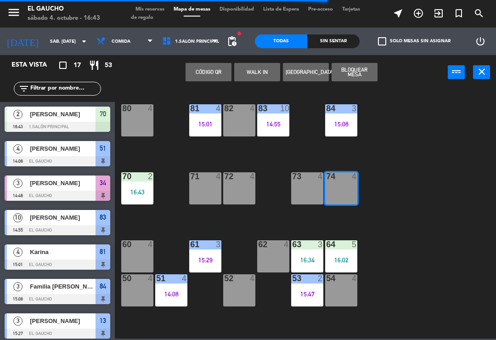
click at [263, 71] on button "WALK IN" at bounding box center [257, 72] width 46 height 18
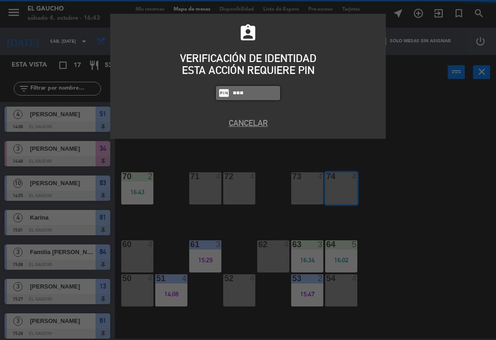
type input "3124"
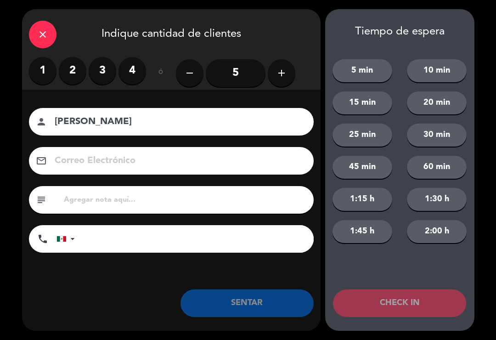
type input "[PERSON_NAME]"
click at [131, 76] on label "4" at bounding box center [132, 71] width 28 height 28
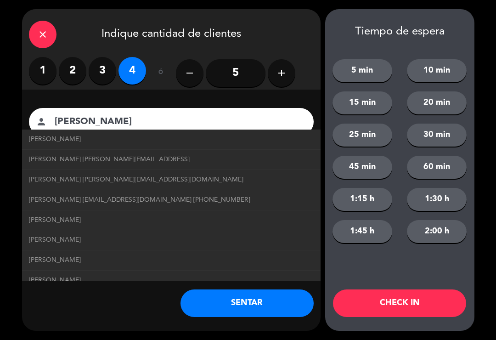
click at [194, 197] on span "[PERSON_NAME] [EMAIL_ADDRESS][DOMAIN_NAME] [PHONE_NUMBER]" at bounding box center [139, 200] width 221 height 11
type input "[EMAIL_ADDRESS][DOMAIN_NAME]"
type input "[PHONE_NUMBER]"
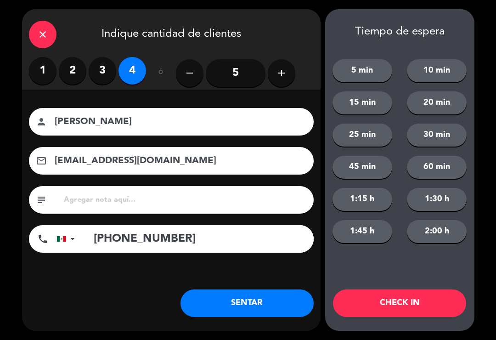
click at [236, 300] on button "SENTAR" at bounding box center [246, 303] width 133 height 28
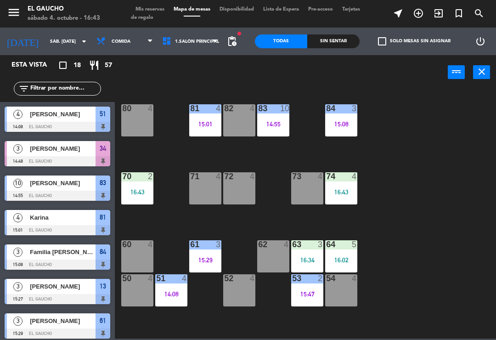
click at [198, 122] on div "15:01" at bounding box center [205, 124] width 32 height 6
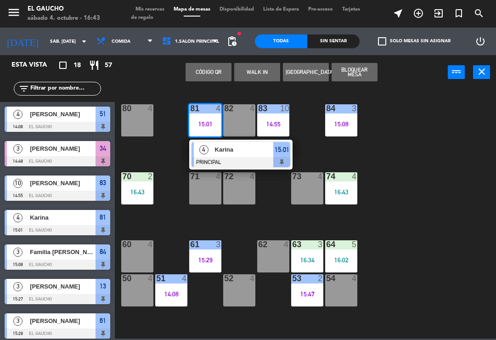
click at [217, 153] on span "Karina" at bounding box center [244, 150] width 59 height 10
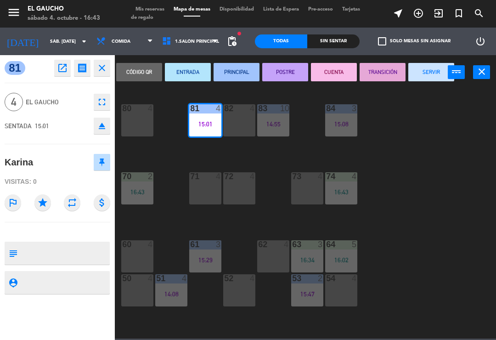
click at [430, 77] on button "SERVIR" at bounding box center [431, 72] width 46 height 18
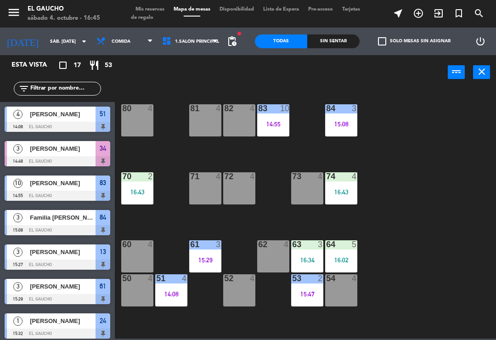
click at [277, 152] on div "84 3 15:08 80 4 83 10 14:55 82 4 81 4 70 2 16:43 71 4 72 4 73 4 74 4 16:43 63 3…" at bounding box center [308, 213] width 376 height 250
click at [349, 124] on div "15:08" at bounding box center [341, 124] width 32 height 6
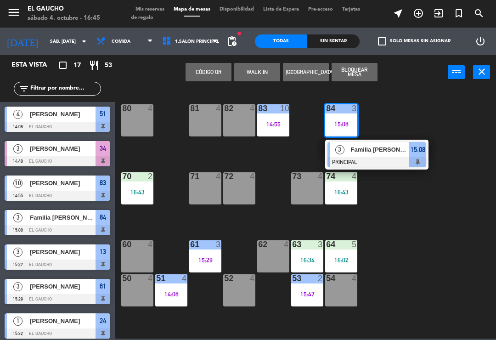
click at [374, 147] on span "Familia [PERSON_NAME]" at bounding box center [380, 150] width 59 height 10
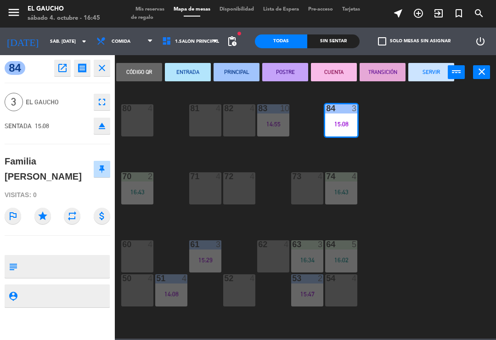
click at [428, 76] on button "SERVIR" at bounding box center [431, 72] width 46 height 18
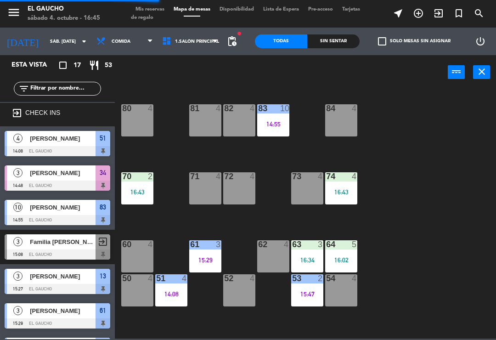
click at [282, 147] on div "84 4 80 4 83 10 14:55 82 4 81 4 70 2 16:43 71 4 72 4 73 4 74 4 16:43 63 3 16:34…" at bounding box center [308, 213] width 376 height 250
click at [273, 129] on div "83 10 14:55" at bounding box center [273, 120] width 32 height 32
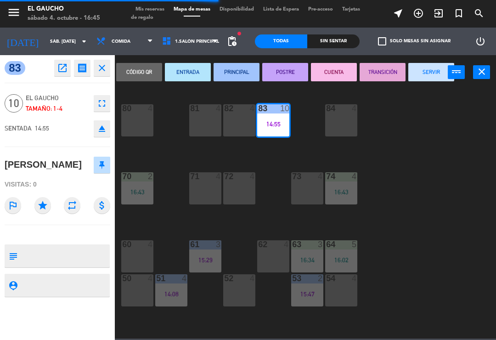
click at [432, 66] on button "SERVIR" at bounding box center [431, 72] width 46 height 18
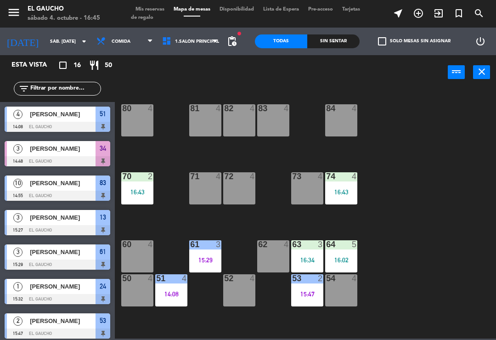
click at [203, 262] on div "15:29" at bounding box center [205, 260] width 32 height 6
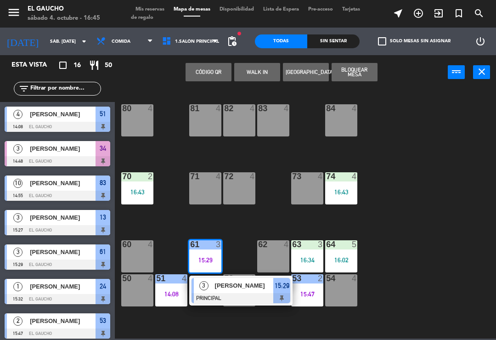
click at [239, 288] on span "[PERSON_NAME]" at bounding box center [244, 286] width 59 height 10
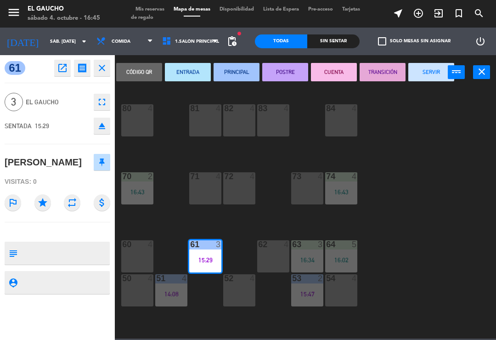
click at [424, 73] on button "SERVIR" at bounding box center [431, 72] width 46 height 18
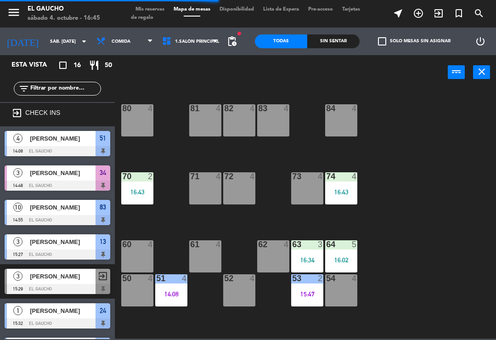
click at [350, 259] on div "16:02" at bounding box center [341, 260] width 32 height 6
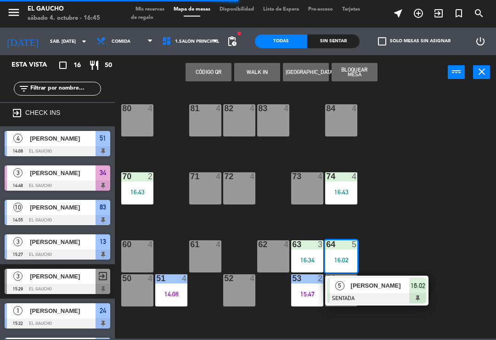
click at [378, 298] on div at bounding box center [376, 298] width 99 height 10
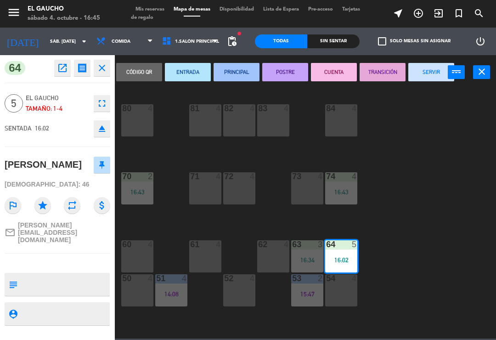
click at [231, 74] on button "PRINCIPAL" at bounding box center [237, 72] width 46 height 18
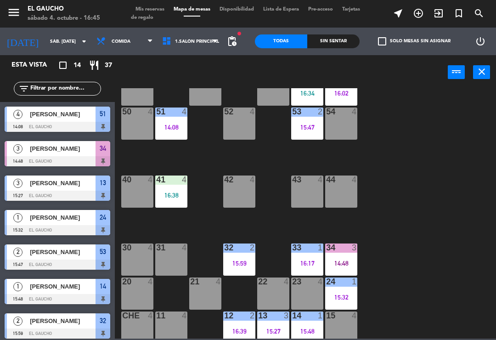
scroll to position [167, 0]
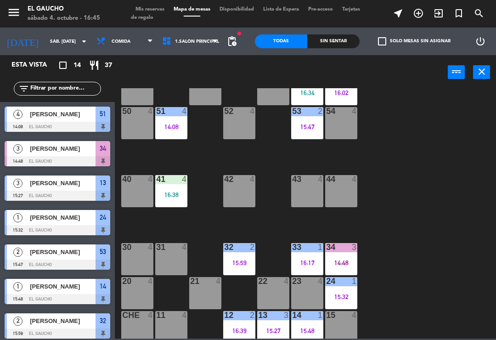
click at [177, 200] on div "41 4 16:38" at bounding box center [171, 191] width 32 height 32
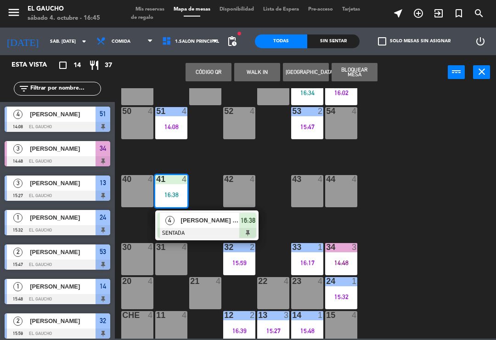
click at [191, 225] on div "[PERSON_NAME] [PERSON_NAME]" at bounding box center [210, 220] width 60 height 15
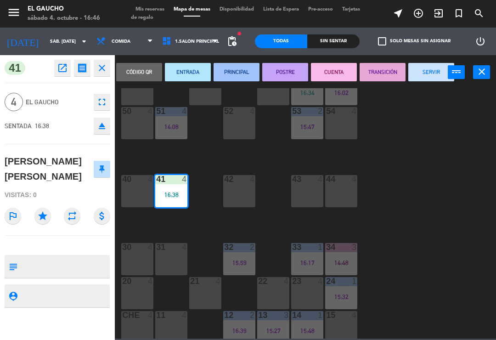
click at [183, 73] on button "ENTRADA" at bounding box center [188, 72] width 46 height 18
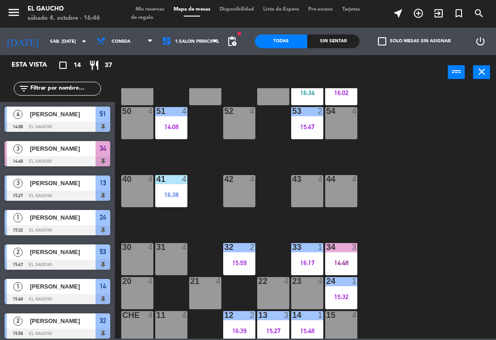
scroll to position [35, 0]
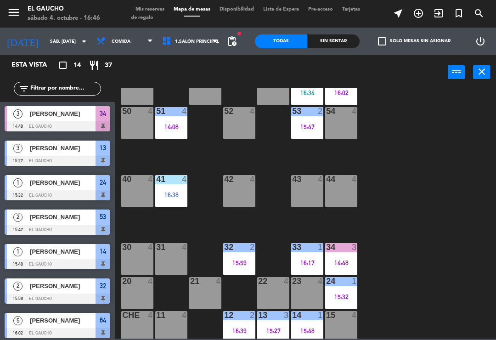
click at [346, 259] on div "14:48" at bounding box center [341, 262] width 32 height 6
click at [420, 190] on div "84 4 80 4 83 4 82 4 81 4 70 2 16:43 71 4 72 4 73 4 74 4 16:43 63 3 16:34 62 4 6…" at bounding box center [308, 213] width 376 height 250
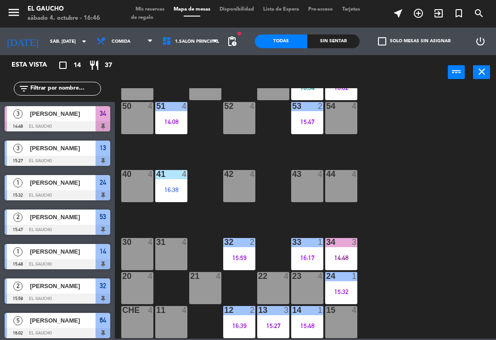
scroll to position [172, 0]
click at [344, 288] on div "15:32" at bounding box center [341, 291] width 32 height 6
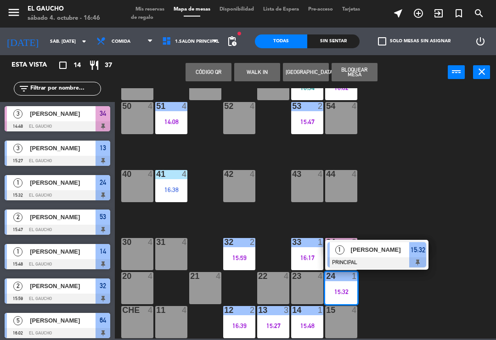
click at [377, 254] on span "[PERSON_NAME]" at bounding box center [380, 250] width 59 height 10
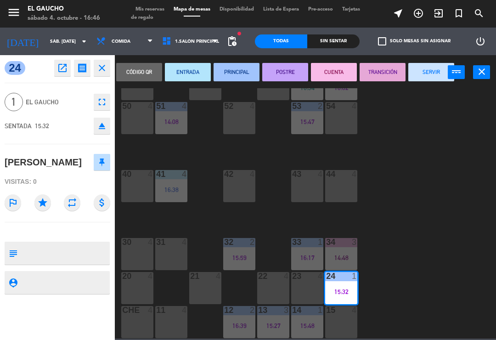
click at [423, 75] on button "SERVIR" at bounding box center [431, 72] width 46 height 18
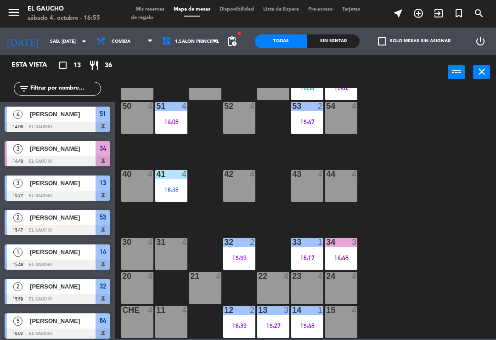
click at [343, 191] on div "44 4" at bounding box center [341, 186] width 32 height 32
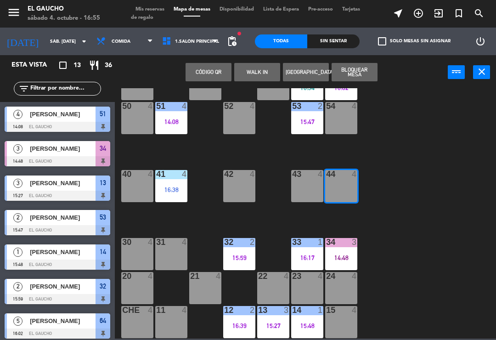
click at [250, 77] on button "WALK IN" at bounding box center [257, 72] width 46 height 18
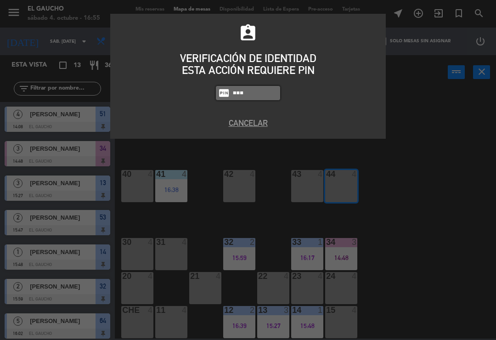
type input "3124"
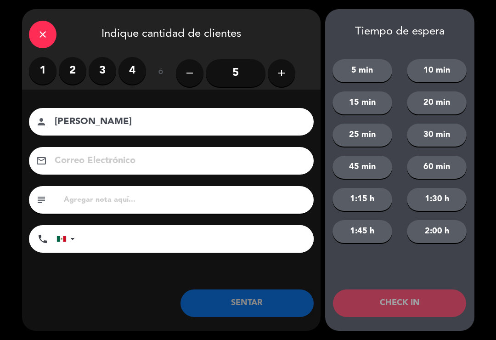
click at [132, 76] on label "4" at bounding box center [132, 71] width 28 height 28
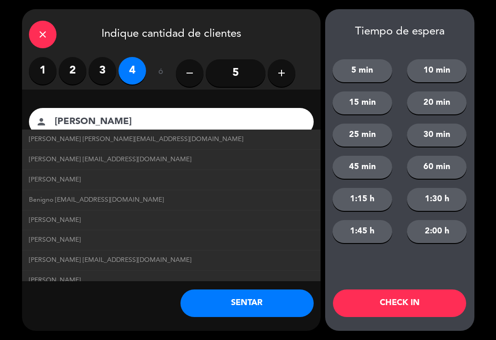
scroll to position [0, 0]
click at [163, 160] on span "[PERSON_NAME] [EMAIL_ADDRESS][DOMAIN_NAME]" at bounding box center [110, 159] width 163 height 11
type input "[PERSON_NAME]"
type input "[EMAIL_ADDRESS][DOMAIN_NAME]"
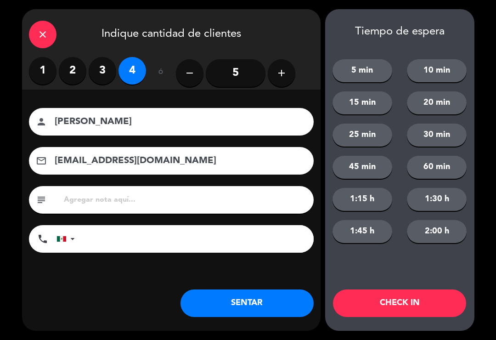
click at [225, 314] on button "SENTAR" at bounding box center [246, 303] width 133 height 28
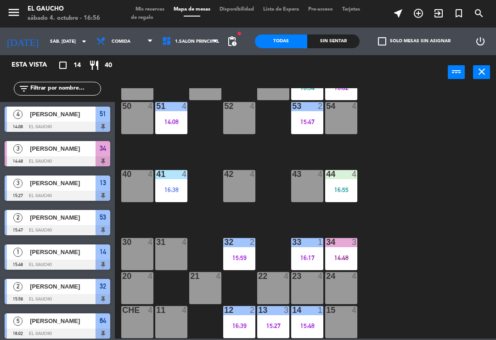
click at [314, 333] on div "14 1 15:48" at bounding box center [307, 322] width 32 height 32
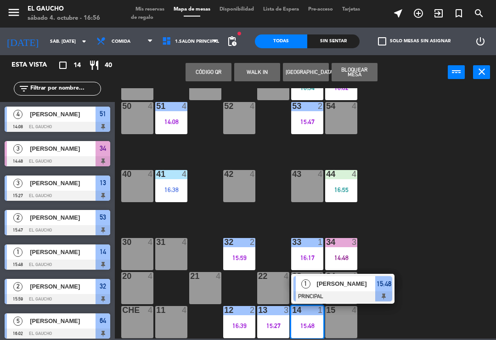
click at [340, 293] on div at bounding box center [342, 296] width 99 height 10
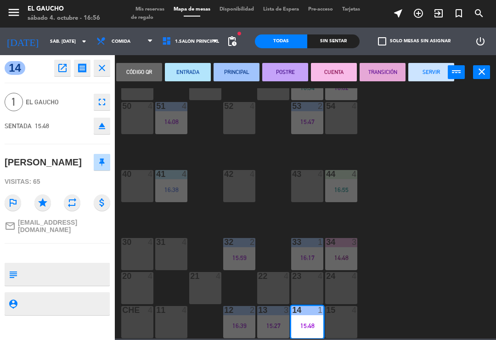
click at [423, 68] on button "SERVIR" at bounding box center [431, 72] width 46 height 18
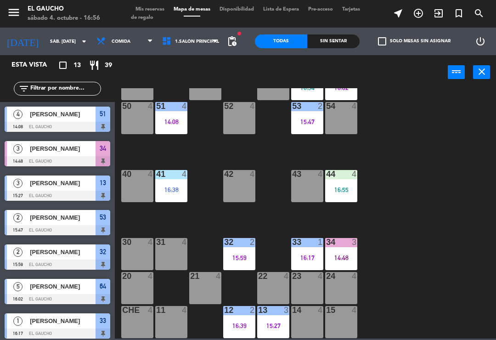
click at [176, 186] on div "16:38" at bounding box center [171, 189] width 32 height 6
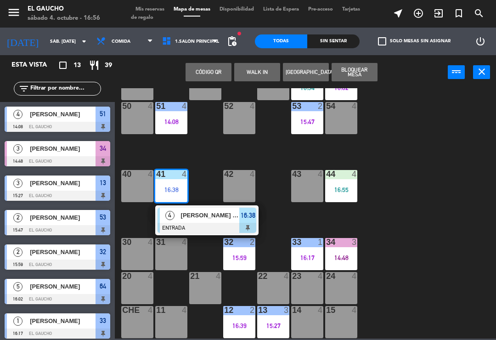
click at [193, 209] on div "[PERSON_NAME] [PERSON_NAME]" at bounding box center [210, 215] width 60 height 15
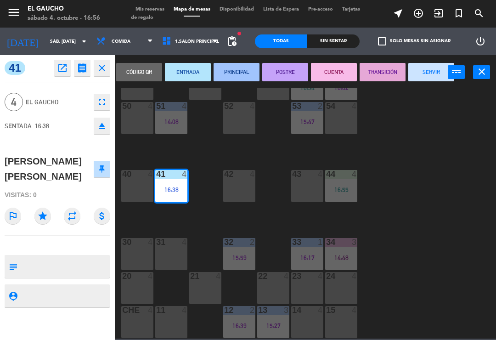
click at [231, 74] on button "PRINCIPAL" at bounding box center [237, 72] width 46 height 18
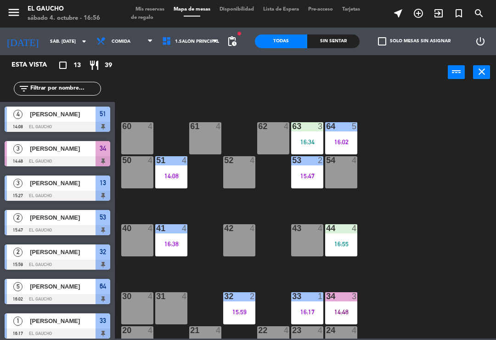
scroll to position [118, 0]
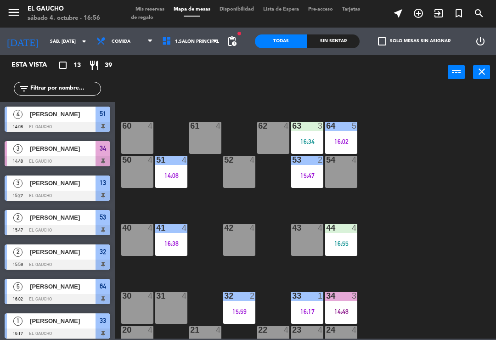
click at [170, 173] on div "14:08" at bounding box center [171, 175] width 32 height 6
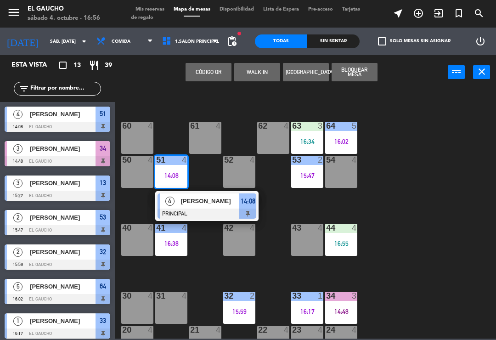
click at [198, 200] on span "[PERSON_NAME]" at bounding box center [210, 201] width 59 height 10
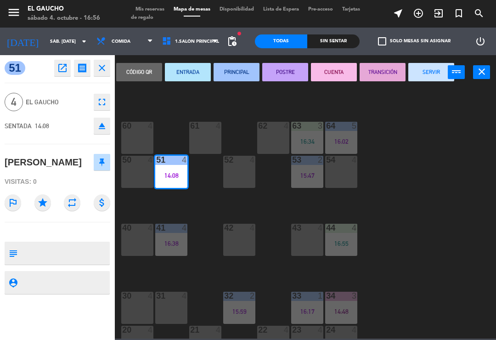
click at [371, 76] on button "TRANSICIÓN" at bounding box center [383, 72] width 46 height 18
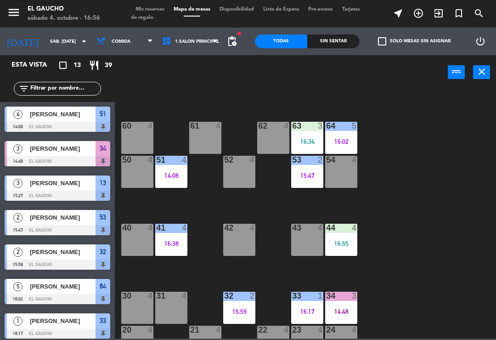
click at [309, 182] on div "53 2 15:47" at bounding box center [307, 172] width 32 height 32
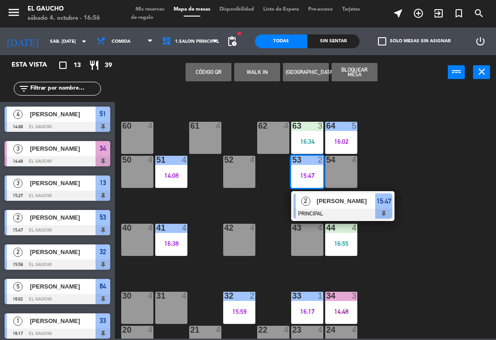
click at [320, 202] on span "[PERSON_NAME]" at bounding box center [346, 201] width 59 height 10
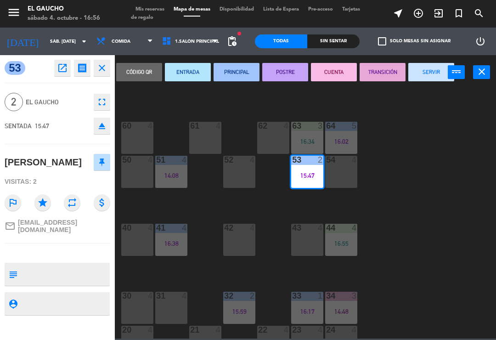
click at [381, 73] on button "TRANSICIÓN" at bounding box center [383, 72] width 46 height 18
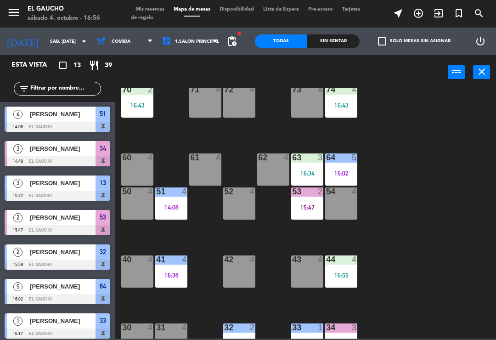
scroll to position [86, 0]
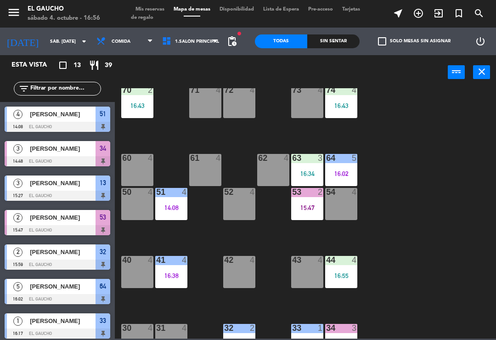
click at [346, 172] on div "16:02" at bounding box center [341, 173] width 32 height 6
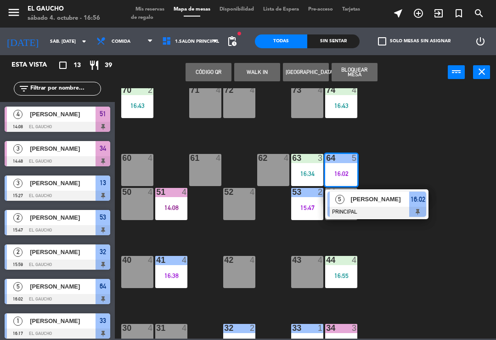
click at [361, 210] on div at bounding box center [376, 212] width 99 height 10
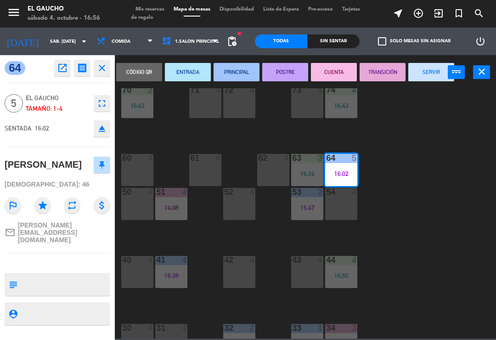
click at [378, 77] on button "TRANSICIÓN" at bounding box center [383, 72] width 46 height 18
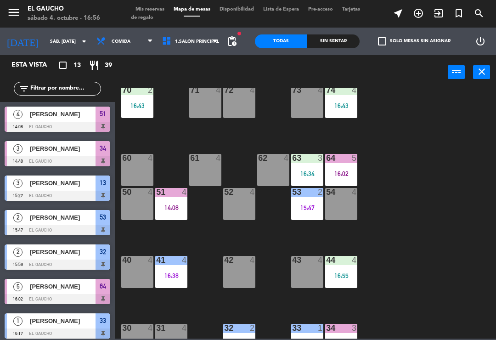
click at [299, 172] on div "16:34" at bounding box center [307, 173] width 32 height 6
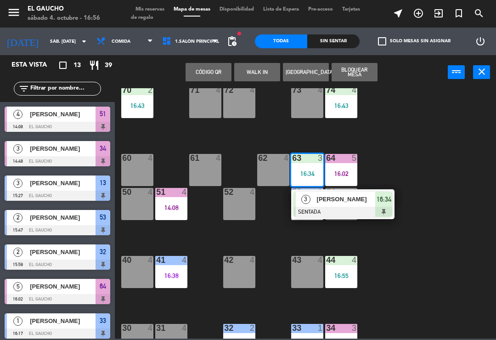
click at [317, 200] on span "[PERSON_NAME]" at bounding box center [346, 199] width 59 height 10
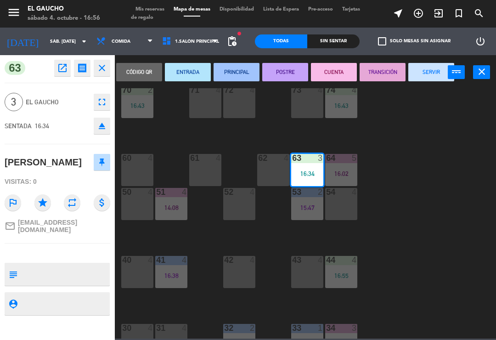
click at [239, 69] on button "PRINCIPAL" at bounding box center [237, 72] width 46 height 18
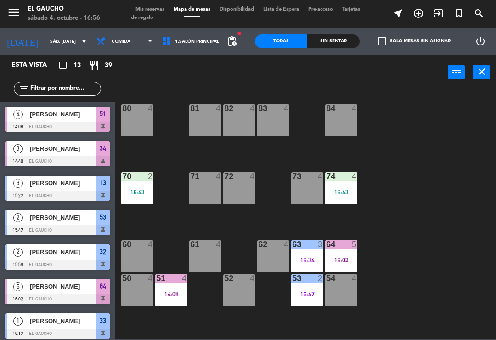
scroll to position [0, 0]
click at [340, 198] on div "74 4 16:43" at bounding box center [341, 188] width 32 height 32
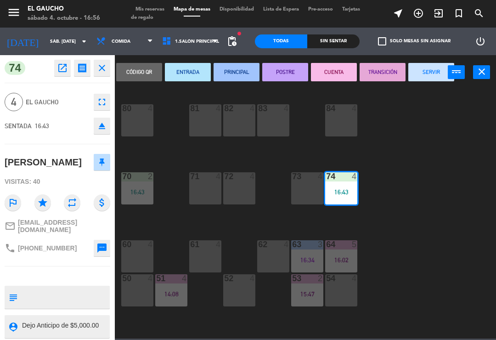
click at [235, 73] on button "PRINCIPAL" at bounding box center [237, 72] width 46 height 18
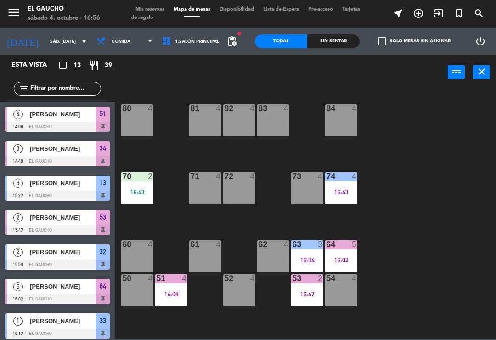
scroll to position [57, 0]
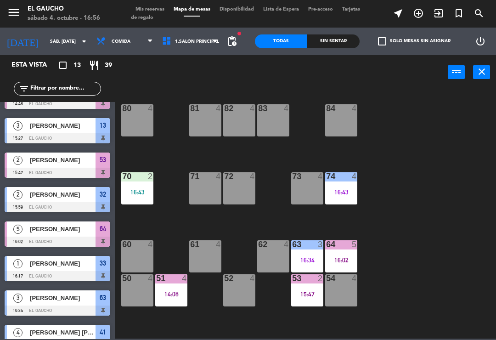
click at [204, 125] on div "81 4" at bounding box center [205, 120] width 32 height 32
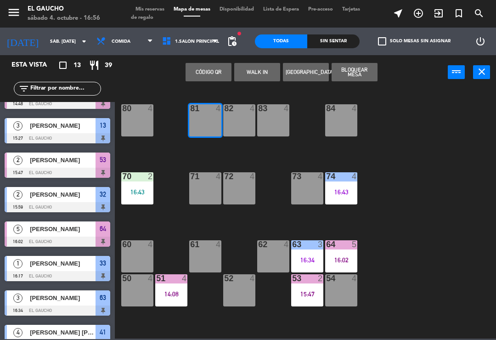
click at [253, 76] on button "WALK IN" at bounding box center [257, 72] width 46 height 18
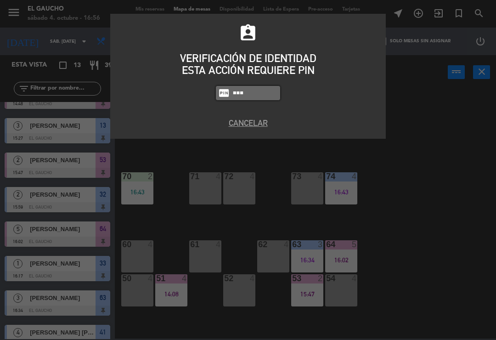
type input "3124"
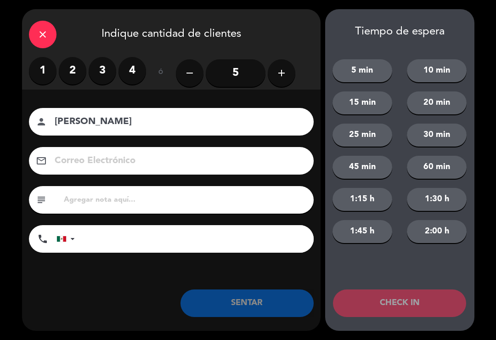
type input "[PERSON_NAME]"
click at [75, 72] on label "2" at bounding box center [73, 71] width 28 height 28
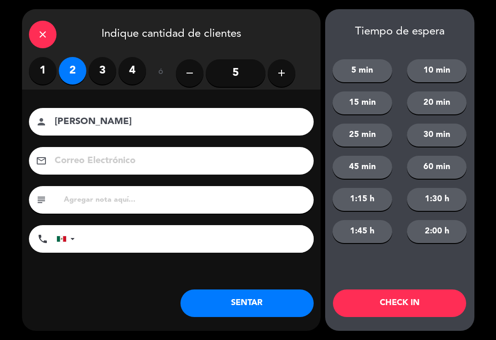
click at [242, 315] on button "SENTAR" at bounding box center [246, 303] width 133 height 28
click at [241, 319] on div "close Indique cantidad de clientes 1 2 3 4 ó remove 5 add Nombre del cliente pe…" at bounding box center [171, 169] width 298 height 321
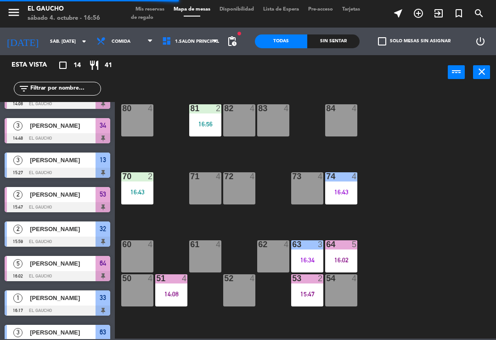
scroll to position [0, 0]
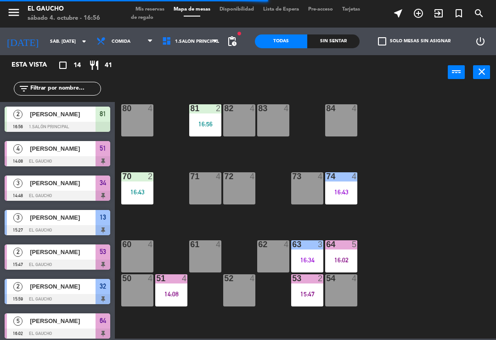
click at [141, 193] on div "16:43" at bounding box center [137, 192] width 32 height 6
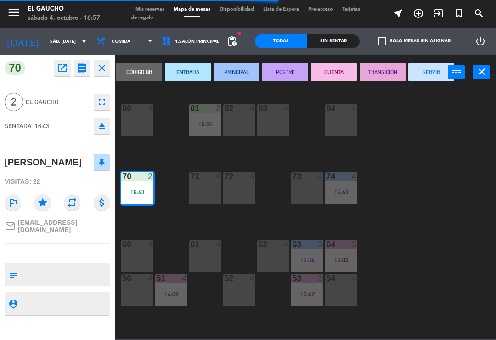
click at [227, 71] on button "PRINCIPAL" at bounding box center [237, 72] width 46 height 18
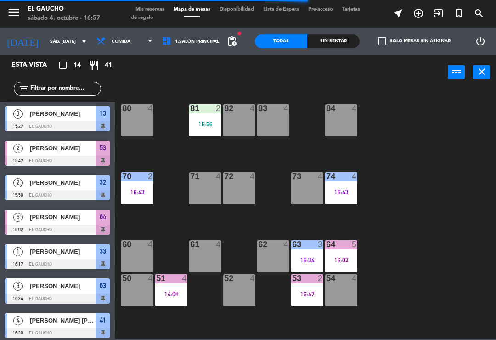
click at [221, 149] on div "84 4 80 4 83 4 82 4 81 2 16:56 70 2 16:43 71 4 72 4 73 4 74 4 16:43 63 3 16:34 …" at bounding box center [308, 213] width 376 height 250
click at [219, 150] on div "84 4 80 4 83 4 82 4 81 2 16:56 70 2 16:43 71 4 72 4 73 4 74 4 16:43 63 3 16:34 …" at bounding box center [308, 213] width 376 height 250
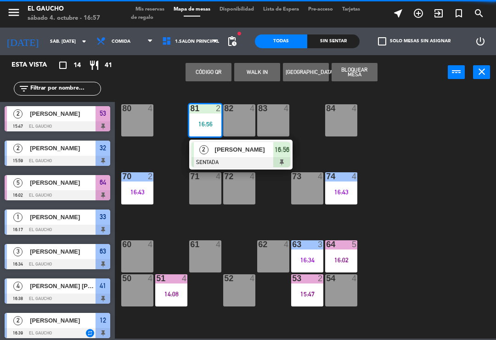
click at [213, 149] on div "2" at bounding box center [204, 149] width 20 height 15
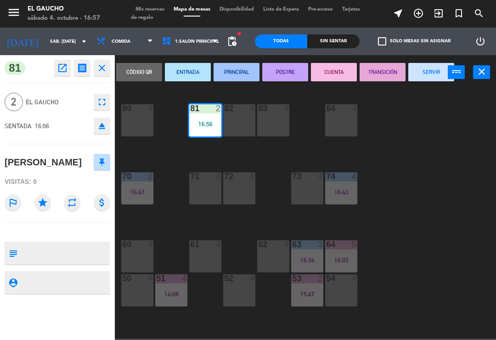
click at [187, 67] on button "ENTRADA" at bounding box center [188, 72] width 46 height 18
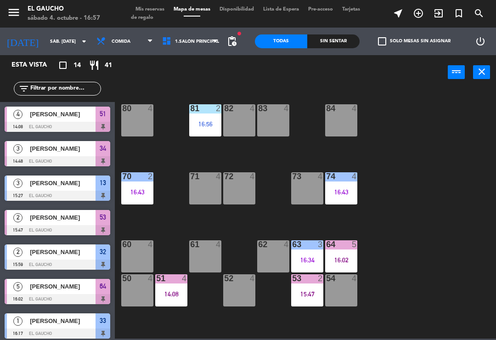
scroll to position [138, 0]
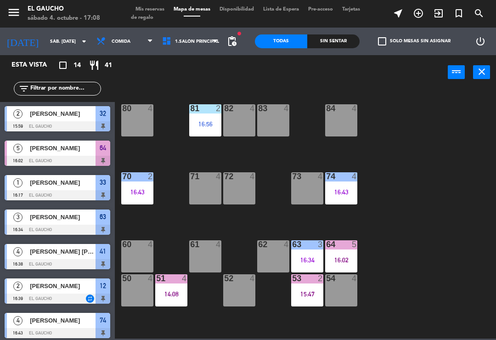
click at [238, 126] on div "82 4" at bounding box center [239, 120] width 32 height 32
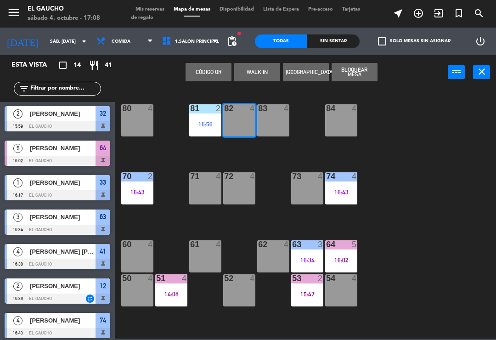
click at [266, 73] on button "WALK IN" at bounding box center [257, 72] width 46 height 18
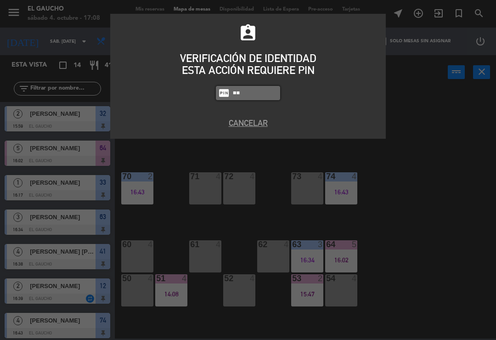
type input "3"
type input "3124"
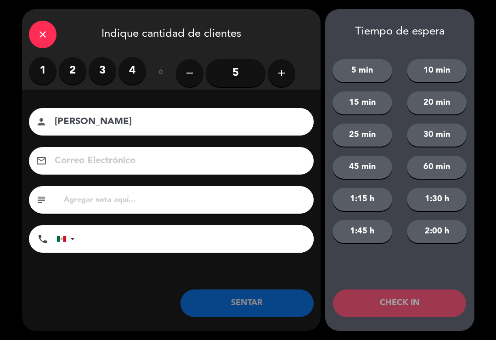
type input "[PERSON_NAME]"
click at [269, 68] on button "add" at bounding box center [282, 73] width 28 height 28
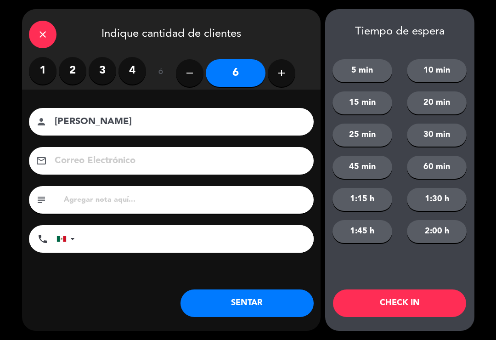
click at [275, 63] on button "add" at bounding box center [282, 73] width 28 height 28
type input "7"
click at [231, 302] on button "SENTAR" at bounding box center [246, 303] width 133 height 28
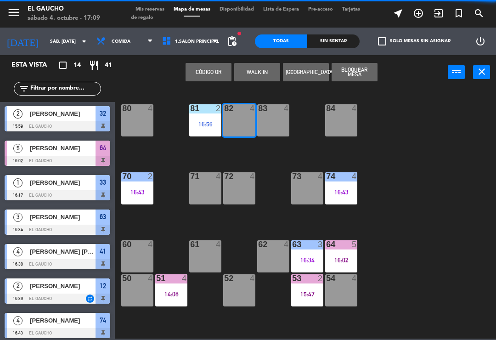
scroll to position [0, 0]
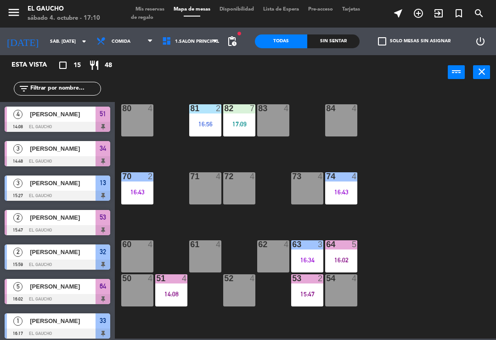
click at [395, 247] on div "84 4 80 4 83 4 82 7 17:09 81 2 16:56 70 2 16:43 71 4 72 4 73 4 74 4 16:43 63 3 …" at bounding box center [308, 213] width 376 height 250
click at [198, 253] on div "61 4" at bounding box center [205, 256] width 32 height 32
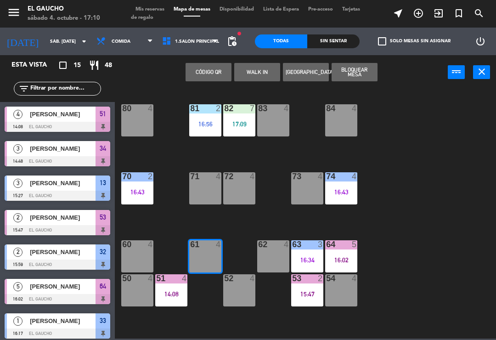
click at [257, 73] on button "WALK IN" at bounding box center [257, 72] width 46 height 18
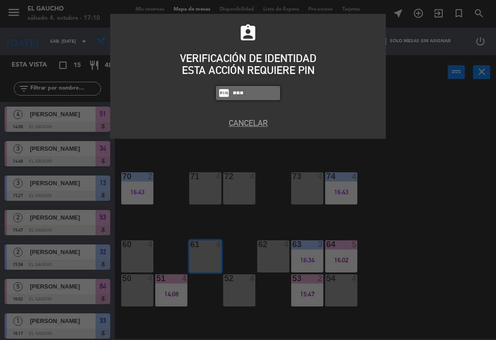
type input "3124"
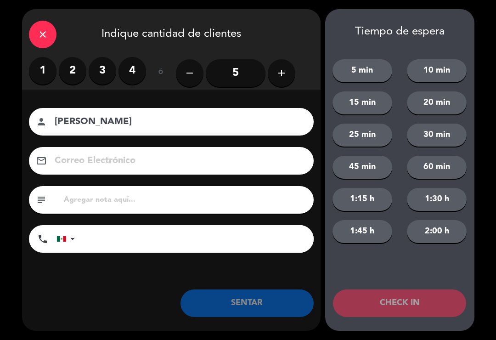
type input "Antonio Bautista"
click at [72, 67] on label "2" at bounding box center [73, 71] width 28 height 28
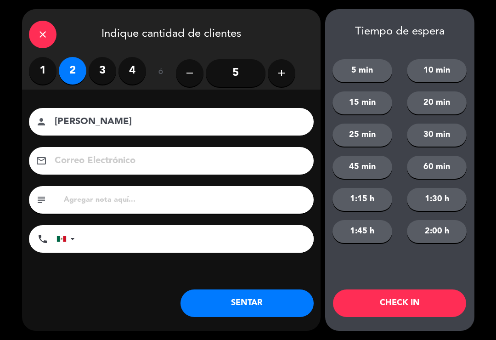
click at [139, 156] on input at bounding box center [178, 161] width 248 height 16
type input "antoniobautista@correo.com"
click at [255, 302] on button "SENTAR" at bounding box center [246, 303] width 133 height 28
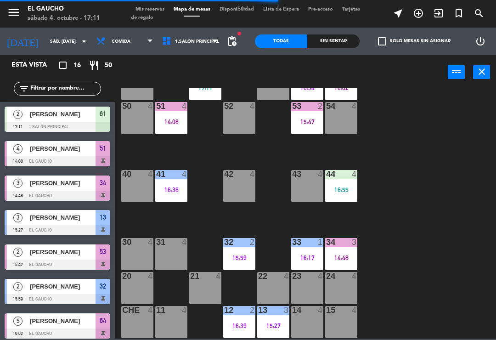
scroll to position [172, 0]
click at [306, 324] on div "14 4" at bounding box center [307, 322] width 32 height 32
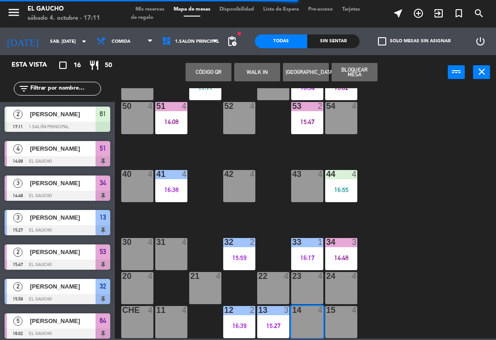
click at [257, 71] on button "WALK IN" at bounding box center [257, 72] width 46 height 18
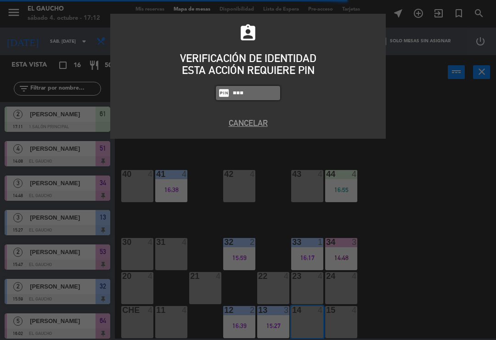
type input "3124"
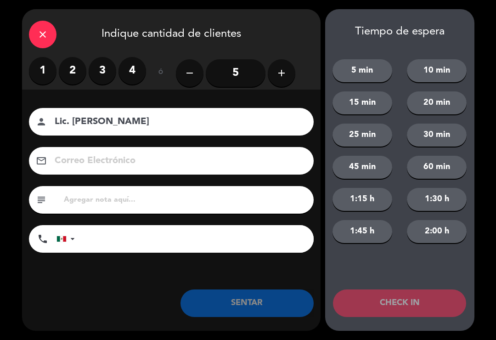
type input "Lic. Marquez"
click at [109, 75] on label "3" at bounding box center [103, 71] width 28 height 28
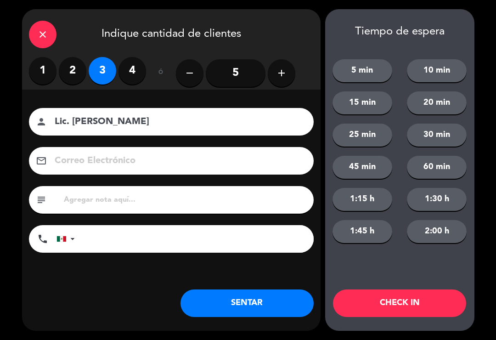
click at [149, 159] on input at bounding box center [178, 161] width 248 height 16
type input "licmarquez@correo.com"
click at [253, 304] on button "SENTAR" at bounding box center [246, 303] width 133 height 28
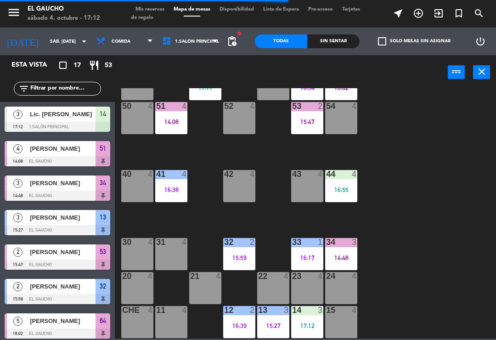
click at [341, 254] on div "14:48" at bounding box center [341, 257] width 32 height 6
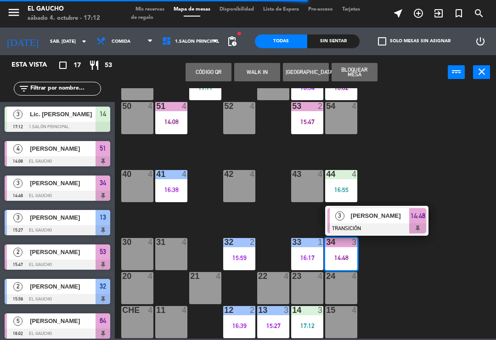
click at [379, 219] on span "[PERSON_NAME]" at bounding box center [380, 216] width 59 height 10
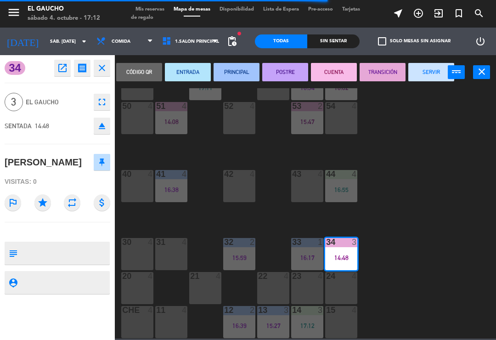
click at [426, 74] on button "SERVIR" at bounding box center [431, 72] width 46 height 18
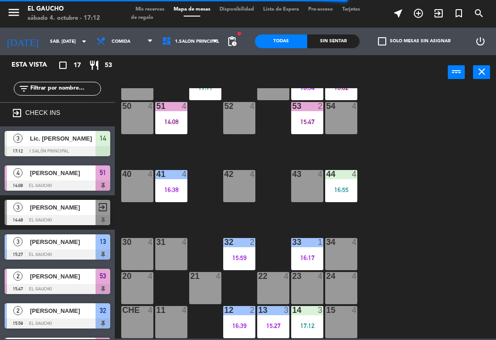
click at [303, 258] on div "16:17" at bounding box center [307, 257] width 32 height 6
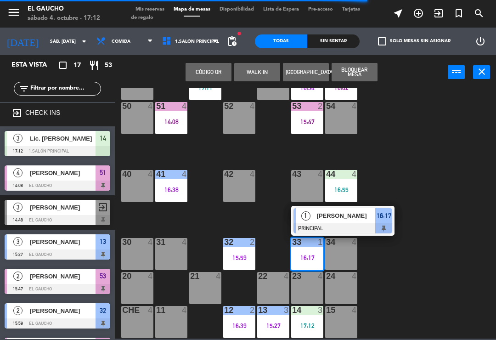
click at [351, 223] on div "[PERSON_NAME]" at bounding box center [346, 215] width 60 height 15
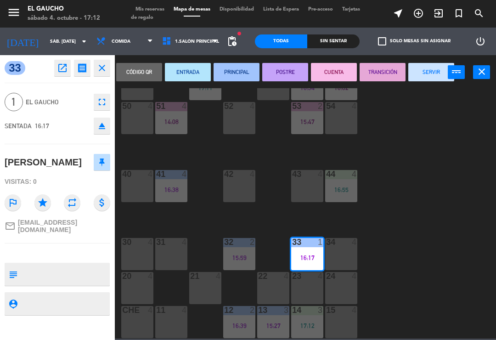
click at [416, 67] on button "SERVIR" at bounding box center [431, 72] width 46 height 18
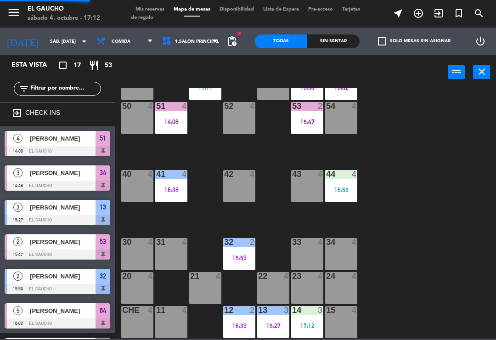
scroll to position [0, 0]
click at [344, 186] on div "16:55" at bounding box center [341, 189] width 32 height 6
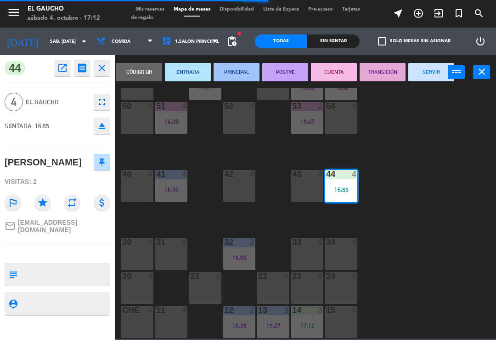
click at [241, 69] on button "PRINCIPAL" at bounding box center [237, 72] width 46 height 18
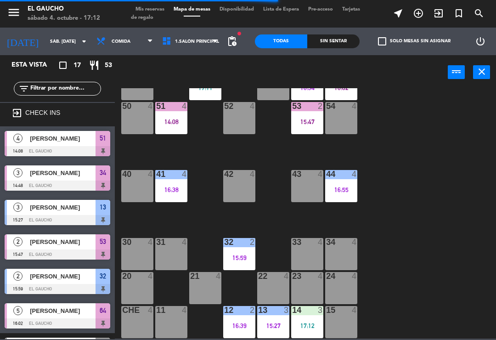
scroll to position [45, 0]
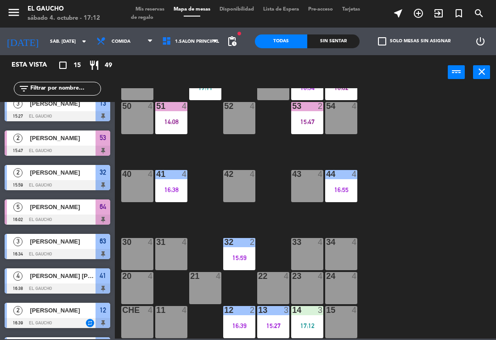
click at [300, 132] on div "53 2 15:47" at bounding box center [307, 118] width 32 height 32
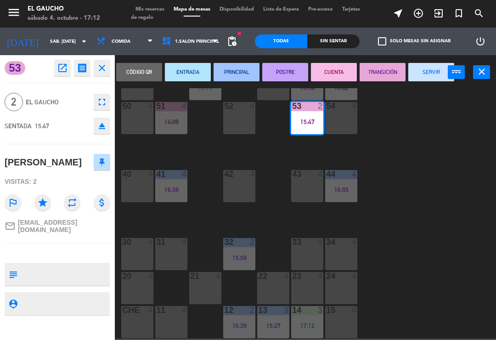
click at [427, 70] on button "SERVIR" at bounding box center [431, 72] width 46 height 18
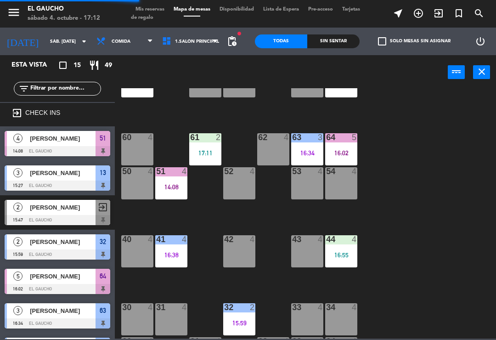
scroll to position [110, 0]
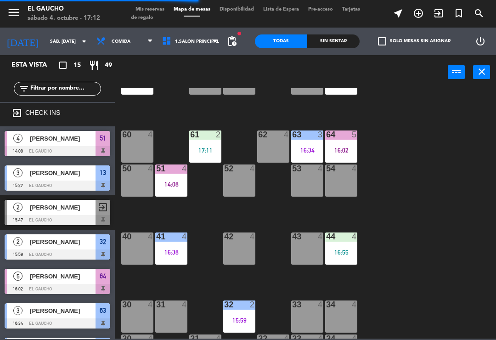
click at [207, 144] on div "61 2 17:11" at bounding box center [205, 146] width 32 height 32
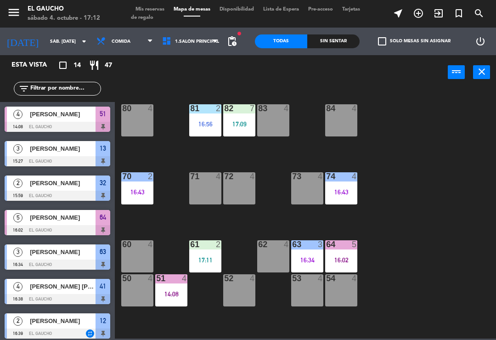
scroll to position [0, 0]
click at [202, 128] on div "81 2 16:56" at bounding box center [205, 120] width 32 height 32
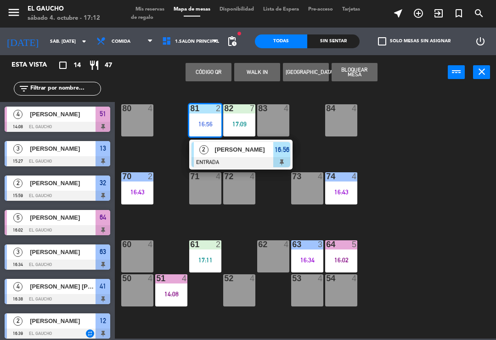
click at [209, 157] on div at bounding box center [240, 162] width 99 height 10
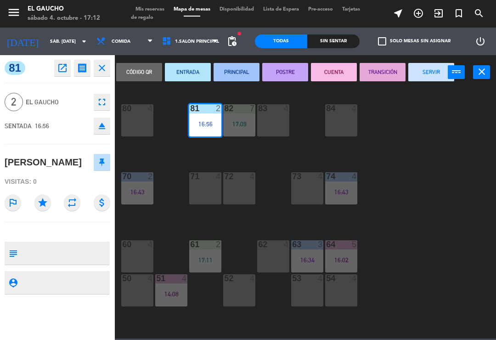
click at [232, 67] on button "PRINCIPAL" at bounding box center [237, 72] width 46 height 18
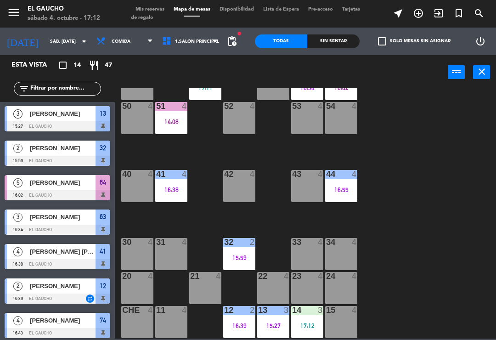
scroll to position [172, 0]
click at [405, 263] on div "84 4 80 4 83 4 82 7 17:09 81 2 16:56 70 2 16:43 71 4 72 4 73 4 74 4 16:43 63 3 …" at bounding box center [308, 213] width 376 height 250
click at [312, 330] on div "14 3 17:12" at bounding box center [307, 322] width 32 height 32
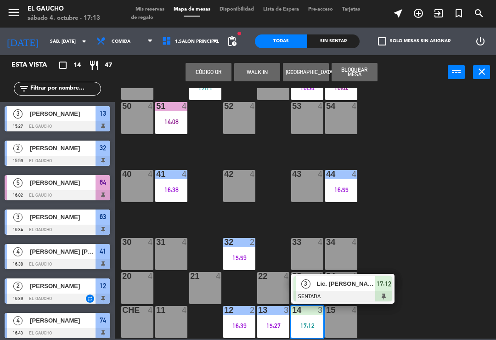
click at [350, 284] on span "Lic. Marquez" at bounding box center [346, 284] width 59 height 10
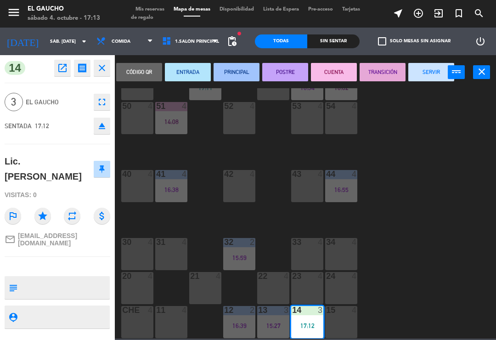
click at [429, 68] on button "SERVIR" at bounding box center [431, 72] width 46 height 18
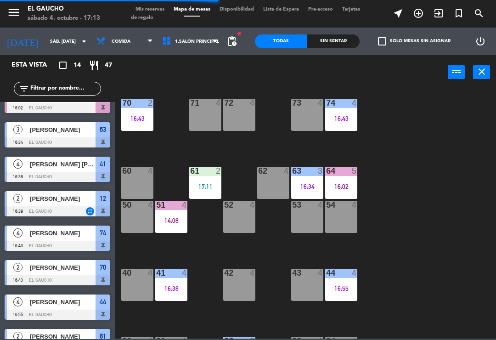
scroll to position [67, 0]
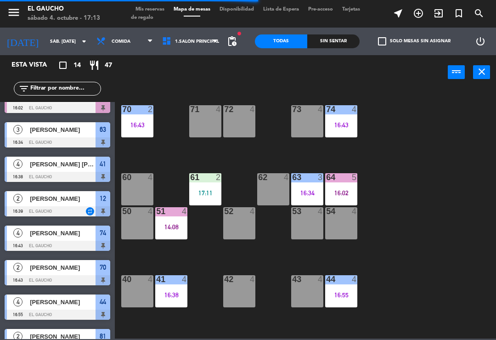
click at [197, 195] on div "17:11" at bounding box center [205, 193] width 32 height 6
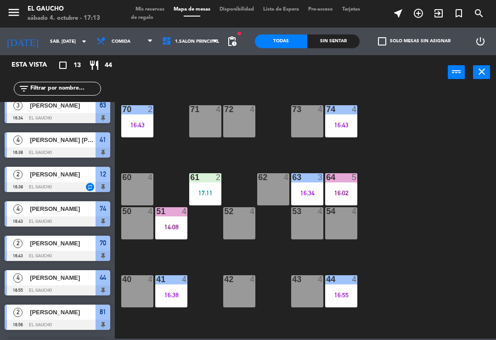
click at [400, 226] on div "84 4 80 4 83 4 82 7 17:09 81 2 16:56 70 2 16:43 71 4 72 4 73 4 74 4 16:43 63 3 …" at bounding box center [308, 213] width 376 height 250
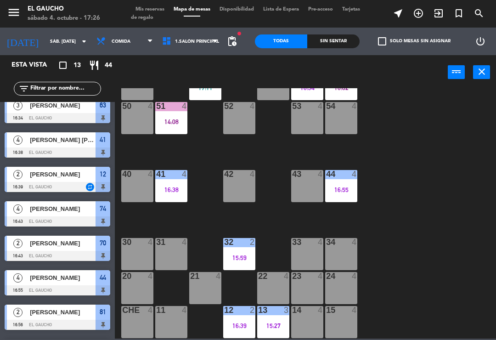
scroll to position [172, 0]
click at [313, 319] on div "14 4" at bounding box center [307, 322] width 32 height 32
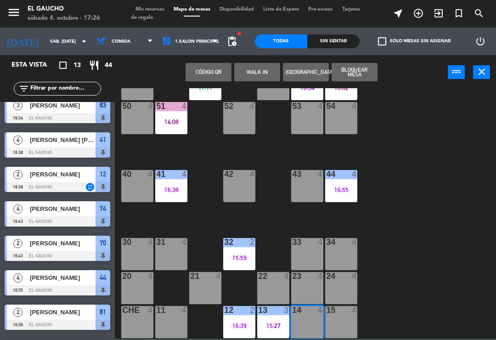
click at [257, 70] on button "WALK IN" at bounding box center [257, 72] width 46 height 18
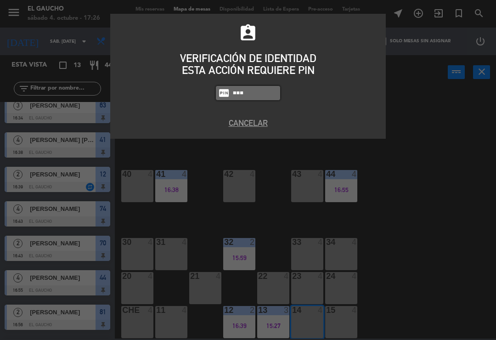
type input "3124"
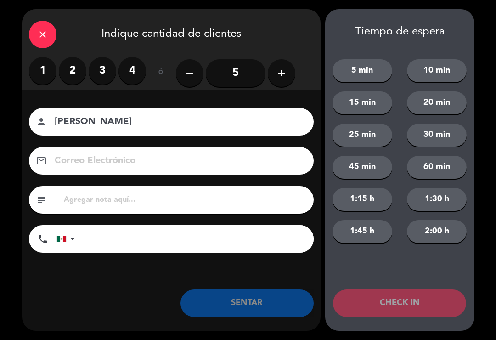
click at [78, 71] on label "2" at bounding box center [73, 71] width 28 height 28
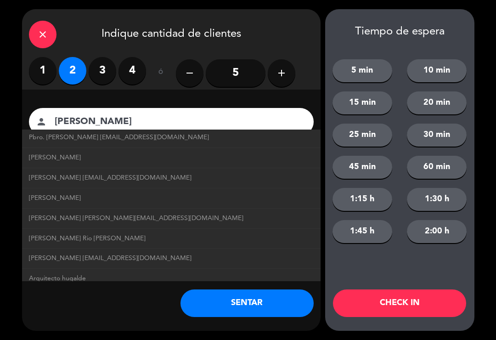
scroll to position [243, 0]
click at [123, 214] on span "Jorge Ugalde jorgeugalde@correo.com" at bounding box center [136, 219] width 214 height 11
type input "Jorge Ugalde"
type input "jorgeugalde@correo.com"
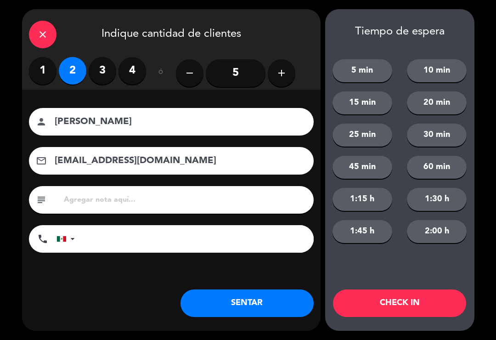
click at [225, 304] on button "SENTAR" at bounding box center [246, 303] width 133 height 28
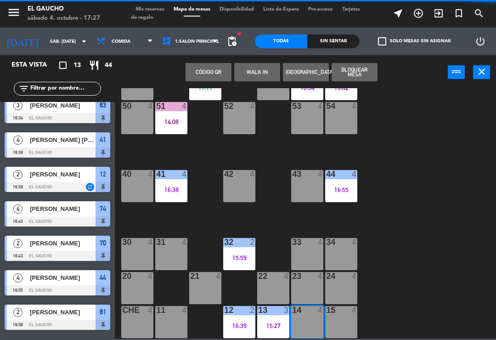
scroll to position [0, 0]
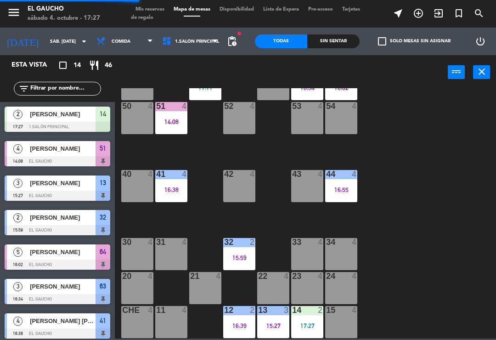
click at [307, 123] on div "53 4" at bounding box center [307, 118] width 32 height 32
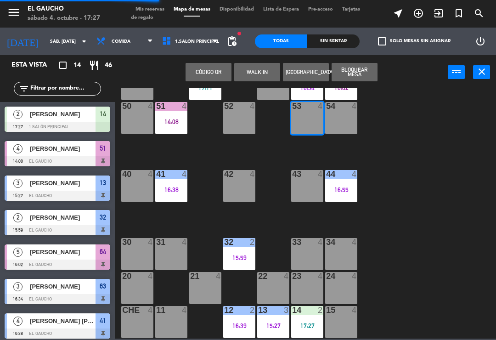
click at [251, 72] on button "WALK IN" at bounding box center [257, 72] width 46 height 18
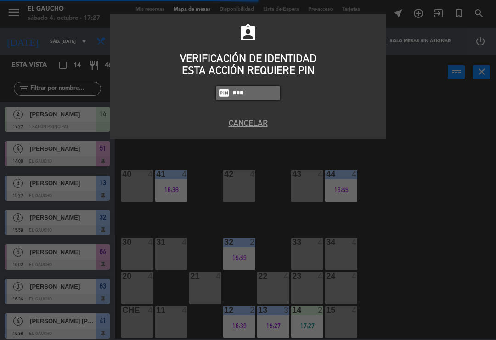
type input "3124"
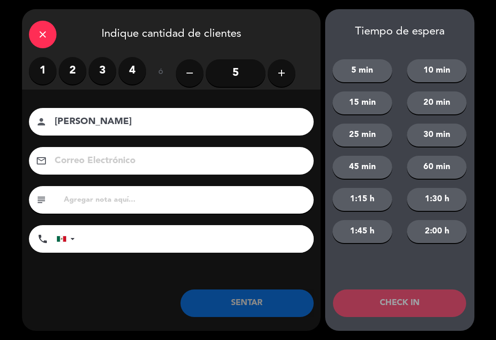
click at [71, 78] on label "2" at bounding box center [73, 71] width 28 height 28
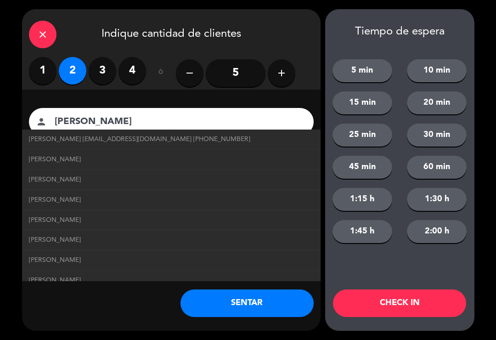
click at [157, 136] on span "Enrique Juárez enriquejuarez@correo.com +525515116189" at bounding box center [139, 139] width 221 height 11
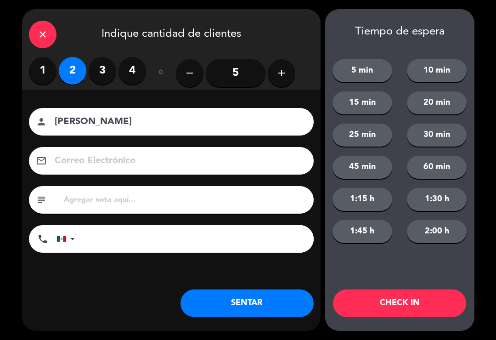
type input "Enrique Juárez"
type input "enriquejuarez@correo.com"
type input "+525515116189"
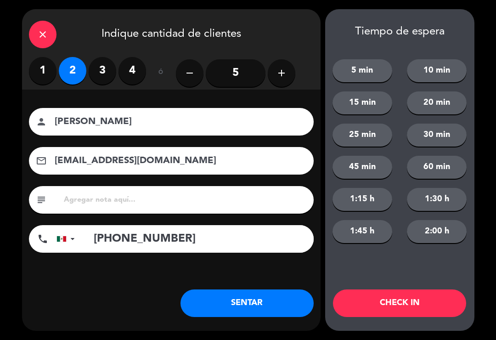
click at [247, 308] on button "SENTAR" at bounding box center [246, 303] width 133 height 28
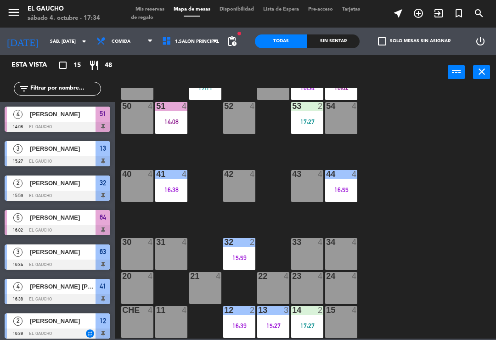
click at [305, 121] on div "17:27" at bounding box center [307, 121] width 32 height 6
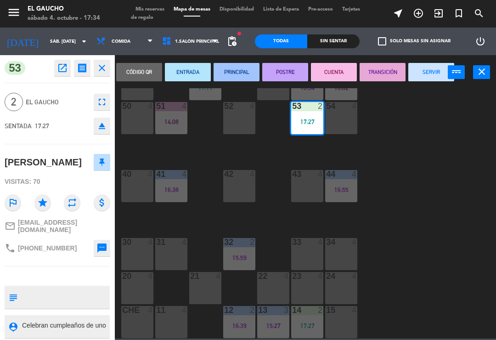
click at [231, 75] on button "PRINCIPAL" at bounding box center [237, 72] width 46 height 18
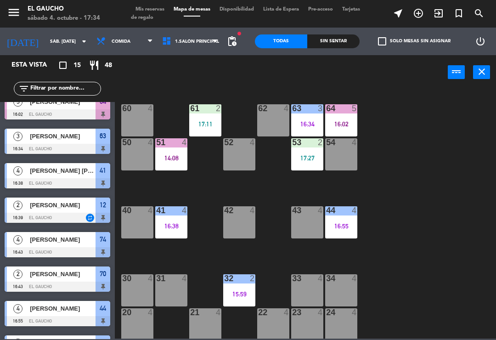
scroll to position [137, 0]
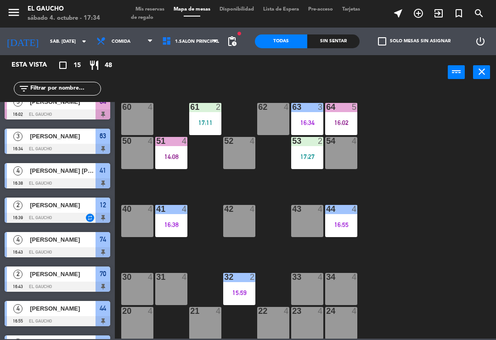
click at [371, 151] on div "84 4 80 4 83 4 82 7 17:09 81 2 16:56 70 2 16:43 71 4 72 4 73 4 74 4 16:43 63 3 …" at bounding box center [308, 213] width 376 height 250
click at [341, 125] on div "16:02" at bounding box center [341, 122] width 32 height 6
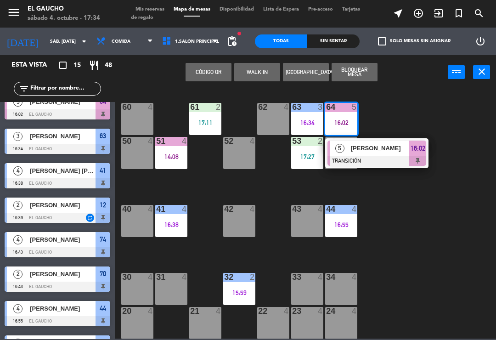
click at [367, 152] on span "[PERSON_NAME]" at bounding box center [380, 148] width 59 height 10
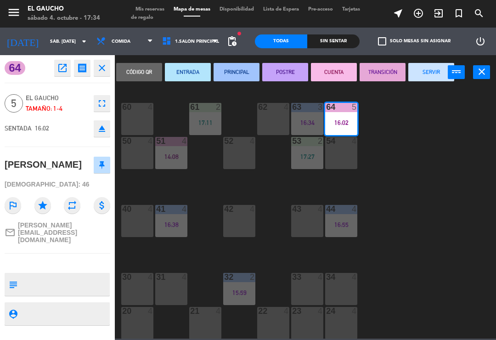
click at [422, 76] on button "SERVIR" at bounding box center [431, 72] width 46 height 18
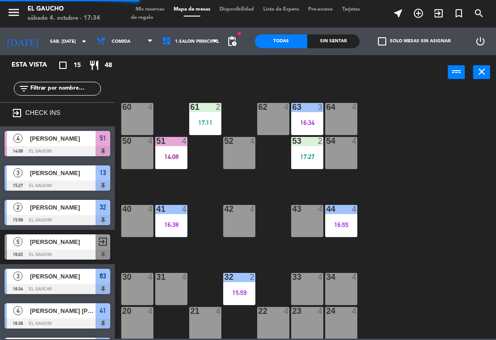
click at [306, 119] on div "16:34" at bounding box center [307, 122] width 32 height 6
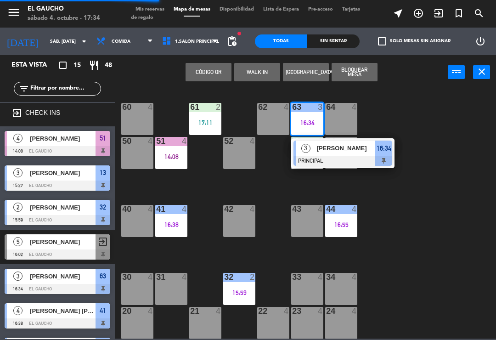
click at [326, 138] on div "2" at bounding box center [322, 141] width 15 height 8
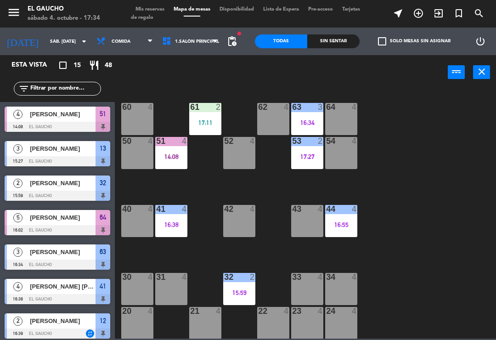
click at [400, 118] on div "84 4 80 4 83 4 82 7 17:09 81 2 16:56 70 2 16:43 71 4 72 4 73 4 74 4 16:43 63 3 …" at bounding box center [308, 213] width 376 height 250
click at [303, 121] on div "16:34" at bounding box center [307, 122] width 32 height 6
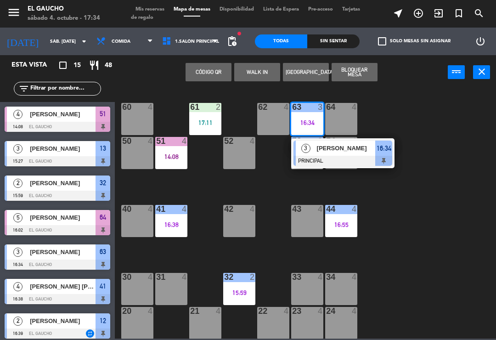
click at [338, 155] on div "[PERSON_NAME]" at bounding box center [346, 148] width 60 height 15
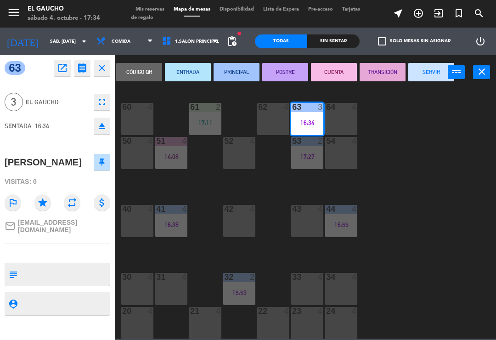
click at [331, 75] on button "CUENTA" at bounding box center [334, 72] width 46 height 18
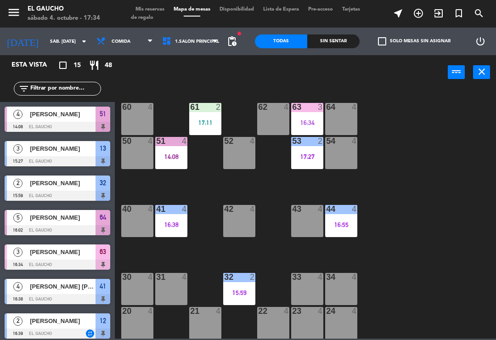
click at [210, 119] on div "17:11" at bounding box center [205, 122] width 32 height 6
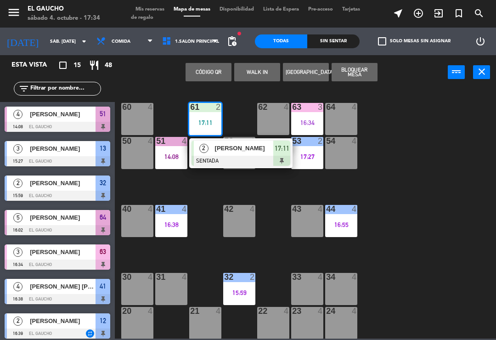
click at [220, 150] on span "Antonio Bautista" at bounding box center [244, 148] width 59 height 10
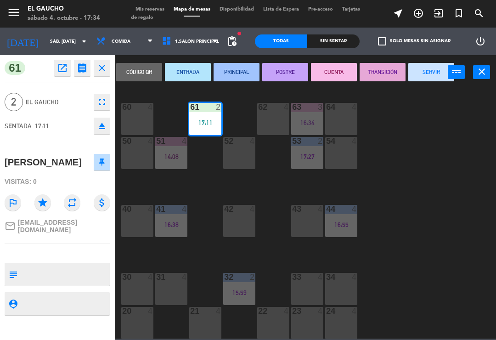
click at [253, 74] on button "PRINCIPAL" at bounding box center [237, 72] width 46 height 18
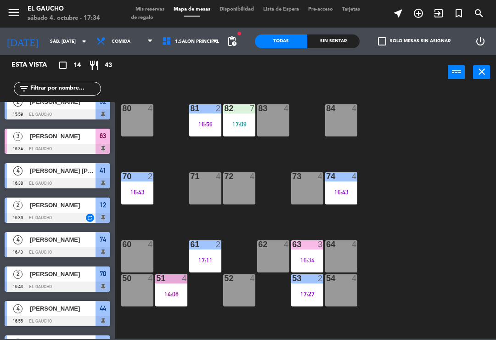
scroll to position [0, 0]
click at [197, 118] on div "81 2 16:56" at bounding box center [205, 120] width 32 height 32
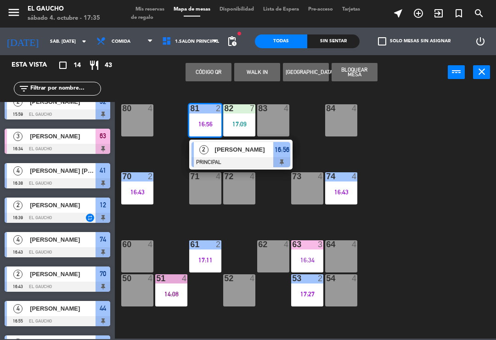
click at [216, 152] on span "[PERSON_NAME]" at bounding box center [244, 150] width 59 height 10
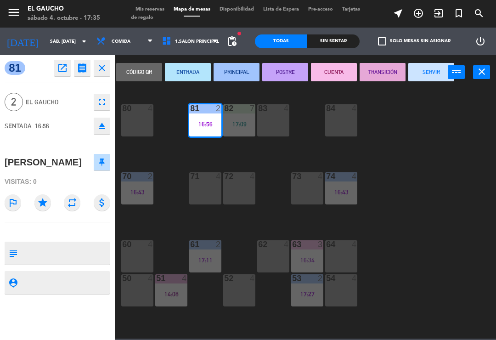
click at [419, 65] on button "SERVIR" at bounding box center [431, 72] width 46 height 18
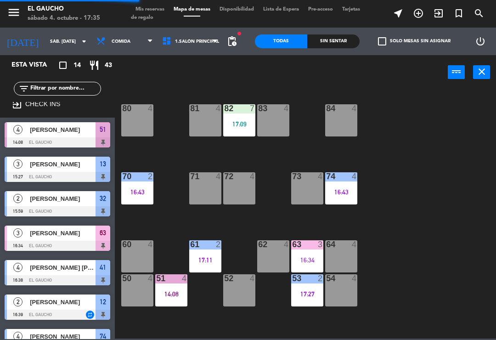
click at [161, 215] on div "84 4 80 4 83 4 82 7 17:09 81 4 70 2 16:43 71 4 72 4 73 4 74 4 16:43 63 3 16:34 …" at bounding box center [308, 213] width 376 height 250
click at [159, 221] on div "84 4 80 4 83 4 82 7 17:09 81 4 70 2 16:43 71 4 72 4 73 4 74 4 16:43 63 3 16:34 …" at bounding box center [308, 213] width 376 height 250
click at [129, 191] on div "16:43" at bounding box center [137, 192] width 32 height 6
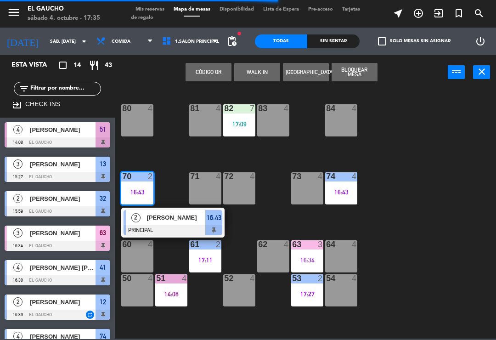
click at [159, 220] on span "[PERSON_NAME]" at bounding box center [176, 218] width 59 height 10
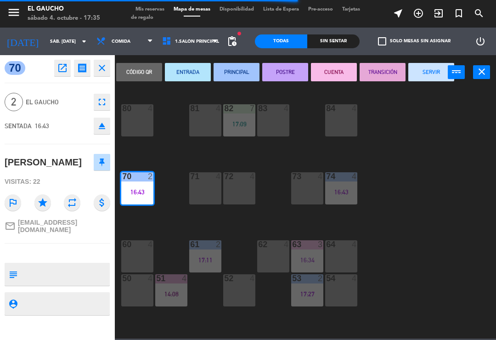
click at [426, 77] on button "SERVIR" at bounding box center [431, 72] width 46 height 18
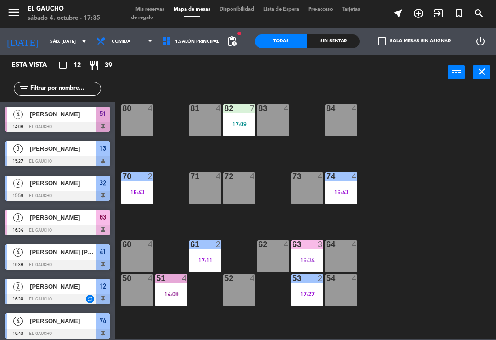
click at [242, 123] on div "17:09" at bounding box center [239, 124] width 32 height 6
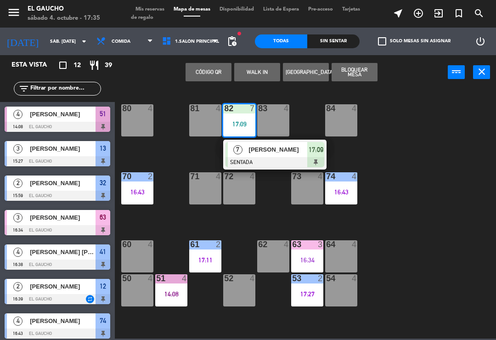
click at [255, 157] on div "[PERSON_NAME]" at bounding box center [278, 149] width 60 height 15
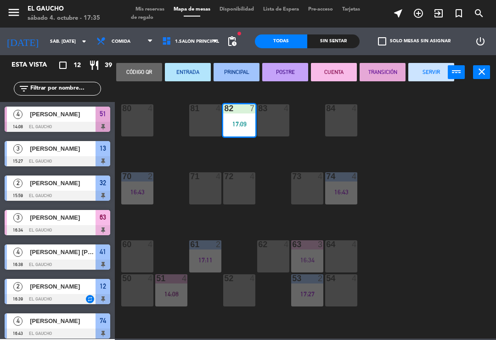
click at [234, 69] on button "PRINCIPAL" at bounding box center [237, 72] width 46 height 18
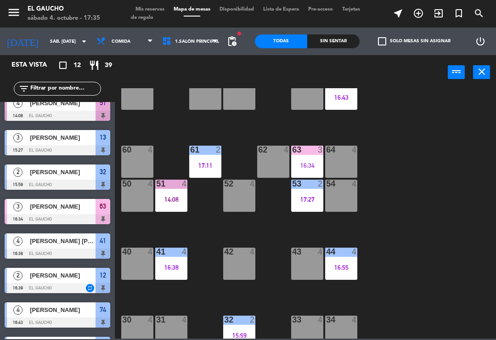
scroll to position [139, 0]
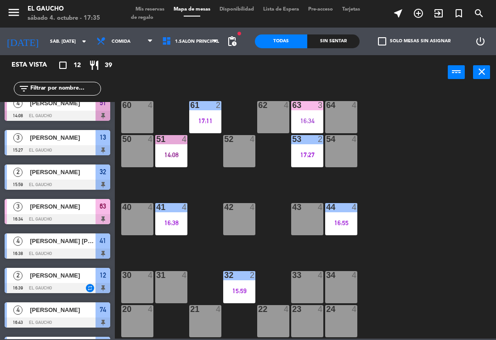
click at [173, 224] on div "16:38" at bounding box center [171, 222] width 32 height 6
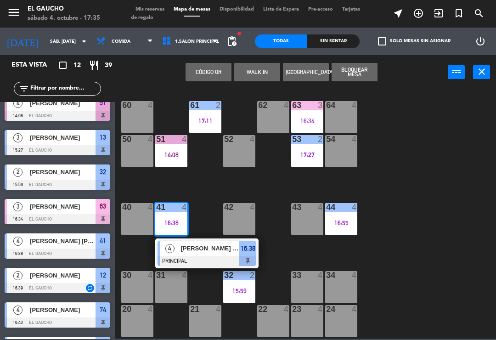
click at [203, 252] on span "[PERSON_NAME] [PERSON_NAME]" at bounding box center [210, 248] width 59 height 10
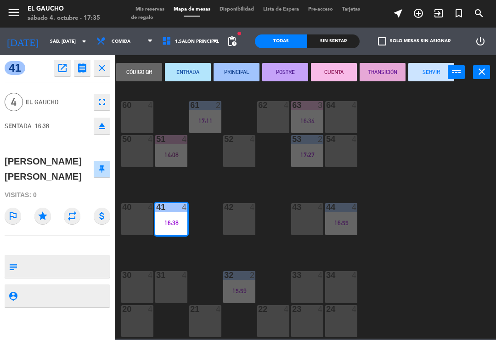
click at [426, 81] on button "SERVIR" at bounding box center [431, 72] width 46 height 18
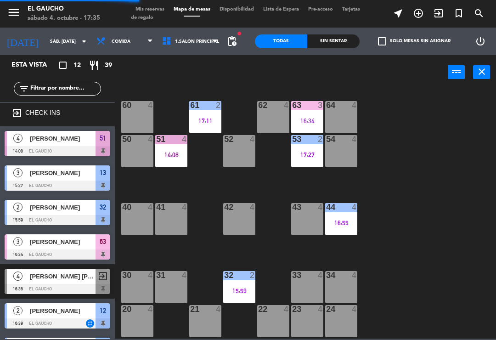
click at [241, 284] on div "32 2 15:59" at bounding box center [239, 287] width 32 height 32
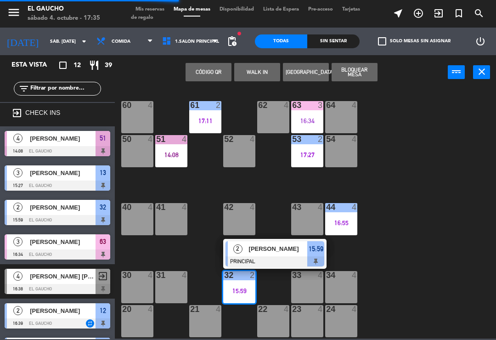
click at [281, 254] on div "[PERSON_NAME]" at bounding box center [278, 248] width 60 height 15
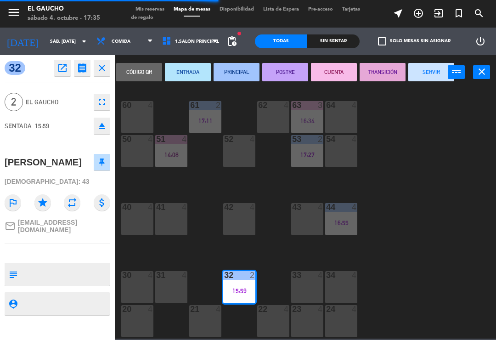
click at [420, 76] on button "SERVIR" at bounding box center [431, 72] width 46 height 18
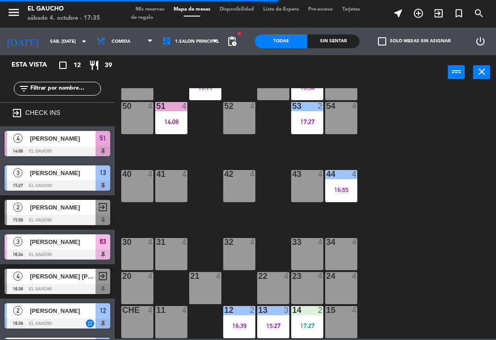
scroll to position [172, 0]
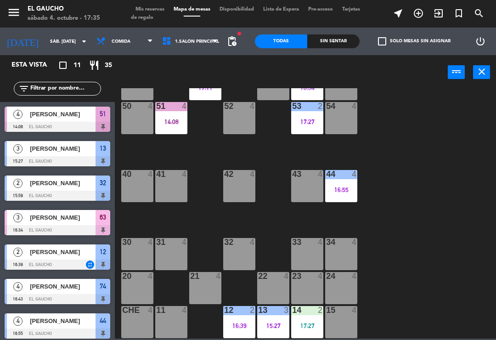
click at [231, 324] on div "16:39" at bounding box center [239, 325] width 32 height 6
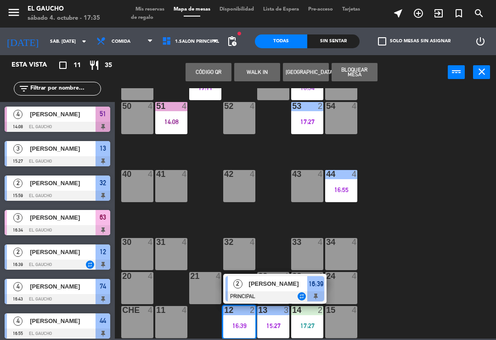
click at [245, 292] on div at bounding box center [274, 296] width 99 height 10
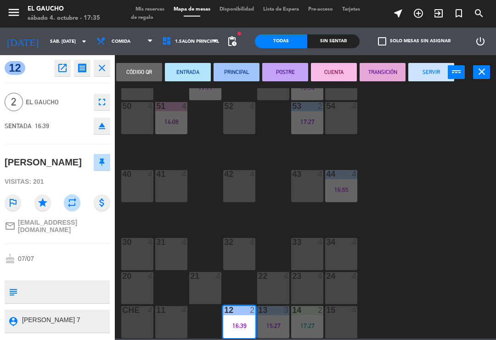
click at [428, 71] on button "SERVIR" at bounding box center [431, 72] width 46 height 18
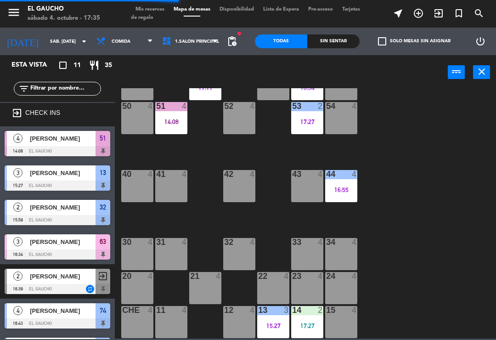
click at [326, 288] on div "24 4" at bounding box center [341, 288] width 32 height 32
click at [400, 257] on div "84 4 80 4 83 4 82 7 17:09 81 4 70 4 71 4 72 4 73 4 74 4 16:43 63 3 16:34 62 4 6…" at bounding box center [308, 213] width 376 height 250
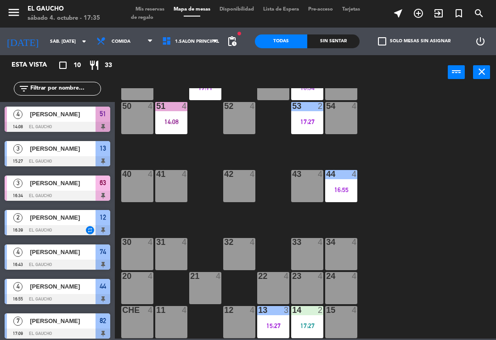
click at [317, 289] on div "23 4" at bounding box center [307, 288] width 32 height 32
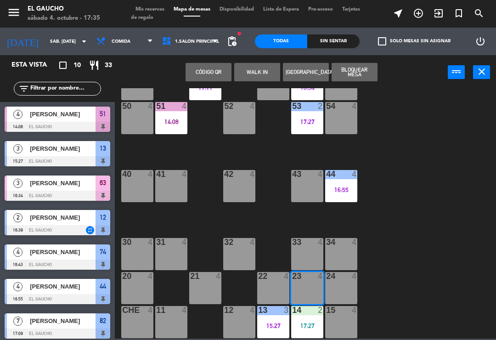
click at [306, 324] on div "17:27" at bounding box center [307, 325] width 32 height 6
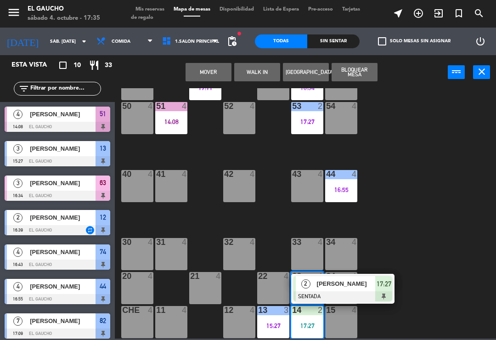
click at [334, 293] on div at bounding box center [342, 296] width 99 height 10
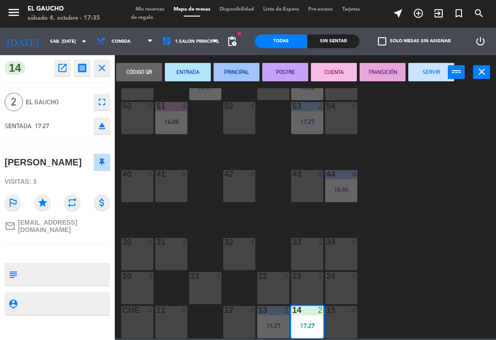
click at [239, 74] on button "PRINCIPAL" at bounding box center [237, 72] width 46 height 18
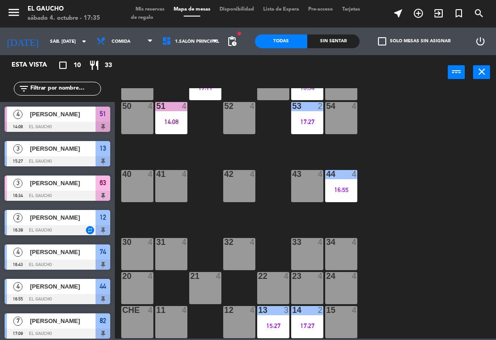
scroll to position [90, 0]
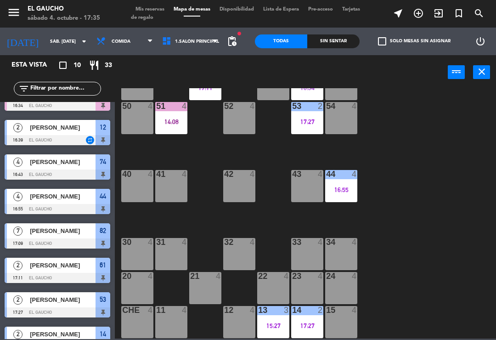
click at [441, 259] on div "84 4 80 4 83 4 82 7 17:09 81 4 70 4 71 4 72 4 73 4 74 4 16:43 63 3 16:34 62 4 6…" at bounding box center [308, 213] width 376 height 250
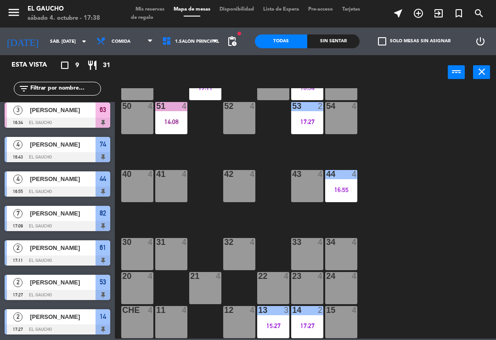
click at [349, 249] on div "34 4" at bounding box center [341, 254] width 32 height 32
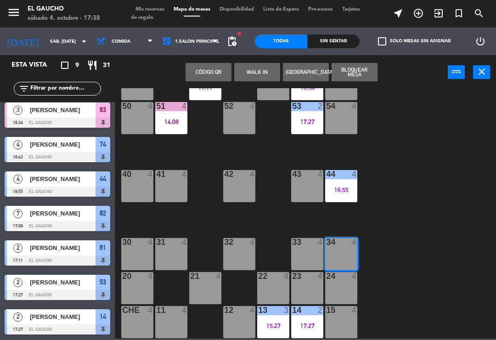
click at [261, 72] on button "WALK IN" at bounding box center [257, 72] width 46 height 18
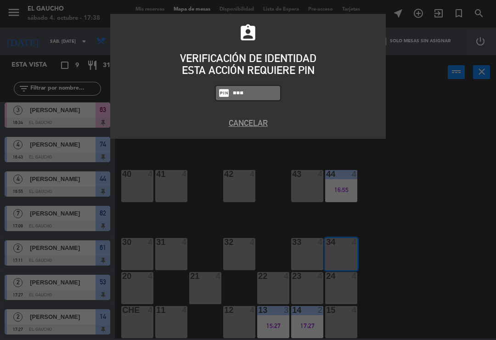
type input "3124"
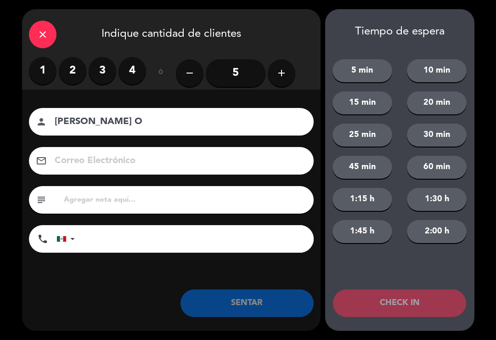
type input "David De La O"
click at [104, 74] on label "3" at bounding box center [103, 71] width 28 height 28
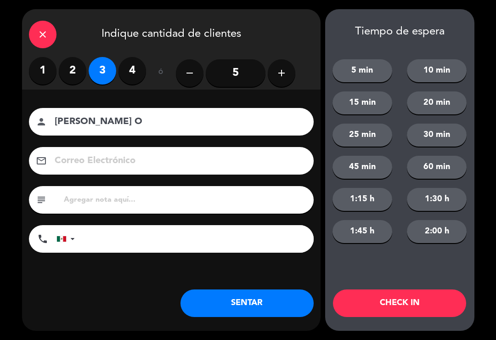
click at [147, 159] on input at bounding box center [178, 161] width 248 height 16
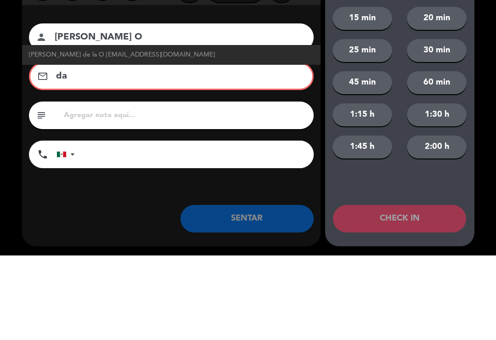
type input "da"
click at [128, 134] on span "David de la O daviddelao@correo.com" at bounding box center [122, 139] width 186 height 11
type input "David de la O"
type input "daviddelao@correo.com"
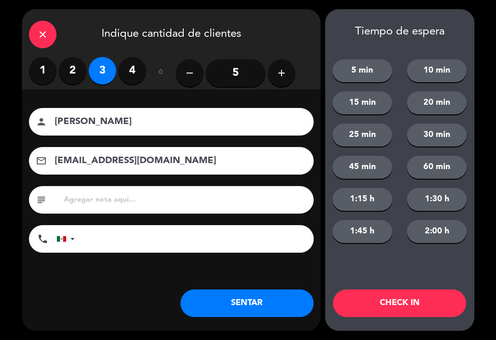
click at [252, 312] on button "SENTAR" at bounding box center [246, 303] width 133 height 28
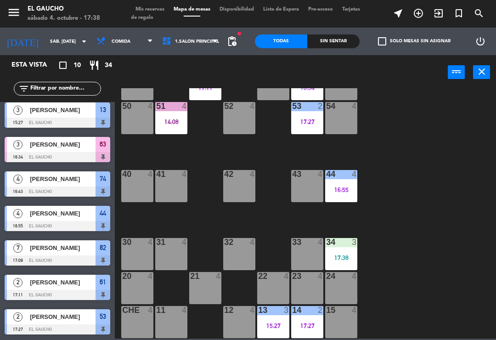
scroll to position [0, 0]
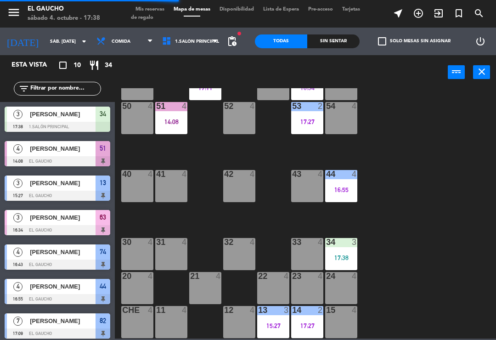
click at [237, 123] on div "52 4" at bounding box center [239, 118] width 32 height 32
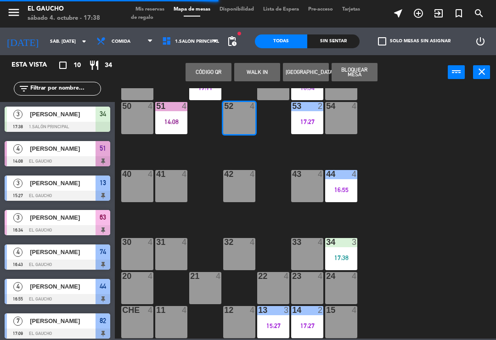
click at [265, 73] on button "WALK IN" at bounding box center [257, 72] width 46 height 18
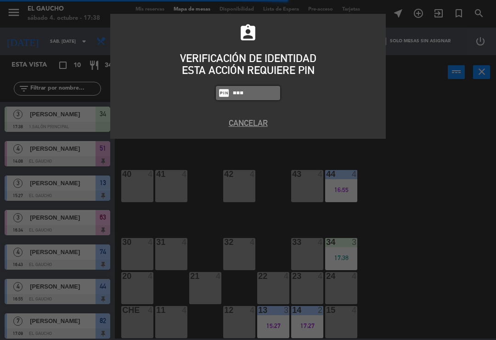
type input "3124"
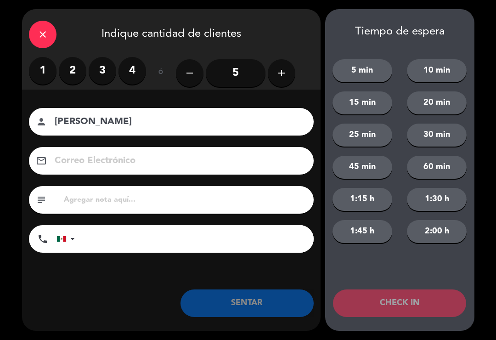
type input "[PERSON_NAME]"
click at [283, 71] on icon "add" at bounding box center [281, 72] width 11 height 11
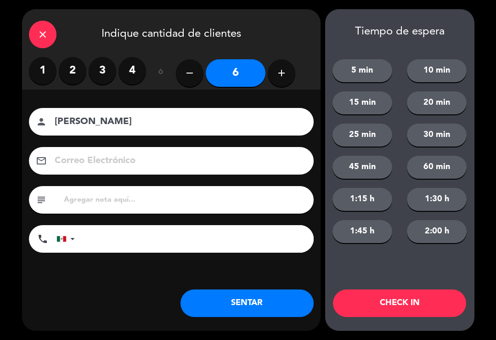
click at [279, 75] on icon "add" at bounding box center [281, 72] width 11 height 11
type input "7"
click at [253, 283] on div "Nombre del cliente person Alejandro Correo Electrónico email subject phone Unit…" at bounding box center [171, 196] width 298 height 212
click at [247, 298] on button "SENTAR" at bounding box center [246, 303] width 133 height 28
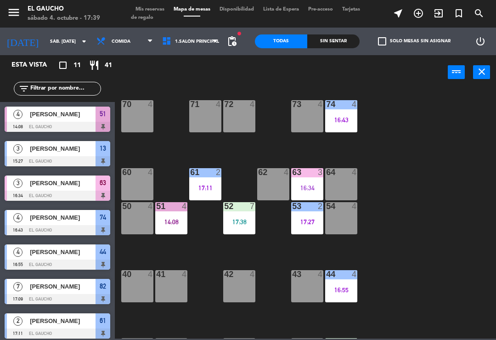
scroll to position [73, 0]
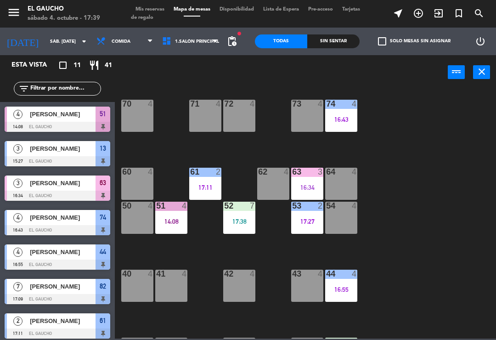
click at [295, 182] on div "63 3 16:34" at bounding box center [307, 184] width 32 height 32
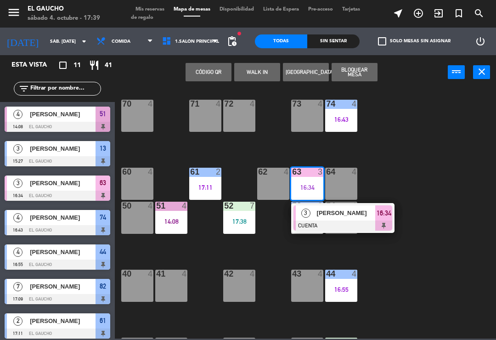
click at [343, 226] on div at bounding box center [342, 225] width 99 height 10
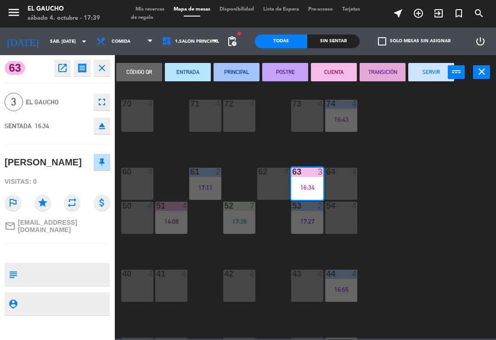
click at [427, 69] on button "SERVIR" at bounding box center [431, 72] width 46 height 18
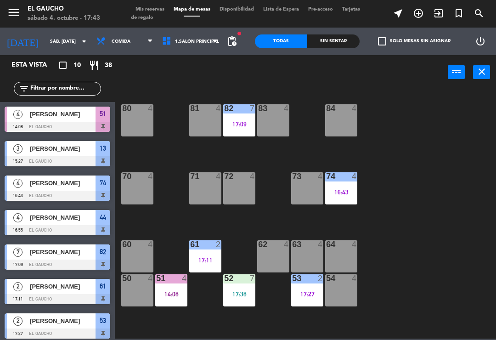
scroll to position [0, 0]
click at [340, 123] on div "84 4" at bounding box center [341, 120] width 32 height 32
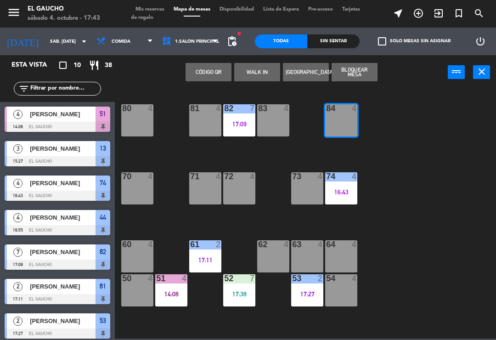
click at [258, 75] on button "WALK IN" at bounding box center [257, 72] width 46 height 18
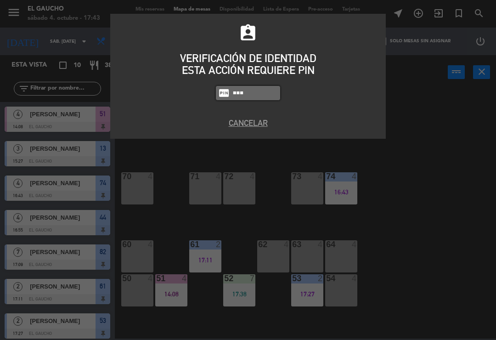
type input "3124"
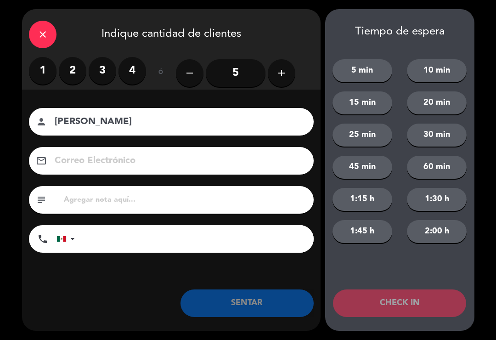
click at [131, 67] on label "4" at bounding box center [132, 71] width 28 height 28
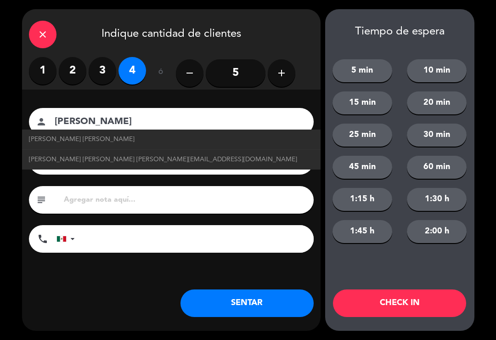
click at [62, 162] on span "Guadalupe Reyes Gloria guadalupereyesgloria@correo.com" at bounding box center [163, 159] width 268 height 11
type input "Guadalupe Reyes Gloria"
type input "guadalupereyesgloria@correo.com"
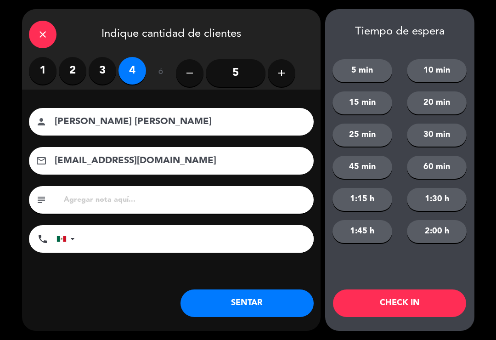
click at [203, 303] on button "SENTAR" at bounding box center [246, 303] width 133 height 28
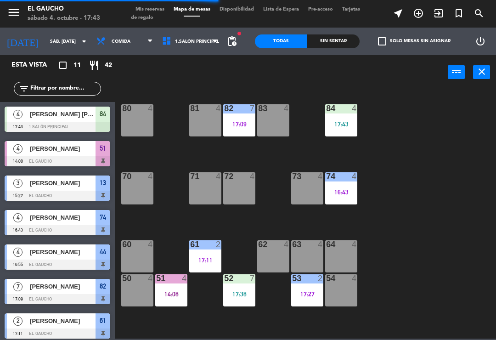
click at [348, 192] on div "16:43" at bounding box center [341, 192] width 32 height 6
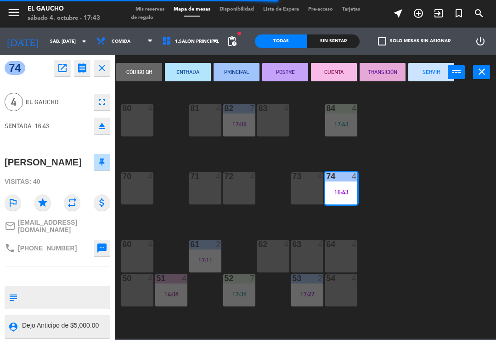
click at [334, 69] on button "CUENTA" at bounding box center [334, 72] width 46 height 18
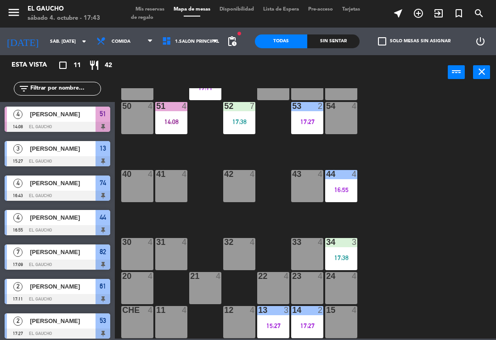
scroll to position [172, 0]
click at [349, 194] on div "44 4 16:55" at bounding box center [341, 186] width 32 height 32
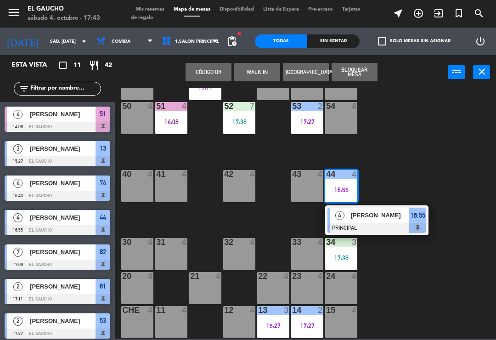
click at [379, 216] on span "[PERSON_NAME]" at bounding box center [380, 215] width 59 height 10
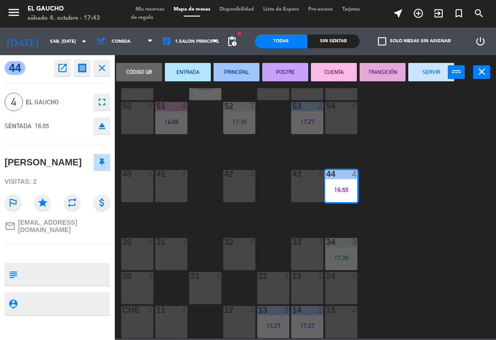
click at [334, 74] on button "CUENTA" at bounding box center [334, 72] width 46 height 18
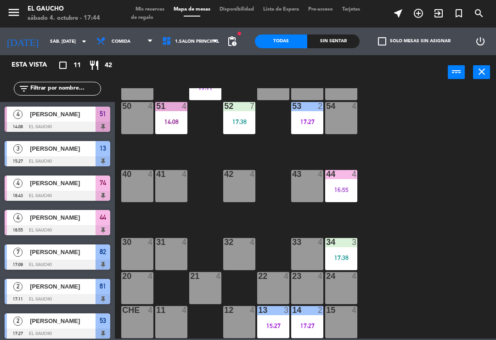
click at [268, 318] on div "13 3 15:27" at bounding box center [273, 322] width 32 height 32
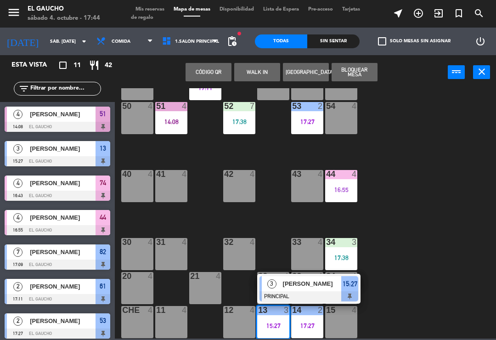
click at [290, 278] on div "[PERSON_NAME]" at bounding box center [312, 283] width 60 height 15
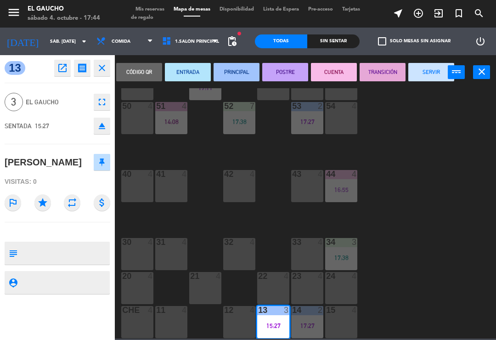
click at [377, 75] on button "TRANSICIÓN" at bounding box center [383, 72] width 46 height 18
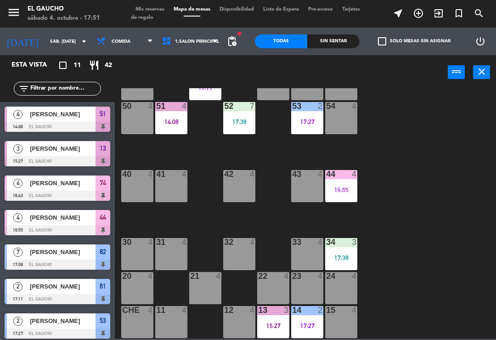
click at [174, 189] on div "41 4" at bounding box center [171, 186] width 32 height 32
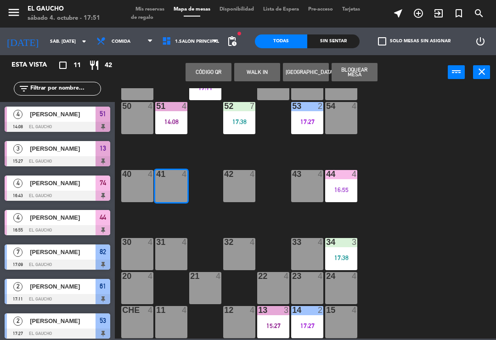
click at [261, 75] on button "WALK IN" at bounding box center [257, 72] width 46 height 18
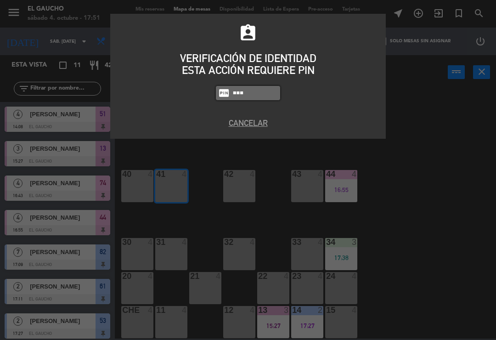
type input "3124"
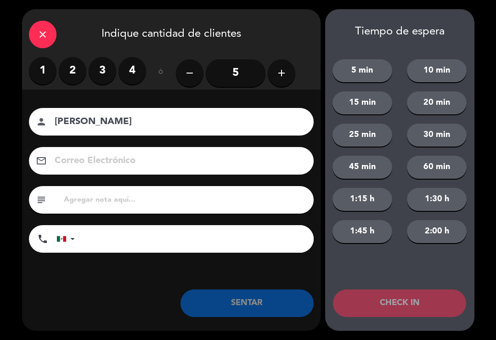
type input "Alejandro Betanzos"
click at [74, 71] on label "2" at bounding box center [73, 71] width 28 height 28
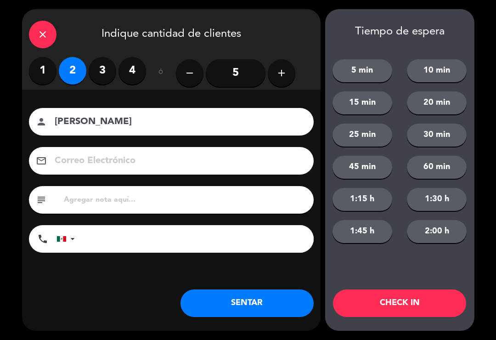
click at [128, 165] on input at bounding box center [178, 161] width 248 height 16
type input "alejandrobetanzos@correo.com"
click at [245, 311] on button "SENTAR" at bounding box center [246, 303] width 133 height 28
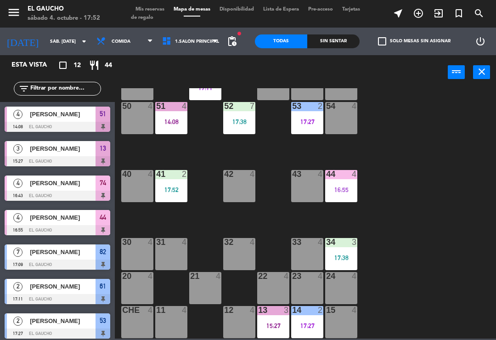
click at [334, 175] on div at bounding box center [341, 174] width 15 height 8
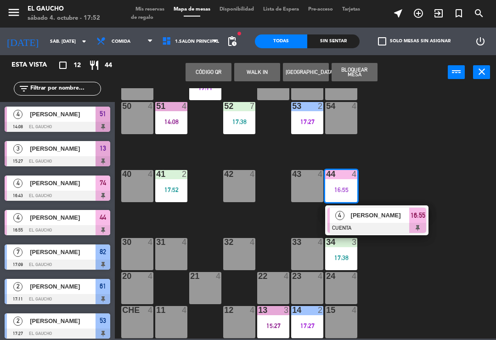
click at [392, 221] on div "[PERSON_NAME]" at bounding box center [380, 215] width 60 height 15
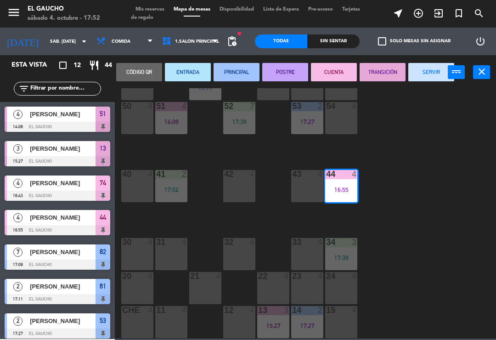
click at [437, 77] on button "SERVIR" at bounding box center [431, 72] width 46 height 18
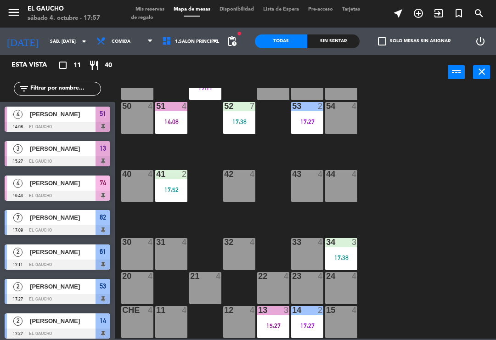
click at [240, 253] on div "32 4" at bounding box center [239, 254] width 32 height 32
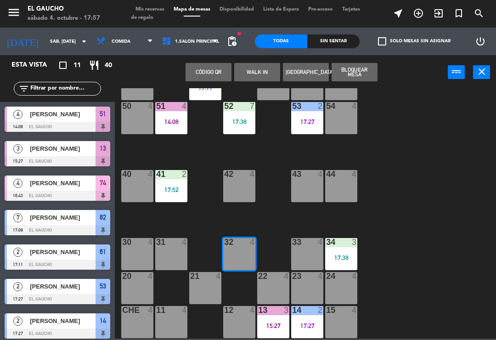
click at [262, 77] on button "WALK IN" at bounding box center [257, 72] width 46 height 18
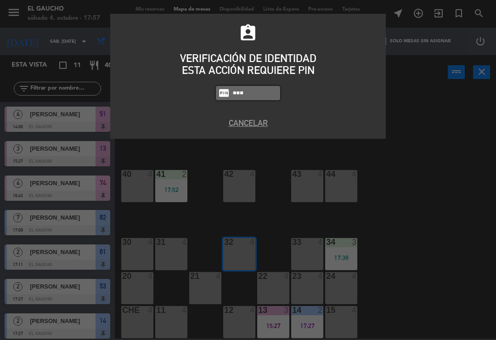
type input "3124"
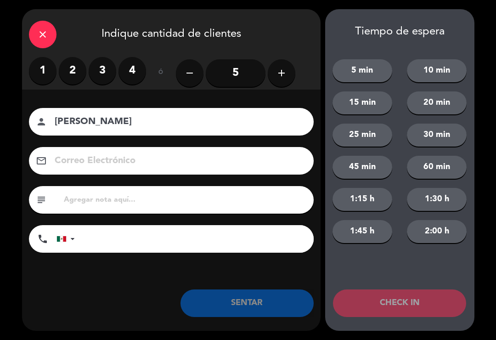
type input "Jose Tejedor"
click at [74, 67] on label "2" at bounding box center [73, 71] width 28 height 28
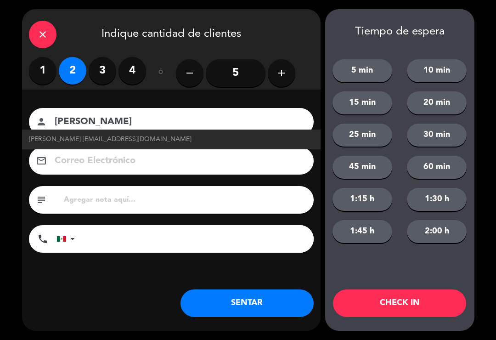
click at [122, 141] on span "Jose Tejedor josetejedor@correo.com" at bounding box center [110, 139] width 163 height 11
type input "josetejedor@correo.com"
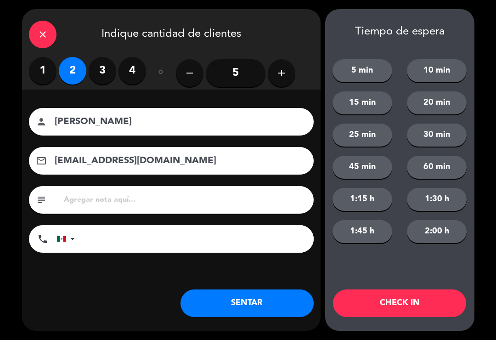
click at [256, 303] on button "SENTAR" at bounding box center [246, 303] width 133 height 28
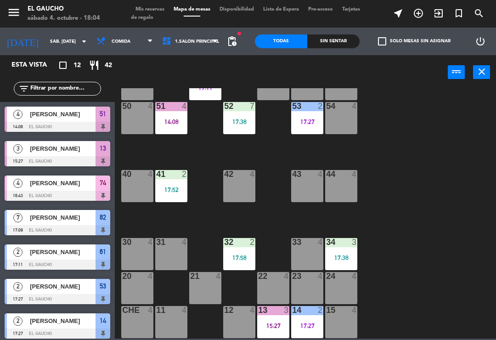
click at [311, 280] on div at bounding box center [307, 276] width 15 height 8
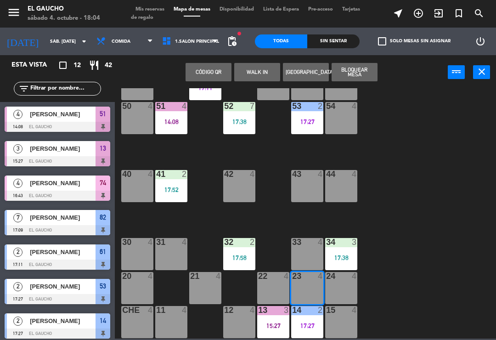
click at [262, 68] on button "WALK IN" at bounding box center [257, 72] width 46 height 18
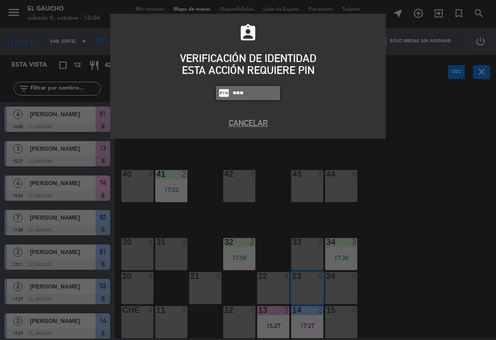
type input "3124"
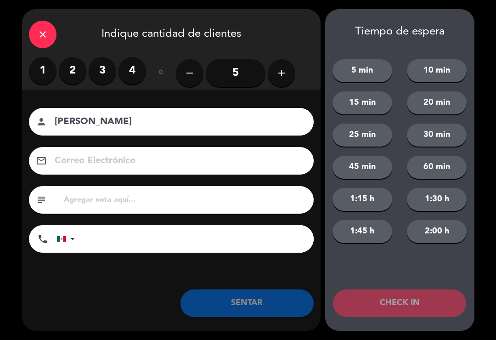
type input "[PERSON_NAME]"
click at [105, 74] on label "3" at bounding box center [103, 71] width 28 height 28
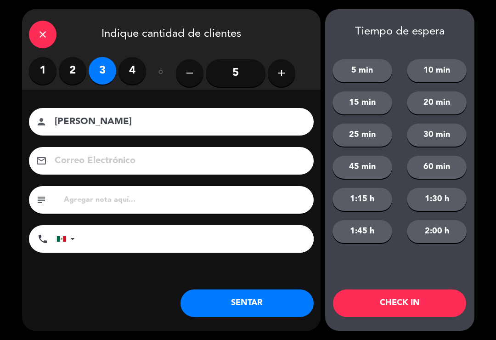
click at [229, 322] on div "close Indique cantidad de clientes 1 2 3 4 ó remove 5 add Nombre del cliente pe…" at bounding box center [171, 169] width 298 height 321
click at [237, 307] on button "SENTAR" at bounding box center [246, 303] width 133 height 28
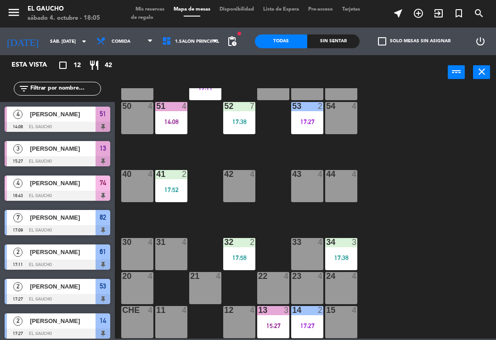
click at [166, 186] on div "17:52" at bounding box center [171, 189] width 32 height 6
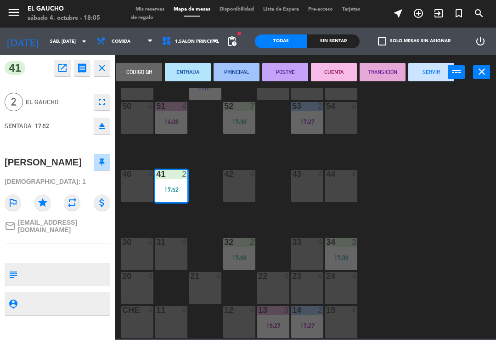
click at [231, 73] on button "PRINCIPAL" at bounding box center [237, 72] width 46 height 18
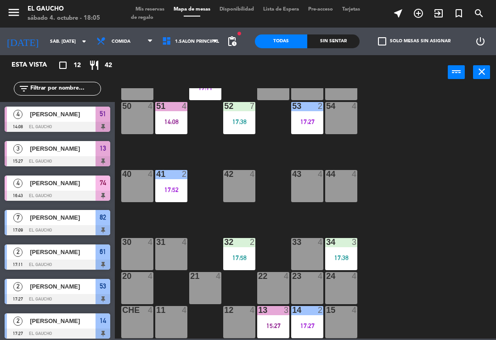
scroll to position [80, 0]
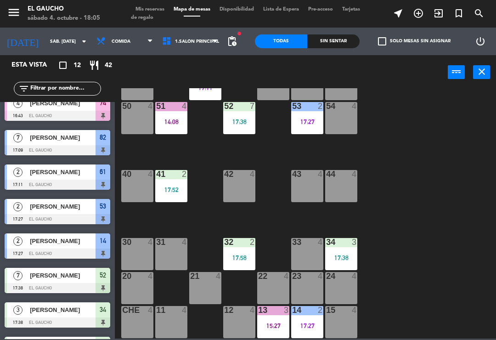
click at [343, 259] on div "17:38" at bounding box center [341, 257] width 32 height 6
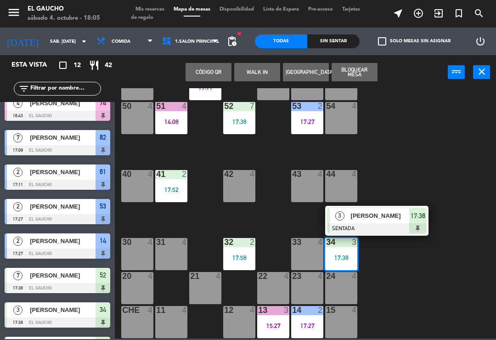
click at [384, 217] on span "David de la O" at bounding box center [380, 216] width 59 height 10
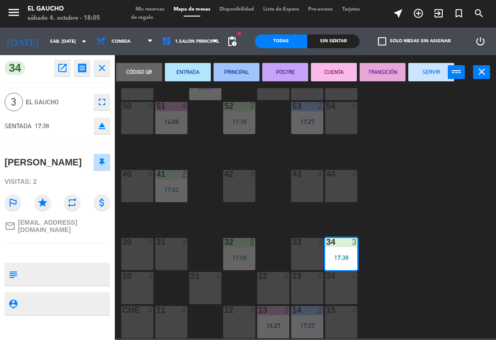
click at [231, 77] on button "PRINCIPAL" at bounding box center [237, 72] width 46 height 18
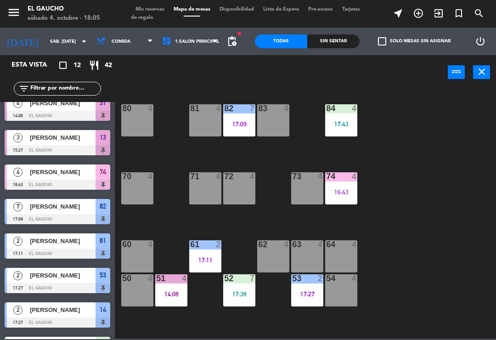
scroll to position [0, 0]
click at [208, 126] on div "81 4" at bounding box center [205, 120] width 32 height 32
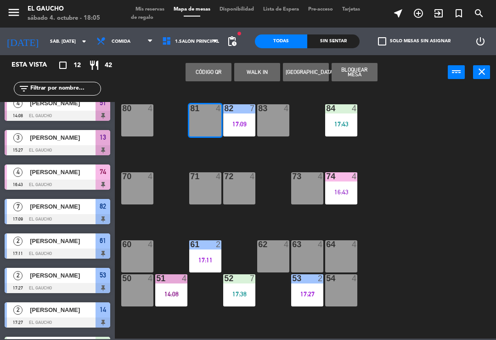
click at [251, 73] on button "WALK IN" at bounding box center [257, 72] width 46 height 18
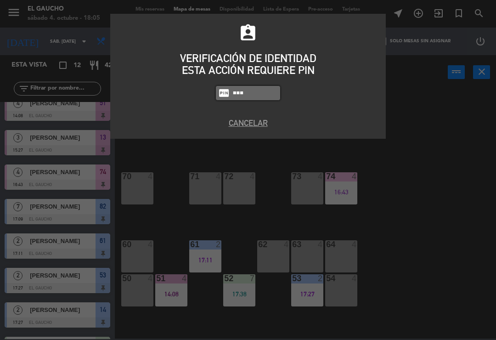
type input "3124"
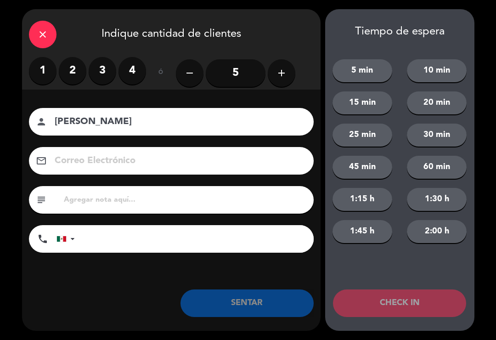
click at [76, 66] on label "2" at bounding box center [73, 71] width 28 height 28
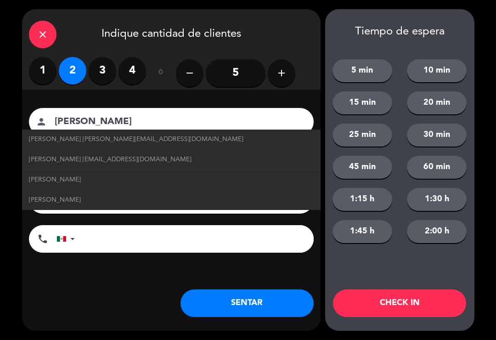
click at [45, 160] on span "Jaime Vera Trujillo jaimeveratrujillo@correo.com" at bounding box center [110, 159] width 163 height 11
type input "Jaime Vera Trujillo"
type input "jaimeveratrujillo@correo.com"
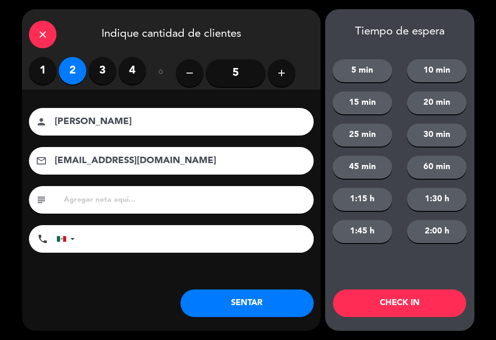
click at [215, 300] on button "SENTAR" at bounding box center [246, 303] width 133 height 28
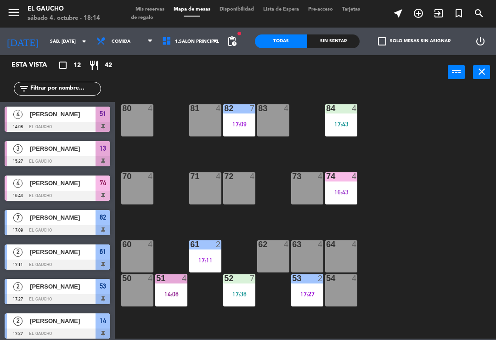
click at [349, 190] on div "16:43" at bounding box center [341, 192] width 32 height 6
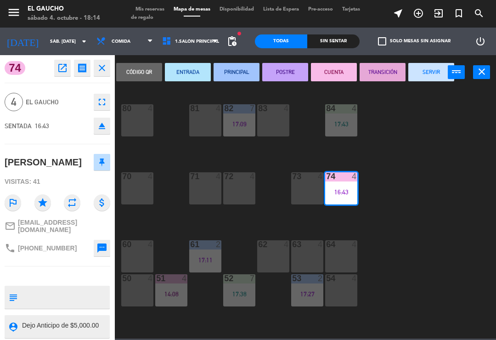
click at [431, 75] on button "SERVIR" at bounding box center [431, 72] width 46 height 18
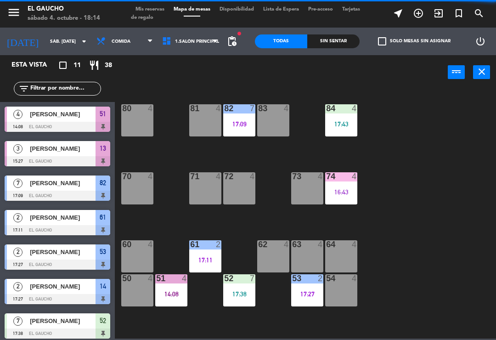
click at [349, 118] on div "84 4 17:43" at bounding box center [341, 120] width 32 height 32
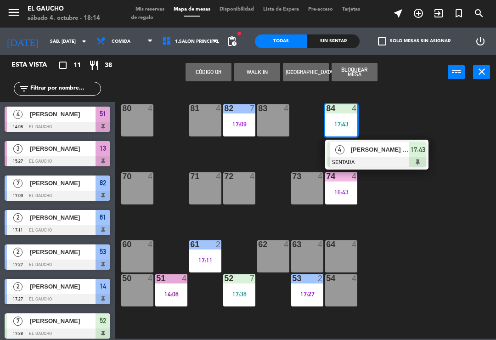
click at [375, 147] on span "Guadalupe Reyes Gloria" at bounding box center [380, 150] width 59 height 10
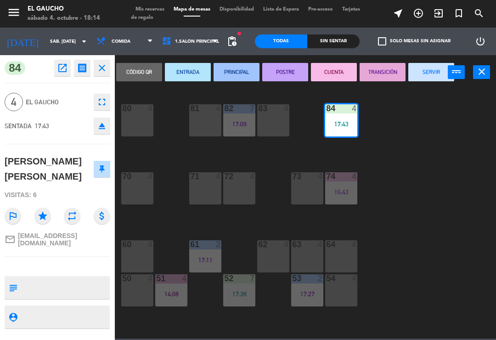
click at [240, 68] on button "PRINCIPAL" at bounding box center [237, 72] width 46 height 18
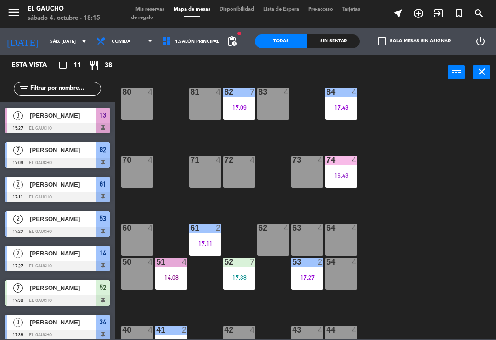
scroll to position [19, 0]
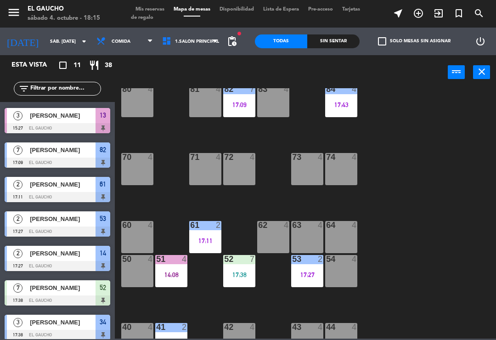
click at [235, 264] on div "52 7" at bounding box center [239, 259] width 32 height 9
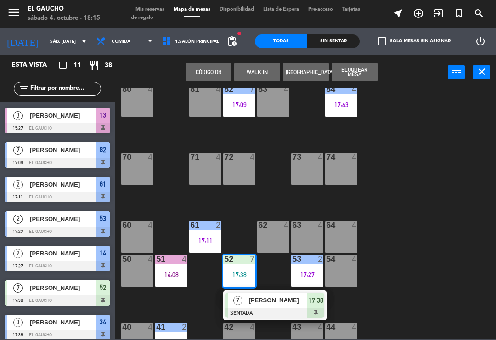
click at [259, 297] on span "[PERSON_NAME]" at bounding box center [278, 300] width 59 height 10
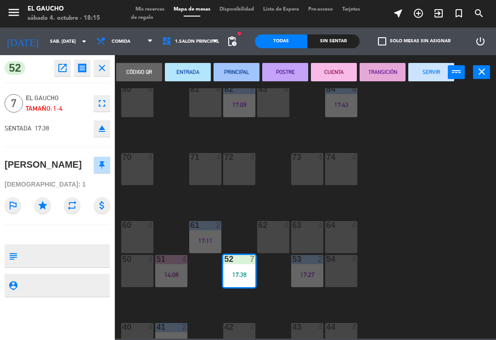
click at [181, 72] on button "ENTRADA" at bounding box center [188, 72] width 46 height 18
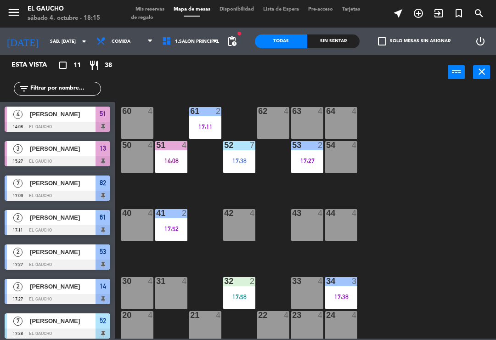
scroll to position [170, 0]
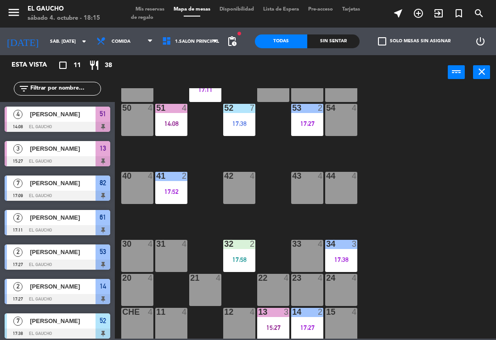
click at [239, 253] on div "32 2 17:58" at bounding box center [239, 256] width 32 height 32
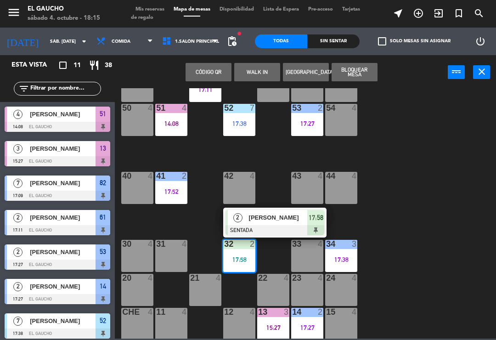
click at [271, 220] on span "Jose Tejedor" at bounding box center [278, 218] width 59 height 10
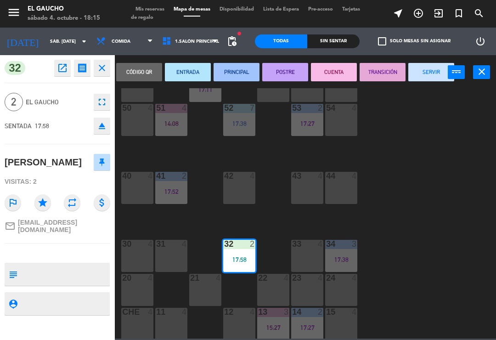
click at [184, 72] on button "ENTRADA" at bounding box center [188, 72] width 46 height 18
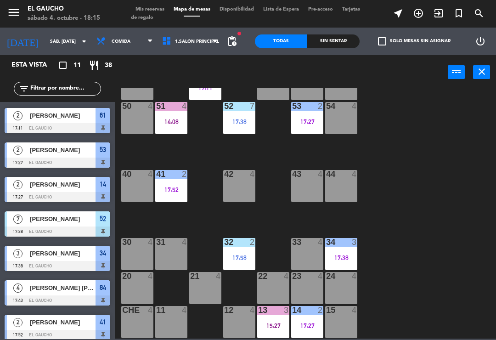
scroll to position [172, 0]
click at [270, 318] on div "13 3 15:27" at bounding box center [273, 322] width 32 height 32
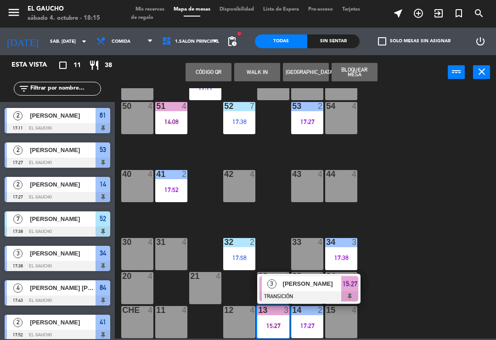
click at [303, 290] on div "[PERSON_NAME]" at bounding box center [312, 283] width 60 height 15
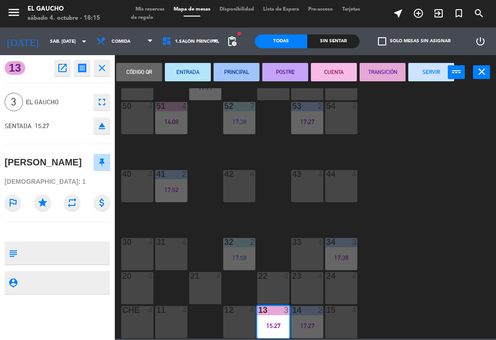
click at [430, 68] on button "SERVIR" at bounding box center [431, 72] width 46 height 18
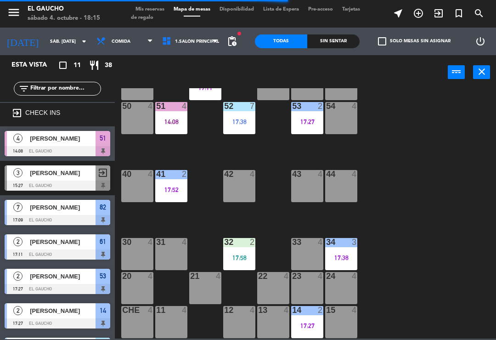
click at [347, 282] on div "24 4" at bounding box center [341, 288] width 32 height 32
click at [427, 236] on div "84 4 17:43 80 4 83 4 82 7 17:09 81 4 70 4 71 4 72 4 73 4 74 4 63 4 62 4 61 2 17…" at bounding box center [308, 213] width 376 height 250
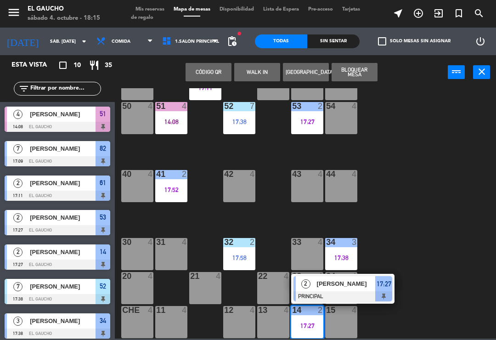
click at [348, 292] on div at bounding box center [342, 296] width 99 height 10
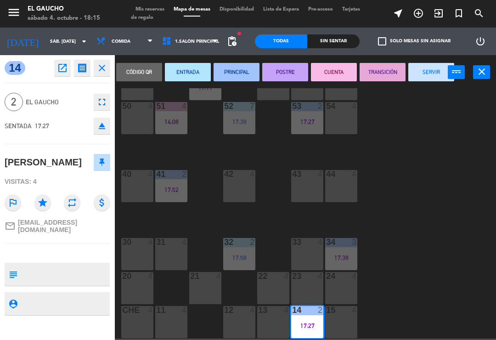
click at [424, 75] on button "SERVIR" at bounding box center [431, 72] width 46 height 18
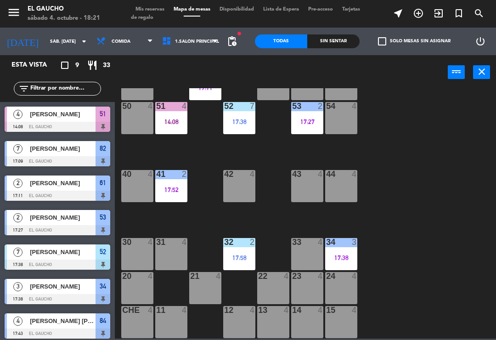
click at [257, 334] on div "13 4" at bounding box center [273, 322] width 32 height 32
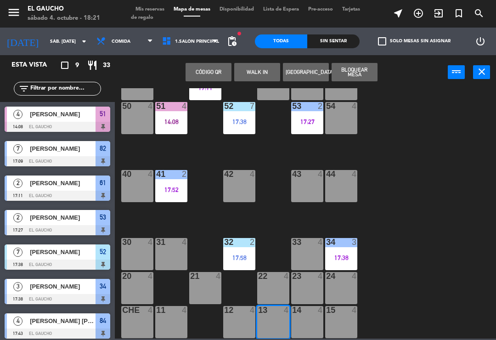
click at [260, 71] on button "WALK IN" at bounding box center [257, 72] width 46 height 18
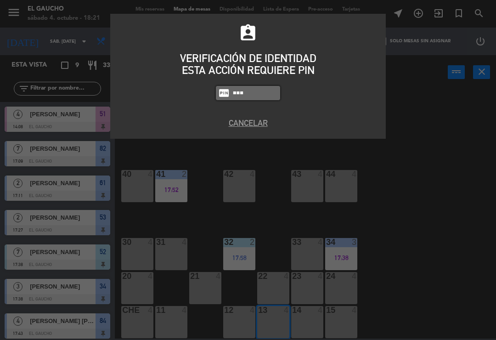
type input "0009"
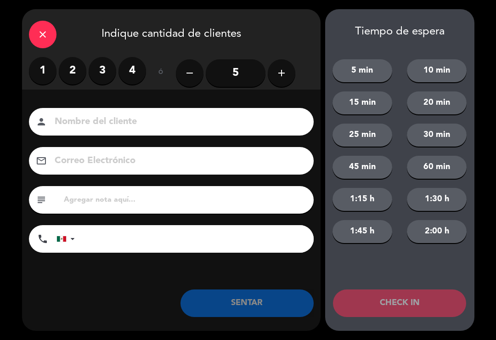
click at [69, 75] on label "2" at bounding box center [73, 71] width 28 height 28
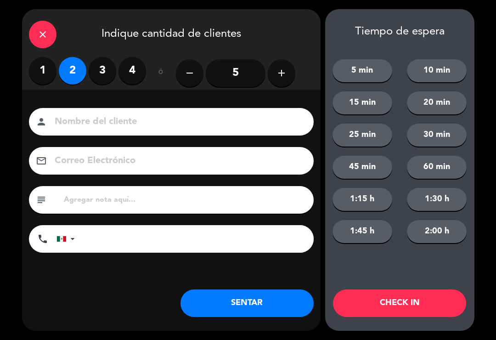
click at [90, 114] on input at bounding box center [178, 122] width 248 height 16
type input "Diana Ross"
click at [241, 305] on button "SENTAR" at bounding box center [246, 303] width 133 height 28
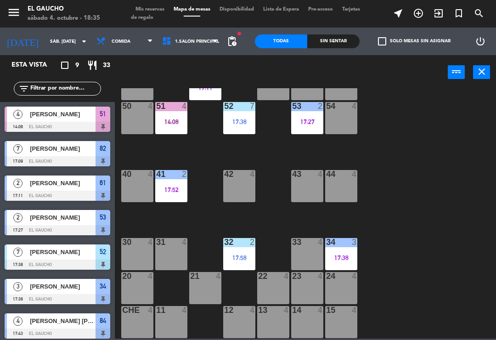
click at [213, 287] on div "21 4" at bounding box center [205, 288] width 32 height 32
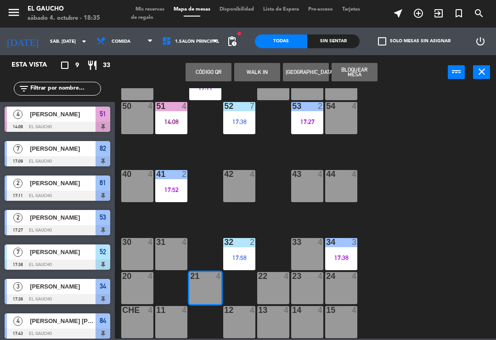
click at [254, 66] on button "WALK IN" at bounding box center [257, 72] width 46 height 18
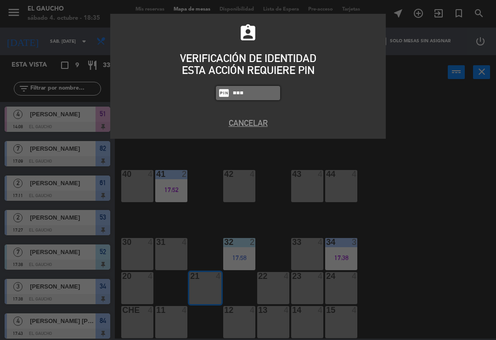
type input "0009"
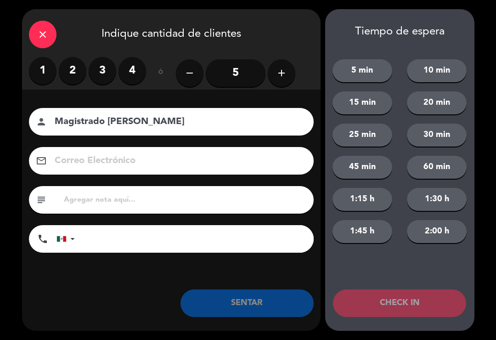
click at [103, 70] on label "3" at bounding box center [103, 71] width 28 height 28
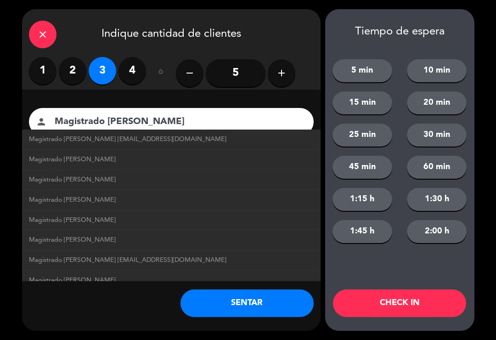
click at [53, 134] on span "Magistrado Alfonso Ortíz magisalfonsortiz@correo.com" at bounding box center [127, 139] width 197 height 11
type input "Magistrado Alfonso Ortíz"
type input "magisalfonsortiz@correo.com"
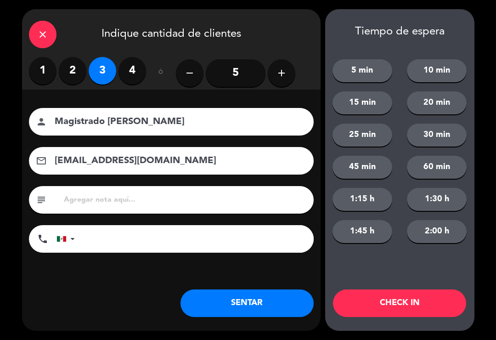
click at [247, 315] on button "SENTAR" at bounding box center [246, 303] width 133 height 28
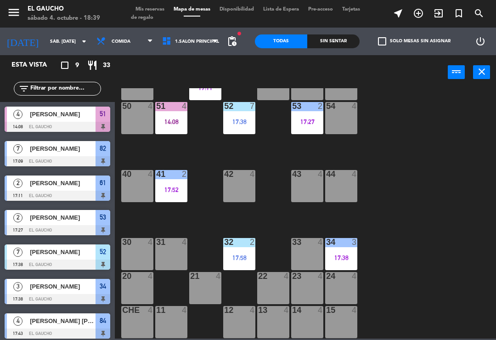
scroll to position [140, 0]
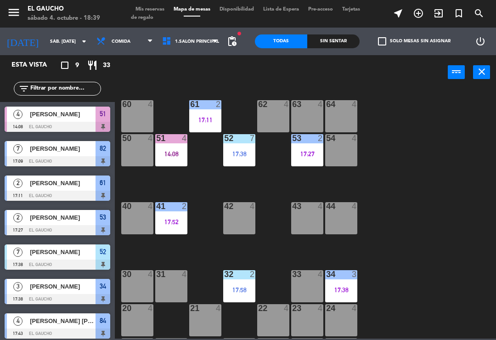
click at [288, 97] on div "84 4 17:43 80 4 83 4 82 7 17:09 81 4 70 4 71 4 72 4 73 4 74 4 63 4 62 4 61 2 17…" at bounding box center [308, 213] width 376 height 250
click at [302, 106] on div at bounding box center [307, 104] width 15 height 8
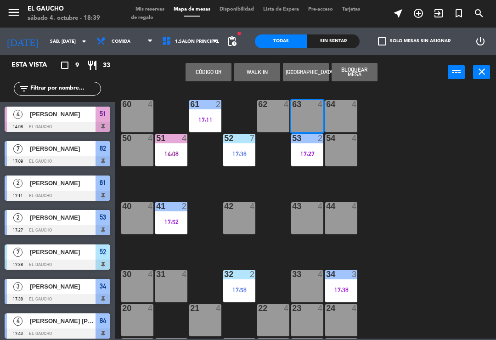
click at [243, 63] on button "WALK IN" at bounding box center [257, 72] width 46 height 18
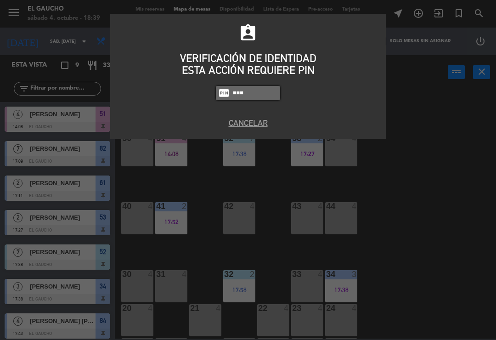
type input "0009"
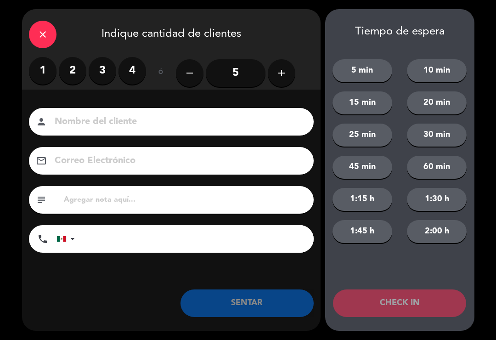
click at [78, 64] on label "2" at bounding box center [73, 71] width 28 height 28
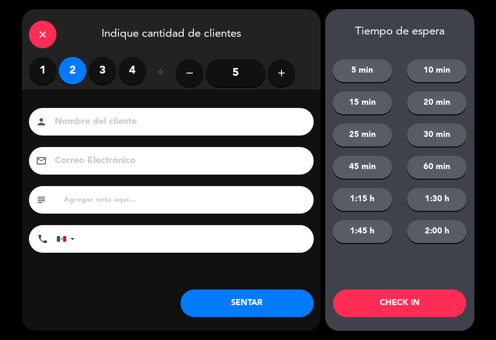
click at [86, 106] on div "Nombre del cliente person Correo Electrónico email subject phone United States …" at bounding box center [171, 196] width 298 height 212
click at [88, 126] on input at bounding box center [178, 122] width 248 height 16
type input "Fernando"
click at [244, 303] on button "SENTAR" at bounding box center [246, 303] width 133 height 28
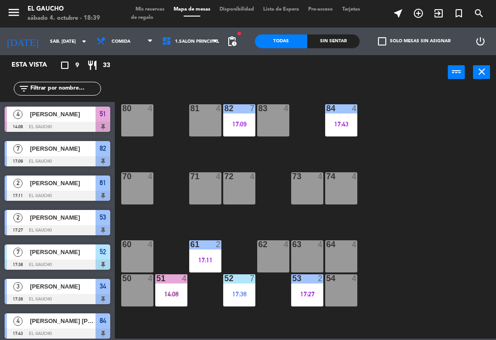
scroll to position [0, 0]
click at [100, 34] on span "Comida" at bounding box center [125, 41] width 66 height 20
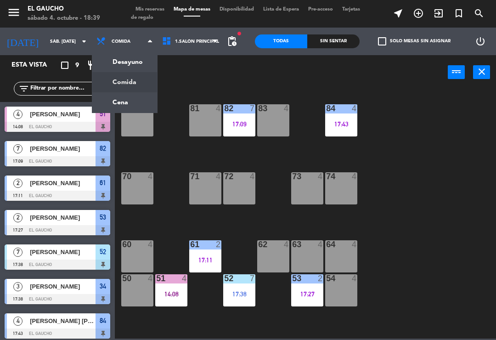
click at [119, 101] on ng-component "menu El Gaucho sábado 4. octubre - 18:39 Mis reservas Mapa de mesas Disponibili…" at bounding box center [248, 169] width 496 height 338
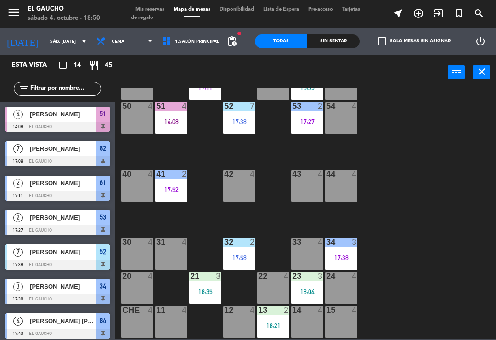
scroll to position [172, 0]
click at [184, 306] on div "4" at bounding box center [185, 310] width 6 height 8
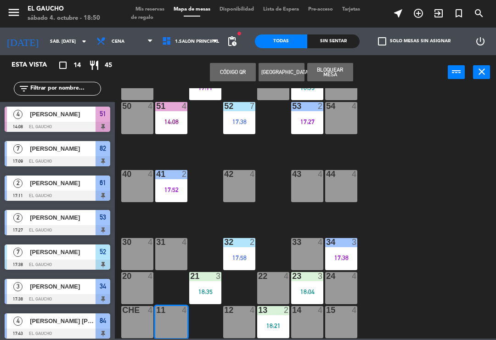
click at [166, 327] on div "11 4" at bounding box center [171, 322] width 32 height 32
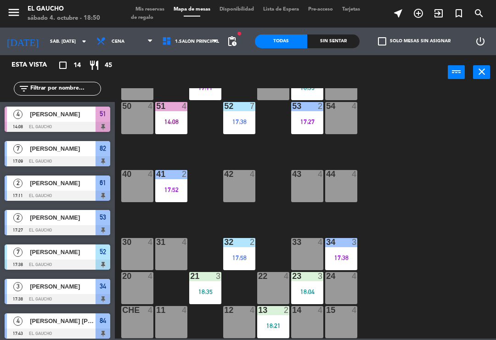
click at [180, 316] on div "11 4" at bounding box center [171, 322] width 32 height 32
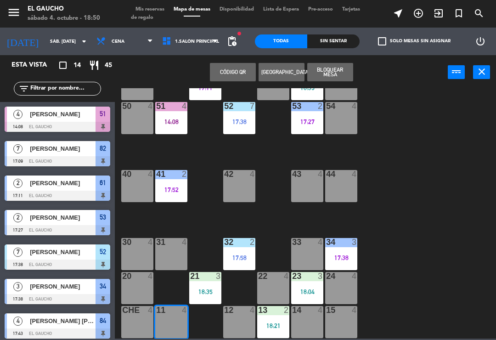
click at [280, 66] on button "[GEOGRAPHIC_DATA]" at bounding box center [282, 72] width 46 height 18
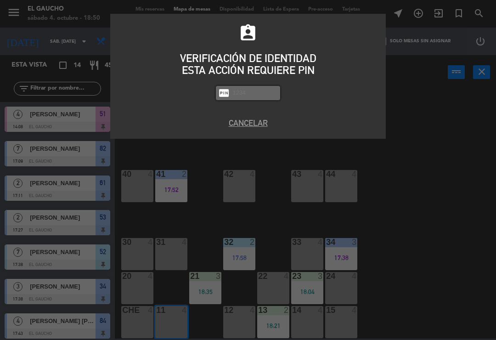
click at [440, 111] on div "assignment_ind VERIFICACIÓN DE IDENTIDAD ESTA ACCIÓN REQUIERE PIN fiber_pin PAS…" at bounding box center [248, 170] width 496 height 340
click at [248, 133] on div "Cancelar" at bounding box center [248, 128] width 276 height 22
click at [251, 128] on button "Cancelar" at bounding box center [248, 123] width 262 height 12
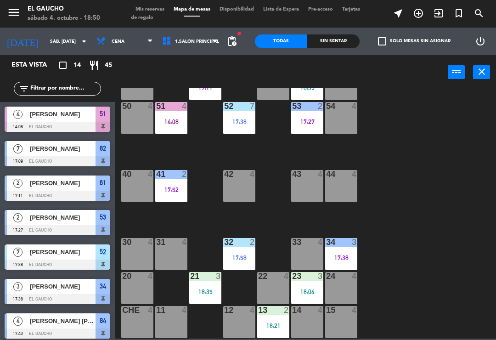
click at [427, 129] on div "84 4 17:43 80 4 83 4 82 7 17:09 81 2 18:05 70 4 71 4 72 4 73 4 74 4 63 2 18:39 …" at bounding box center [308, 213] width 376 height 250
click at [169, 325] on div "11 4" at bounding box center [171, 322] width 32 height 32
